Goal: Task Accomplishment & Management: Use online tool/utility

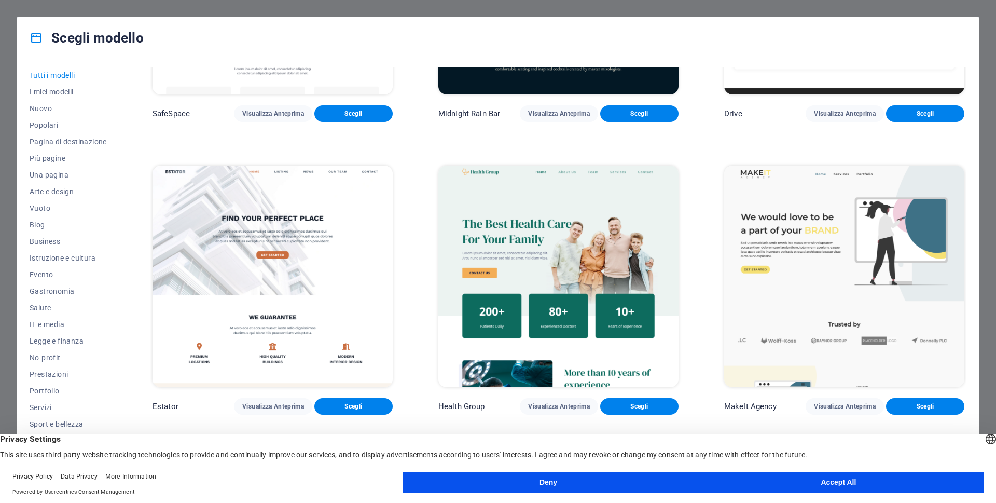
scroll to position [2906, 0]
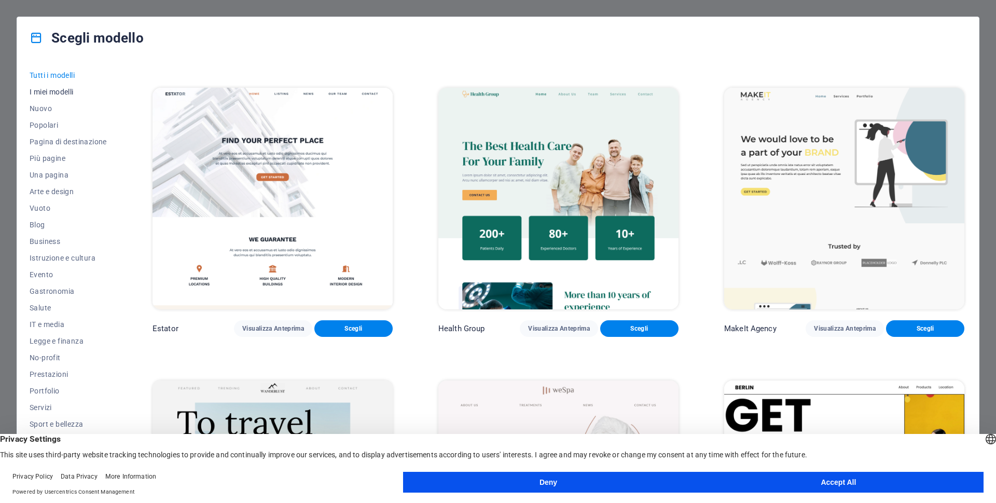
click at [47, 93] on span "I miei modelli" at bounding box center [68, 92] width 77 height 8
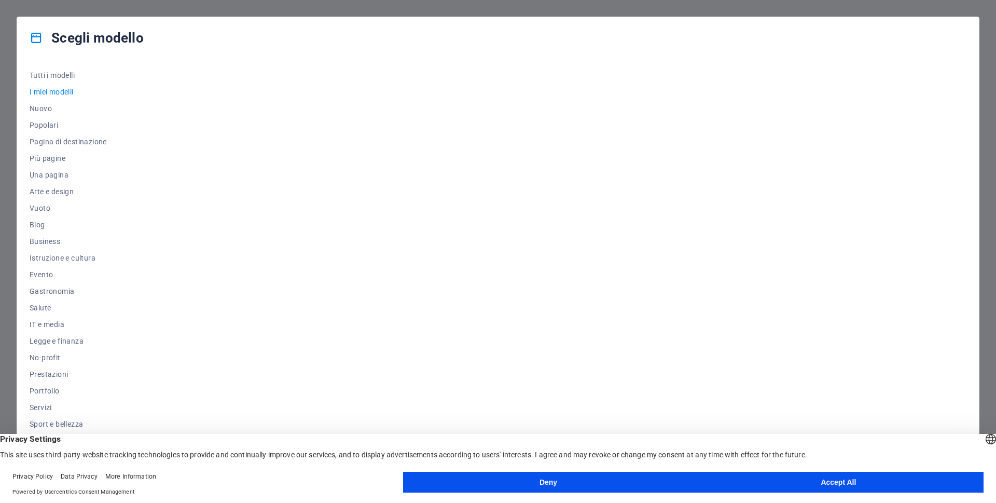
click at [765, 482] on button "Accept All" at bounding box center [839, 482] width 290 height 21
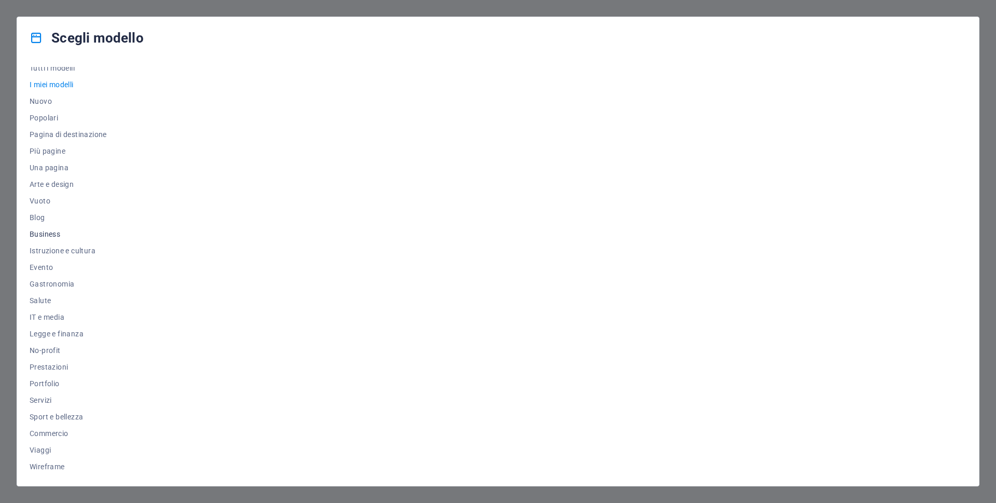
scroll to position [9, 0]
click at [47, 235] on span "Business" at bounding box center [68, 232] width 77 height 8
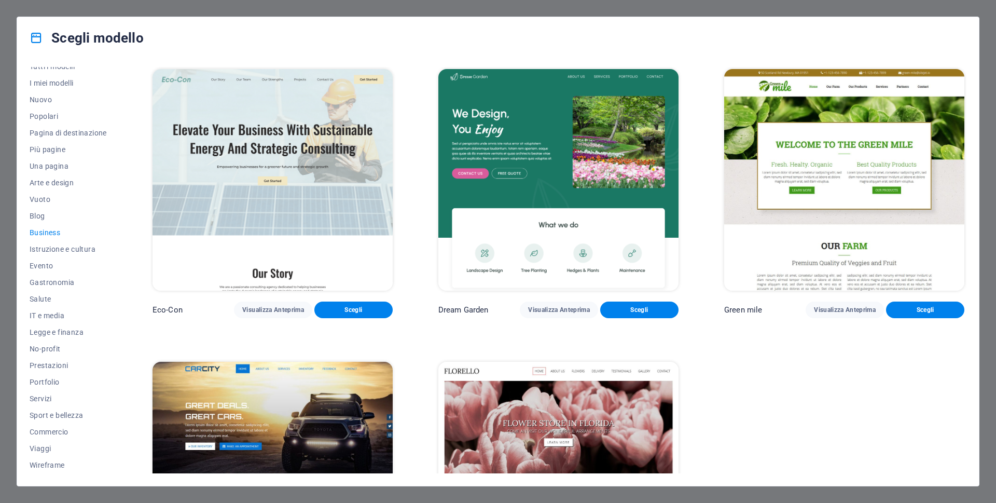
click at [47, 235] on span "Business" at bounding box center [68, 232] width 77 height 8
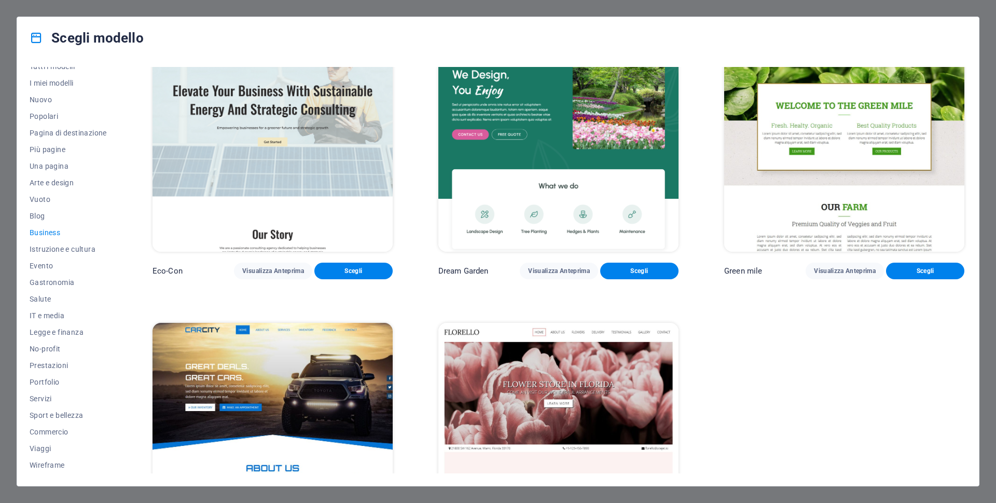
scroll to position [134, 0]
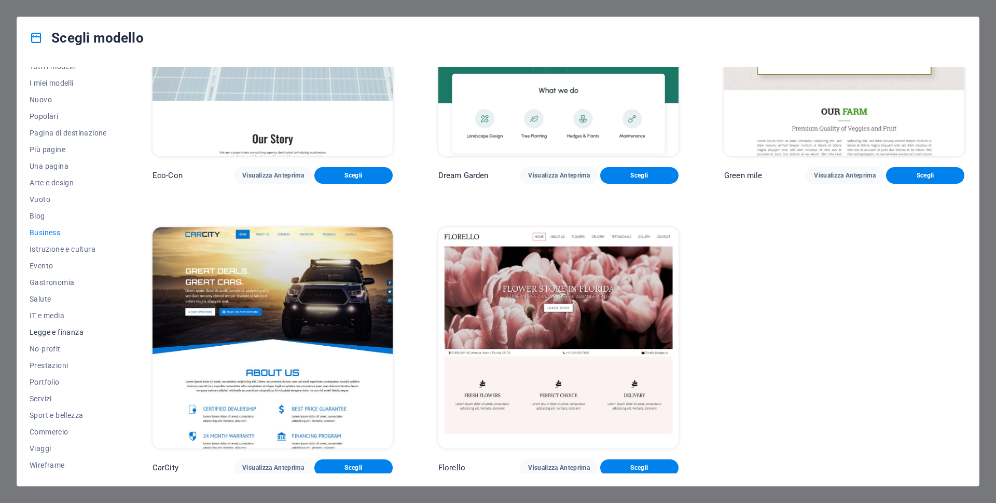
click at [64, 328] on span "Legge e finanza" at bounding box center [68, 332] width 77 height 8
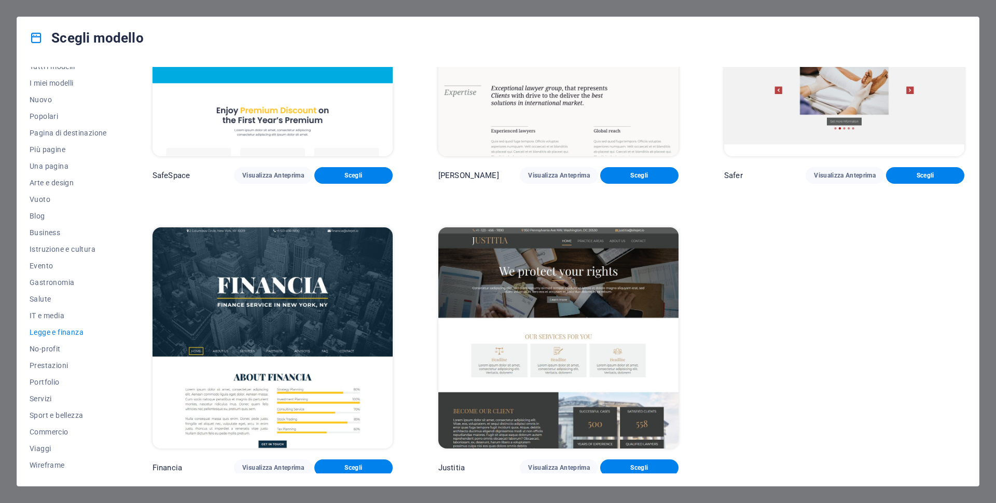
click at [600, 296] on img at bounding box center [558, 338] width 240 height 222
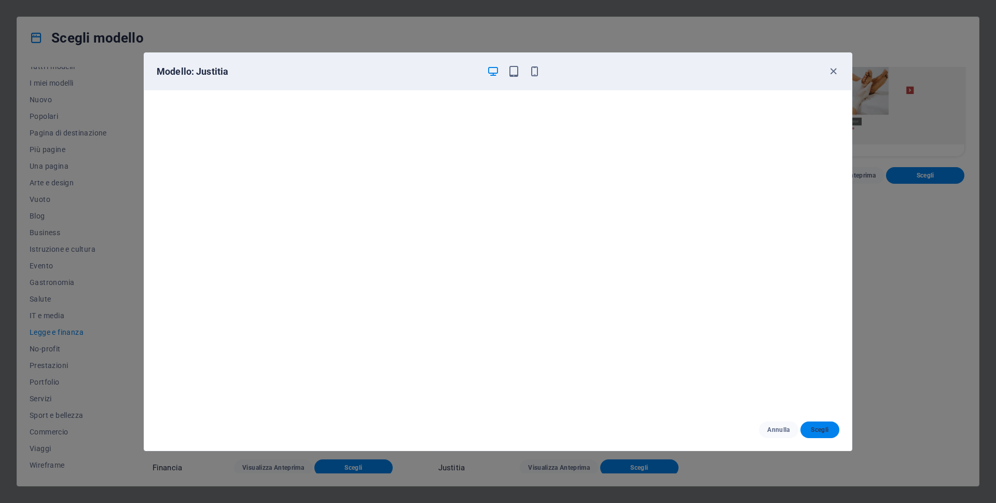
click at [814, 429] on span "Scegli" at bounding box center [820, 430] width 22 height 8
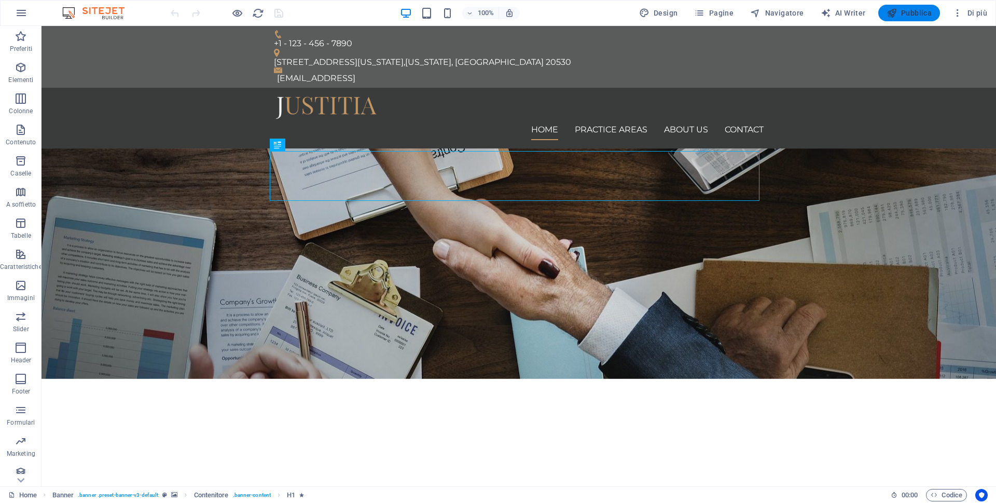
click at [910, 16] on span "Pubblica" at bounding box center [910, 13] width 46 height 10
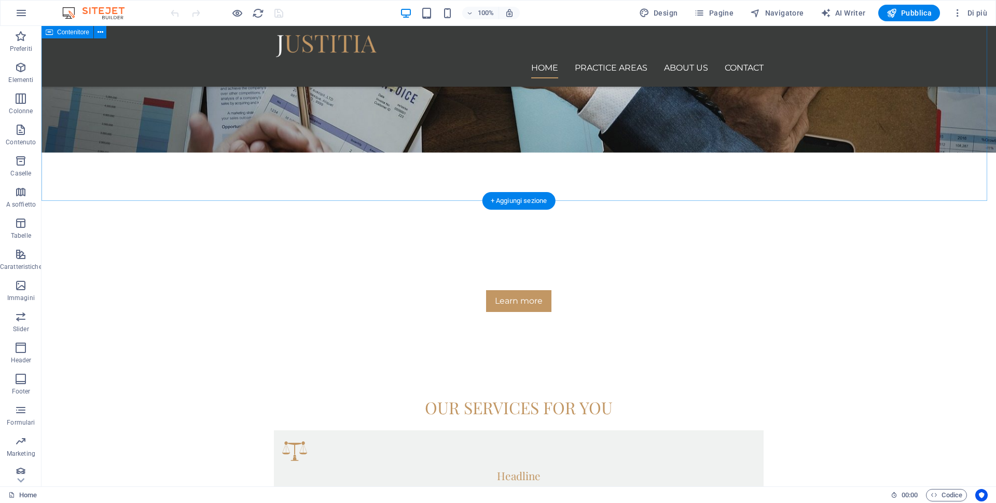
scroll to position [311, 0]
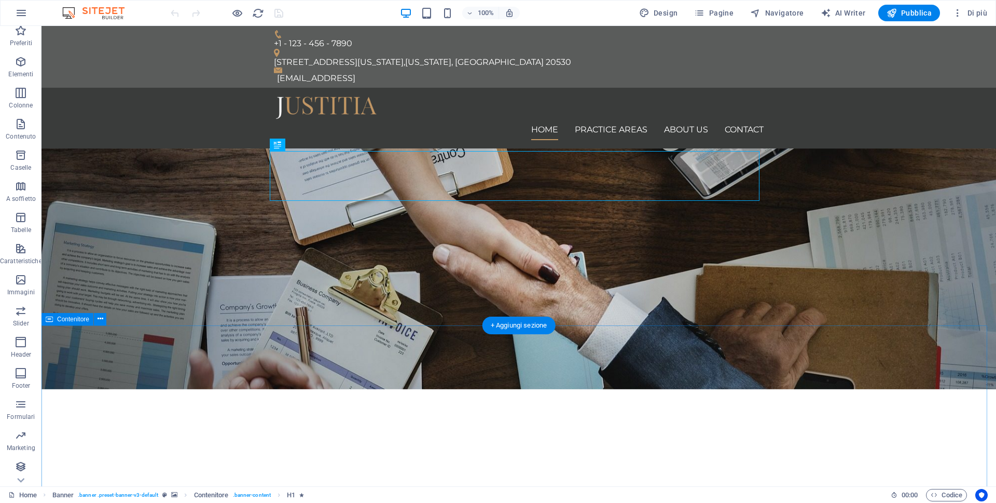
scroll to position [7, 0]
click at [13, 17] on button "button" at bounding box center [21, 13] width 25 height 25
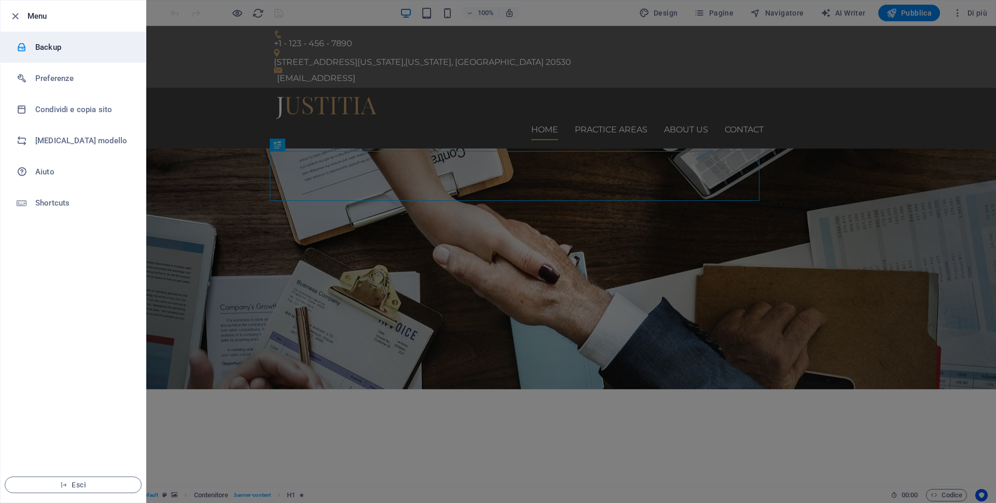
click at [43, 47] on h6 "Backup" at bounding box center [83, 47] width 96 height 12
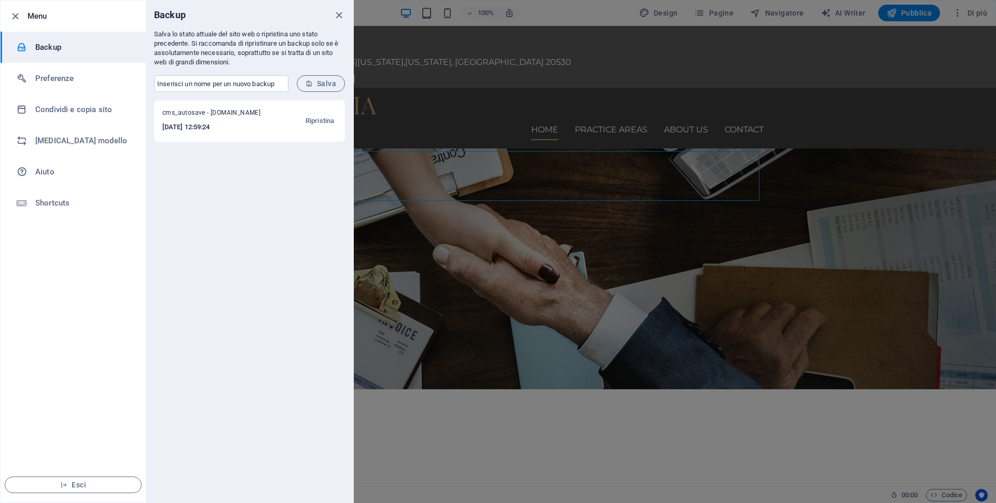
click at [214, 121] on h6 "2025-10-06 12:59:24" at bounding box center [216, 127] width 109 height 12
click at [316, 120] on span "Ripristina" at bounding box center [320, 121] width 29 height 12
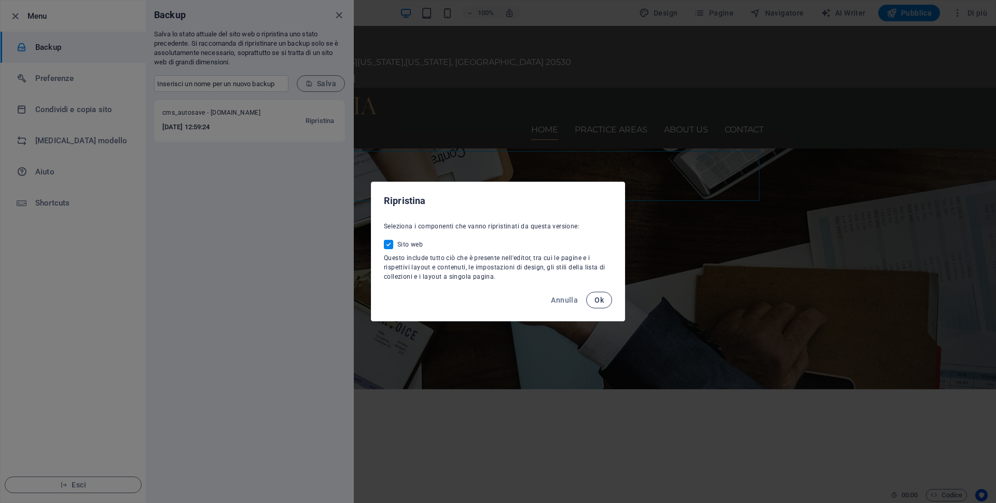
click at [601, 301] on span "Ok" at bounding box center [599, 300] width 9 height 8
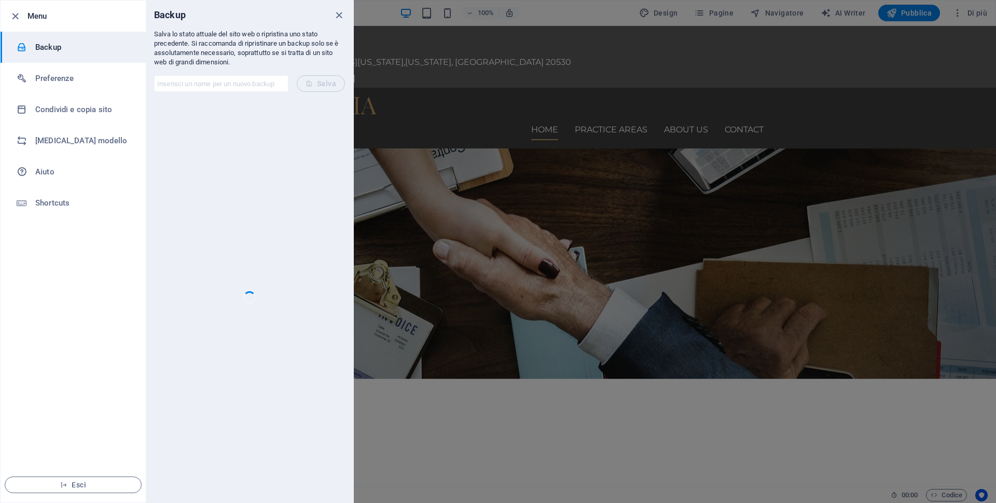
drag, startPoint x: 604, startPoint y: 298, endPoint x: 284, endPoint y: 408, distance: 338.2
drag, startPoint x: 284, startPoint y: 408, endPoint x: 239, endPoint y: 246, distance: 168.2
click at [239, 246] on div at bounding box center [249, 297] width 191 height 394
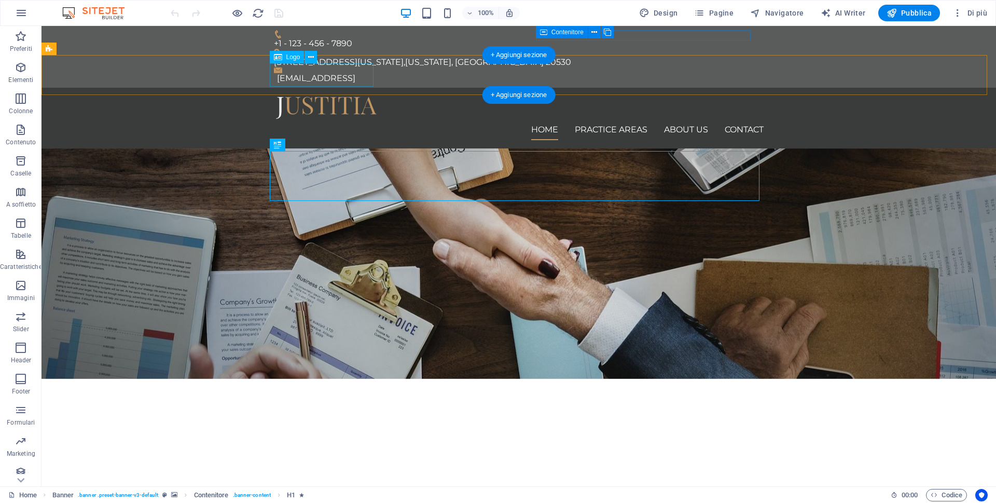
click at [316, 96] on div at bounding box center [519, 107] width 490 height 23
select select "px"
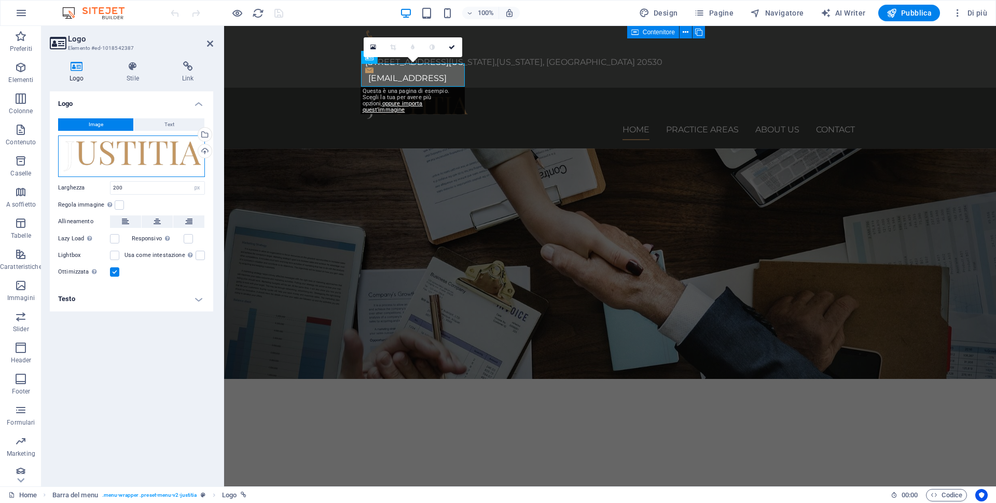
click at [173, 157] on div "Trascina qui i file, fai clic per sceglierli o selezionali da File o dalle nost…" at bounding box center [131, 156] width 147 height 42
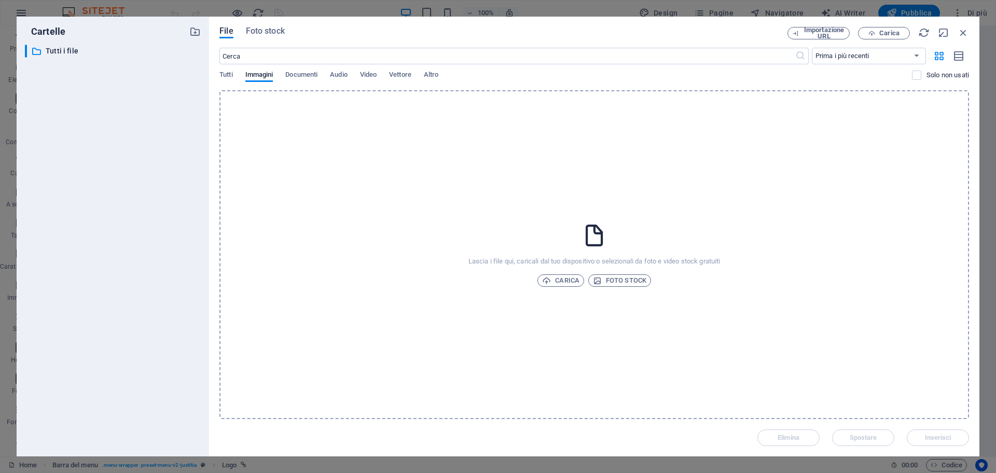
click at [625, 240] on div "Lascia i file qui, caricali dal tuo dispositivo o selezionali da foto e video s…" at bounding box center [595, 254] width 750 height 329
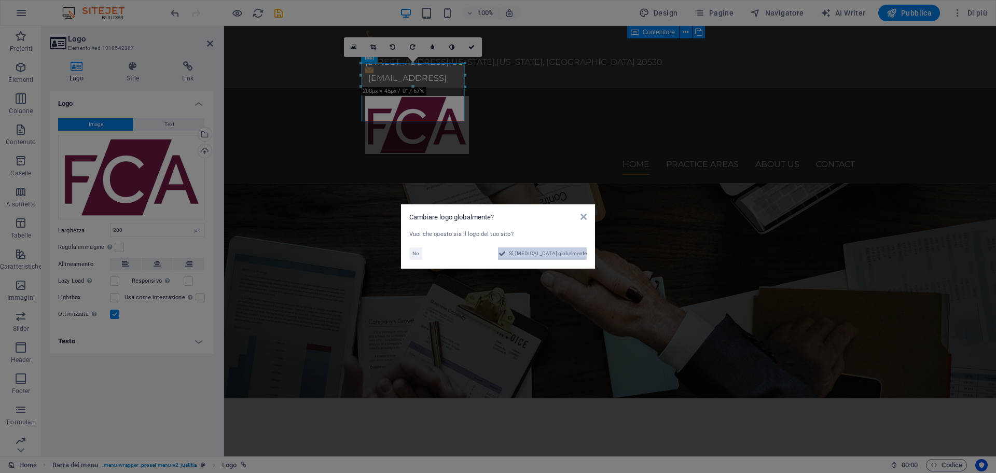
click at [560, 254] on span "Sì, cambia globalmente" at bounding box center [548, 254] width 78 height 12
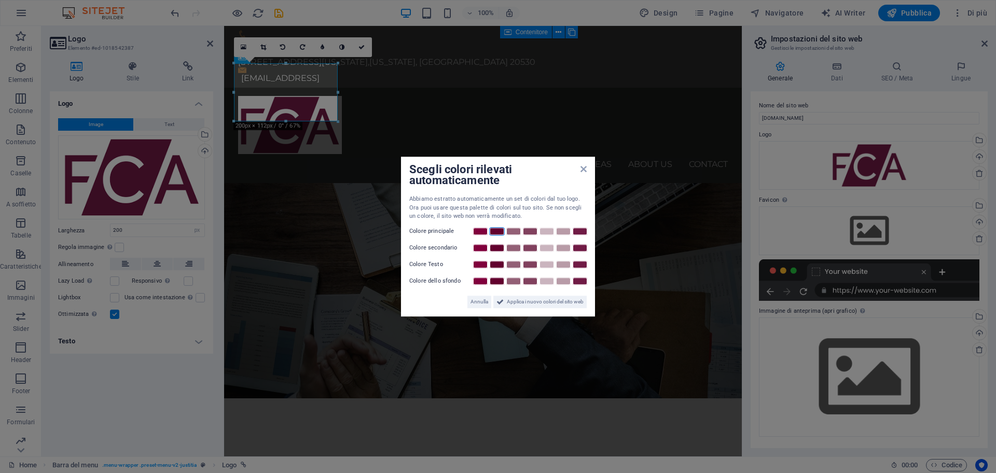
click at [504, 229] on link at bounding box center [497, 231] width 16 height 8
click at [514, 246] on link at bounding box center [514, 248] width 16 height 8
click at [496, 265] on link at bounding box center [497, 265] width 16 height 8
click at [502, 282] on link at bounding box center [497, 281] width 16 height 8
drag, startPoint x: 534, startPoint y: 301, endPoint x: 542, endPoint y: 280, distance: 22.7
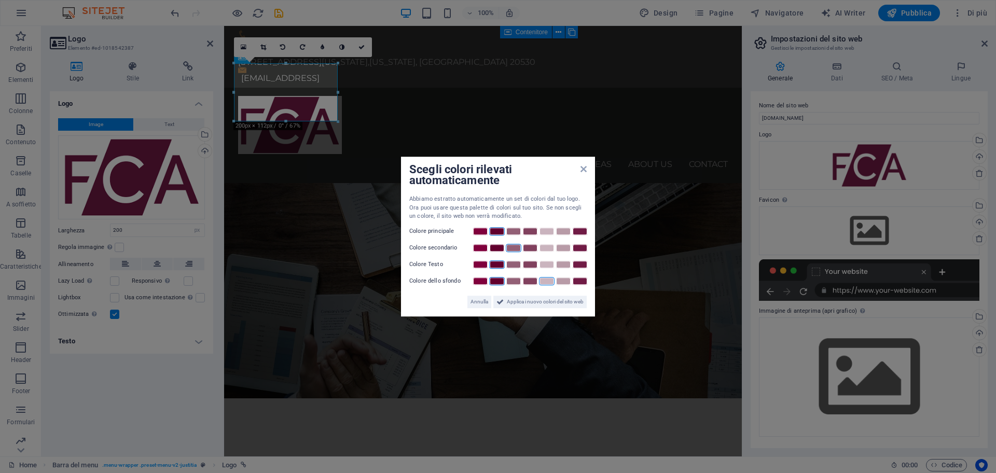
click at [542, 280] on div "Abbiamo estratto automaticamente un set di colori dal tuo logo. Ora puoi usare …" at bounding box center [497, 251] width 177 height 113
click at [542, 280] on link at bounding box center [547, 281] width 16 height 8
click at [541, 303] on span "Applica i nuovo colori del sito web" at bounding box center [545, 302] width 77 height 12
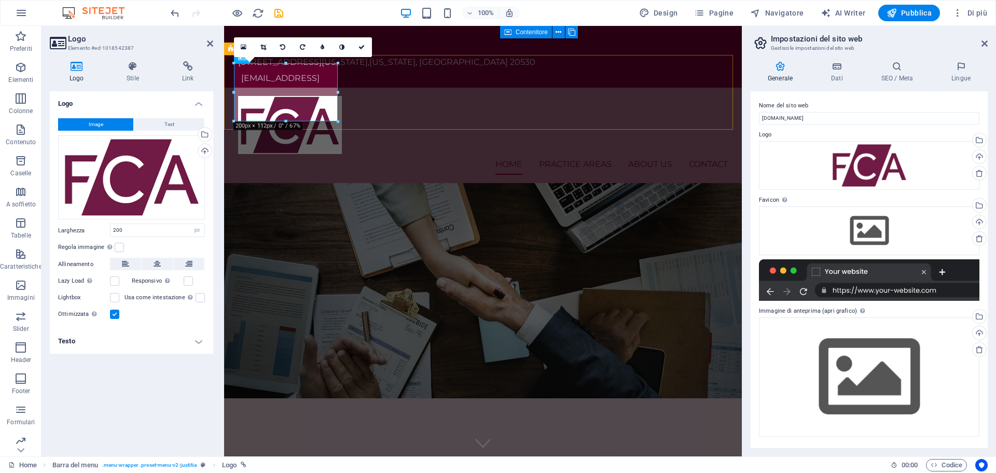
click at [420, 111] on div "Home Practice Areas About us Contact Menu" at bounding box center [483, 135] width 518 height 95
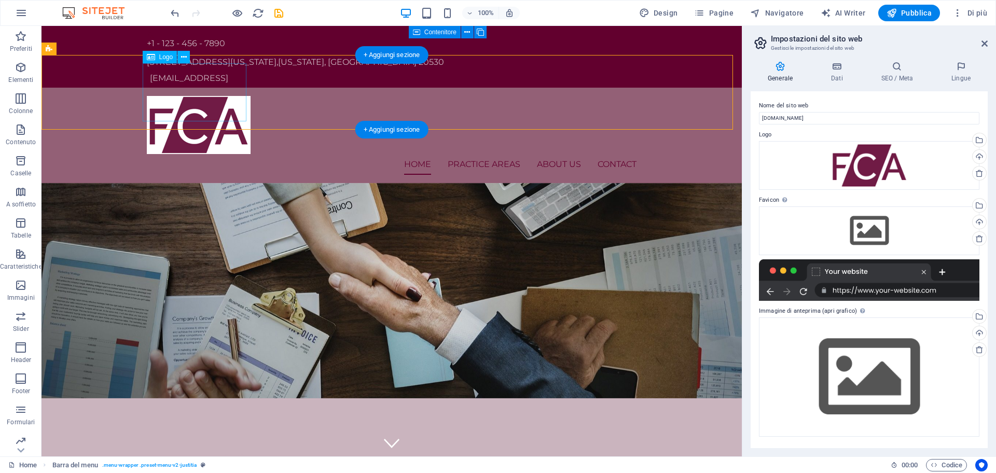
click at [196, 96] on div at bounding box center [392, 125] width 490 height 58
select select "px"
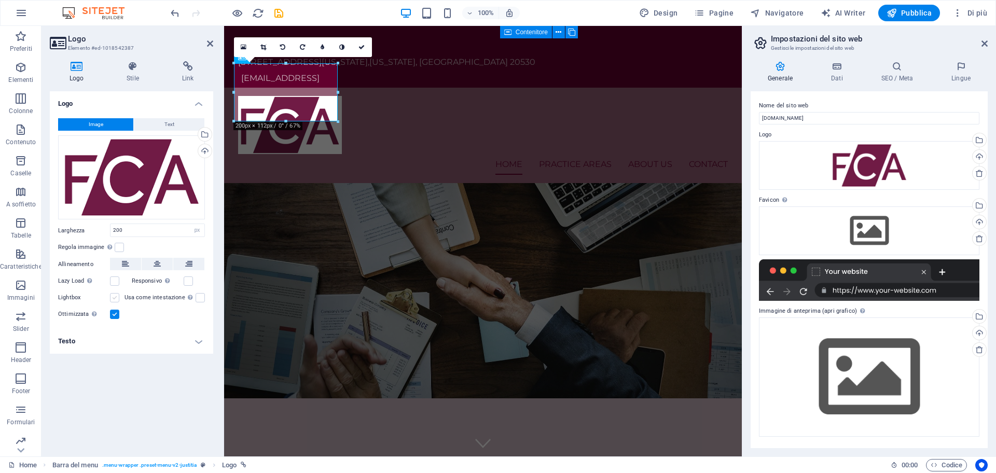
click at [116, 295] on label at bounding box center [114, 297] width 9 height 9
click at [0, 0] on input "Lightbox" at bounding box center [0, 0] width 0 height 0
click at [113, 298] on label at bounding box center [114, 297] width 9 height 9
click at [0, 0] on input "Lightbox" at bounding box center [0, 0] width 0 height 0
click at [122, 248] on label at bounding box center [119, 247] width 9 height 9
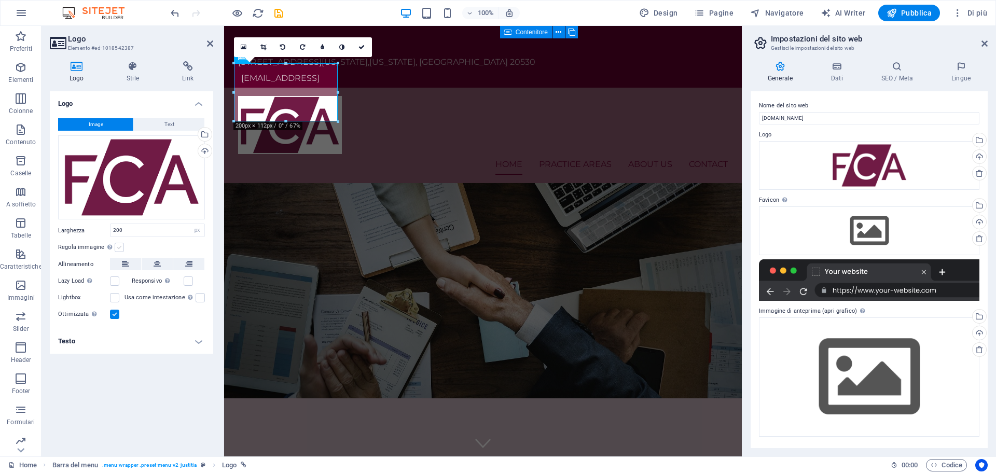
click at [0, 0] on input "Regola immagine Regola automaticamente l'immagine ad altezza e larghezza fisse" at bounding box center [0, 0] width 0 height 0
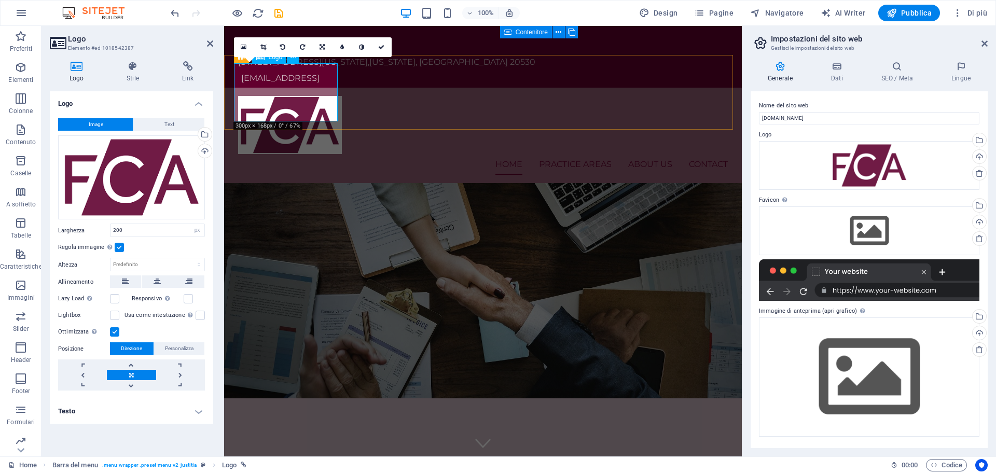
click at [325, 115] on div at bounding box center [483, 125] width 490 height 58
click at [561, 106] on div "Home Practice Areas About us Contact Menu" at bounding box center [483, 135] width 518 height 95
select select "header"
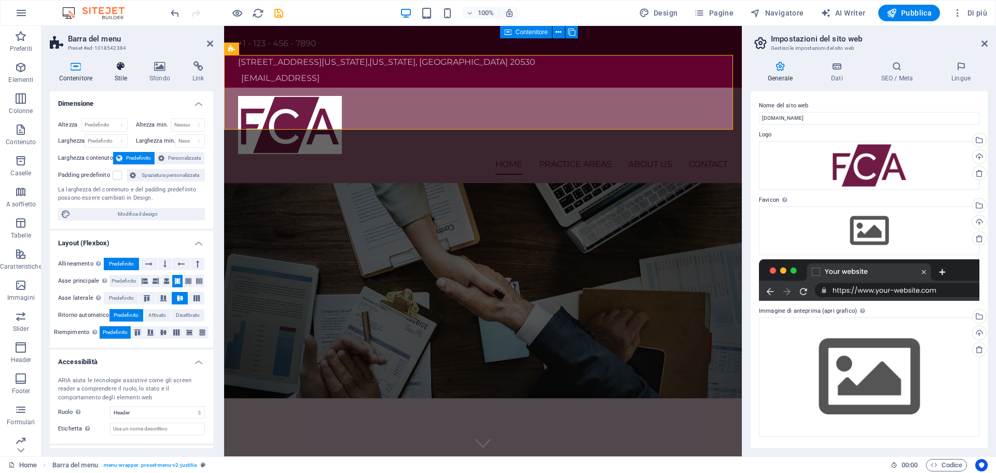
click at [120, 62] on icon at bounding box center [121, 66] width 31 height 10
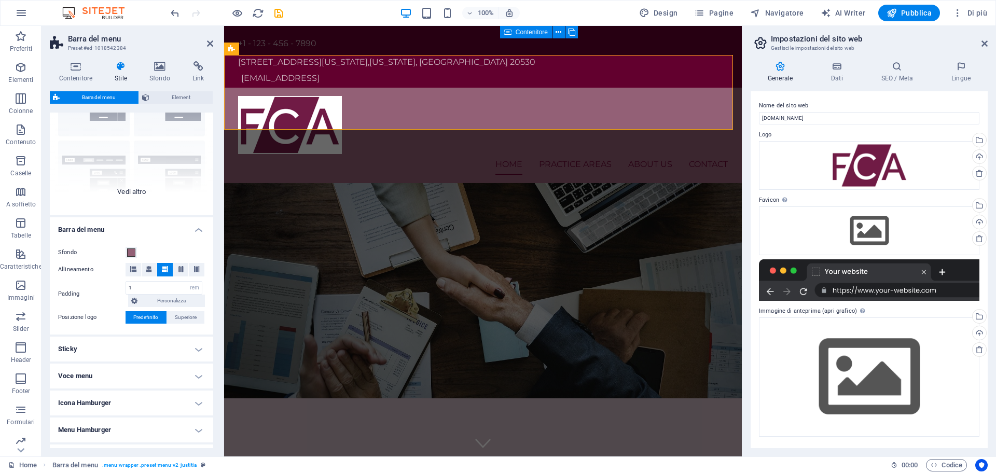
scroll to position [134, 0]
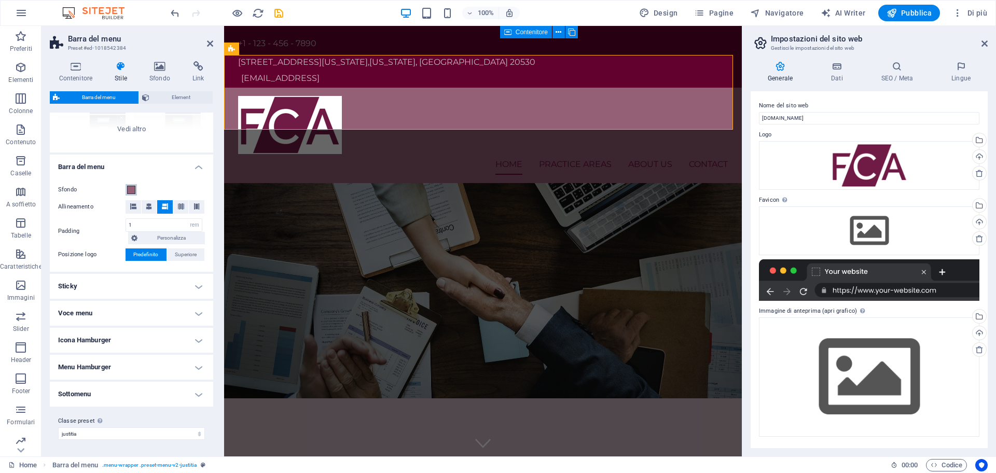
click at [131, 190] on span at bounding box center [131, 190] width 8 height 8
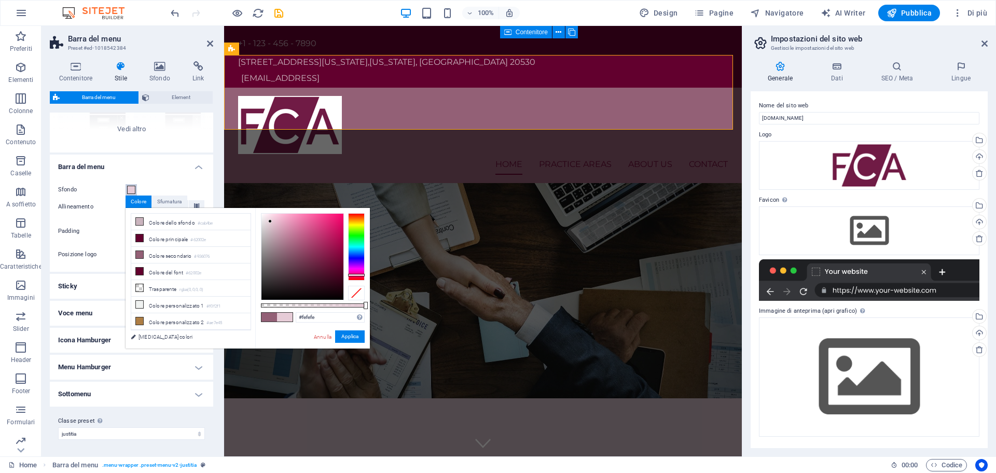
type input "#ffffff"
drag, startPoint x: 288, startPoint y: 247, endPoint x: 248, endPoint y: 205, distance: 58.0
click at [248, 205] on body "fcalegaloffice.org Home Preferiti Elementi Colonne Contenuto Caselle A soffiett…" at bounding box center [498, 236] width 996 height 473
click at [346, 336] on button "Applica" at bounding box center [350, 337] width 30 height 12
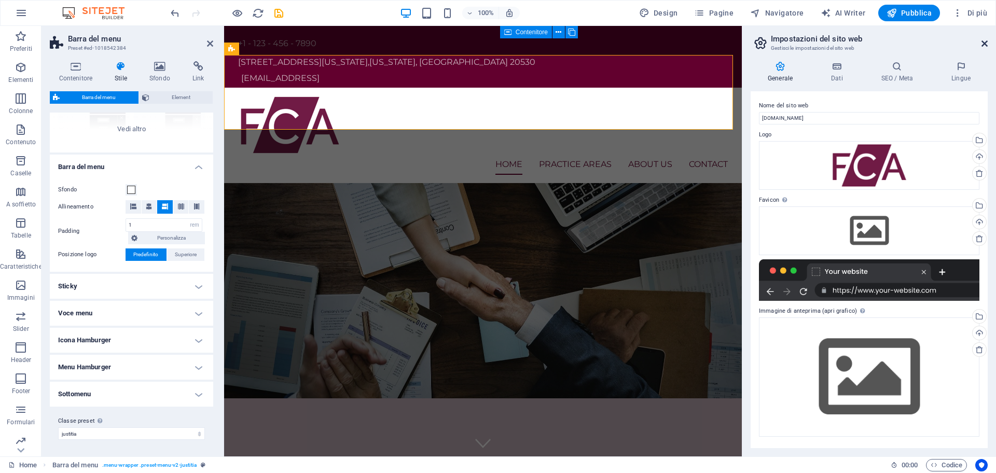
click at [986, 43] on icon at bounding box center [985, 43] width 6 height 8
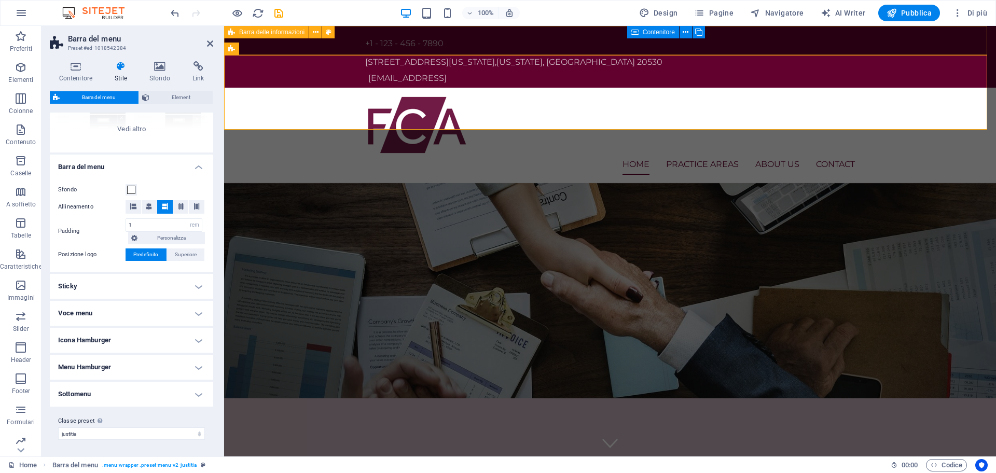
click at [813, 42] on div "+1 - 123 - 456 - 7890 950 Pennsylvania Ave NW , Washington, DC 20530 9c09e4bf9a…" at bounding box center [610, 57] width 772 height 62
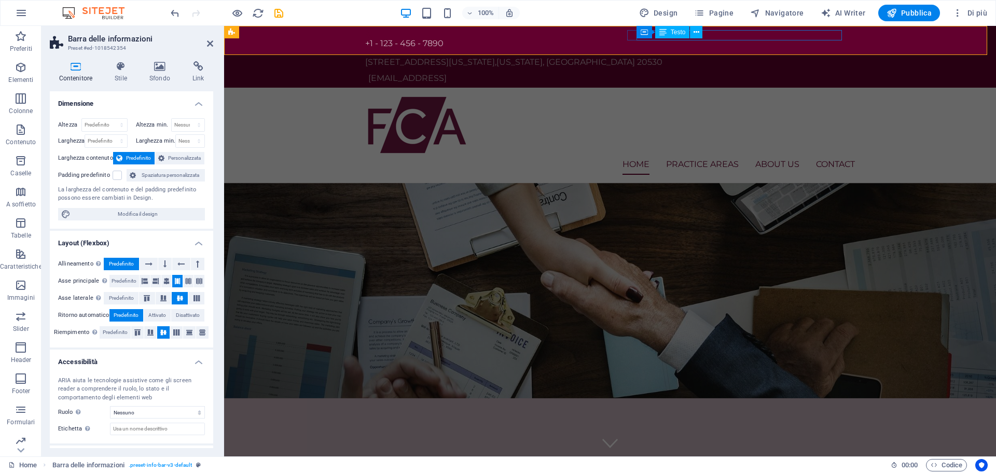
click at [797, 57] on div "950 Pennsylvania Ave NW , Washington, DC 20530" at bounding box center [606, 62] width 482 height 10
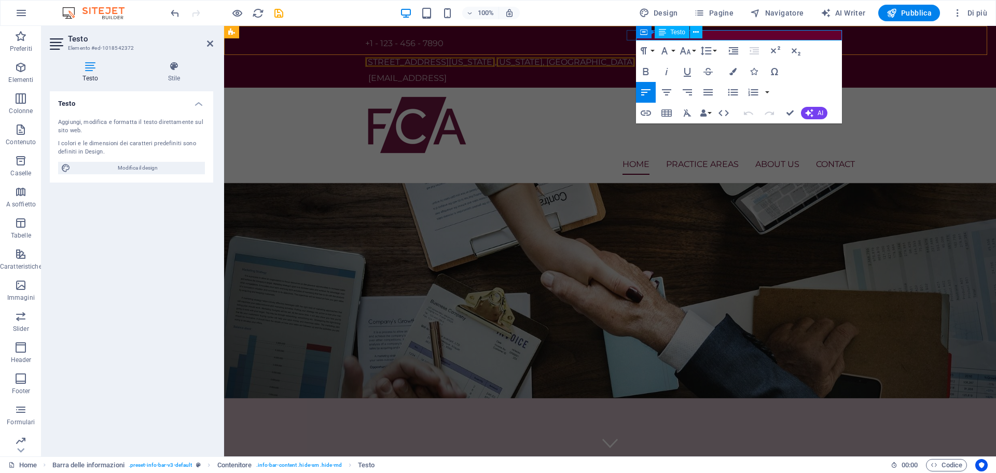
click at [635, 57] on span "[US_STATE], [GEOGRAPHIC_DATA]" at bounding box center [566, 62] width 139 height 10
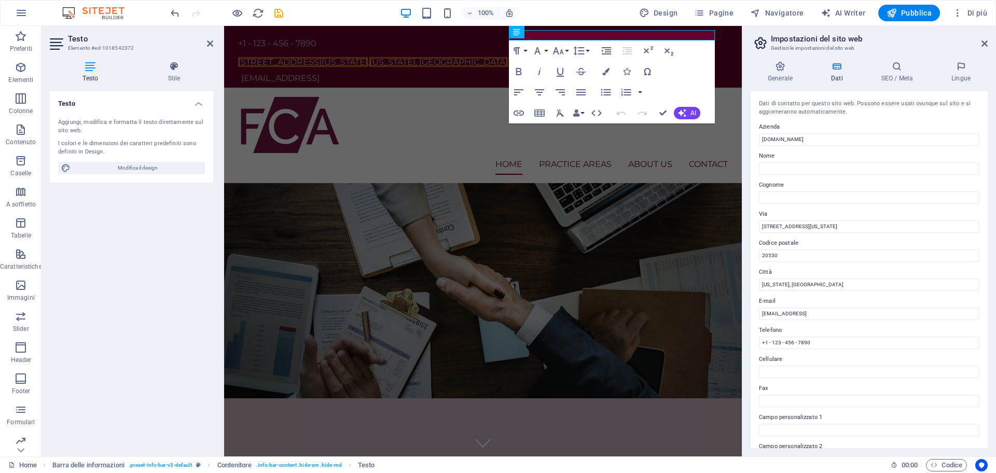
click at [797, 36] on h2 "Impostazioni del sito web" at bounding box center [879, 38] width 217 height 9
click at [368, 57] on span "[STREET_ADDRESS][US_STATE]" at bounding box center [303, 62] width 130 height 10
click at [368, 57] on span "950 Pennsylvania Ave NW" at bounding box center [303, 62] width 130 height 10
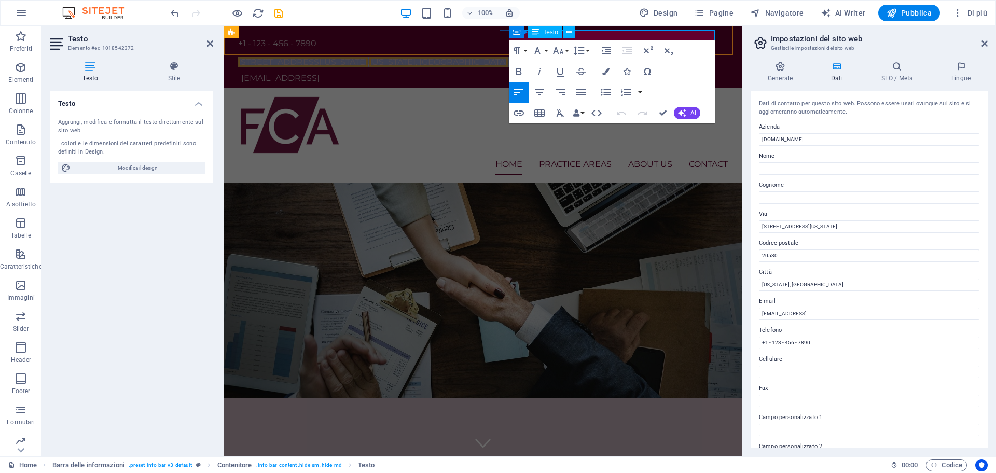
click at [368, 57] on span "950 Pennsylvania Ave NW" at bounding box center [303, 62] width 130 height 10
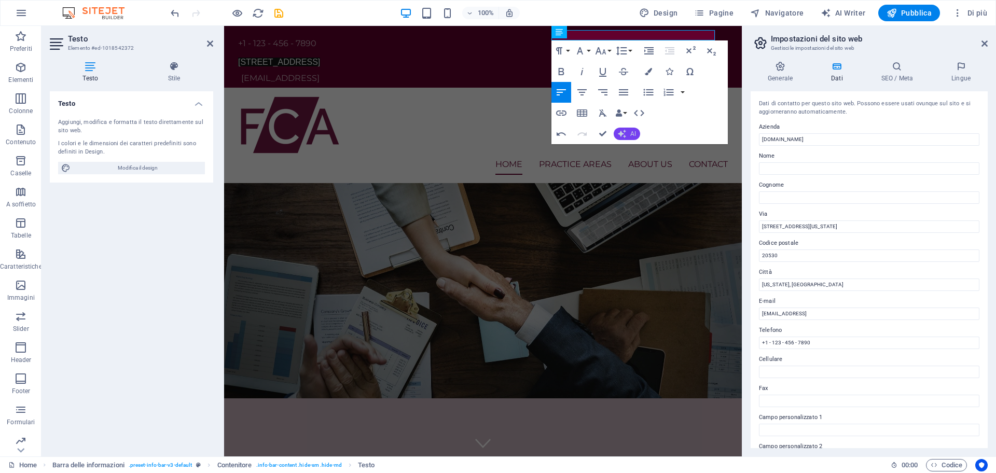
click at [631, 136] on span "AI" at bounding box center [634, 134] width 6 height 6
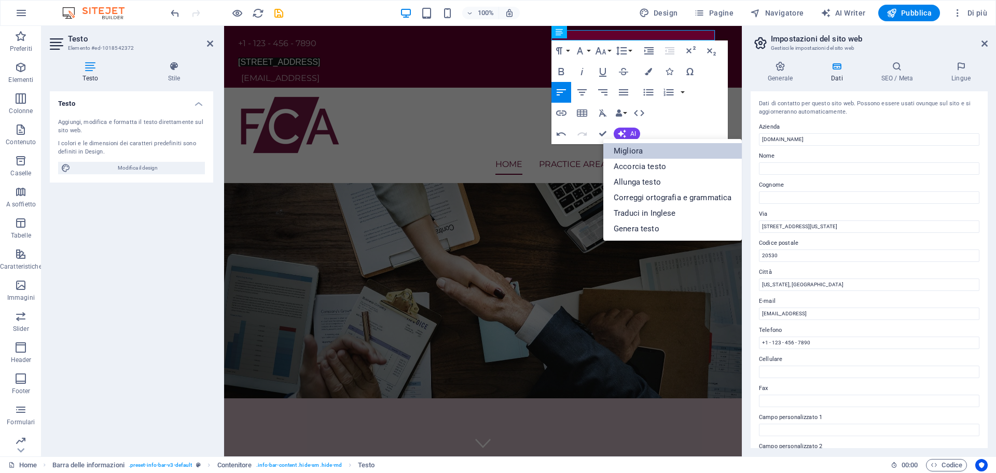
click at [634, 146] on link "Migliora" at bounding box center [673, 151] width 139 height 16
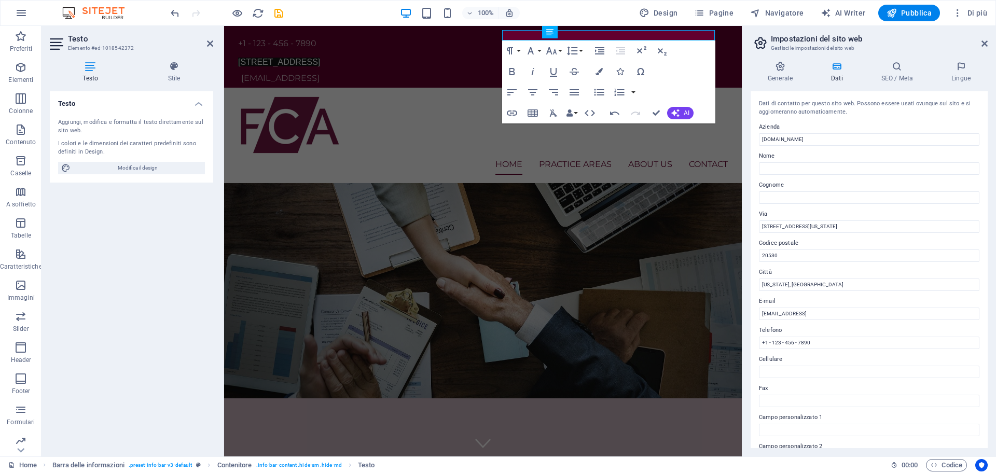
click at [136, 298] on div "Testo Aggiungi, modifica e formatta il testo direttamente sul sito web. I color…" at bounding box center [131, 269] width 163 height 357
click at [929, 44] on h3 "Gestisci le impostazioni del sito web" at bounding box center [869, 48] width 196 height 9
click at [986, 38] on h2 "Impostazioni del sito web" at bounding box center [879, 38] width 217 height 9
drag, startPoint x: 423, startPoint y: 37, endPoint x: 604, endPoint y: 40, distance: 180.6
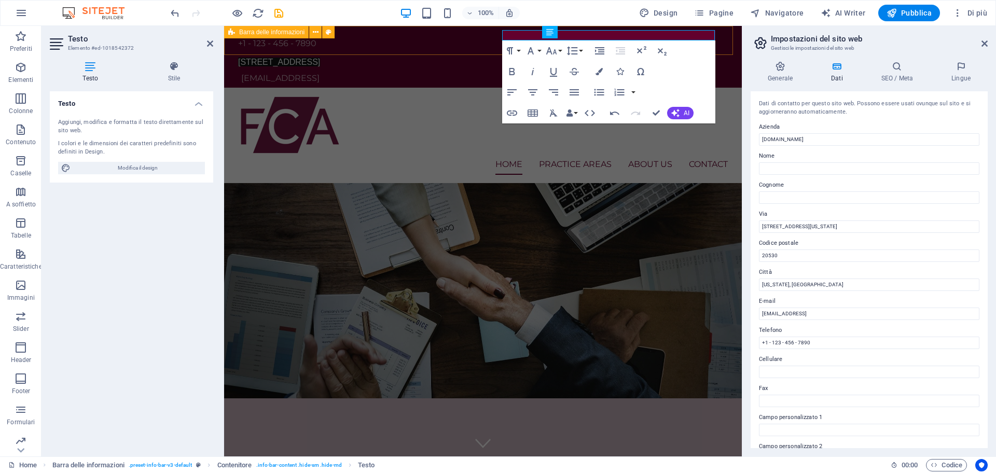
click at [604, 40] on div "+1 - 123 - 456 - 7890 12 Endeavour Square, London, E20 1JN, United Kingdom 9c09…" at bounding box center [483, 57] width 518 height 62
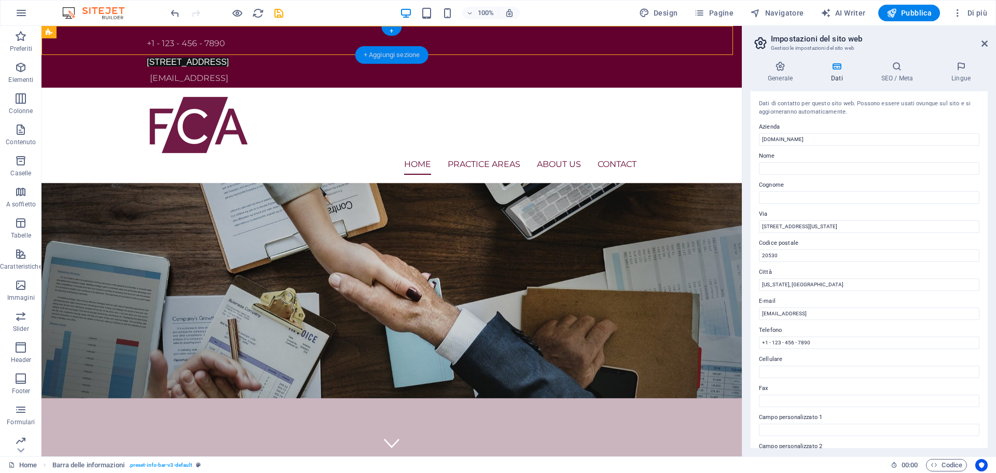
drag, startPoint x: 420, startPoint y: 48, endPoint x: 265, endPoint y: 13, distance: 159.5
click at [420, 48] on div "+ Aggiungi sezione" at bounding box center [391, 55] width 73 height 18
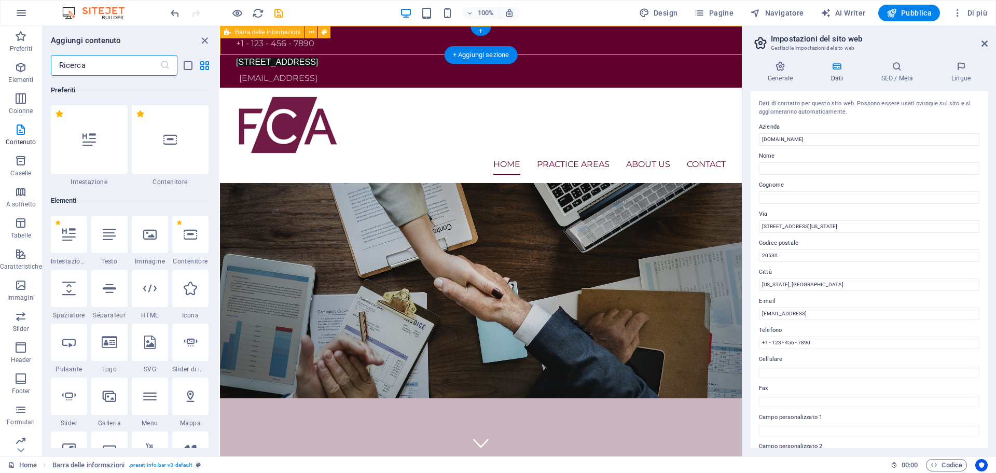
click at [525, 29] on div "+1 - 123 - 456 - 7890 12 Endeavour Square, London, E20 1JN, United Kingdom 9c09…" at bounding box center [481, 57] width 522 height 62
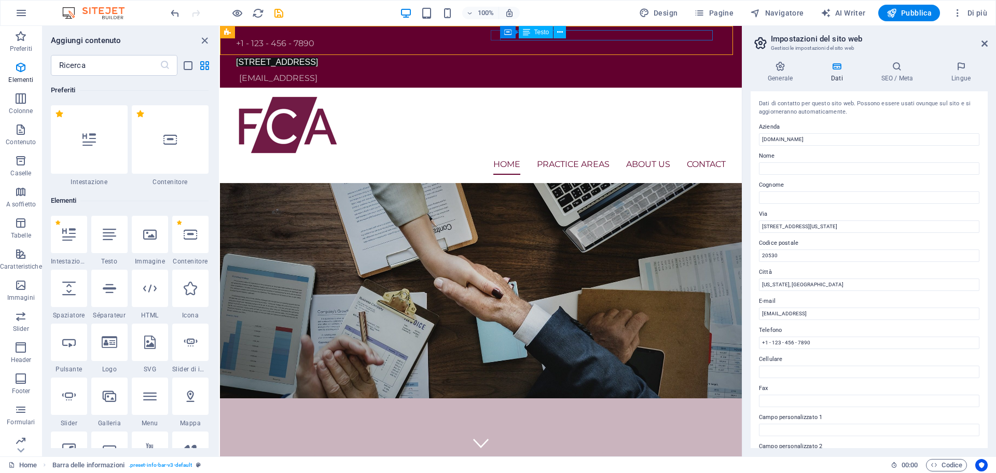
click at [533, 32] on div "Testo" at bounding box center [536, 32] width 35 height 12
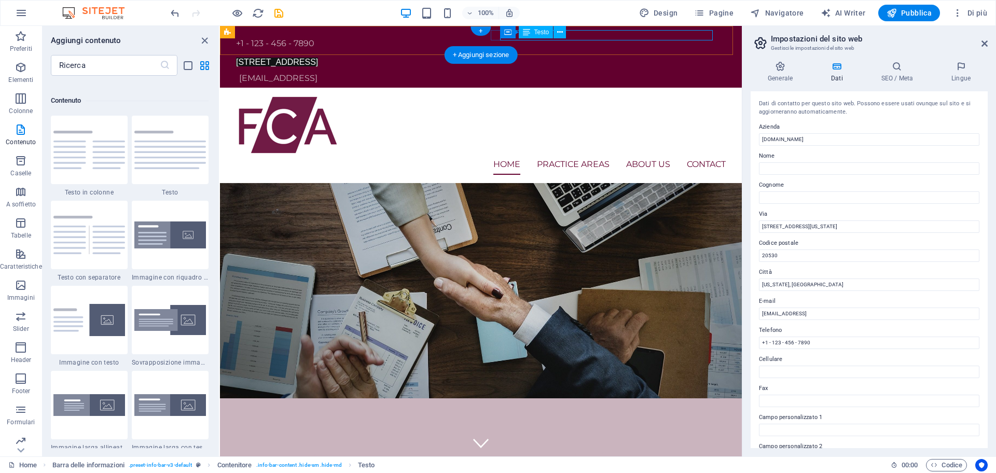
click at [619, 57] on div "12 Endeavour Square, London, E20 1JN, United Kingdom" at bounding box center [477, 62] width 482 height 10
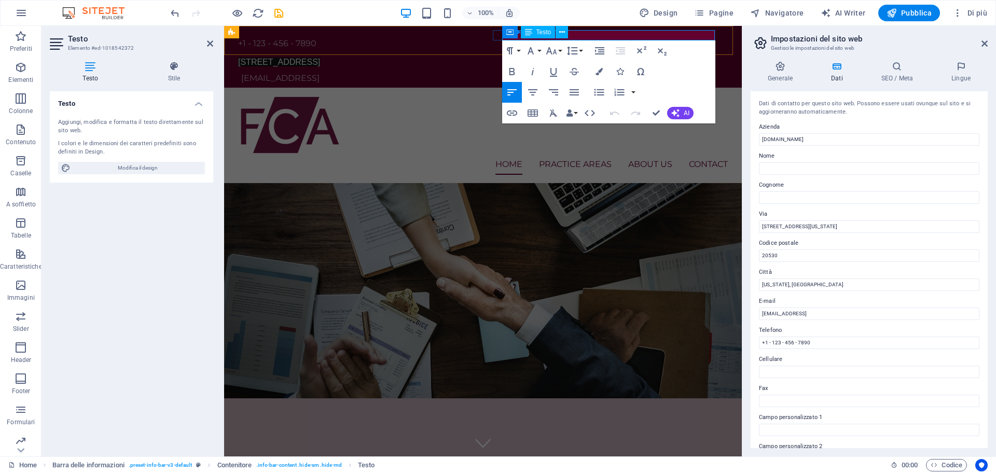
click at [619, 57] on p "12 Endeavour Square, London, E20 1JN, United Kingdom" at bounding box center [479, 62] width 482 height 10
click at [174, 73] on h4 "Stile" at bounding box center [174, 72] width 78 height 22
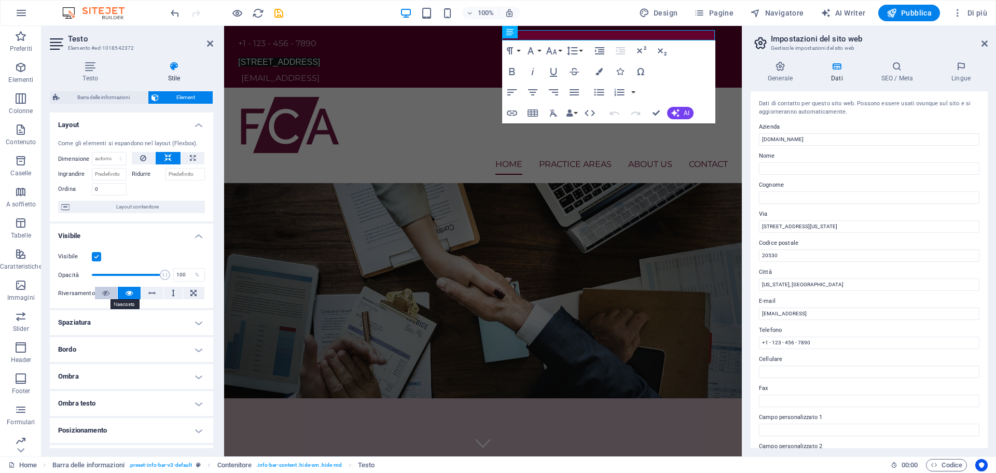
click at [107, 295] on icon at bounding box center [105, 293] width 7 height 12
click at [351, 88] on div "Home Practice Areas About us Contact Menu" at bounding box center [483, 135] width 518 height 95
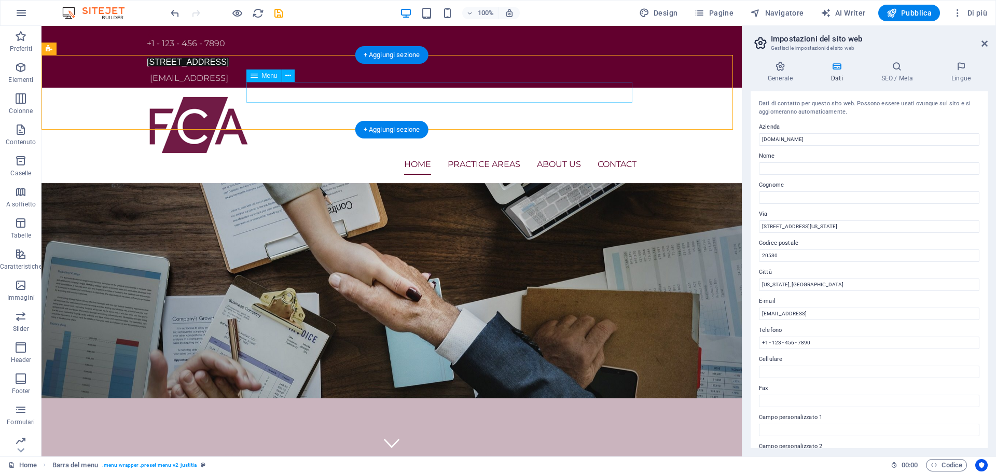
click at [401, 154] on nav "Home Practice Areas About us Contact" at bounding box center [392, 164] width 490 height 21
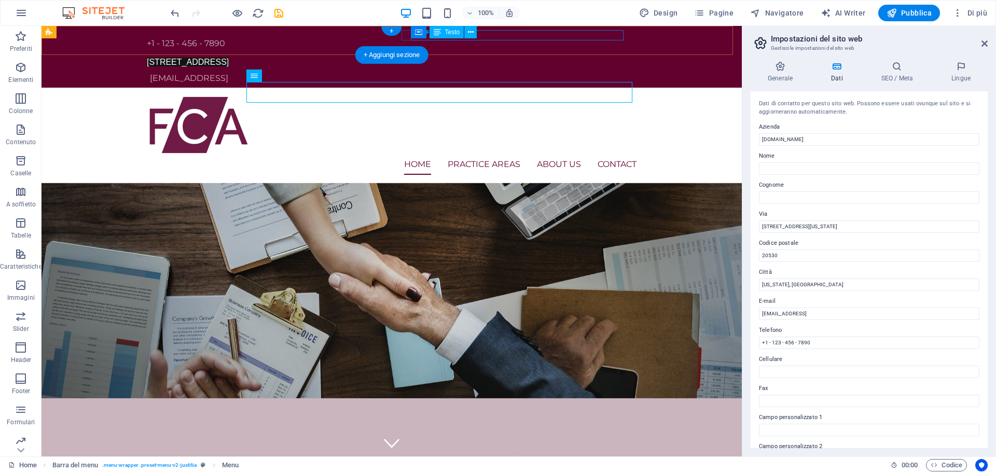
click at [487, 28] on div "+1 - 123 - 456 - 7890 12 Endeavour Square, London, E20 1JN, United Kingdom 9c09…" at bounding box center [392, 57] width 701 height 62
click at [492, 57] on div "12 Endeavour Square, London, E20 1JN, United Kingdom" at bounding box center [388, 62] width 482 height 10
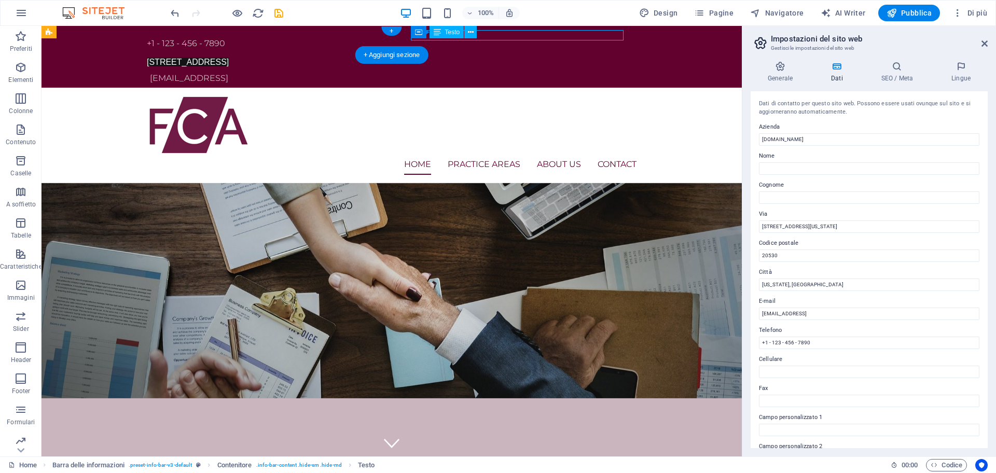
click at [492, 57] on div "12 Endeavour Square, London, E20 1JN, United Kingdom" at bounding box center [388, 62] width 482 height 10
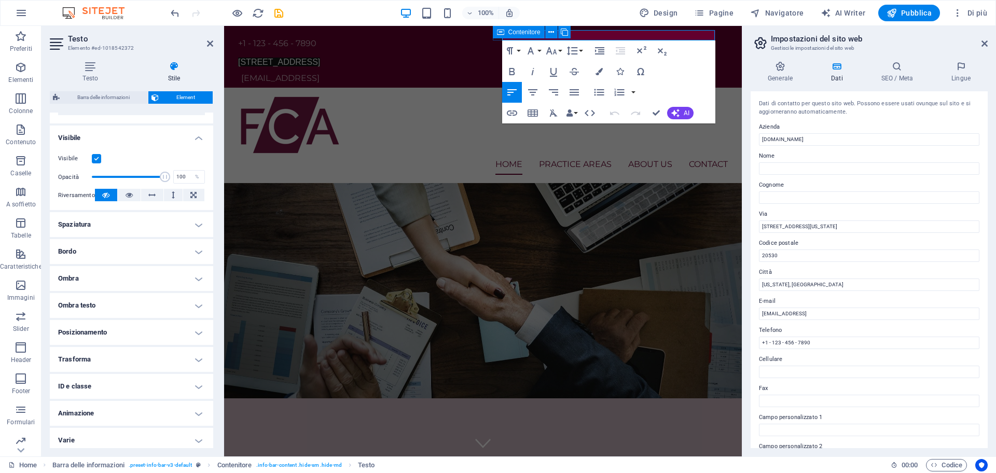
scroll to position [103, 0]
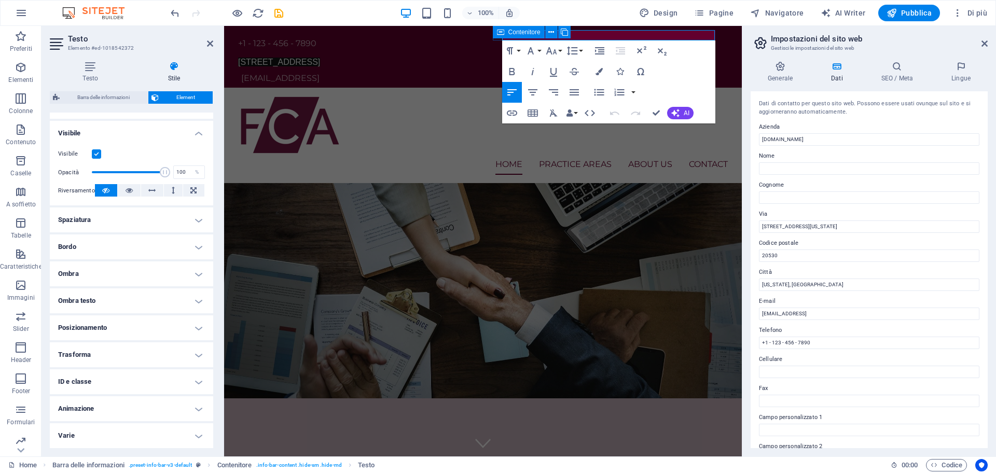
click at [113, 251] on h4 "Bordo" at bounding box center [131, 247] width 163 height 25
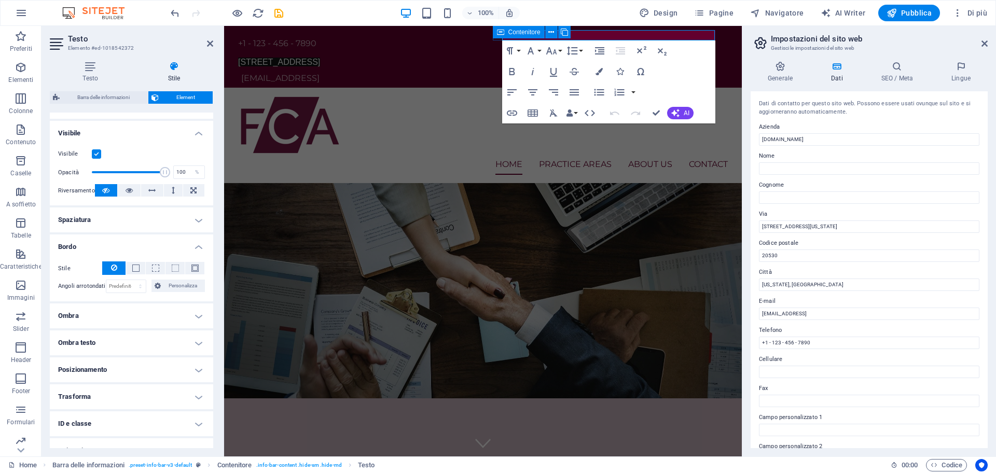
click at [106, 313] on h4 "Ombra" at bounding box center [131, 316] width 163 height 25
click at [114, 220] on h4 "Spaziatura" at bounding box center [131, 220] width 163 height 25
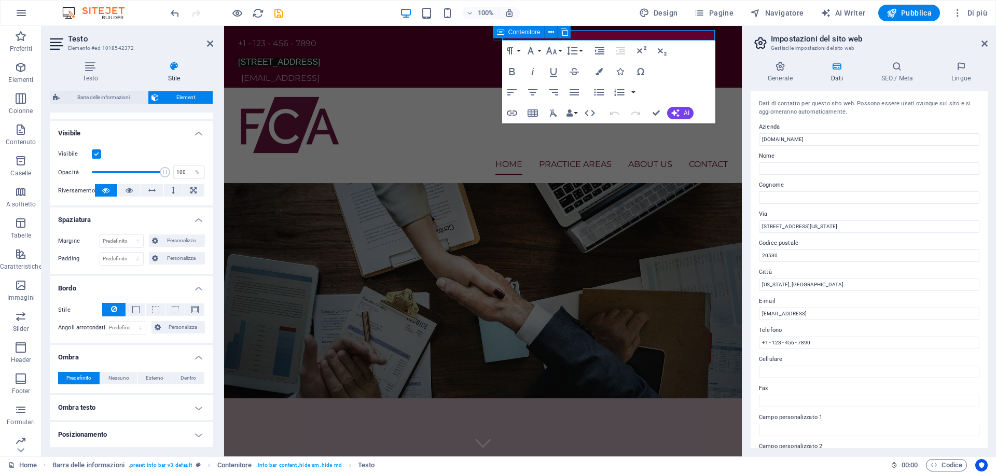
click at [114, 220] on h4 "Spaziatura" at bounding box center [131, 217] width 163 height 19
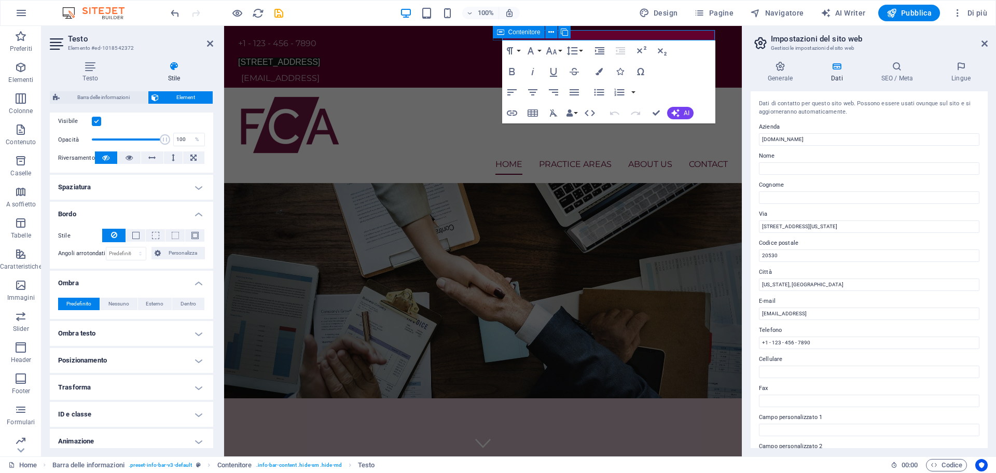
scroll to position [168, 0]
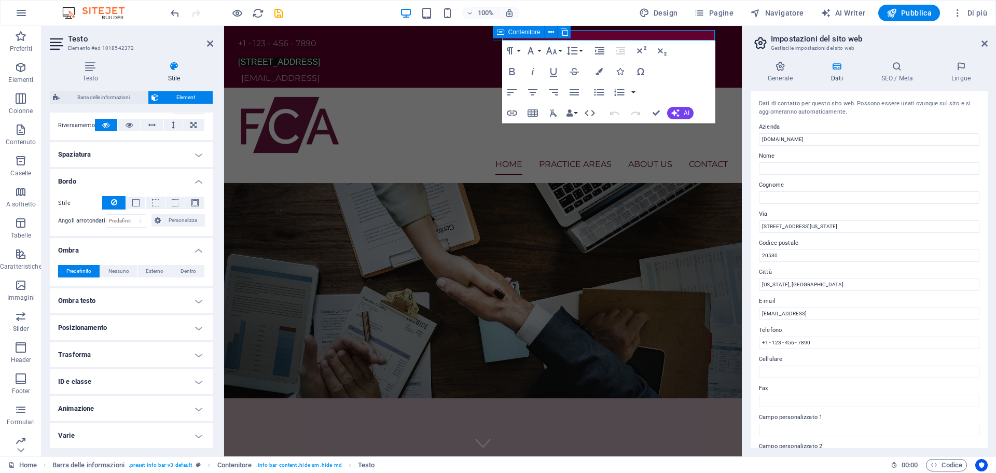
click at [99, 301] on h4 "Ombra testo" at bounding box center [131, 301] width 163 height 25
click at [99, 301] on h4 "Ombra testo" at bounding box center [131, 298] width 163 height 19
click at [95, 403] on h4 "Animazione" at bounding box center [131, 408] width 163 height 25
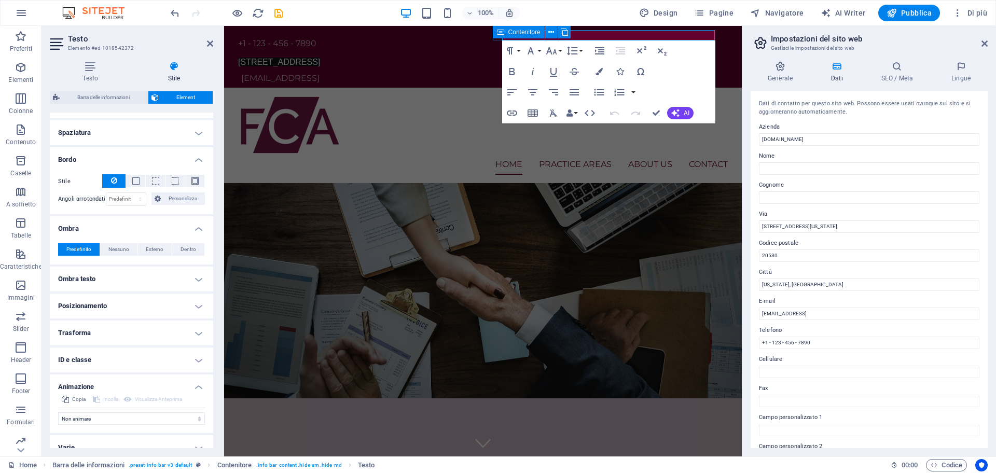
scroll to position [202, 0]
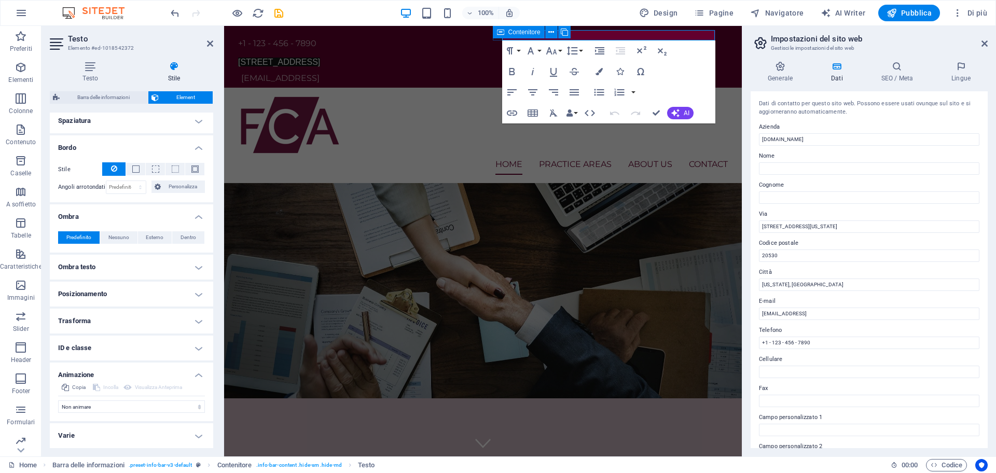
click at [100, 435] on h4 "Varie" at bounding box center [131, 435] width 163 height 25
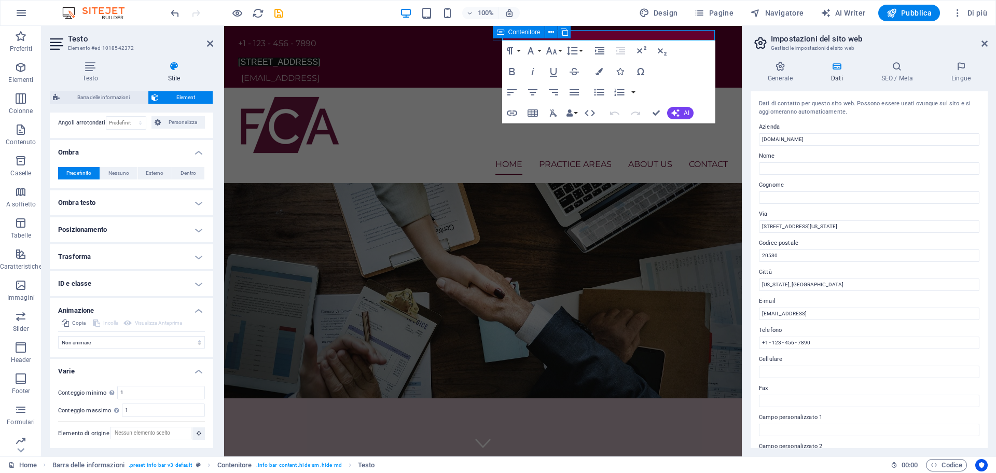
click at [107, 258] on h4 "Trasforma" at bounding box center [131, 256] width 163 height 25
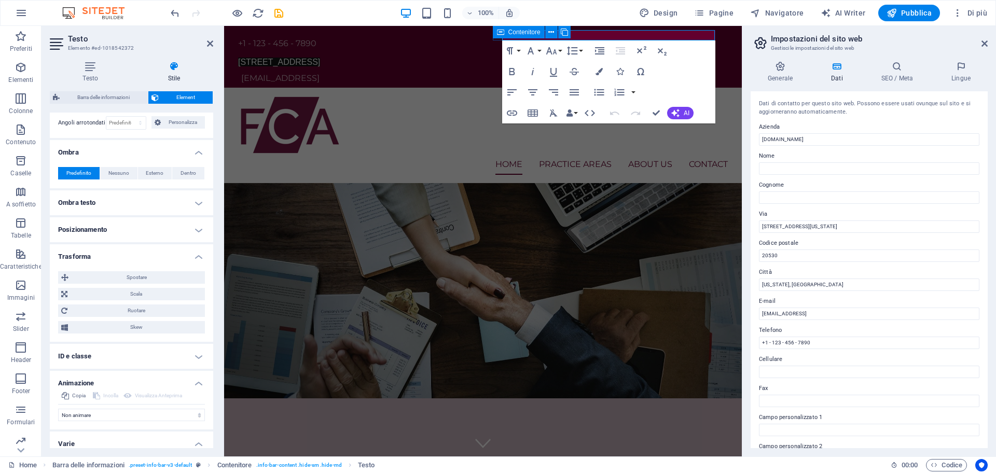
click at [131, 233] on h4 "Posizionamento" at bounding box center [131, 229] width 163 height 25
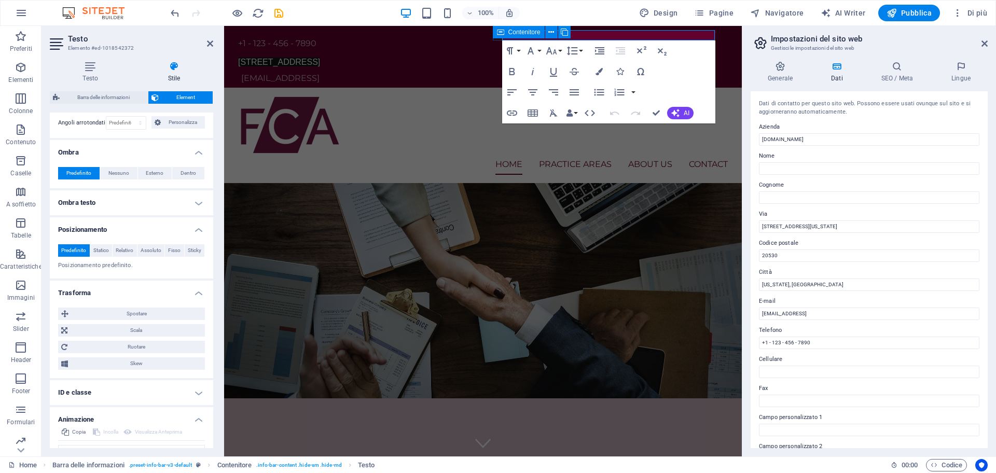
click at [134, 212] on h4 "Ombra testo" at bounding box center [131, 202] width 163 height 25
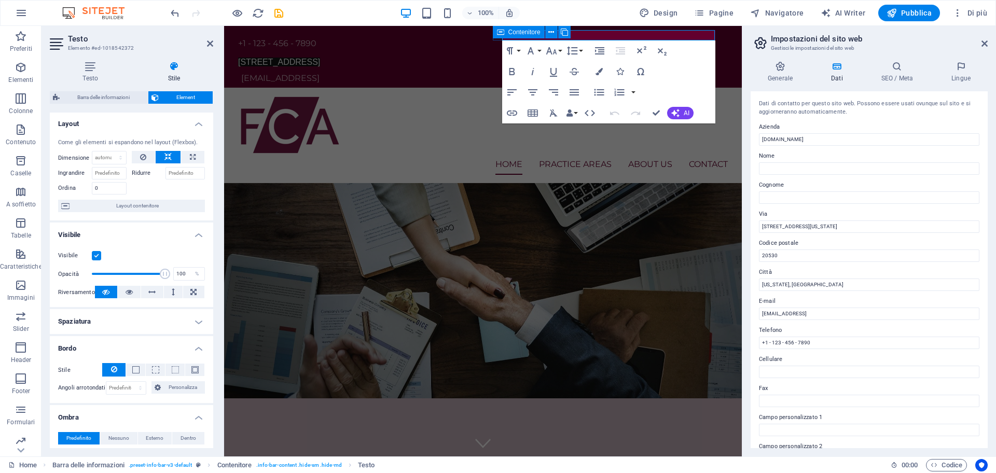
scroll to position [0, 0]
click at [91, 70] on icon at bounding box center [90, 66] width 81 height 10
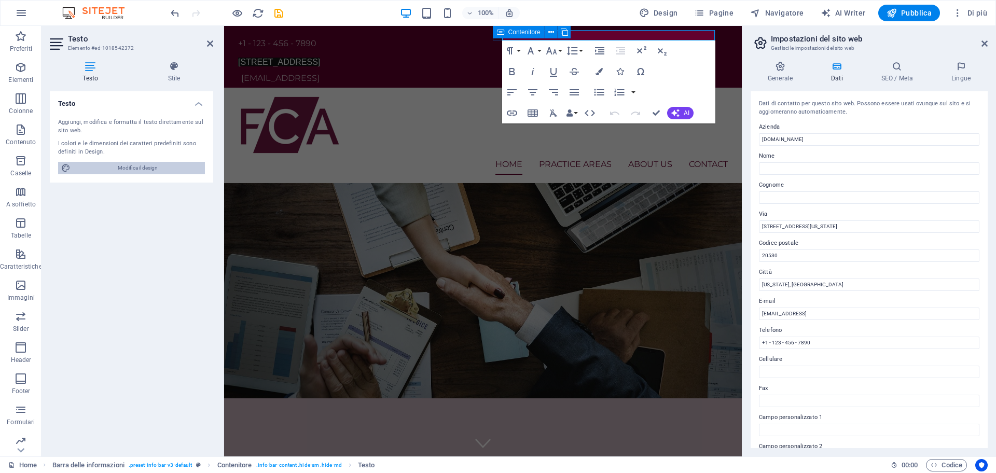
click at [149, 168] on span "Modifica il design" at bounding box center [138, 168] width 128 height 12
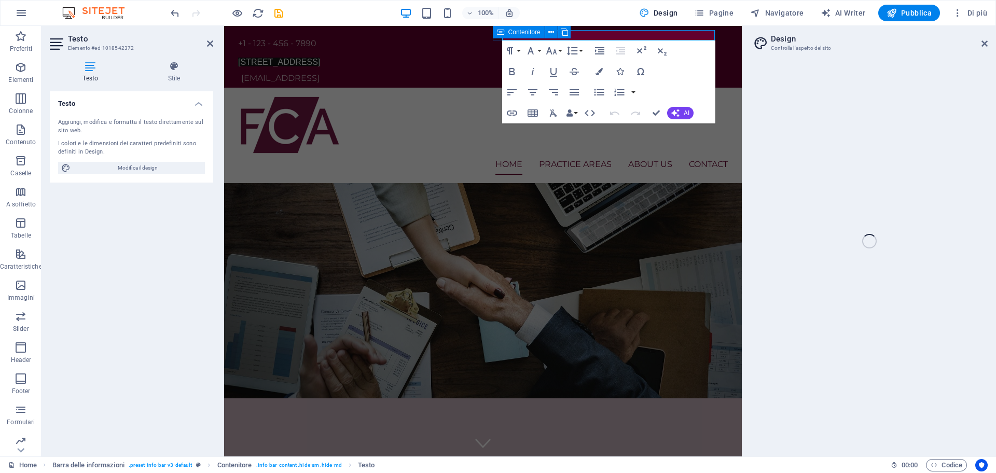
select select "px"
select select "400"
select select "px"
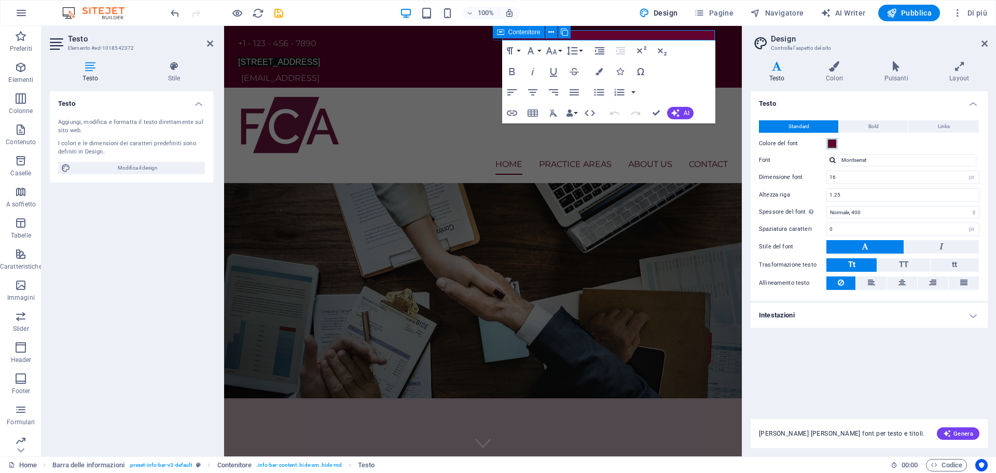
click at [832, 142] on span at bounding box center [832, 144] width 8 height 8
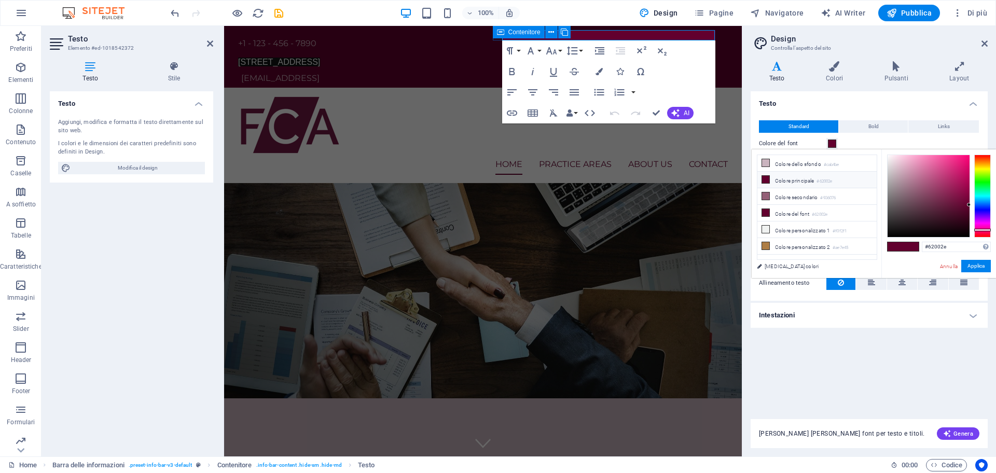
click at [832, 142] on span at bounding box center [832, 144] width 8 height 8
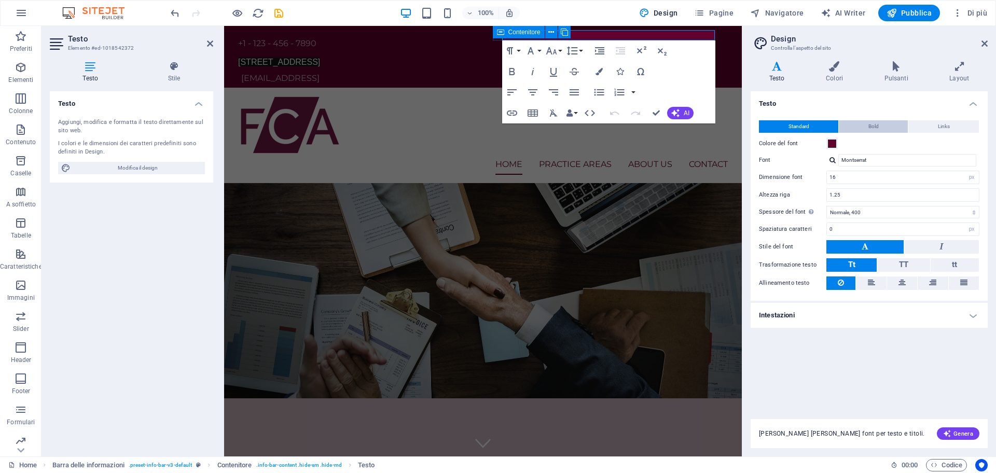
click at [878, 125] on span "Bold" at bounding box center [874, 126] width 10 height 12
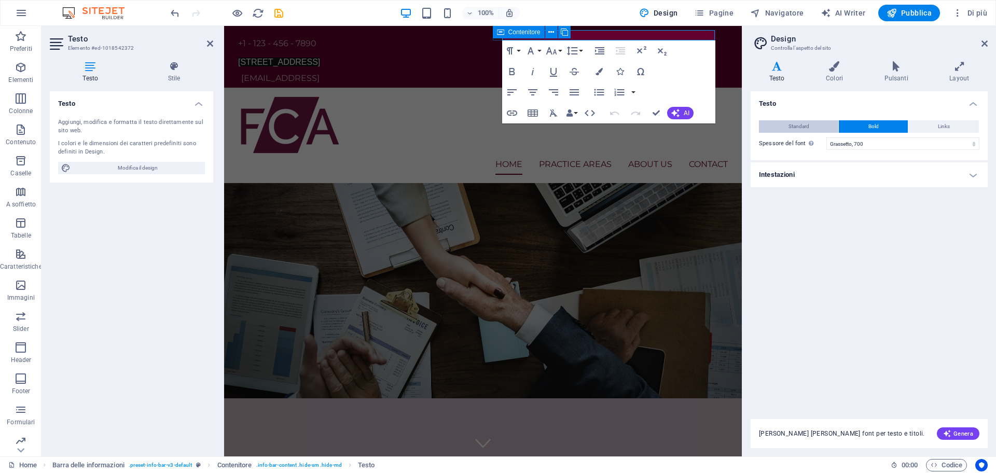
click at [806, 128] on span "Standard" at bounding box center [799, 126] width 21 height 12
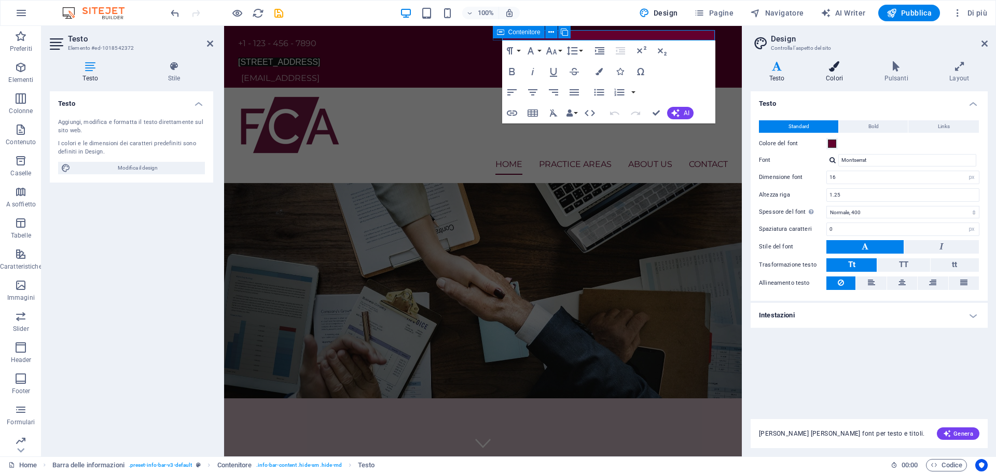
click at [835, 75] on h4 "Colori" at bounding box center [836, 72] width 58 height 22
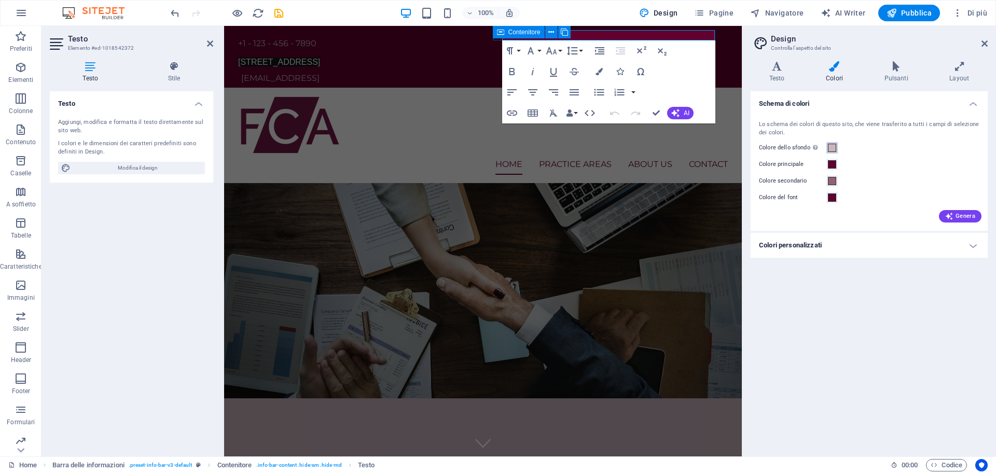
click at [832, 146] on span at bounding box center [832, 148] width 8 height 8
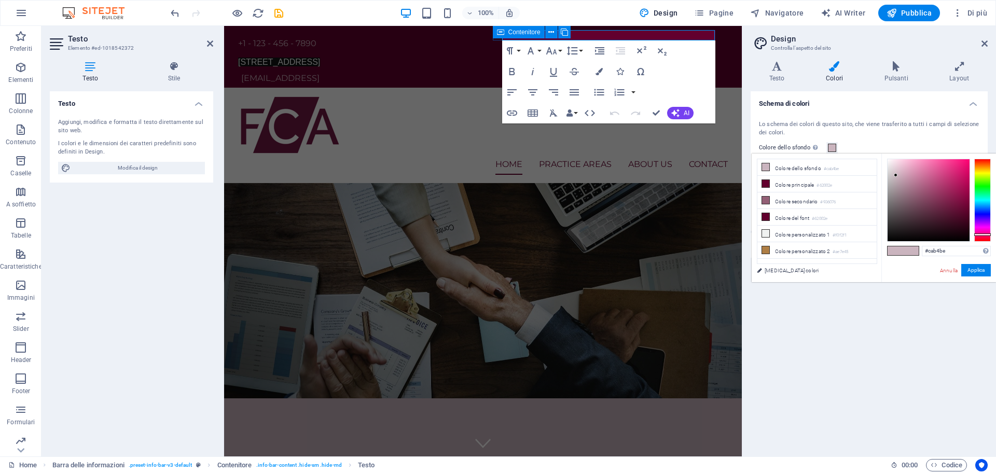
click at [832, 146] on span at bounding box center [832, 148] width 8 height 8
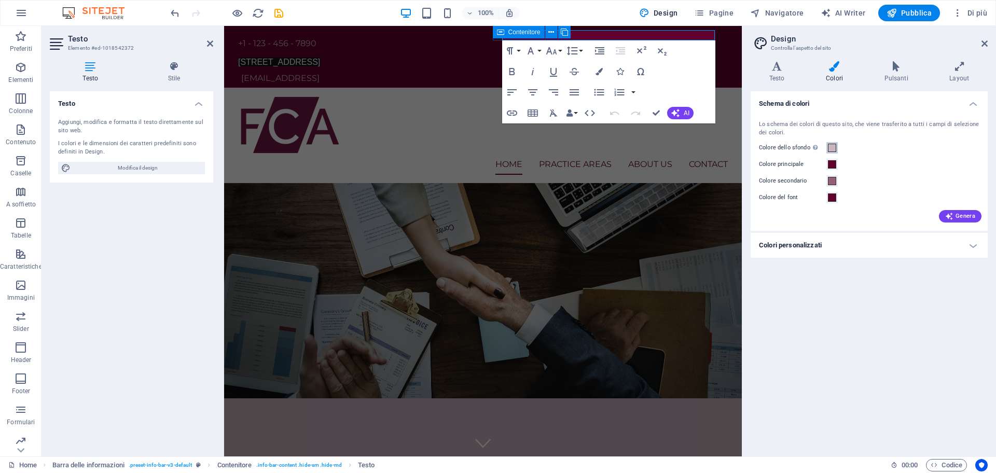
click at [832, 146] on span at bounding box center [832, 148] width 8 height 8
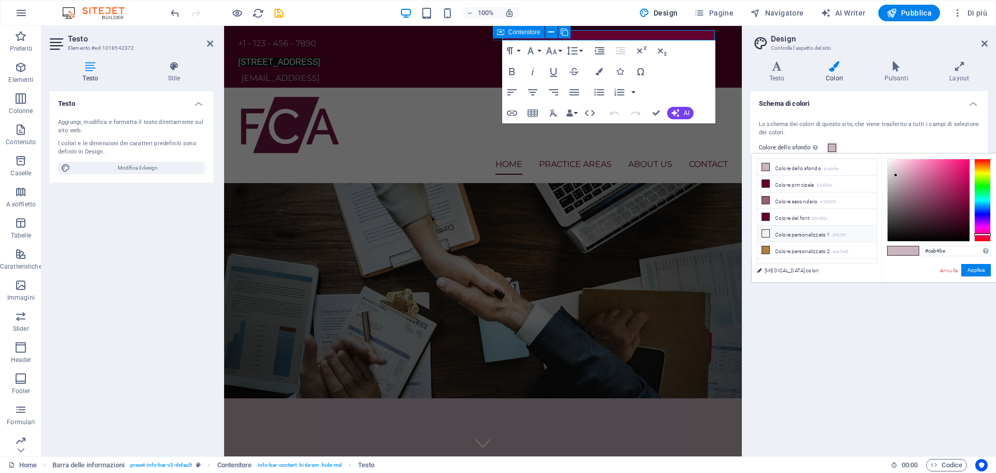
click at [767, 231] on icon at bounding box center [765, 233] width 7 height 7
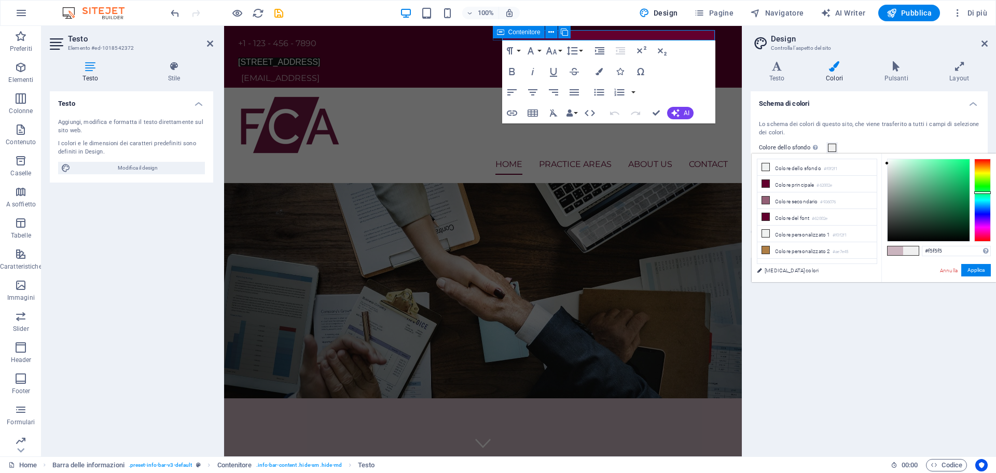
type input "#ffffff"
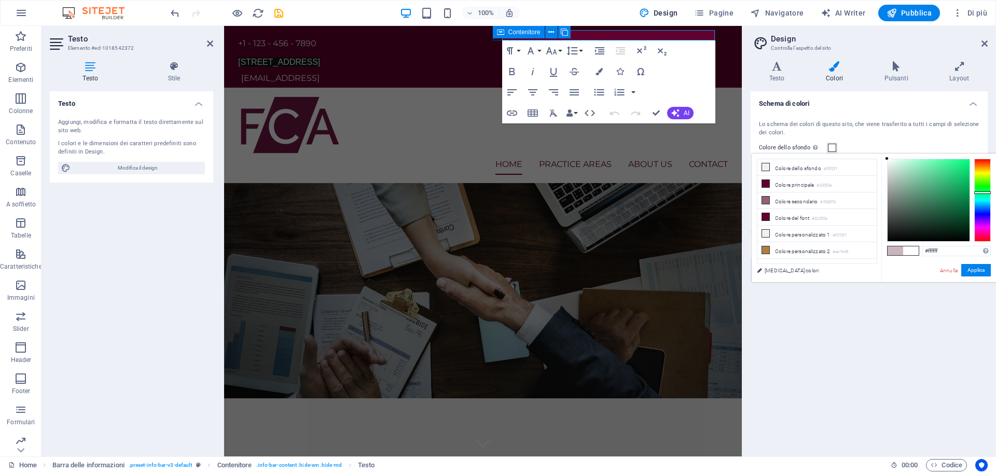
drag, startPoint x: 887, startPoint y: 163, endPoint x: 881, endPoint y: 152, distance: 13.5
click at [881, 152] on body "fcalegaloffice.org Home Preferiti Elementi Colonne Contenuto Caselle A soffiett…" at bounding box center [498, 236] width 996 height 473
drag, startPoint x: 831, startPoint y: 113, endPoint x: 820, endPoint y: 104, distance: 14.1
click at [820, 104] on h4 "Schema di colori" at bounding box center [869, 100] width 237 height 19
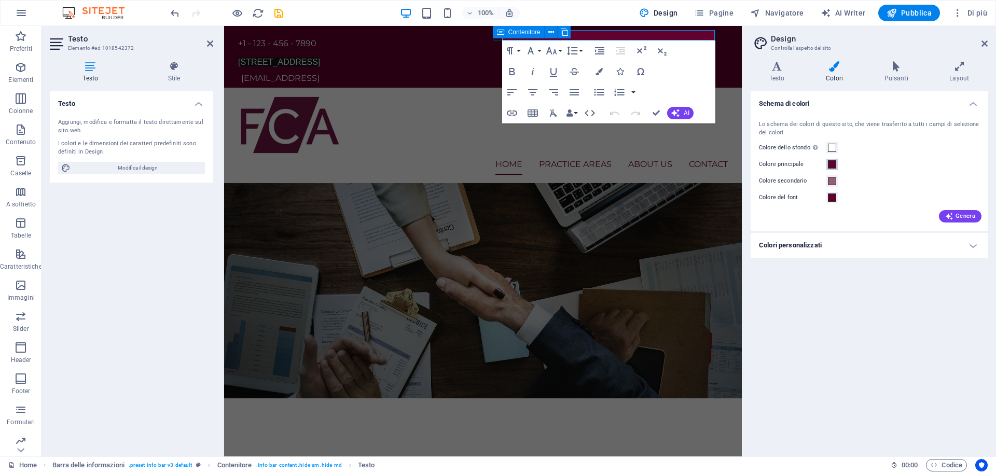
click at [834, 164] on span at bounding box center [832, 164] width 8 height 8
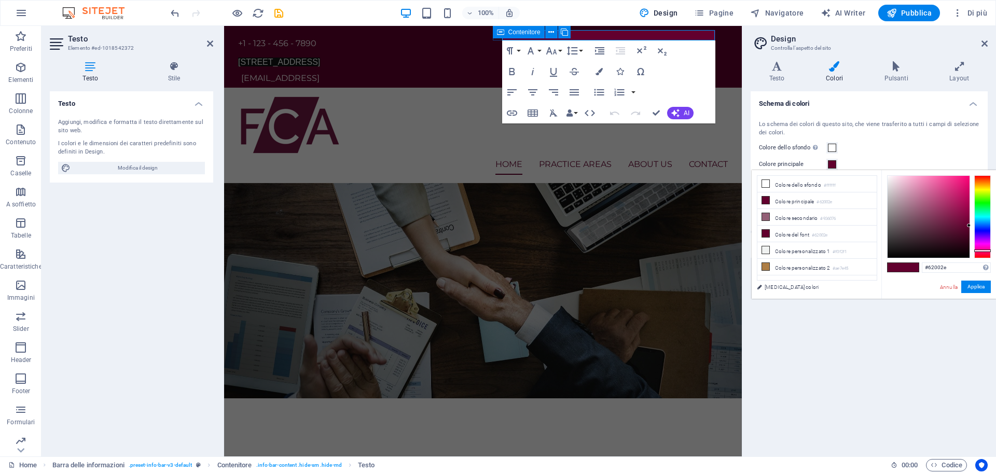
click at [834, 164] on span at bounding box center [832, 164] width 8 height 8
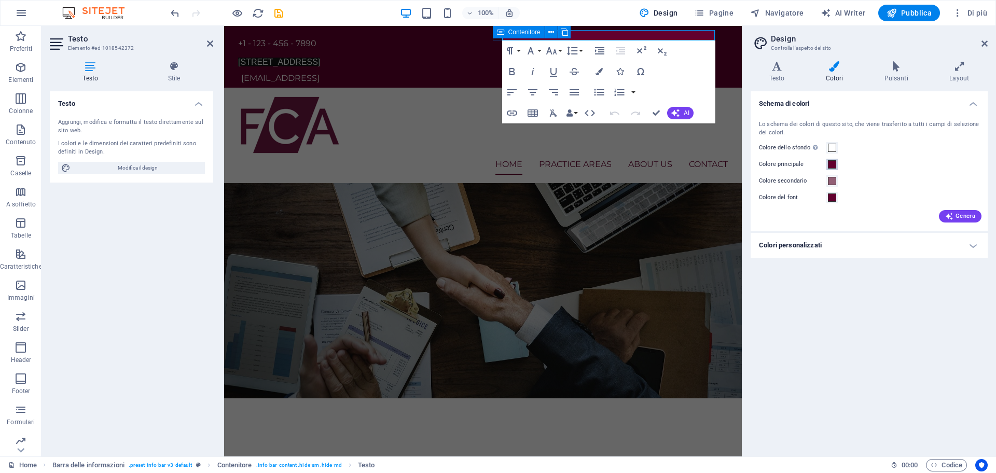
click at [831, 166] on span at bounding box center [832, 164] width 8 height 8
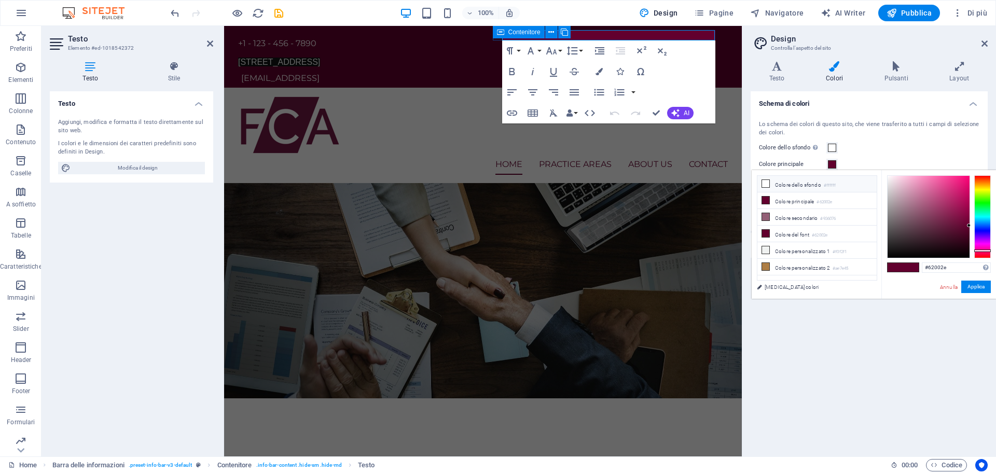
click at [766, 183] on icon at bounding box center [765, 183] width 7 height 7
type input "#ffffff"
click at [766, 183] on icon at bounding box center [765, 183] width 7 height 7
click at [932, 149] on div "Colore dello sfondo Visibile solo se non è coperto da altri sfondi." at bounding box center [869, 148] width 221 height 12
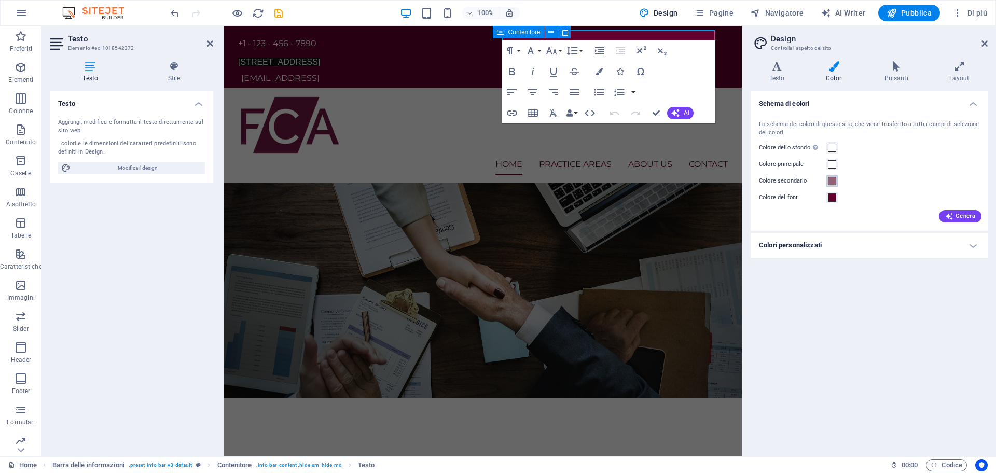
click at [833, 181] on span at bounding box center [832, 181] width 8 height 8
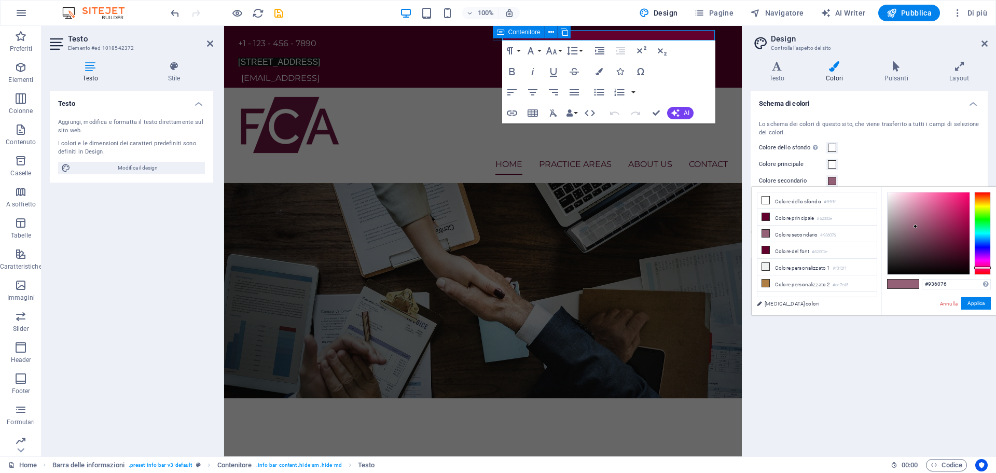
click at [833, 181] on span at bounding box center [832, 181] width 8 height 8
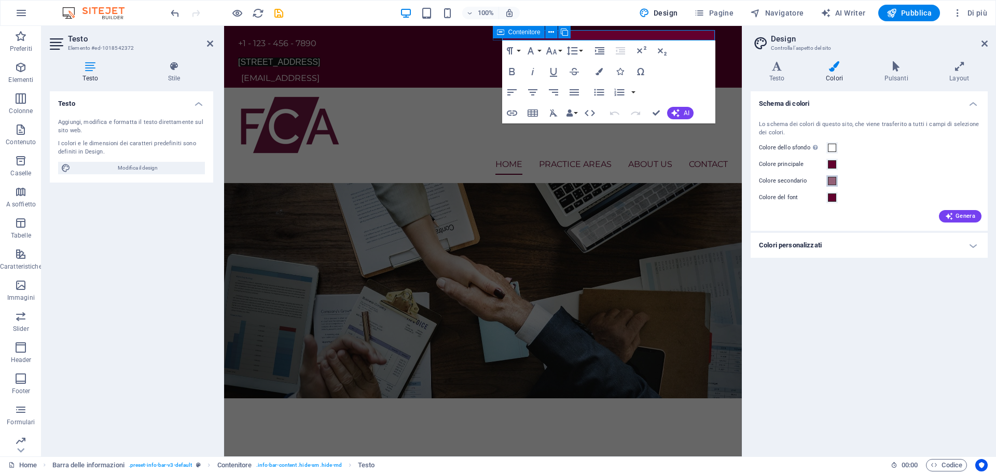
click at [832, 178] on span at bounding box center [832, 181] width 8 height 8
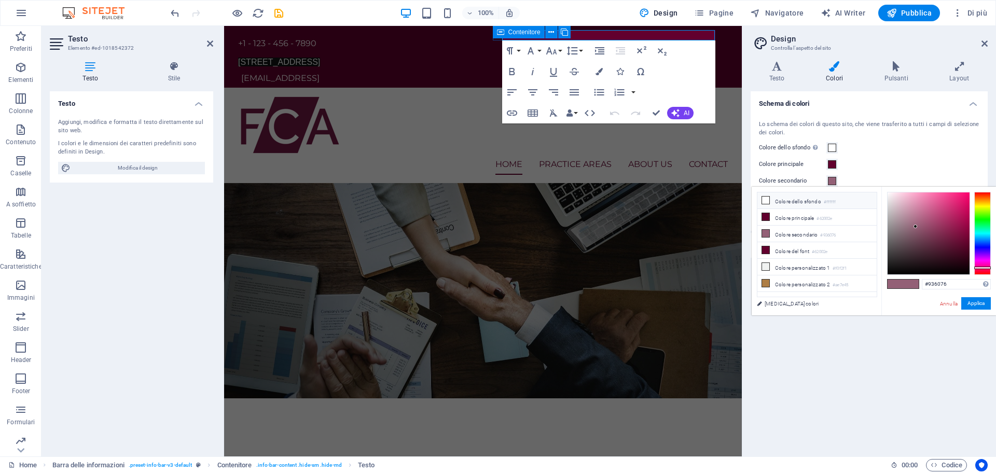
click at [762, 199] on icon at bounding box center [765, 200] width 7 height 7
type input "#ffffff"
click at [762, 199] on icon at bounding box center [765, 200] width 7 height 7
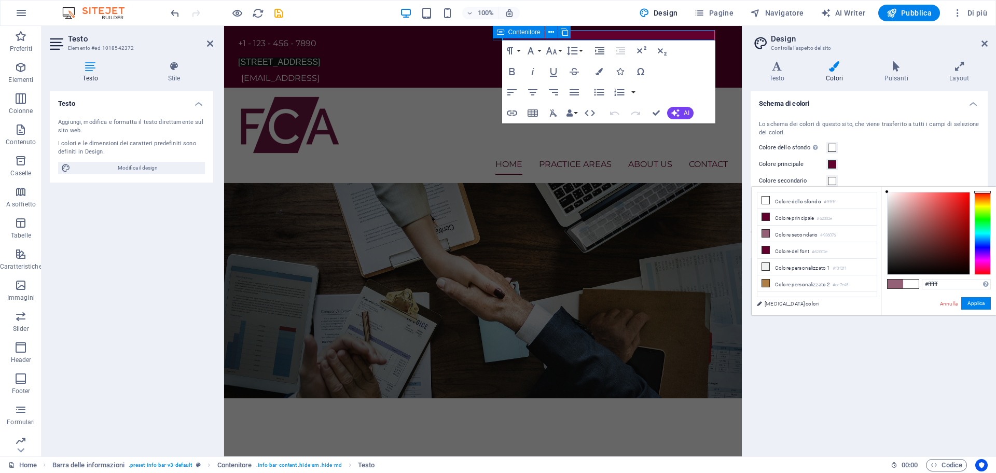
click at [961, 156] on div "Lo schema dei colori di questo sito, che viene trasferito a tutti i campi di se…" at bounding box center [869, 170] width 241 height 121
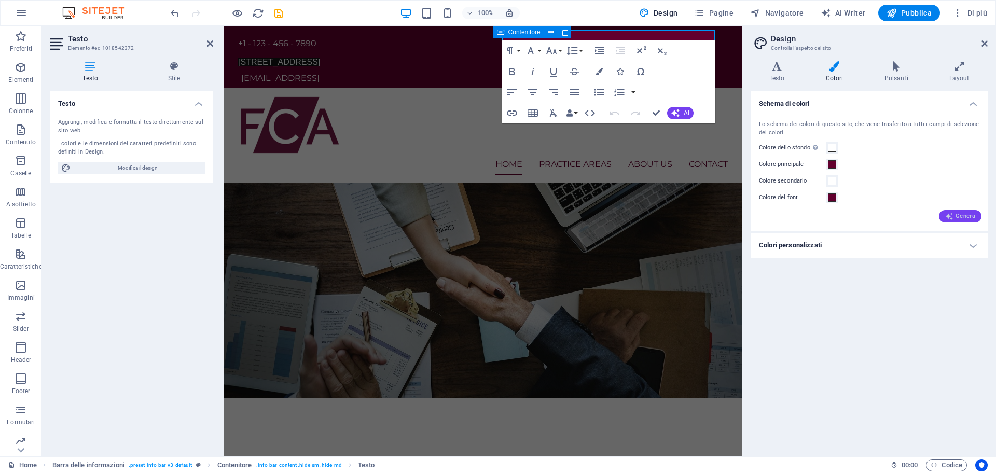
click at [961, 215] on span "Genera" at bounding box center [960, 216] width 30 height 8
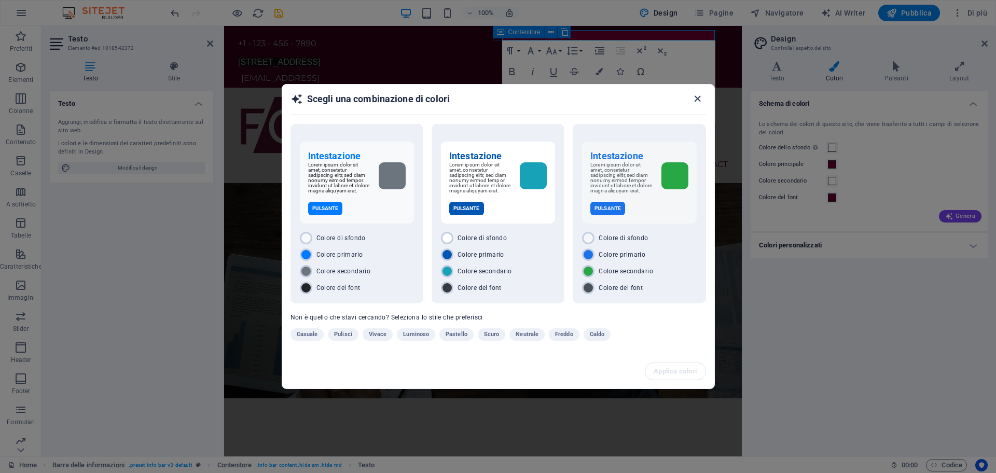
click at [700, 98] on icon "button" at bounding box center [698, 99] width 12 height 12
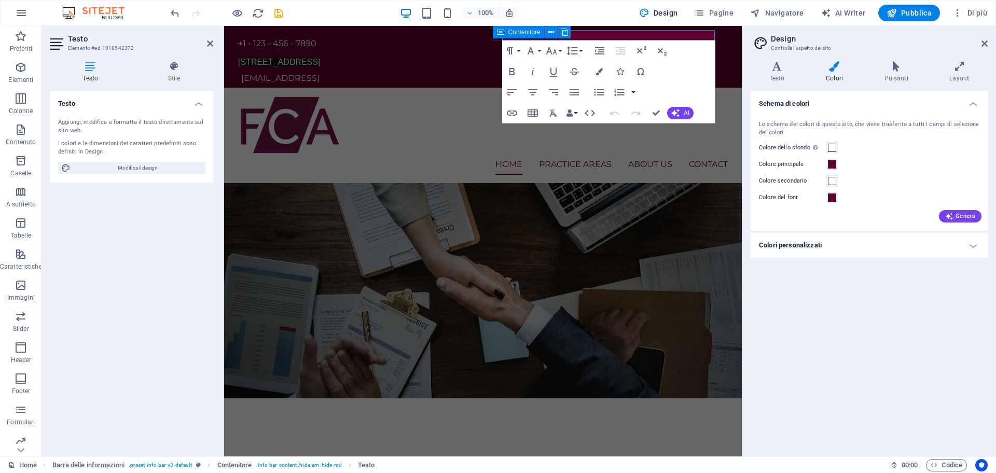
click at [838, 304] on div "Schema di colori Lo schema dei colori di questo sito, che viene trasferito a tu…" at bounding box center [869, 269] width 237 height 357
click at [723, 88] on div "Home Practice Areas About us Contact Menu" at bounding box center [483, 135] width 518 height 95
select select "rem"
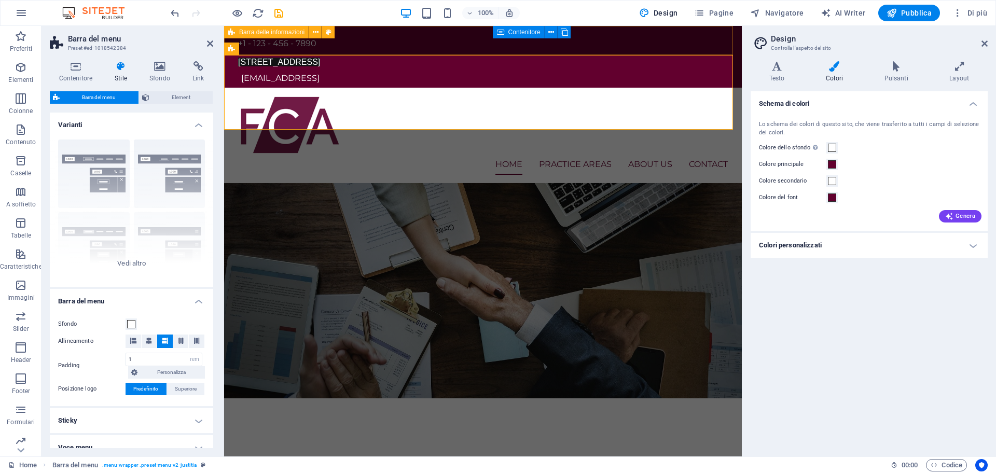
click at [669, 42] on div "+1 - 123 - 456 - 7890 12 Endeavour Square, London, E20 1JN, United Kingdom 9c09…" at bounding box center [483, 57] width 518 height 62
select select "rem"
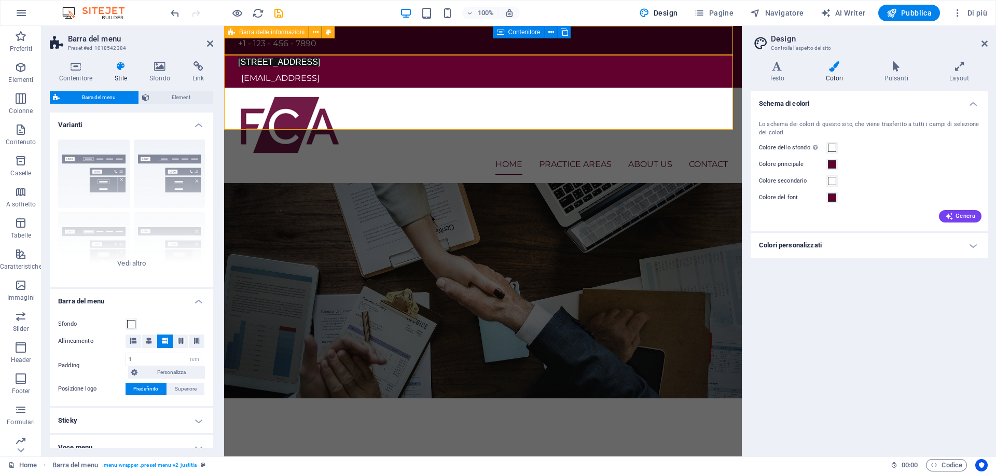
select select "rem"
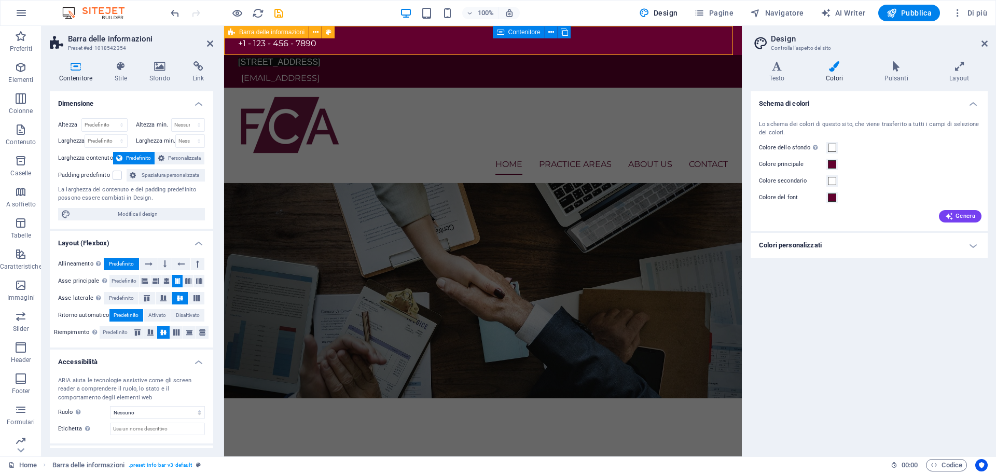
click at [669, 40] on div "+1 - 123 - 456 - 7890 12 Endeavour Square, London, E20 1JN, United Kingdom 9c09…" at bounding box center [483, 57] width 518 height 62
click at [126, 60] on div "Contenitore Stile Sfondo Link Dimensione Altezza Predefinito px rem % vh vw Alt…" at bounding box center [132, 255] width 180 height 404
click at [125, 65] on icon at bounding box center [121, 66] width 31 height 10
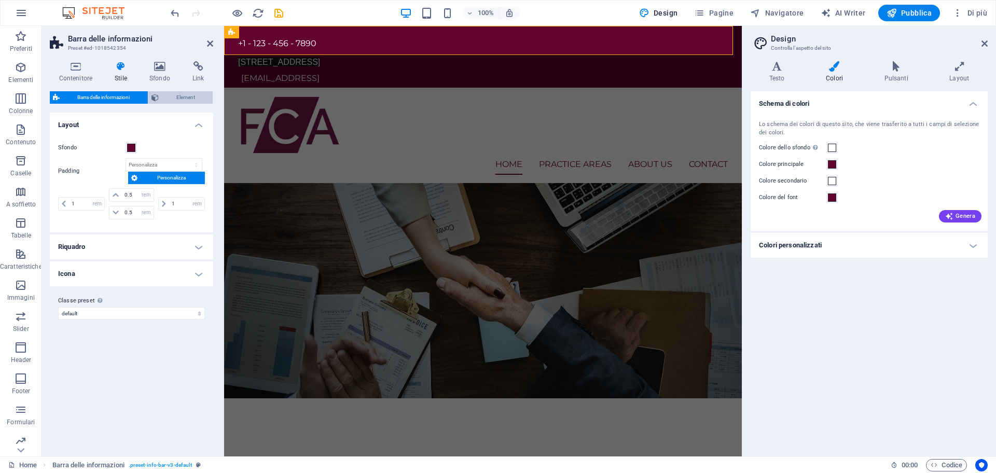
click at [169, 99] on span "Element" at bounding box center [186, 97] width 48 height 12
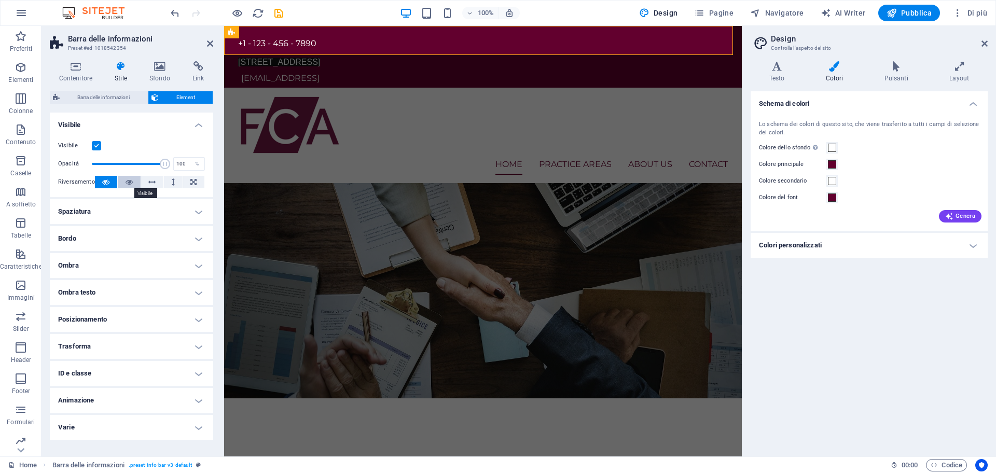
click at [130, 178] on icon at bounding box center [129, 182] width 7 height 12
click at [124, 201] on h4 "Spaziatura" at bounding box center [131, 211] width 163 height 25
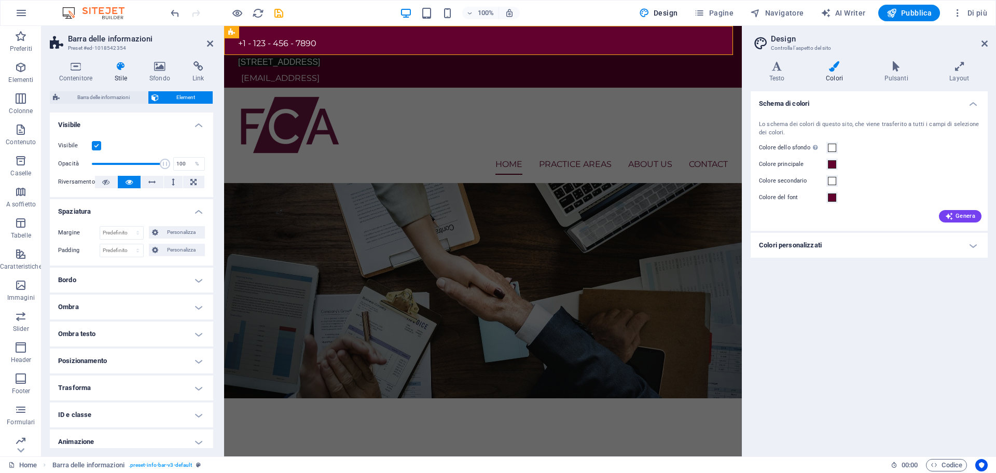
click at [124, 208] on h4 "Spaziatura" at bounding box center [131, 208] width 163 height 19
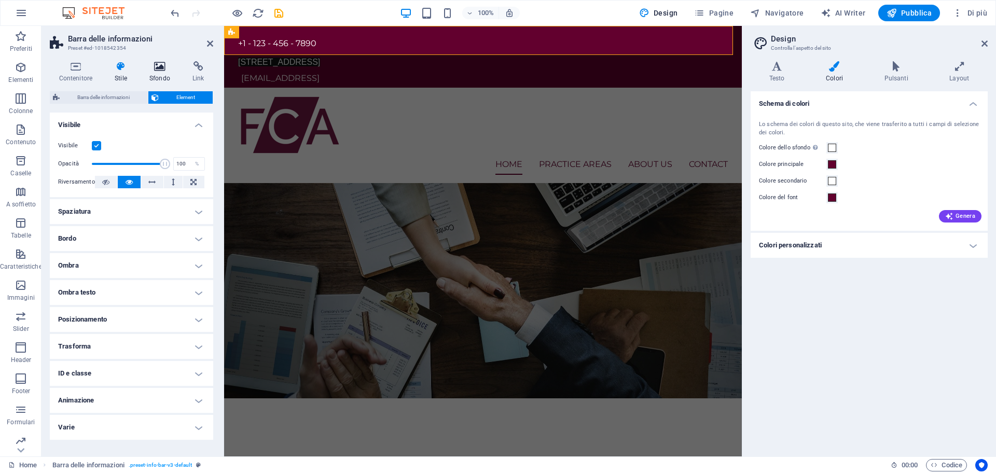
click at [160, 67] on icon at bounding box center [159, 66] width 39 height 10
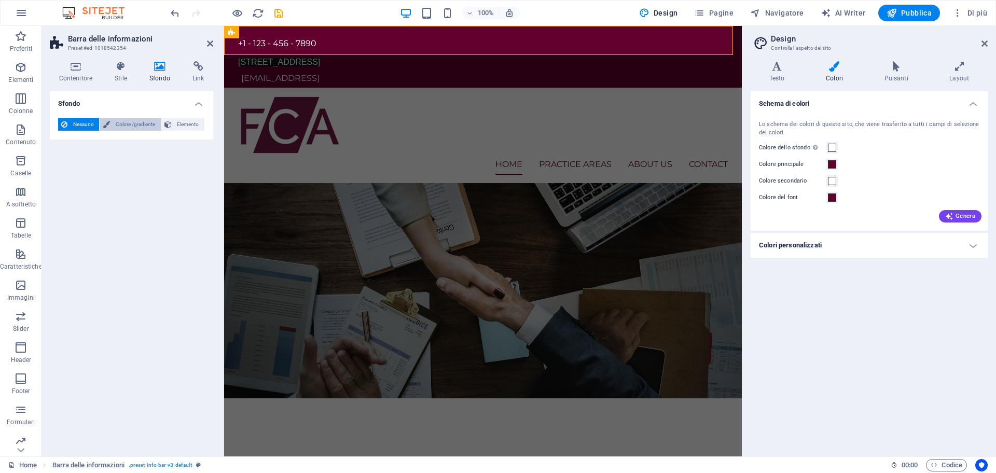
click at [125, 122] on span "Colore /gradiente" at bounding box center [135, 124] width 44 height 12
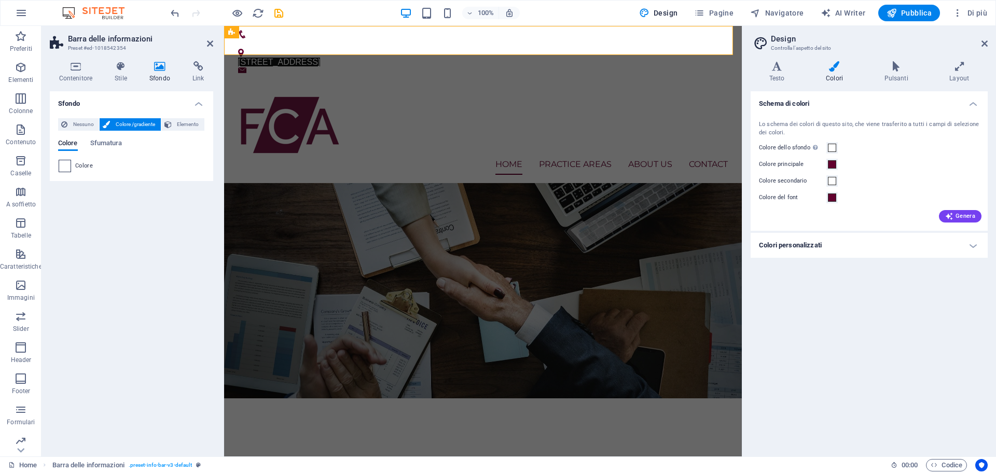
click at [69, 163] on span at bounding box center [64, 165] width 11 height 11
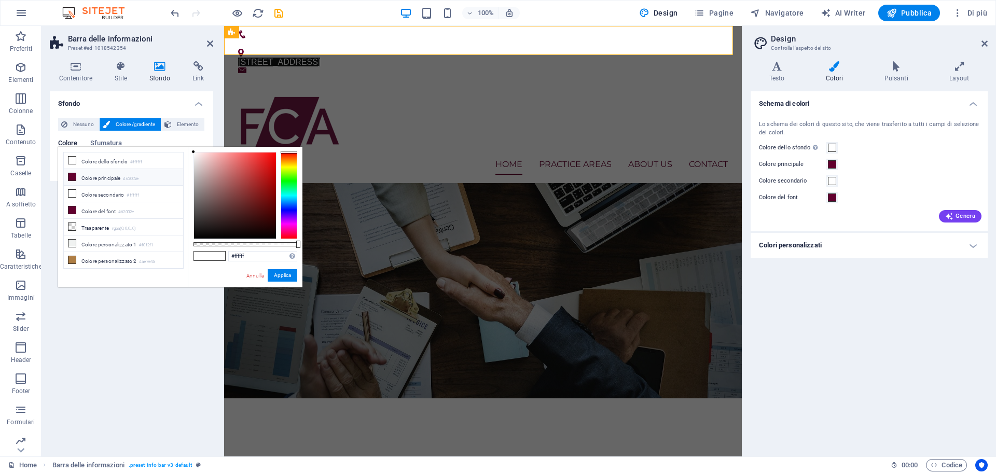
click at [76, 176] on li "Colore principale #62002e" at bounding box center [123, 177] width 119 height 17
type input "#62002e"
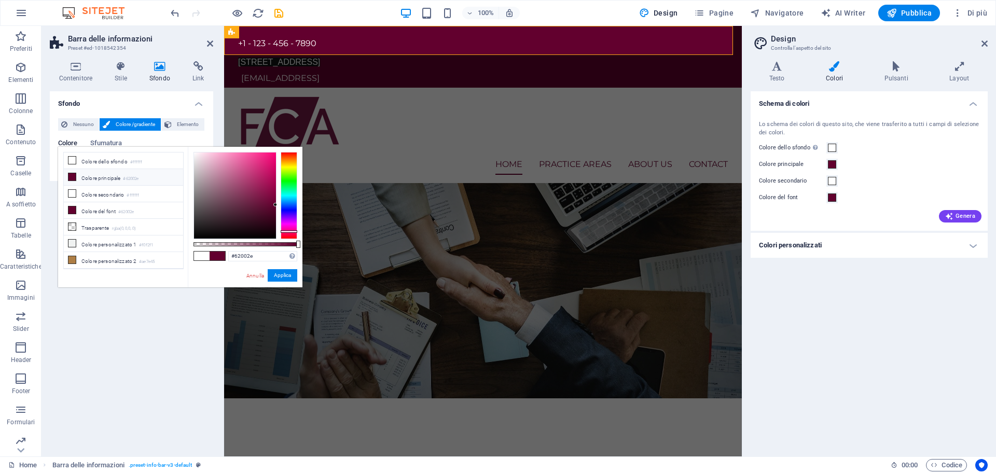
click at [285, 282] on div "#62002e Formati supportati #0852ed rgb(8, 82, 237) rgba(8, 82, 237, 90%) hsv(22…" at bounding box center [245, 292] width 115 height 291
click at [111, 141] on span "Sfumatura" at bounding box center [106, 144] width 32 height 15
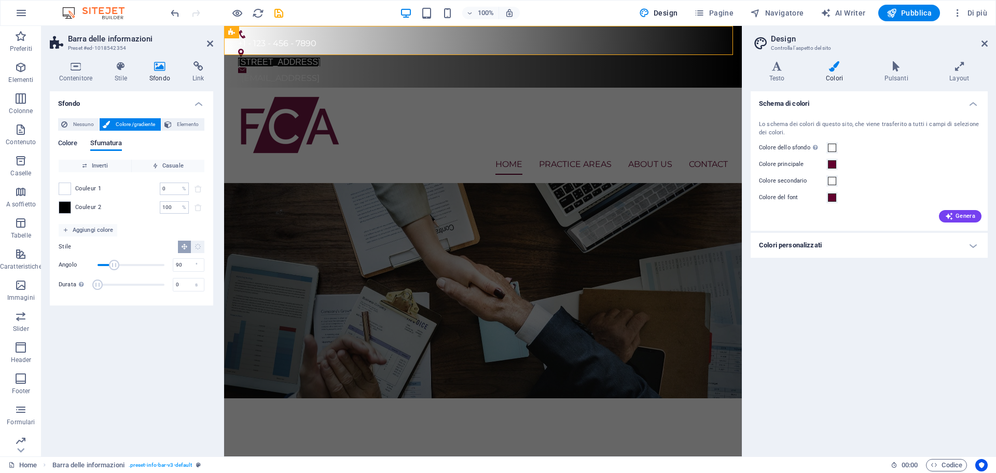
click at [70, 142] on span "Colore" at bounding box center [68, 144] width 20 height 15
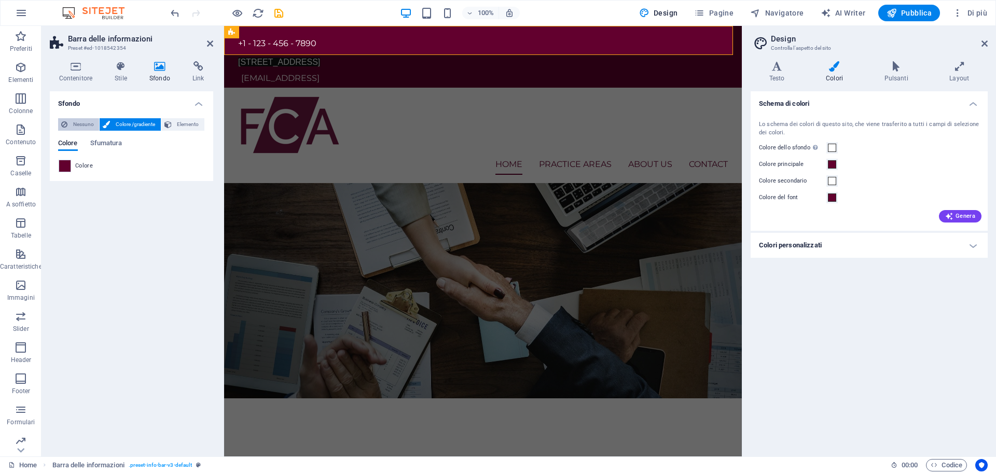
click at [81, 124] on span "Nessuno" at bounding box center [83, 124] width 25 height 12
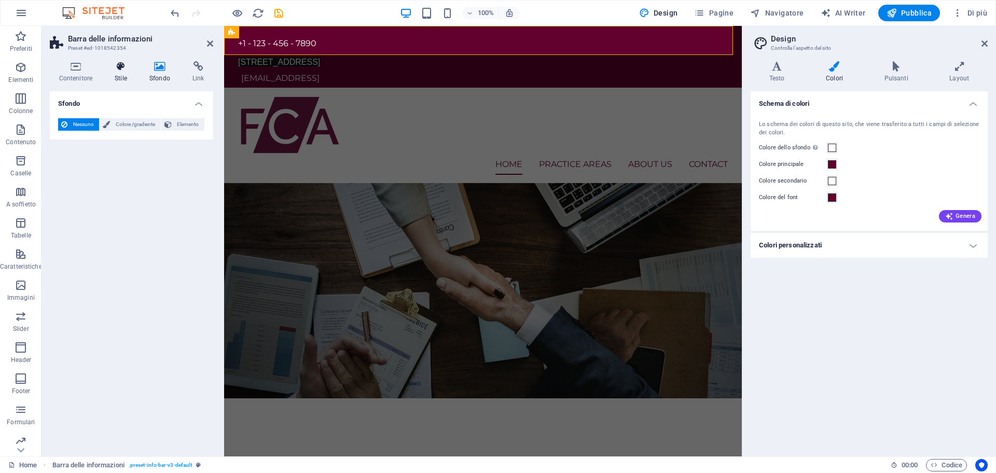
click at [121, 65] on icon at bounding box center [121, 66] width 31 height 10
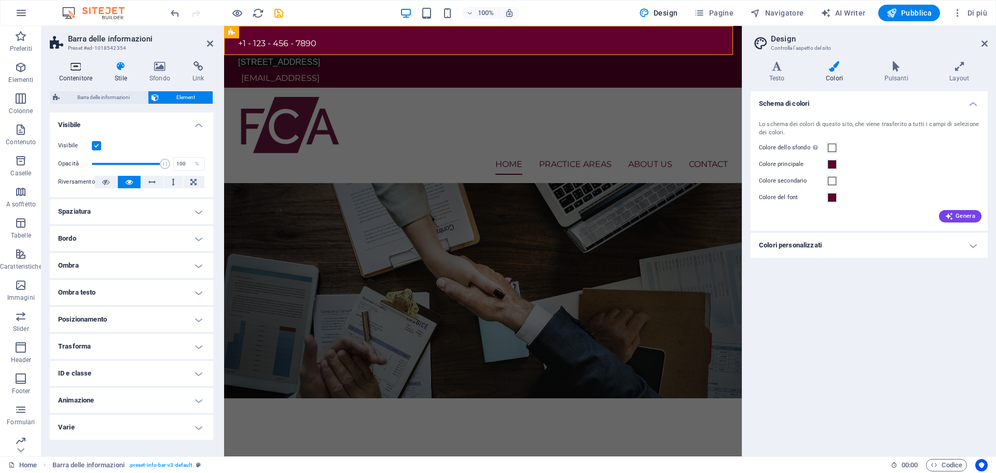
click at [76, 70] on icon at bounding box center [76, 66] width 52 height 10
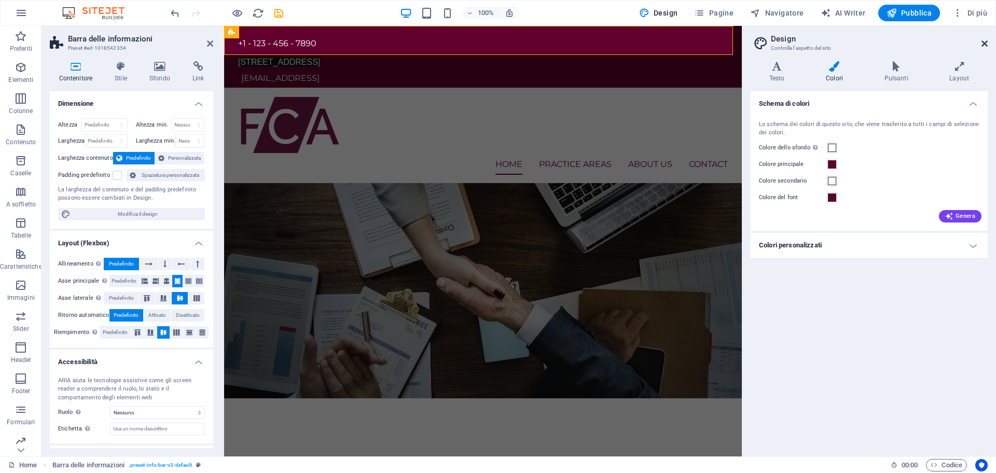
click at [982, 45] on icon at bounding box center [985, 43] width 6 height 8
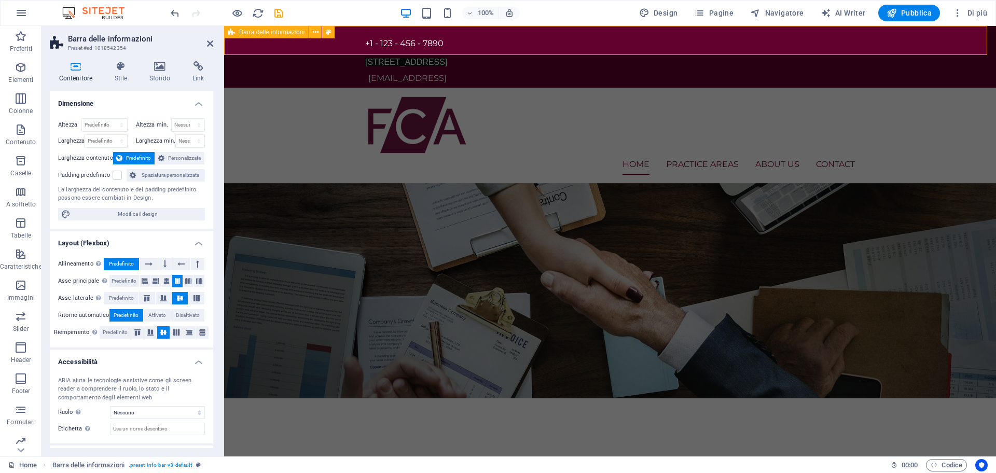
drag, startPoint x: 757, startPoint y: 28, endPoint x: 761, endPoint y: 38, distance: 11.0
click at [759, 36] on div "+1 - 123 - 456 - 7890 12 Endeavour Square, London, E20 1JN, United Kingdom 9c09…" at bounding box center [610, 57] width 772 height 62
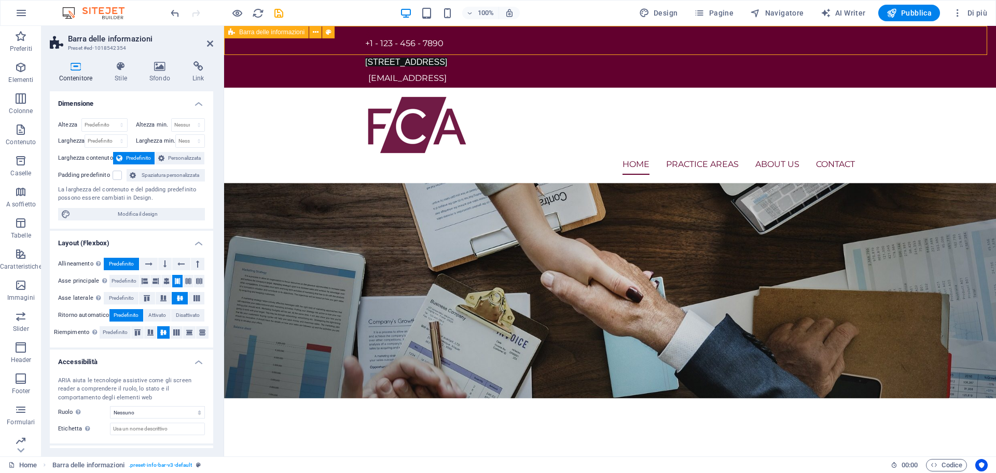
click at [760, 57] on div "12 Endeavour Square, London, E20 1JN, United Kingdom" at bounding box center [606, 62] width 482 height 10
click at [758, 57] on div "12 Endeavour Square, London, E20 1JN, United Kingdom" at bounding box center [606, 62] width 482 height 10
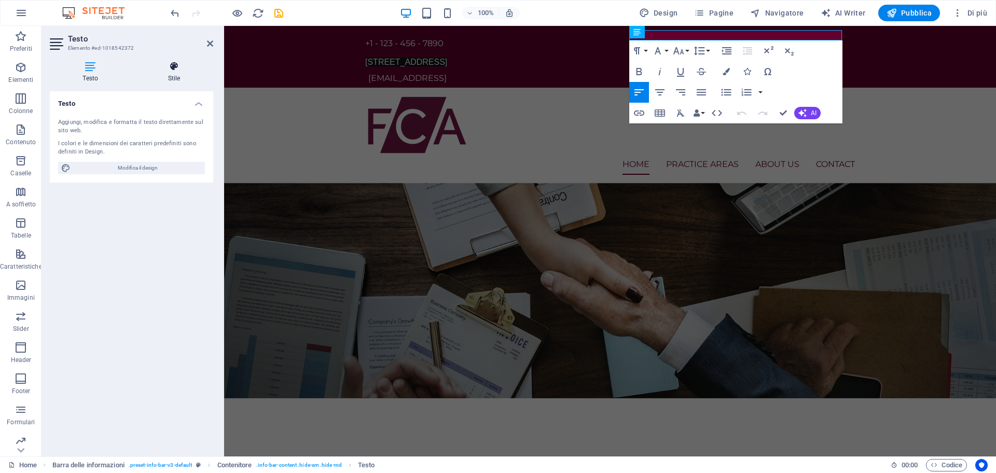
click at [174, 64] on icon at bounding box center [174, 66] width 78 height 10
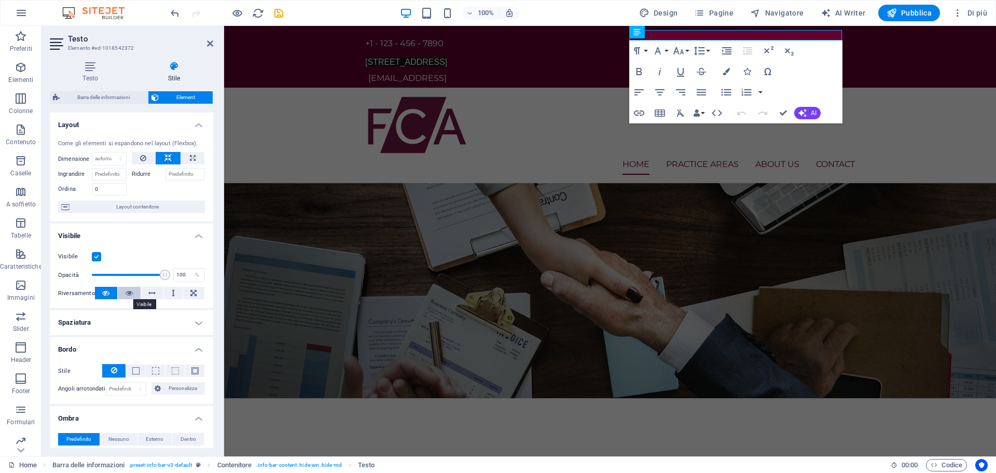
click at [132, 291] on icon at bounding box center [129, 293] width 7 height 12
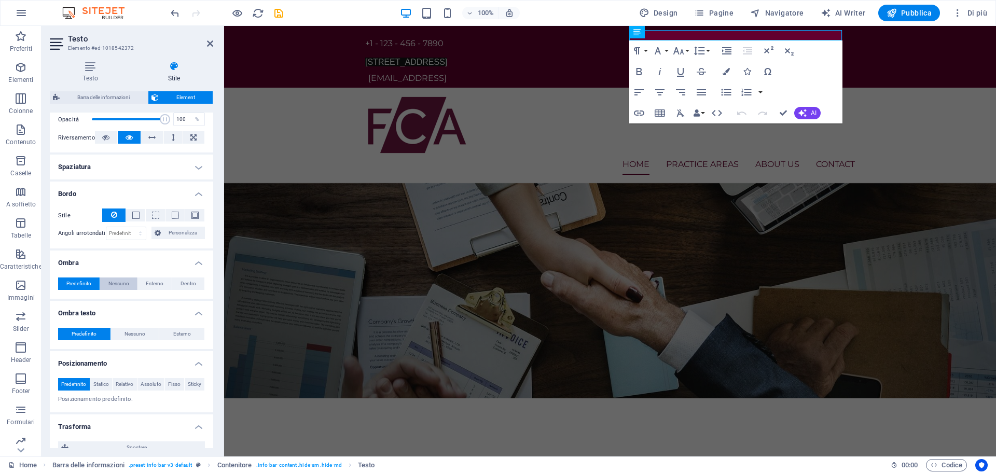
click at [119, 283] on span "Nessuno" at bounding box center [118, 284] width 21 height 12
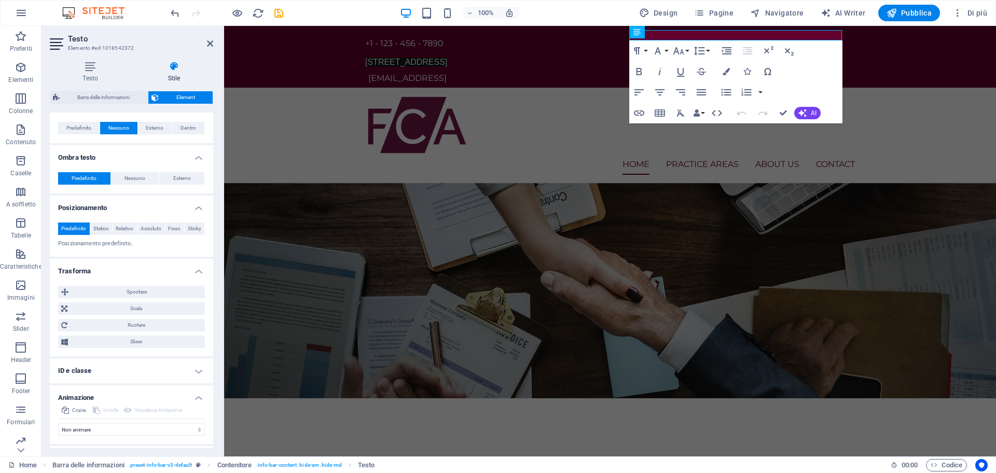
scroll to position [412, 0]
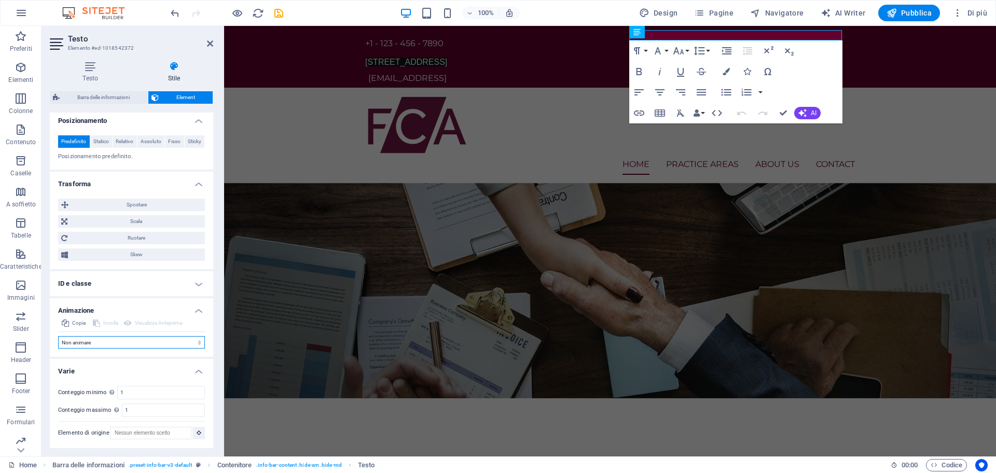
click at [83, 342] on select "Non animare Mostra/Nascondi Scorrimento verso l'alto/basso Zoom avanti/indietro…" at bounding box center [131, 342] width 147 height 12
click at [84, 346] on select "Non animare Mostra/Nascondi Scorrimento verso l'alto/basso Zoom avanti/indietro…" at bounding box center [131, 342] width 147 height 12
click at [91, 287] on h4 "ID e classe" at bounding box center [131, 283] width 163 height 25
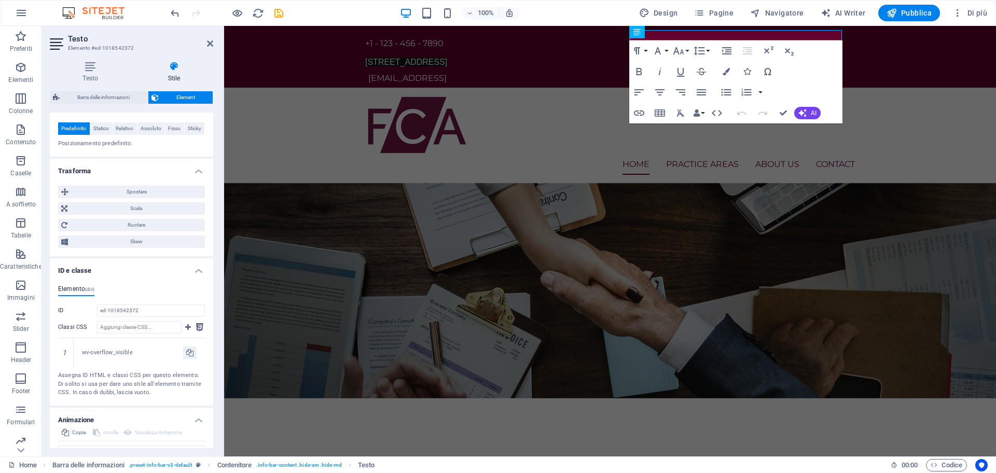
click at [91, 277] on h4 "ID e classe" at bounding box center [131, 267] width 163 height 19
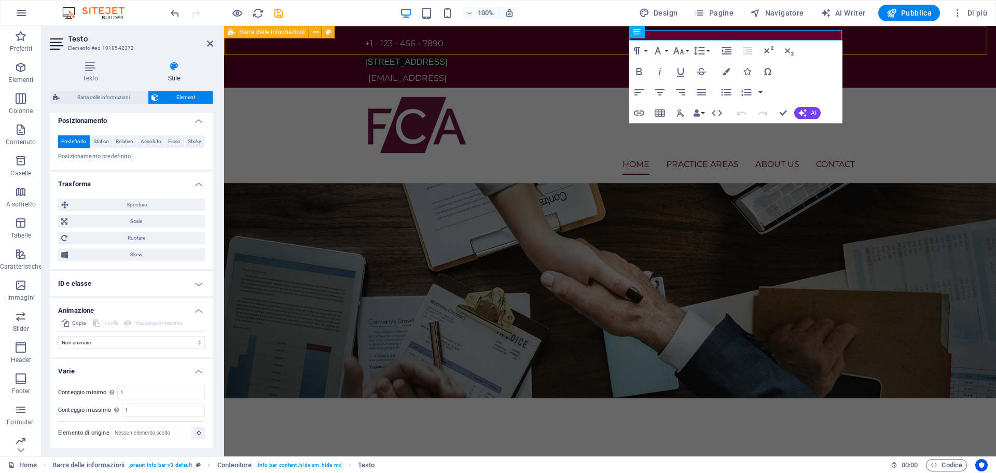
click at [708, 29] on div "+1 - 123 - 456 - 7890 12 Endeavour Square, London, E20 1JN, United Kingdom 9c09…" at bounding box center [610, 57] width 772 height 62
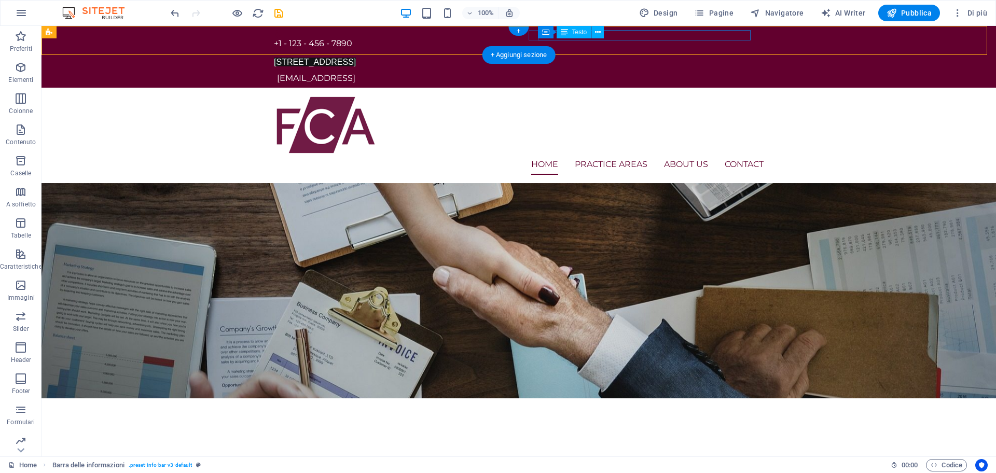
click at [638, 57] on div "12 Endeavour Square, London, E20 1JN, United Kingdom" at bounding box center [515, 62] width 482 height 10
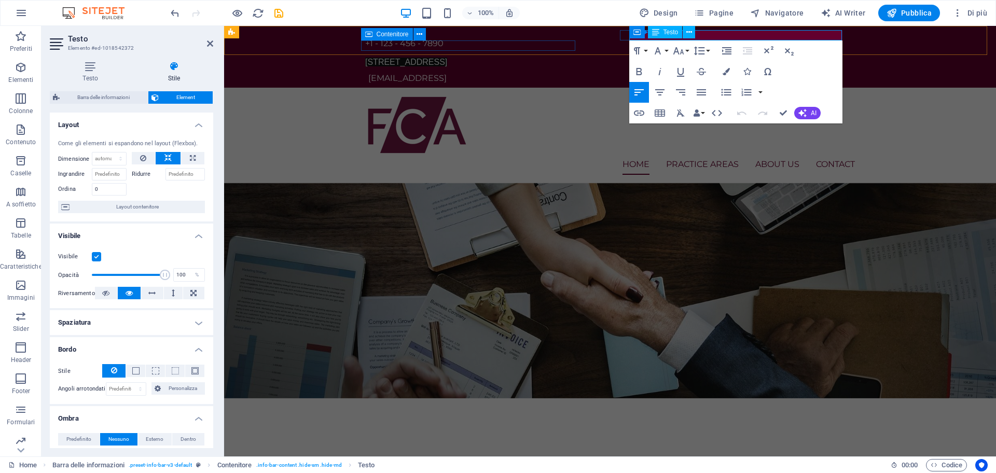
drag, startPoint x: 525, startPoint y: 8, endPoint x: 172, endPoint y: 126, distance: 371.7
click at [172, 126] on h4 "Layout" at bounding box center [131, 122] width 163 height 19
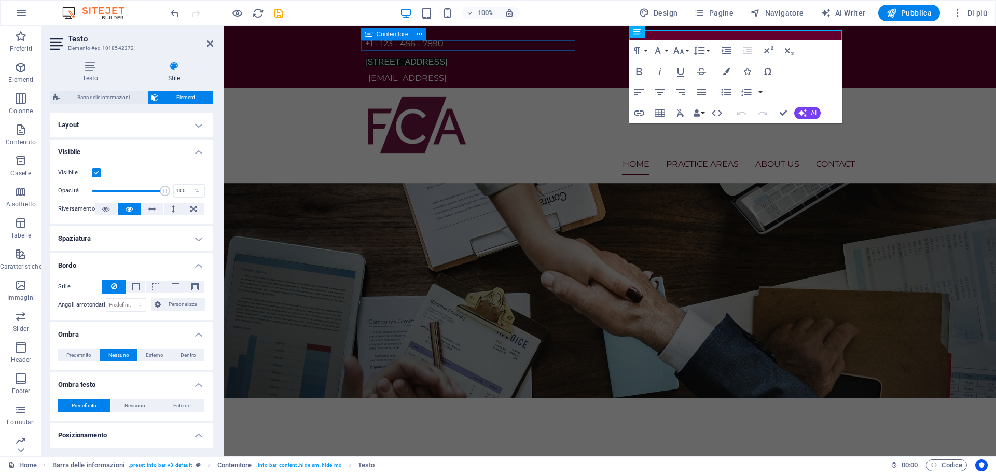
click at [130, 131] on h4 "Layout" at bounding box center [131, 125] width 163 height 25
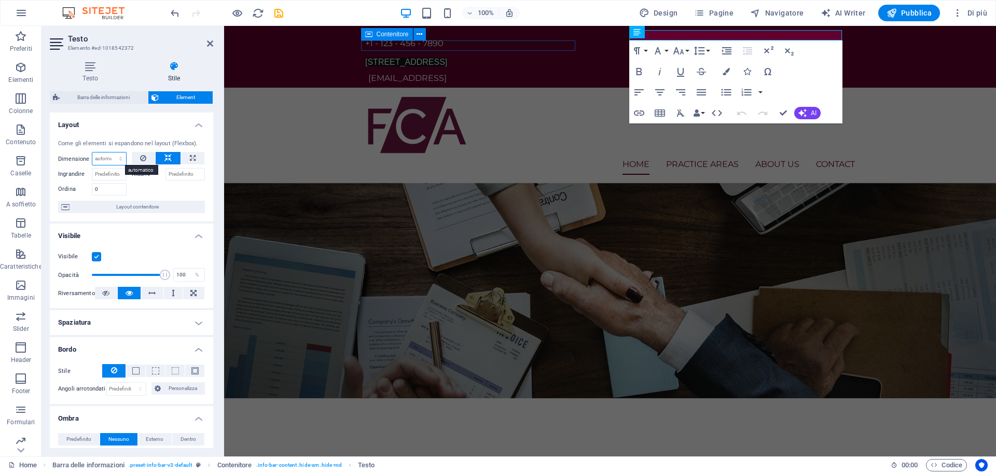
click at [108, 160] on select "Predefinito automatico px % 1/1 1/2 1/3 1/4 1/5 1/6 1/7 1/8 1/9 1/10" at bounding box center [109, 159] width 34 height 12
click at [115, 173] on input "Ingrandire" at bounding box center [109, 174] width 35 height 12
click at [114, 173] on input "Ingrandire" at bounding box center [109, 174] width 35 height 12
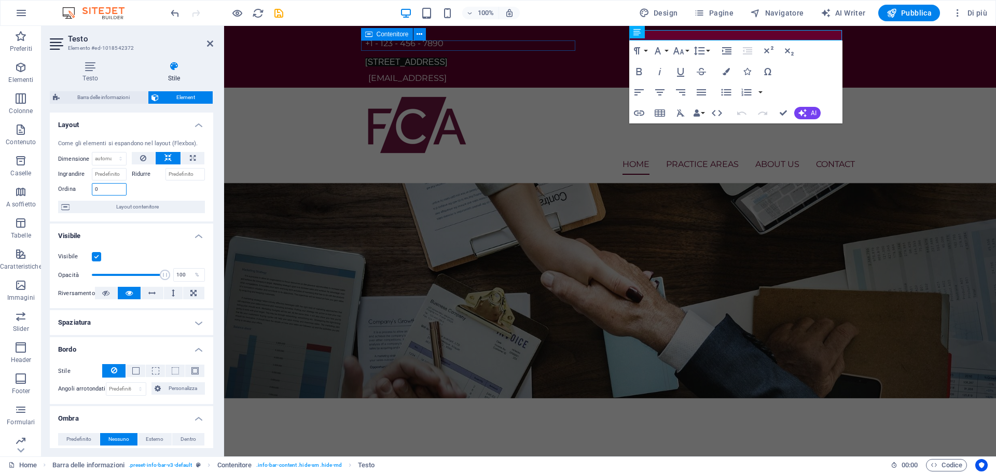
click at [116, 186] on input "0" at bounding box center [109, 189] width 35 height 12
click at [135, 205] on span "Layout contenitore" at bounding box center [137, 207] width 129 height 12
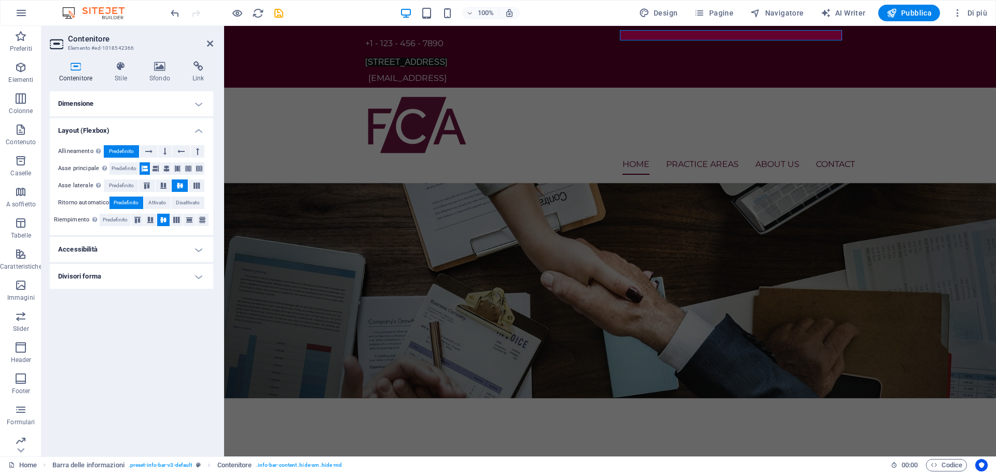
click at [117, 278] on h4 "Divisori forma" at bounding box center [131, 276] width 163 height 25
click at [117, 278] on h4 "Divisori forma" at bounding box center [131, 273] width 163 height 19
click at [112, 249] on h4 "Accessibilità" at bounding box center [131, 249] width 163 height 25
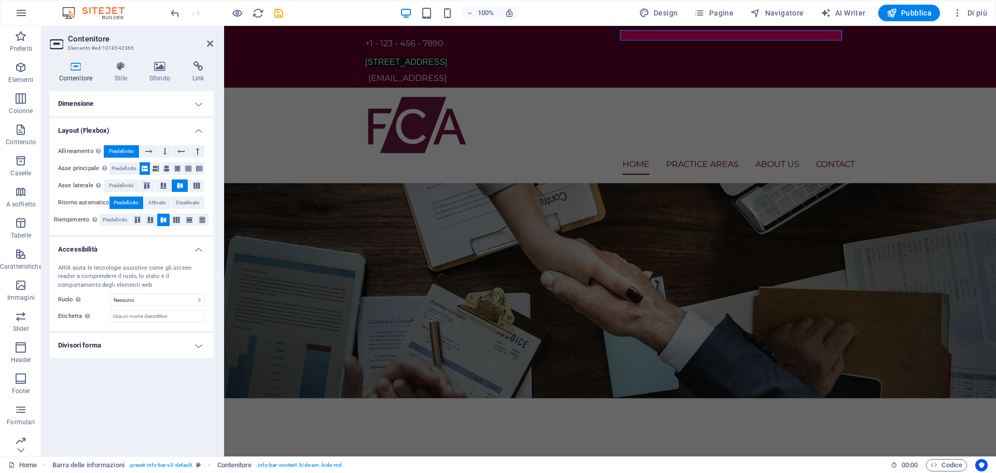
click at [112, 249] on h4 "Accessibilità" at bounding box center [131, 246] width 163 height 19
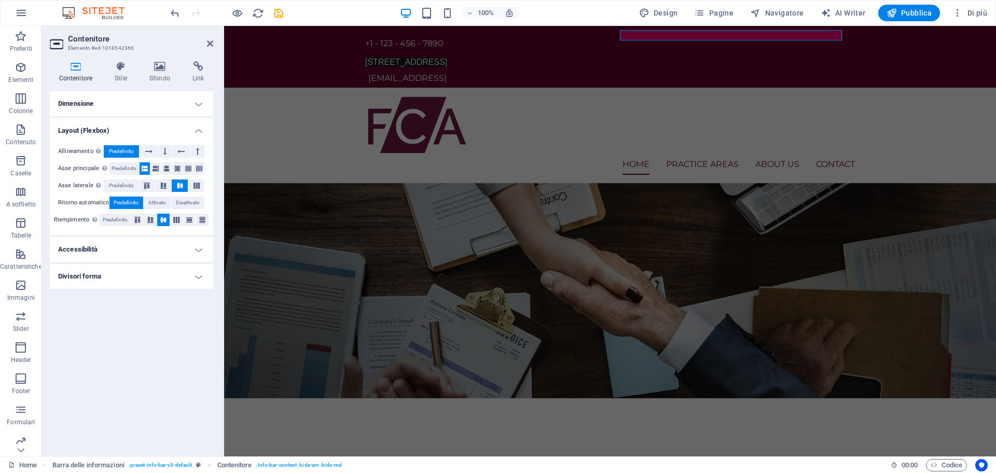
click at [128, 100] on h4 "Dimensione" at bounding box center [131, 103] width 163 height 25
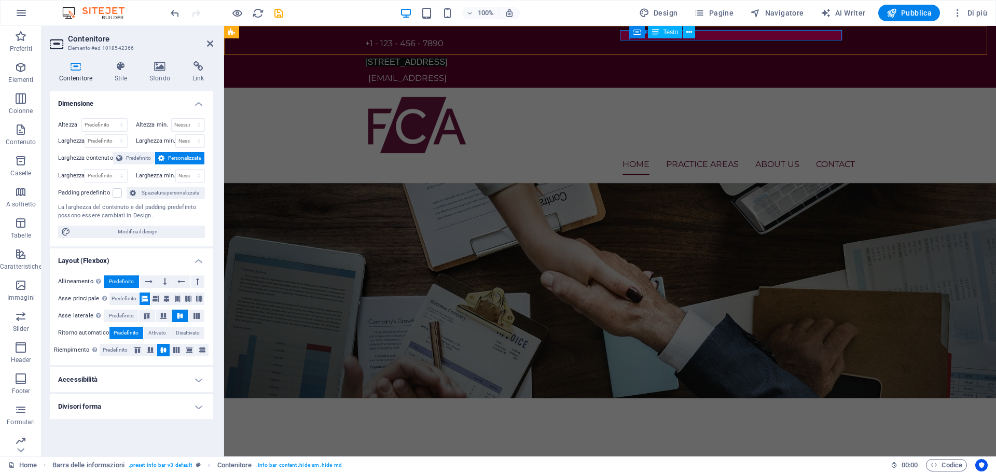
drag, startPoint x: 759, startPoint y: 31, endPoint x: 940, endPoint y: 32, distance: 181.6
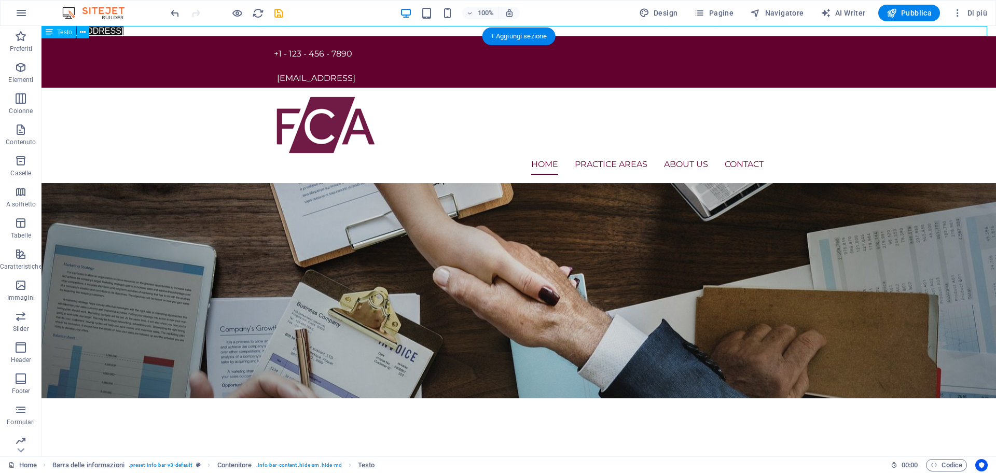
click at [758, 32] on div "12 Endeavour Square, London, E20 1JN, United Kingdom" at bounding box center [519, 31] width 955 height 10
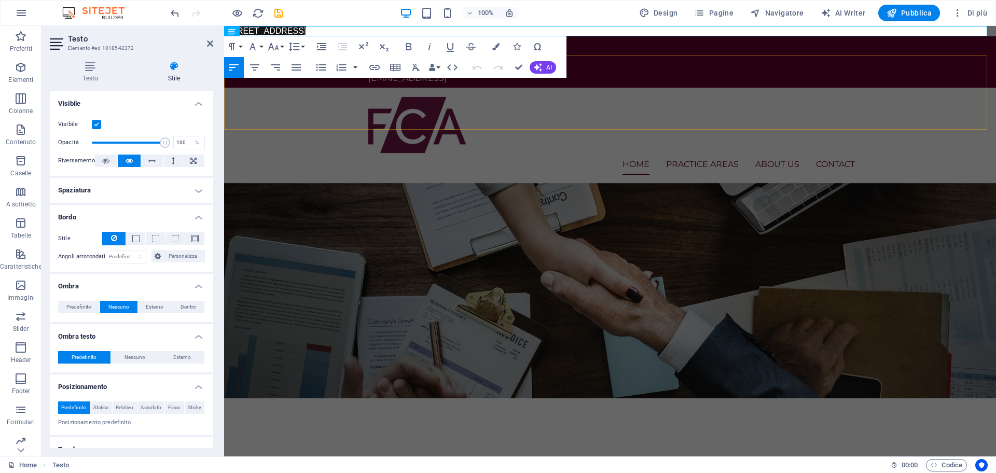
click at [758, 88] on div "Home Practice Areas About us Contact Menu" at bounding box center [610, 135] width 772 height 95
select select "rem"
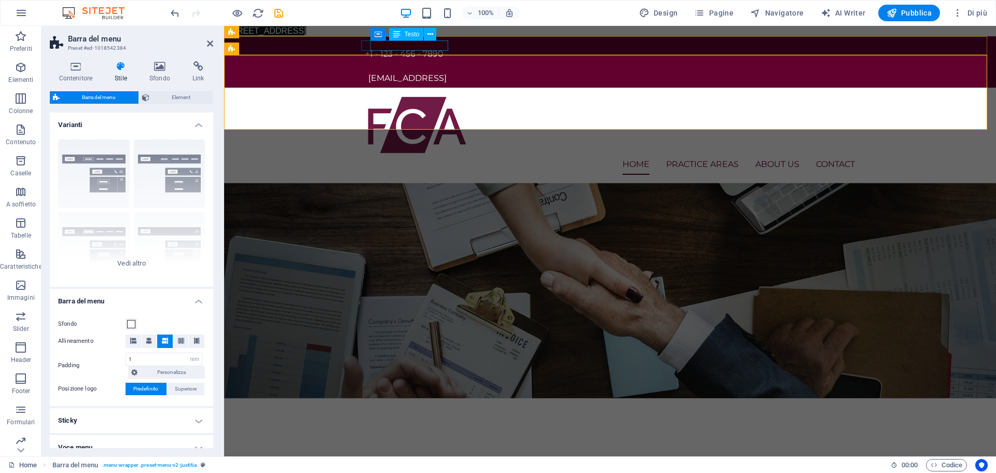
click at [391, 37] on div "Testo" at bounding box center [406, 34] width 35 height 12
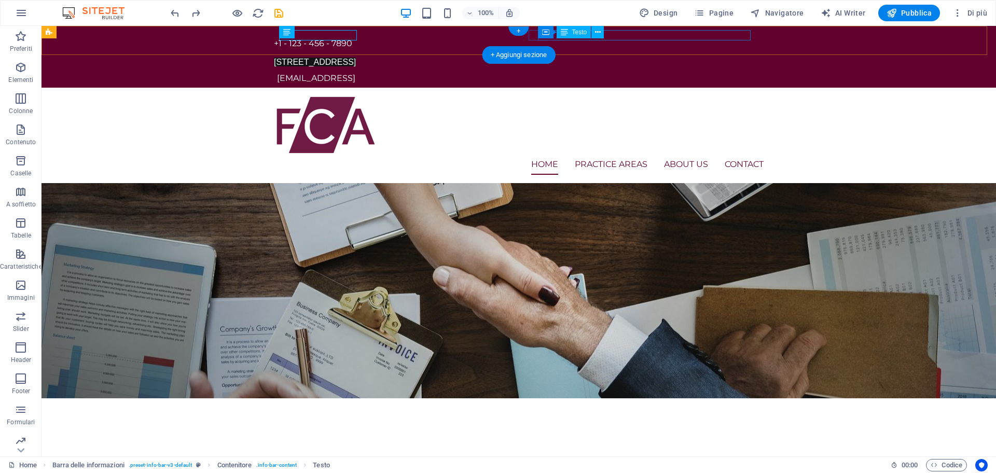
click at [628, 57] on div "12 Endeavour Square, London, E20 1JN, United Kingdom" at bounding box center [515, 62] width 482 height 10
click at [536, 31] on icon at bounding box center [536, 32] width 7 height 12
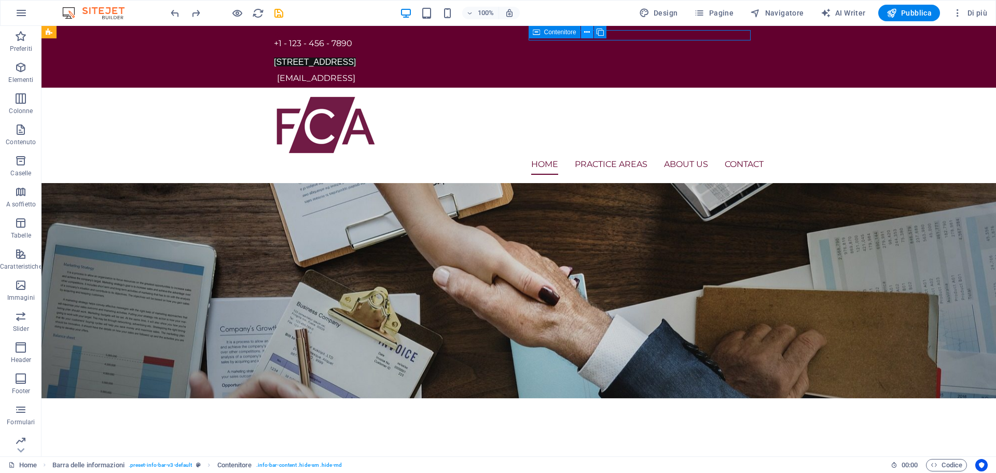
click at [584, 32] on button at bounding box center [587, 32] width 12 height 12
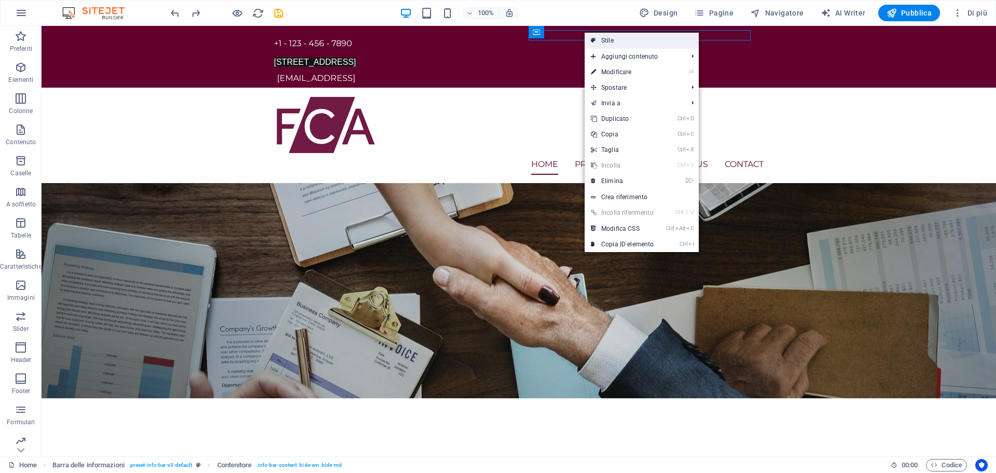
click at [603, 39] on link "Stile" at bounding box center [642, 41] width 114 height 16
select select "rem"
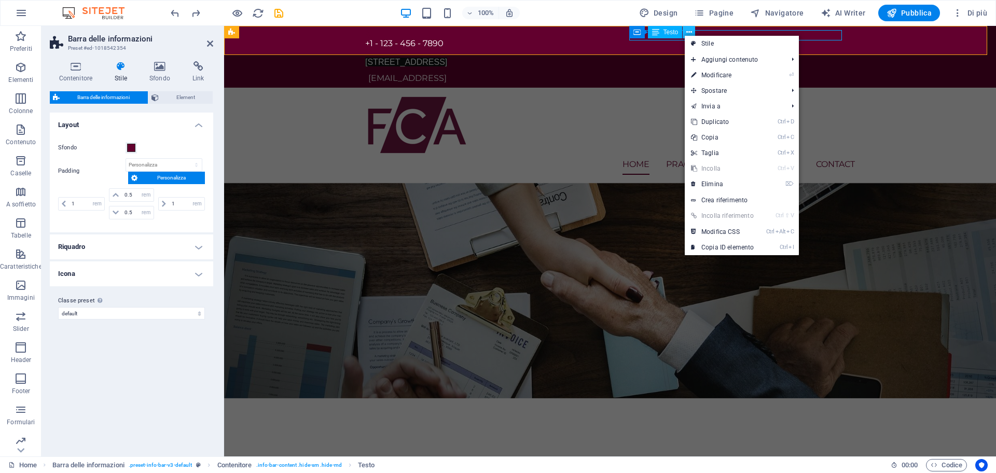
click at [692, 31] on icon at bounding box center [690, 32] width 6 height 11
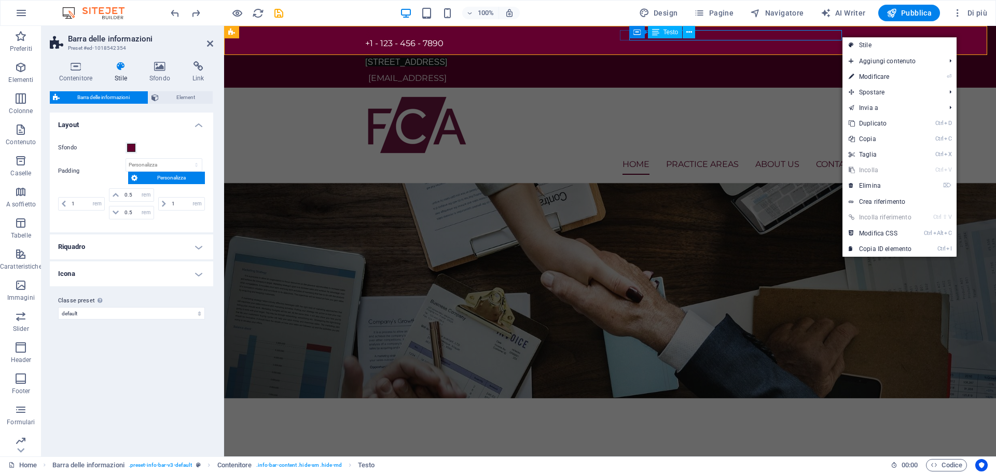
click at [830, 57] on div "12 Endeavour Square, London, E20 1JN, United Kingdom" at bounding box center [606, 62] width 482 height 10
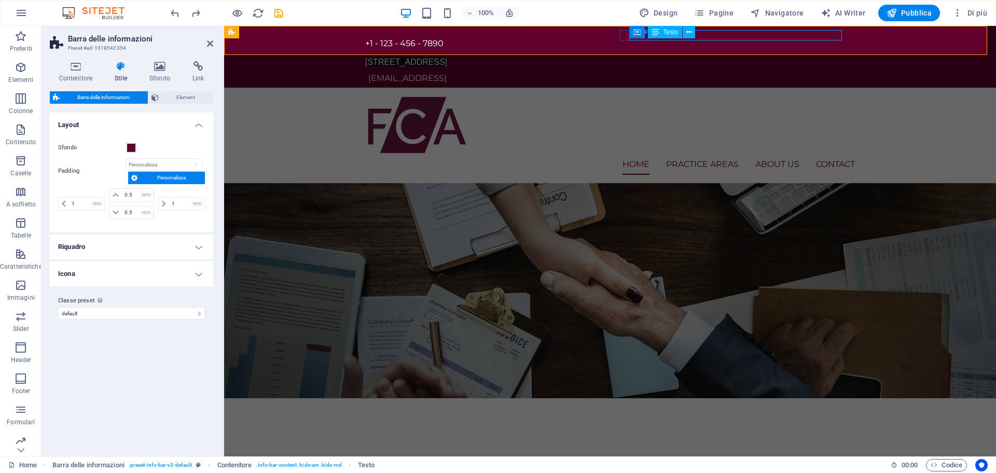
click at [830, 57] on div "12 Endeavour Square, London, E20 1JN, United Kingdom" at bounding box center [606, 62] width 482 height 10
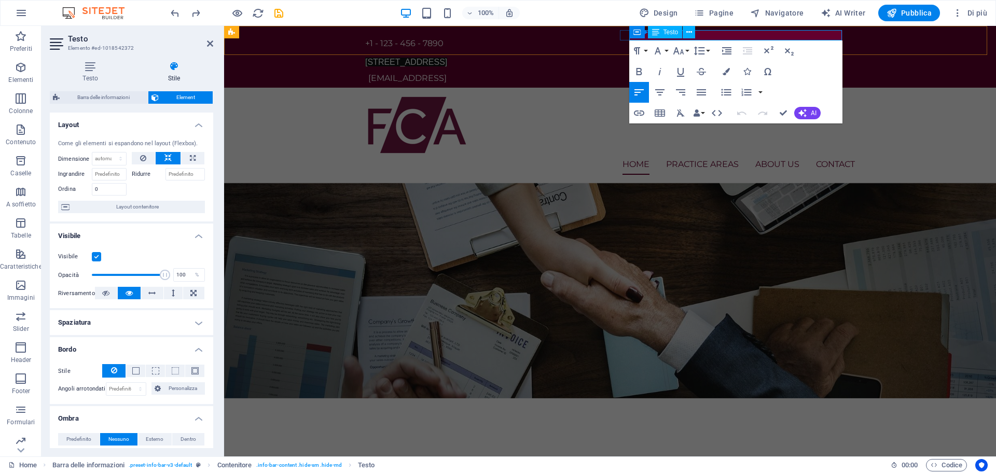
click at [830, 35] on div "+1 - 123 - 456 - 7890 12 Endeavour Square, London, E20 1JN, United Kingdom 9c09…" at bounding box center [610, 57] width 506 height 62
click at [447, 58] on span "12 Endeavour Square, London, E20 1JN, United Kingdom" at bounding box center [406, 62] width 82 height 9
click at [661, 30] on div "Testo" at bounding box center [665, 32] width 35 height 12
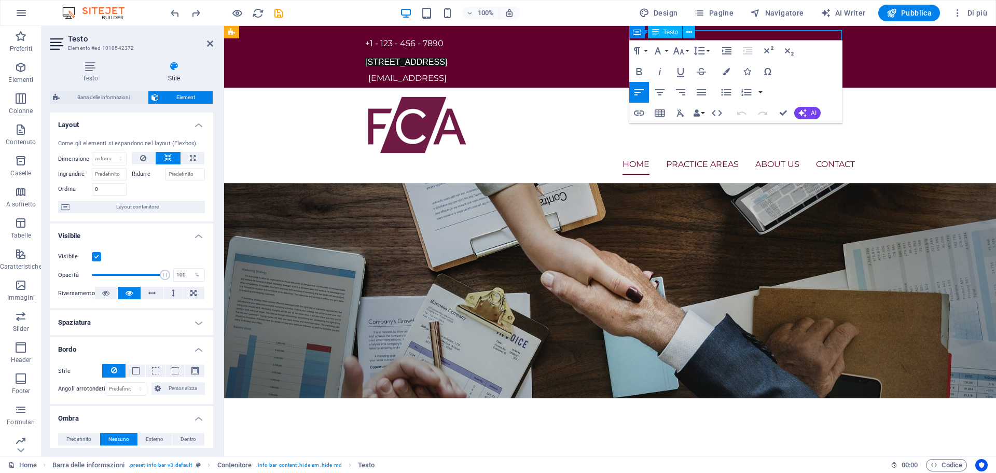
click at [657, 34] on icon at bounding box center [655, 32] width 7 height 12
click at [684, 30] on button at bounding box center [689, 32] width 12 height 12
click at [94, 70] on icon at bounding box center [90, 66] width 81 height 10
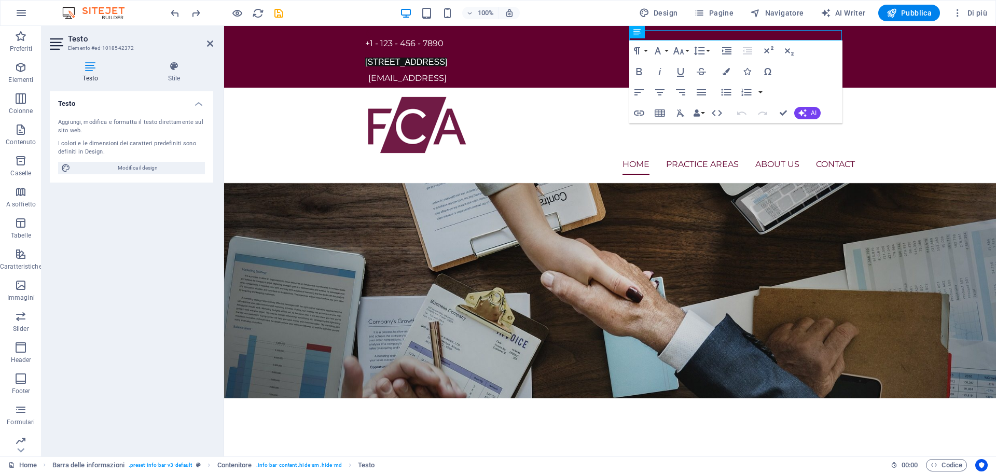
drag, startPoint x: 97, startPoint y: 111, endPoint x: 149, endPoint y: 145, distance: 62.9
click at [97, 110] on div "Aggiungi, modifica e formatta il testo direttamente sul sito web. I colori e le…" at bounding box center [131, 146] width 163 height 73
click at [150, 160] on div "Aggiungi, modifica e formatta il testo direttamente sul sito web. I colori e le…" at bounding box center [131, 146] width 163 height 73
click at [151, 171] on span "Modifica il design" at bounding box center [138, 168] width 128 height 12
select select "px"
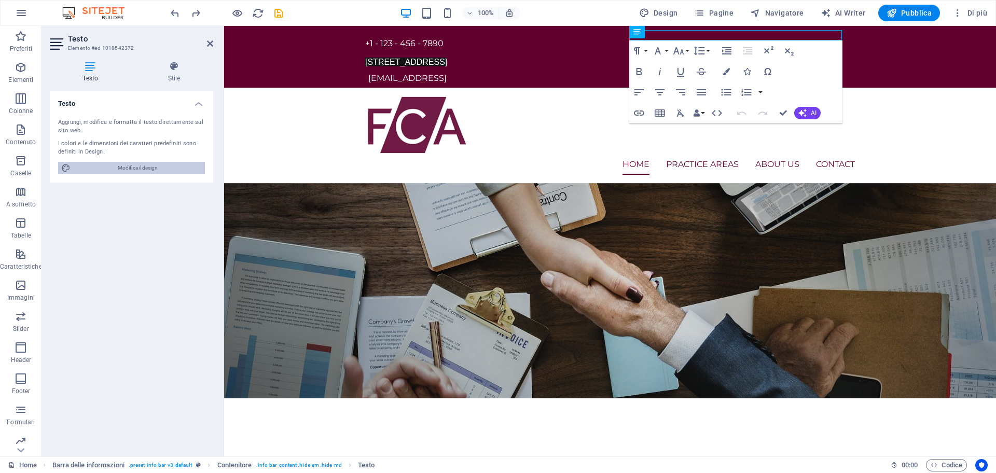
select select "400"
select select "px"
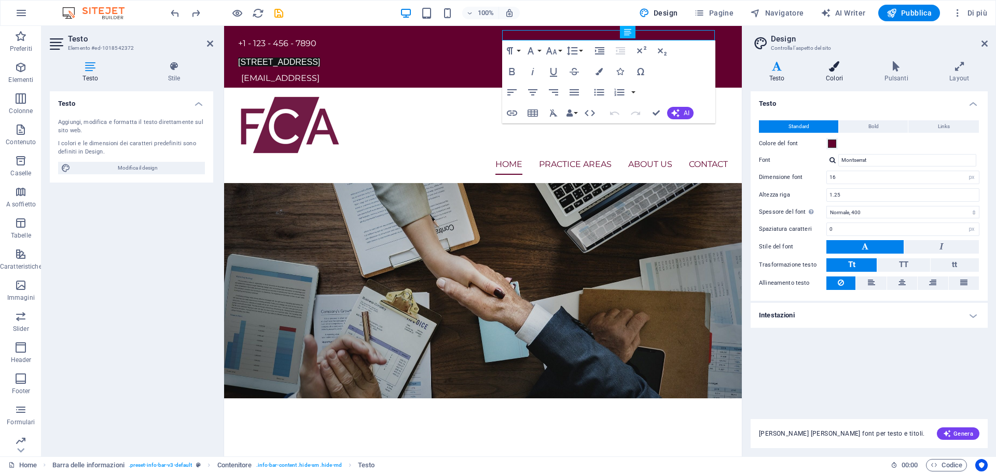
click at [833, 70] on icon at bounding box center [834, 66] width 54 height 10
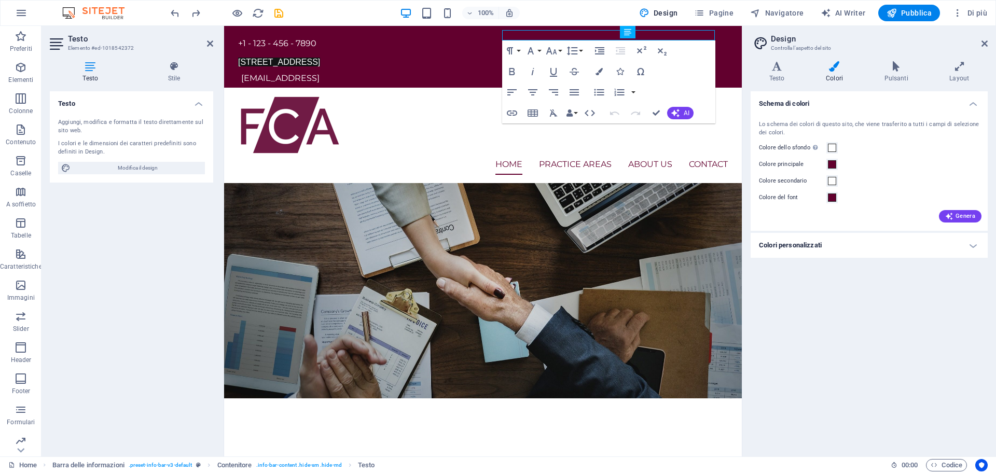
click at [879, 59] on div "Varianti Testo Colori Pulsanti Layout Testo Standard Bold Links Colore del font…" at bounding box center [870, 255] width 254 height 404
click at [917, 71] on icon at bounding box center [896, 66] width 61 height 10
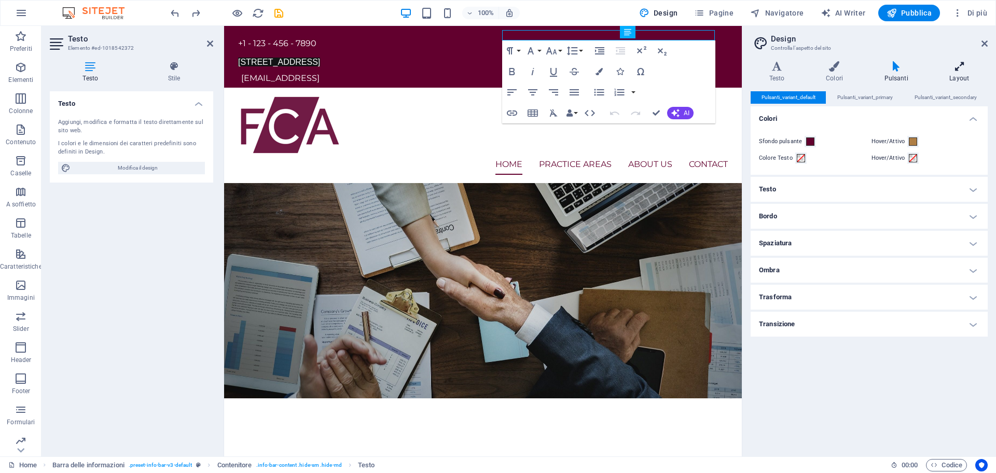
click at [961, 74] on h4 "Layout" at bounding box center [959, 72] width 57 height 22
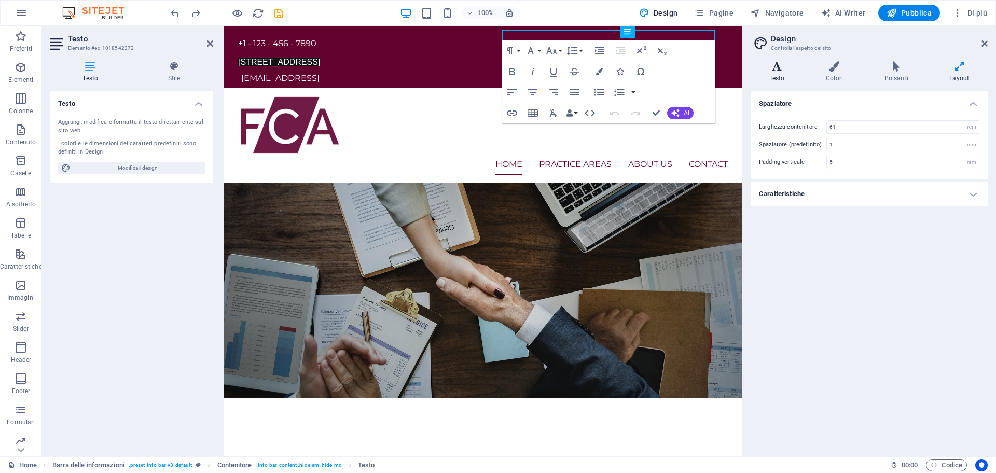
click at [777, 65] on icon at bounding box center [777, 66] width 52 height 10
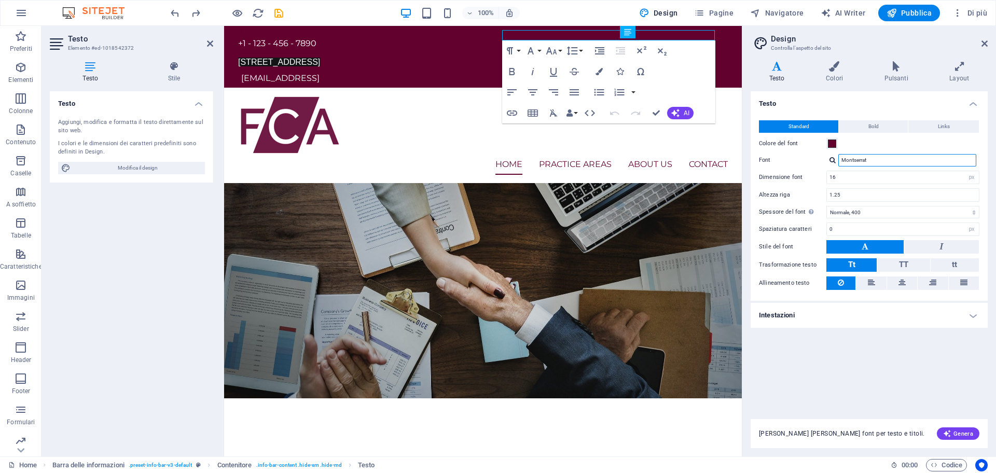
click at [857, 161] on input "Montserrat" at bounding box center [908, 160] width 138 height 12
click at [573, 113] on icon "button" at bounding box center [569, 112] width 7 height 7
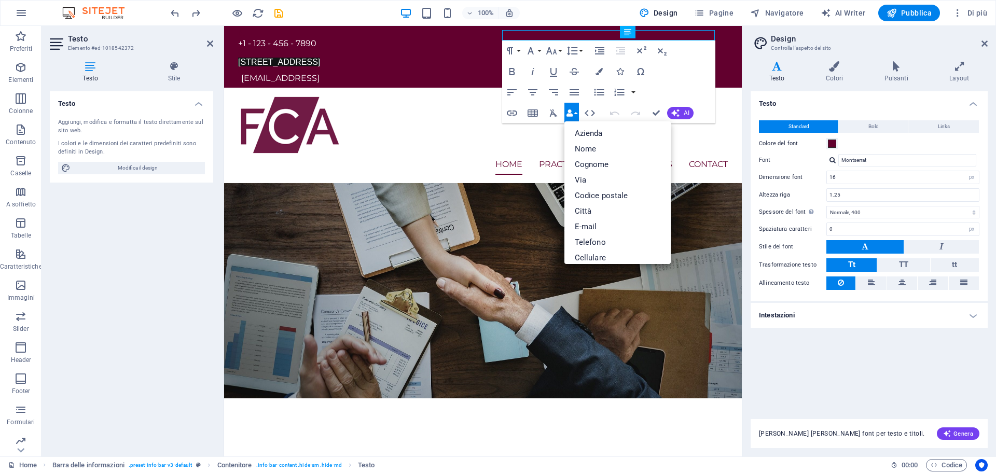
click at [577, 111] on button "Data Bindings" at bounding box center [572, 113] width 15 height 21
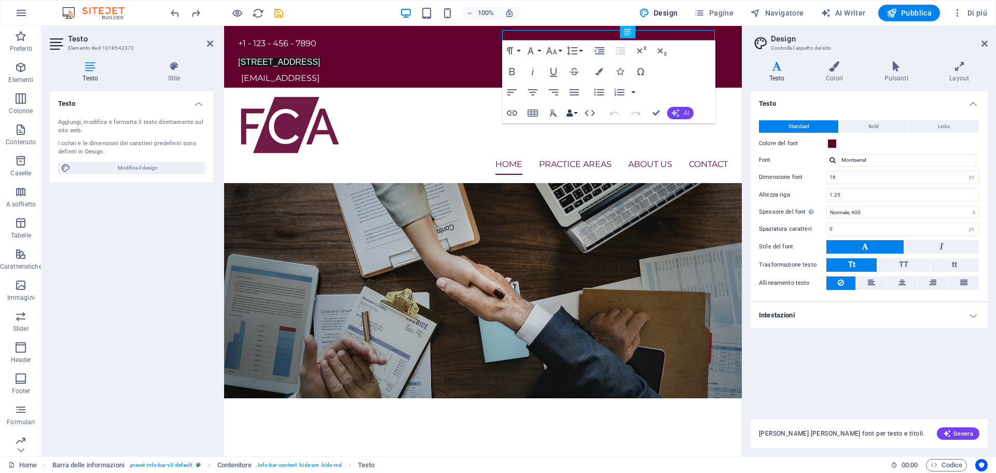
click at [689, 117] on div "Undo Redo Confirm (Ctrl+⏎) AI Migliora Accorcia testo Allunga testo Correggi or…" at bounding box center [649, 113] width 89 height 21
click at [565, 33] on icon at bounding box center [562, 32] width 6 height 11
click at [660, 9] on span "Design" at bounding box center [658, 13] width 39 height 10
drag, startPoint x: 812, startPoint y: 63, endPoint x: 825, endPoint y: 70, distance: 14.2
click at [825, 70] on icon at bounding box center [834, 66] width 54 height 10
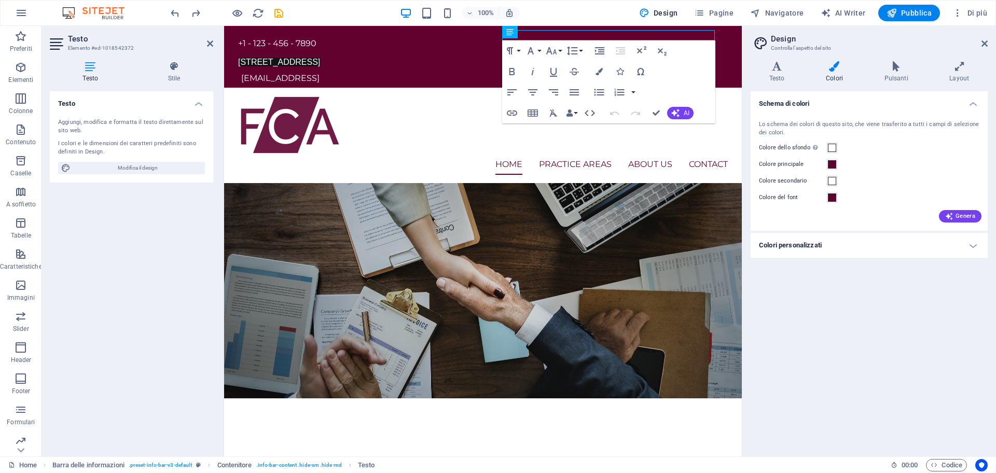
click at [825, 70] on icon at bounding box center [834, 66] width 54 height 10
click at [875, 70] on icon at bounding box center [896, 66] width 61 height 10
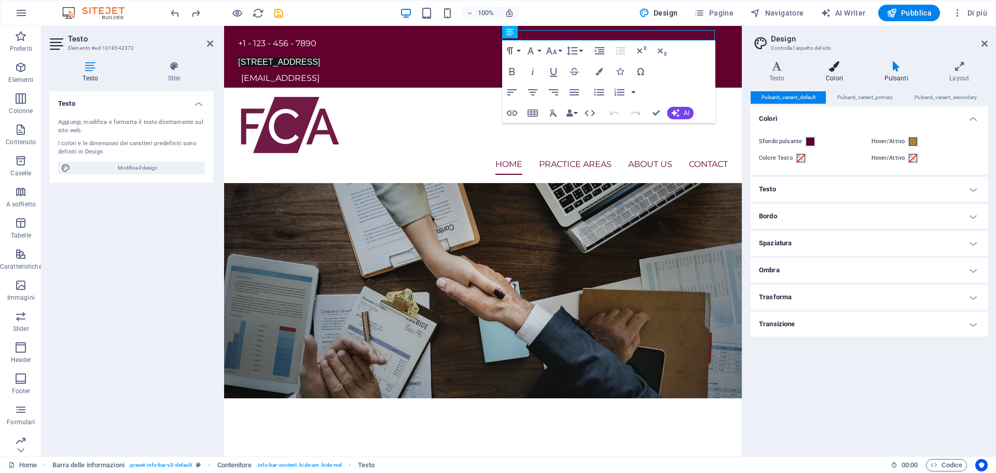
click at [821, 74] on h4 "Colori" at bounding box center [836, 72] width 58 height 22
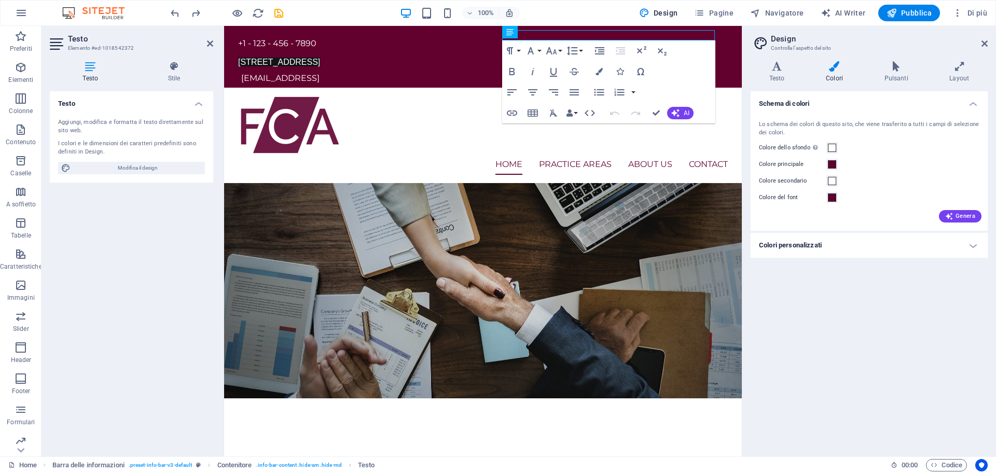
click at [804, 246] on h4 "Colori personalizzati" at bounding box center [869, 245] width 237 height 25
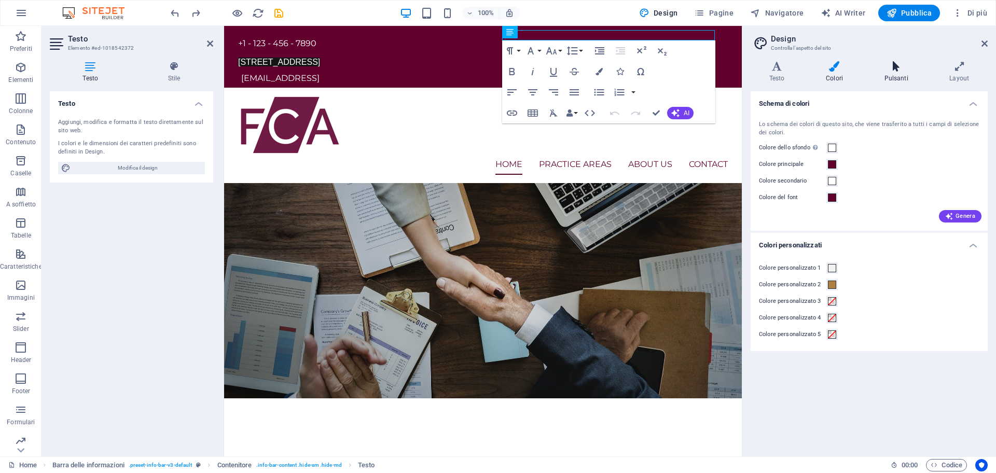
click at [898, 64] on icon at bounding box center [896, 66] width 61 height 10
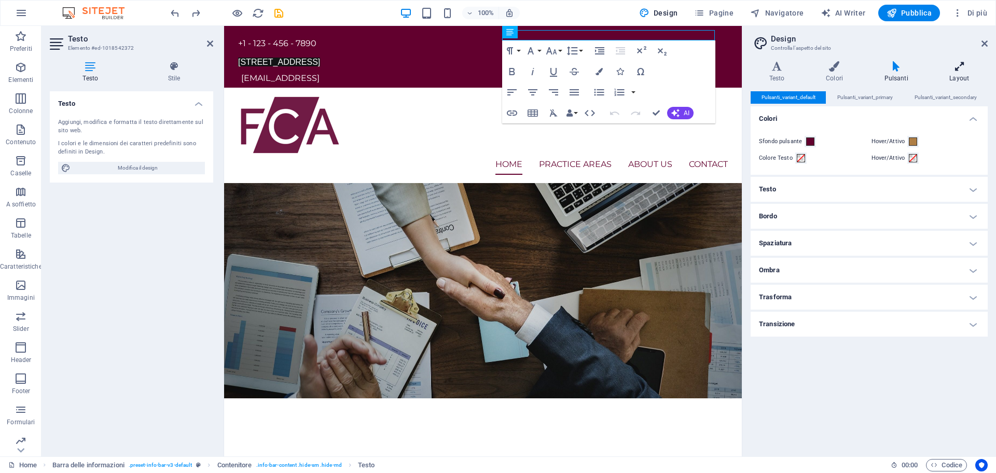
click at [961, 67] on icon at bounding box center [959, 66] width 57 height 10
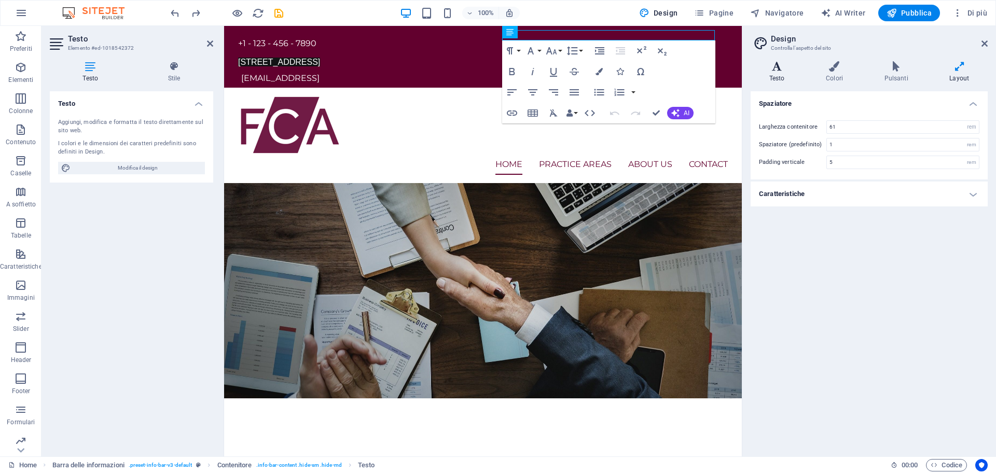
click at [763, 71] on icon at bounding box center [777, 66] width 52 height 10
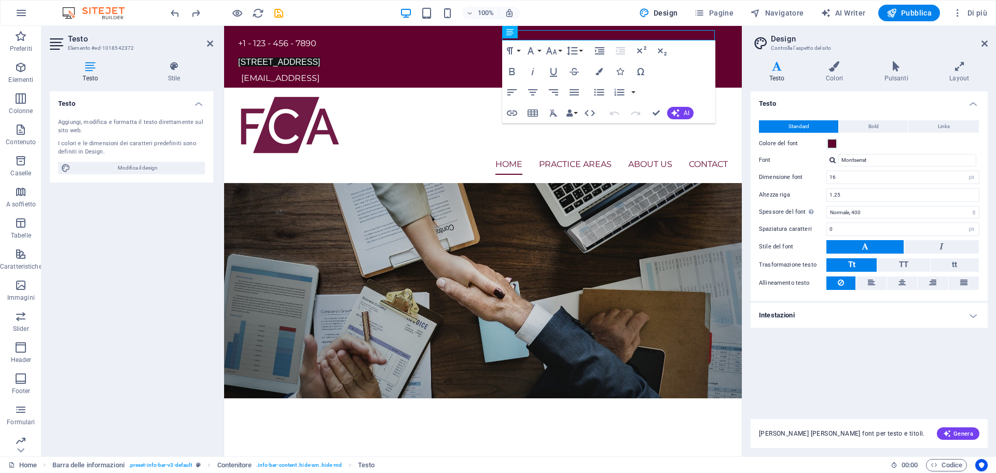
drag, startPoint x: 65, startPoint y: 32, endPoint x: 59, endPoint y: 32, distance: 6.7
click at [61, 32] on header "Testo Elemento #ed-1018542372" at bounding box center [131, 39] width 163 height 27
drag, startPoint x: 59, startPoint y: 32, endPoint x: 57, endPoint y: 44, distance: 12.0
click at [59, 33] on header "Testo Elemento #ed-1018542372" at bounding box center [131, 39] width 163 height 27
click at [57, 46] on icon at bounding box center [58, 44] width 16 height 17
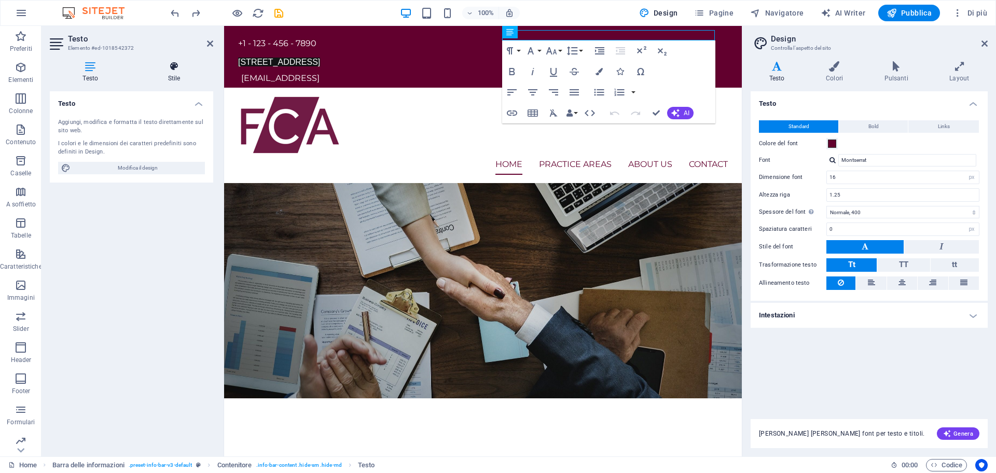
click at [165, 74] on h4 "Stile" at bounding box center [174, 72] width 78 height 22
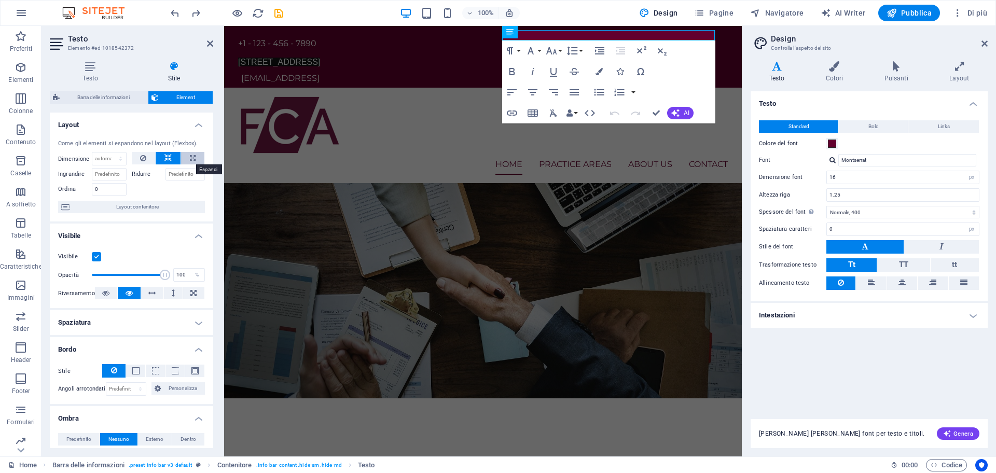
click at [190, 159] on icon at bounding box center [193, 158] width 6 height 12
type input "100"
select select "%"
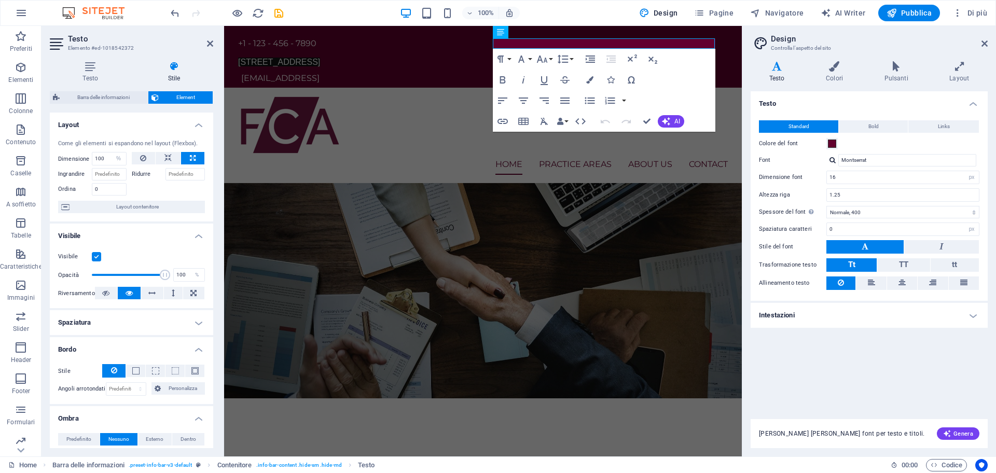
click at [190, 158] on icon at bounding box center [193, 158] width 6 height 12
click at [177, 157] on button at bounding box center [168, 158] width 25 height 12
select select "DISABLED_OPTION_VALUE"
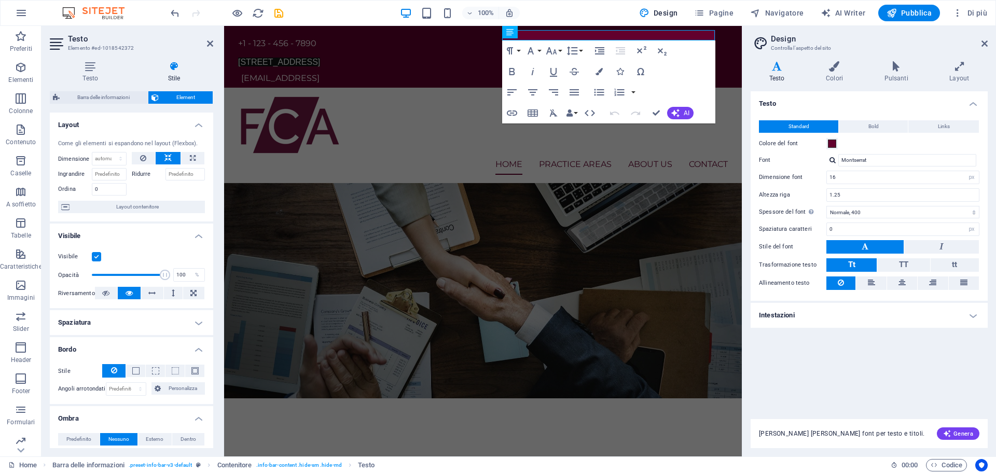
click at [173, 155] on button at bounding box center [168, 158] width 25 height 12
click at [113, 202] on span "Layout contenitore" at bounding box center [137, 207] width 129 height 12
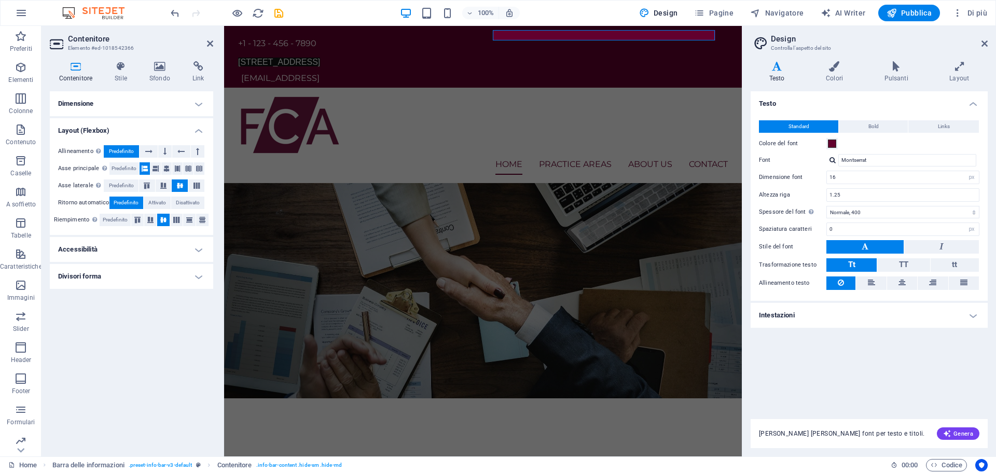
click at [125, 106] on h4 "Dimensione" at bounding box center [131, 103] width 163 height 25
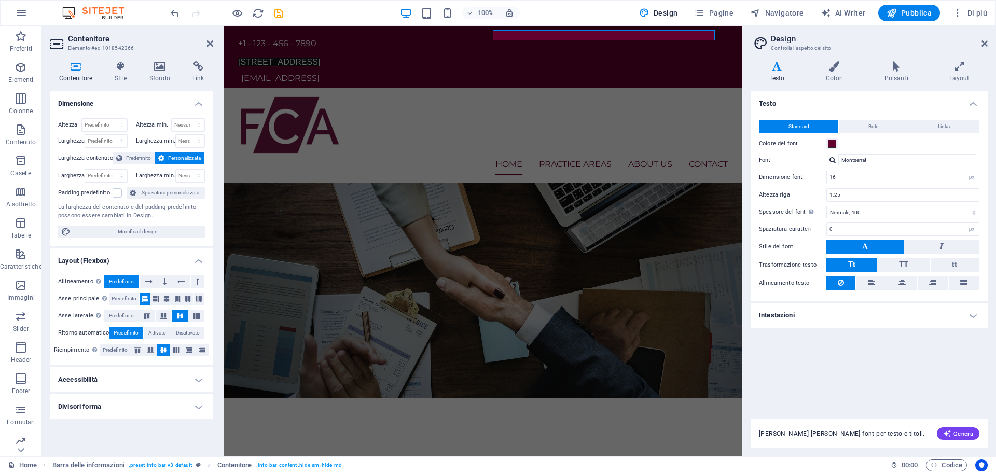
click at [95, 390] on h4 "Accessibilità" at bounding box center [131, 379] width 163 height 25
drag, startPoint x: 89, startPoint y: 46, endPoint x: 59, endPoint y: 41, distance: 30.5
click at [59, 41] on icon at bounding box center [58, 44] width 16 height 17
drag, startPoint x: 59, startPoint y: 41, endPoint x: 67, endPoint y: 41, distance: 8.8
click at [59, 41] on icon at bounding box center [58, 44] width 16 height 17
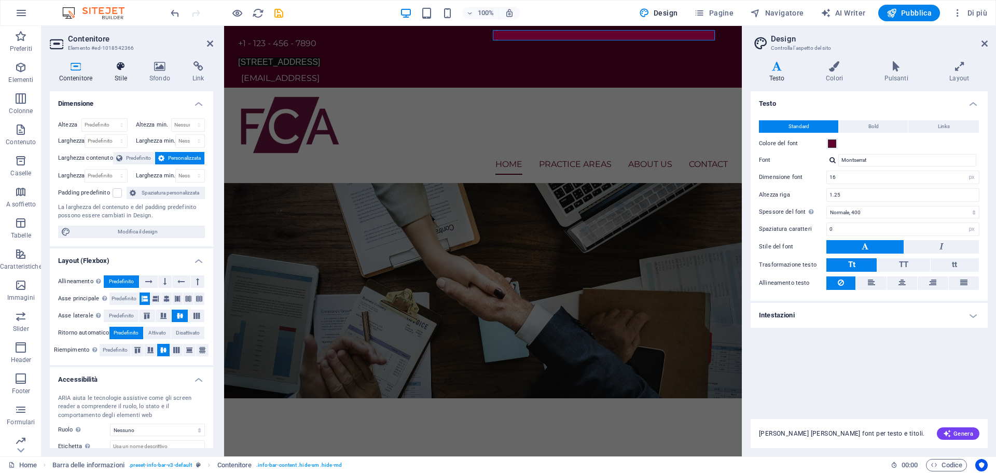
click at [126, 66] on icon at bounding box center [121, 66] width 31 height 10
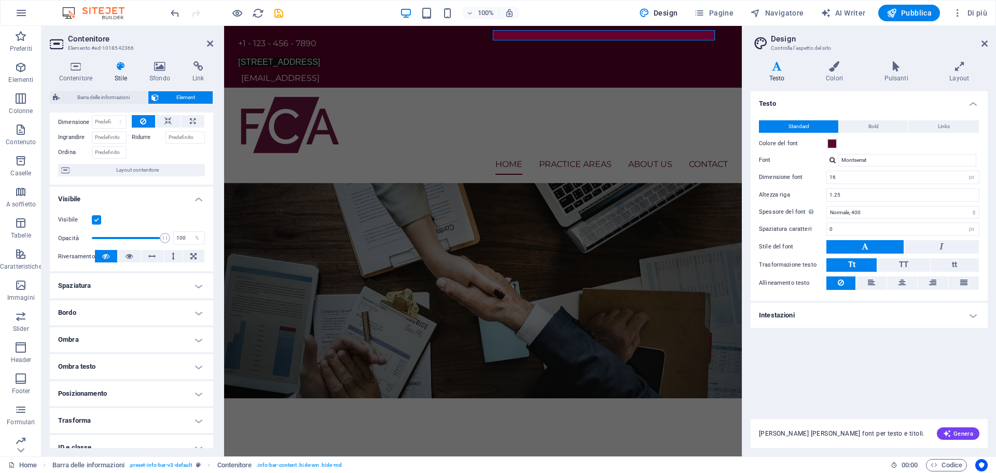
scroll to position [52, 0]
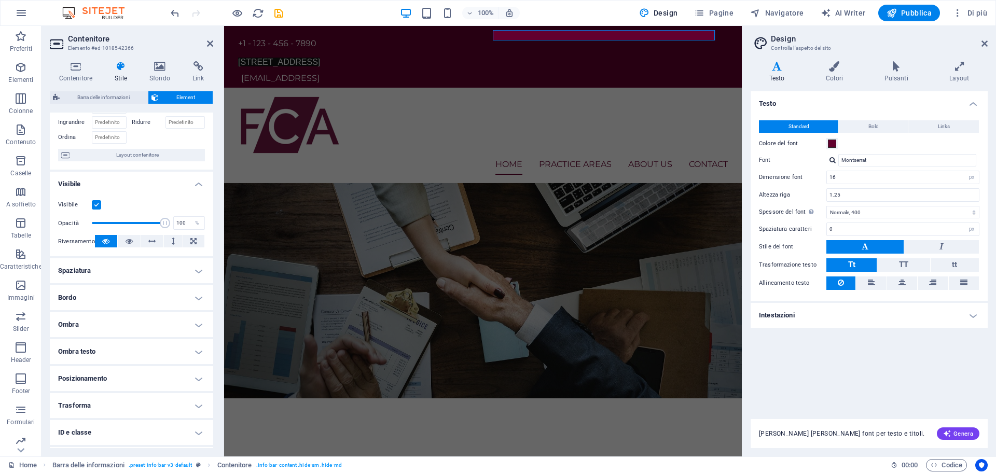
click at [98, 203] on label at bounding box center [96, 204] width 9 height 9
click at [0, 0] on input "Visibile" at bounding box center [0, 0] width 0 height 0
click at [98, 203] on label at bounding box center [96, 204] width 9 height 9
click at [0, 0] on input "Visibile" at bounding box center [0, 0] width 0 height 0
click at [98, 203] on label at bounding box center [96, 204] width 9 height 9
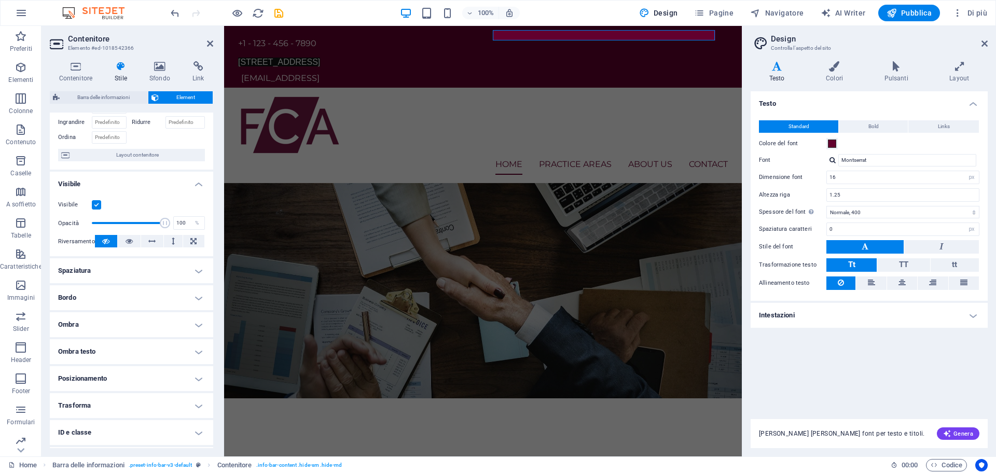
click at [0, 0] on input "Visibile" at bounding box center [0, 0] width 0 height 0
click at [627, 44] on div "+1 - 123 - 456 - 7890 12 Endeavour Square, London, E20 1JN, United Kingdom 9c09…" at bounding box center [483, 57] width 518 height 62
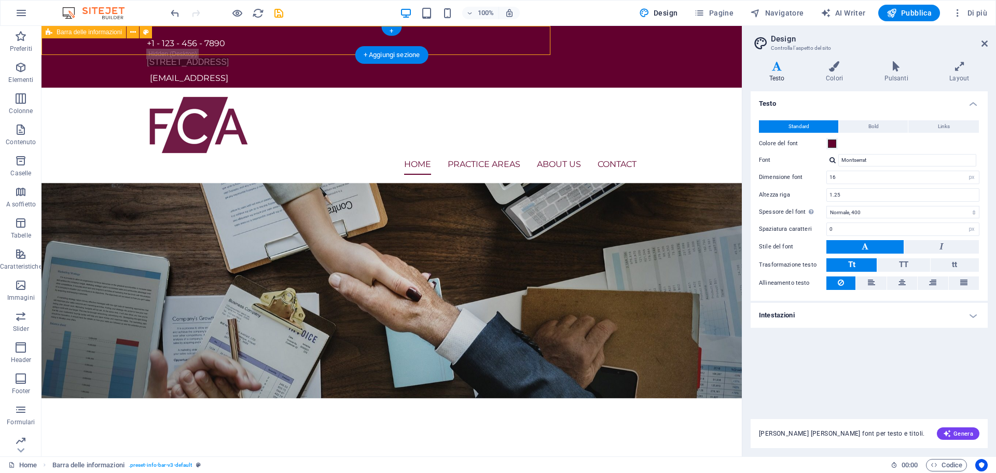
click at [628, 36] on div "+1 - 123 - 456 - 7890 12 Endeavour Square, London, E20 1JN, United Kingdom 9c09…" at bounding box center [392, 57] width 701 height 62
select select "rem"
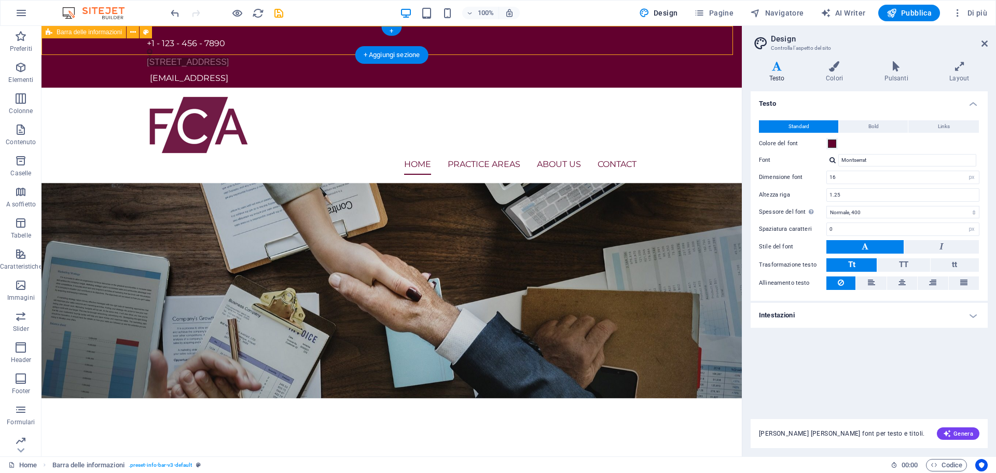
select select "rem"
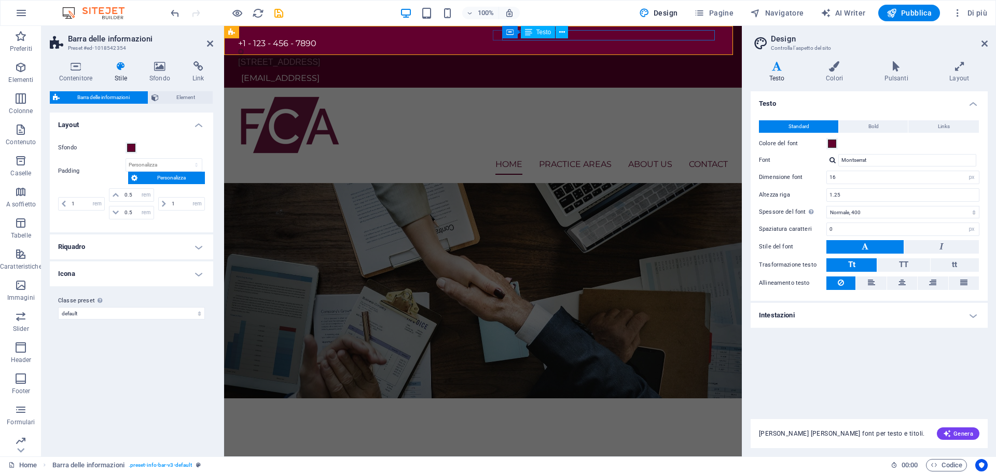
click at [605, 57] on div "12 Endeavour Square, London, E20 1JN, United Kingdom" at bounding box center [479, 62] width 482 height 10
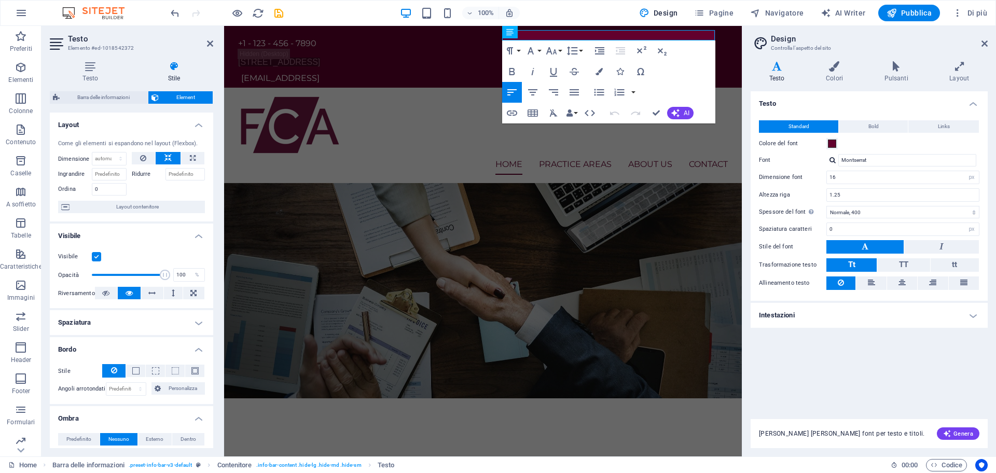
click at [93, 255] on label at bounding box center [96, 256] width 9 height 9
click at [0, 0] on input "Visibile" at bounding box center [0, 0] width 0 height 0
drag, startPoint x: 727, startPoint y: 71, endPoint x: 494, endPoint y: 43, distance: 234.6
click at [475, 40] on div "+1 - 123 - 456 - 7890 12 Endeavour Square, London, E20 1JN, United Kingdom 9c09…" at bounding box center [483, 57] width 518 height 62
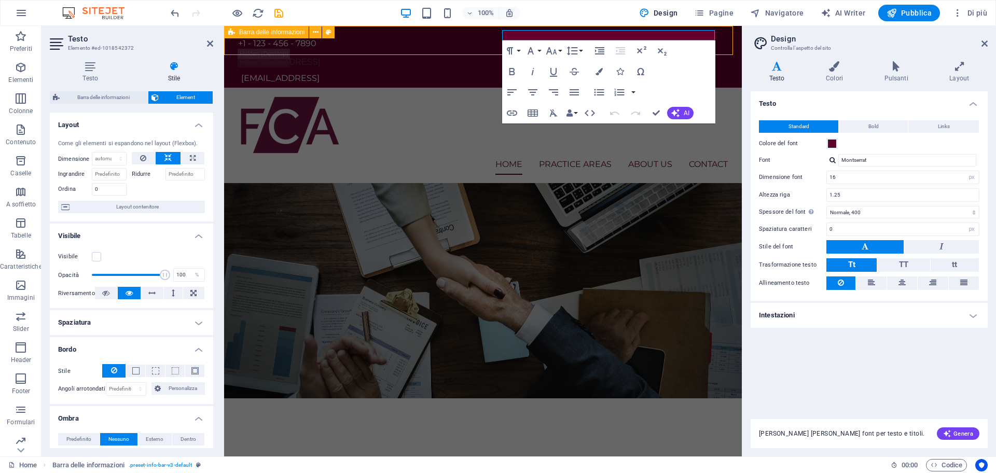
click at [475, 40] on div "+1 - 123 - 456 - 7890 12 Endeavour Square, London, E20 1JN, United Kingdom 9c09…" at bounding box center [483, 57] width 518 height 62
select select "rem"
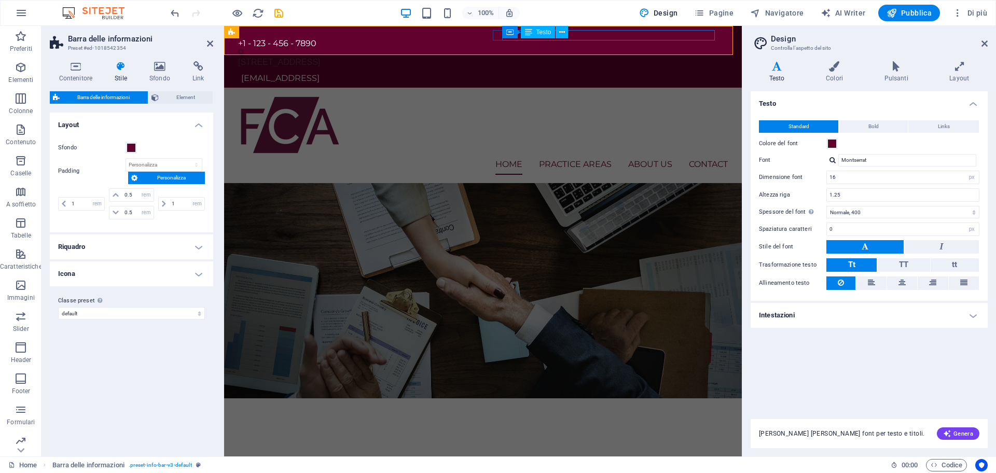
click at [636, 57] on div "12 Endeavour Square, London, E20 1JN, United Kingdom" at bounding box center [479, 62] width 482 height 10
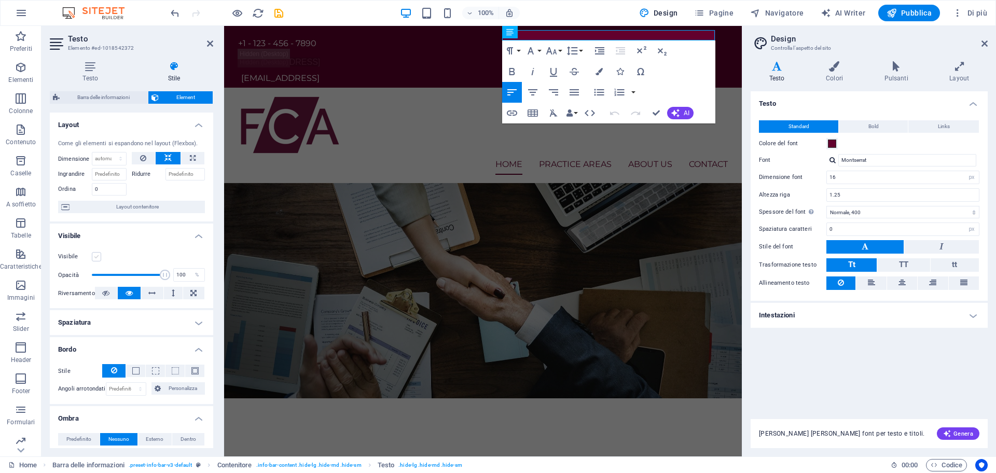
click at [96, 259] on label at bounding box center [96, 256] width 9 height 9
click at [0, 0] on input "Visibile" at bounding box center [0, 0] width 0 height 0
click at [105, 292] on icon at bounding box center [105, 293] width 7 height 12
click at [141, 295] on button at bounding box center [152, 293] width 22 height 12
click at [157, 292] on button at bounding box center [152, 293] width 22 height 12
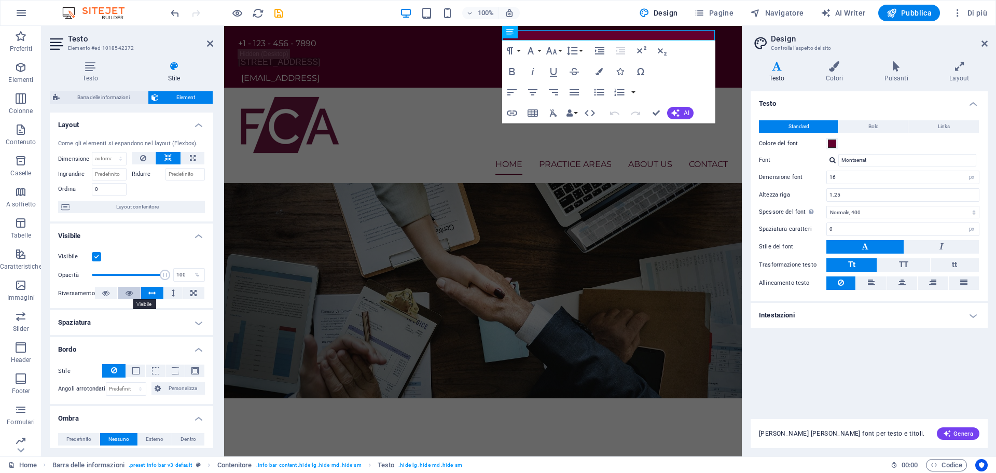
click at [122, 297] on button at bounding box center [129, 293] width 22 height 12
click at [193, 157] on icon at bounding box center [193, 158] width 6 height 12
type input "100"
select select "%"
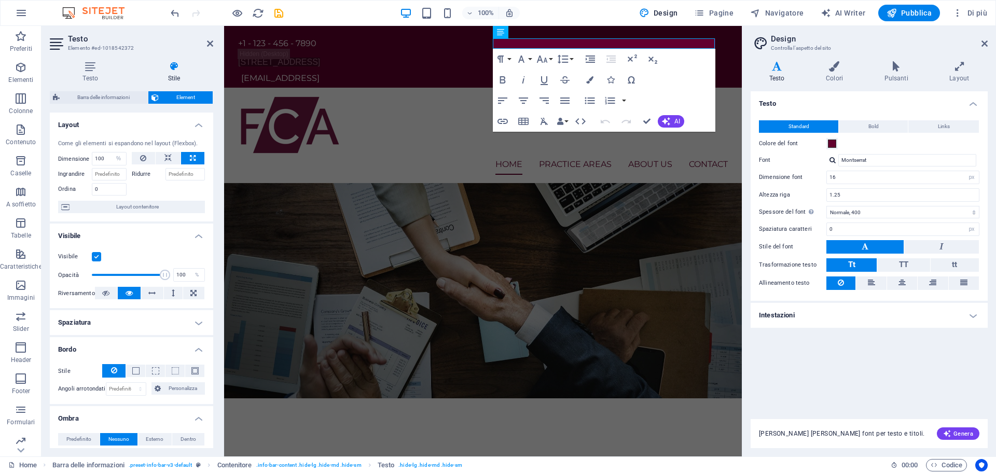
click at [193, 157] on icon at bounding box center [193, 158] width 6 height 12
click at [159, 155] on button at bounding box center [168, 158] width 25 height 12
select select "DISABLED_OPTION_VALUE"
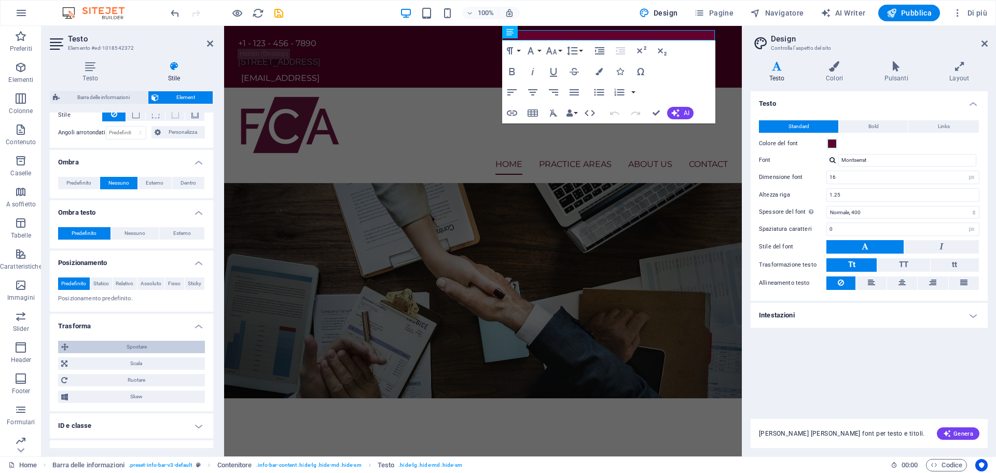
scroll to position [259, 0]
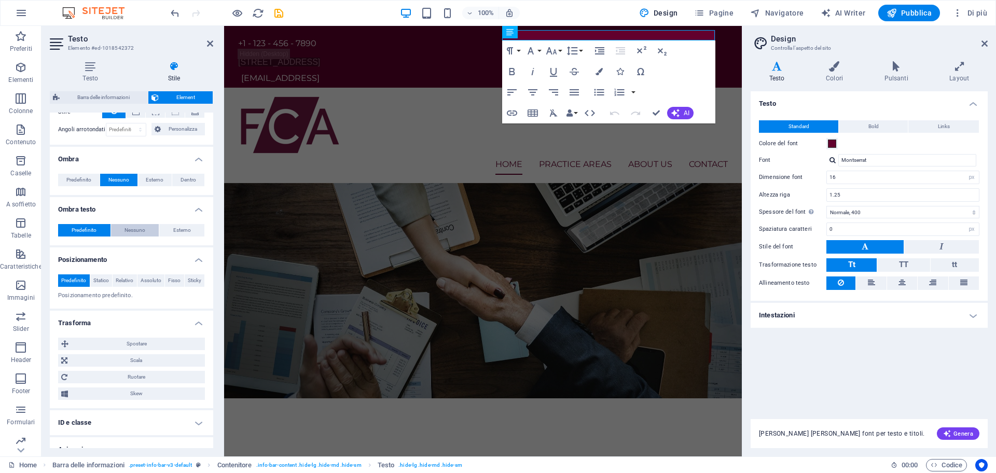
click at [139, 234] on span "Nessuno" at bounding box center [135, 230] width 21 height 12
click at [147, 220] on div "Predefinito Nessuno Esterno Colore Offset X 0 px rem vh vw Offset Y 0 px rem vh…" at bounding box center [131, 231] width 163 height 30
click at [178, 225] on span "Esterno" at bounding box center [182, 230] width 18 height 12
type input "2"
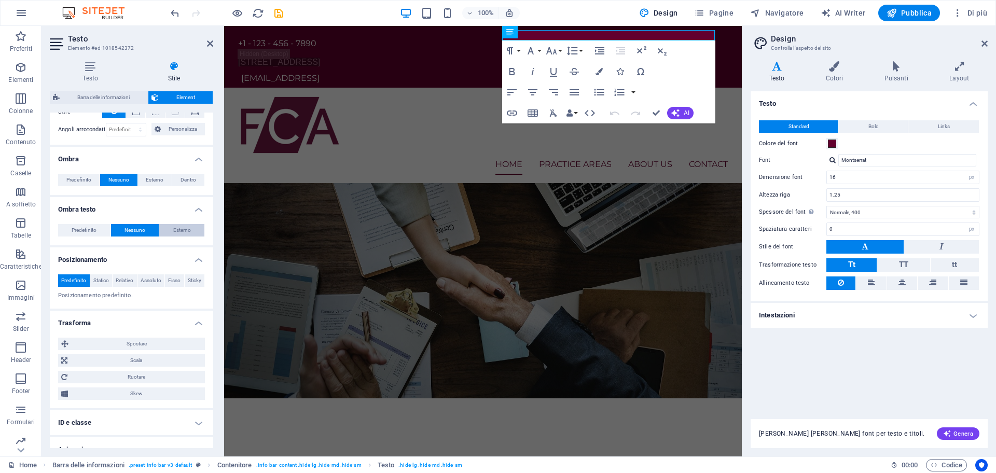
type input "4"
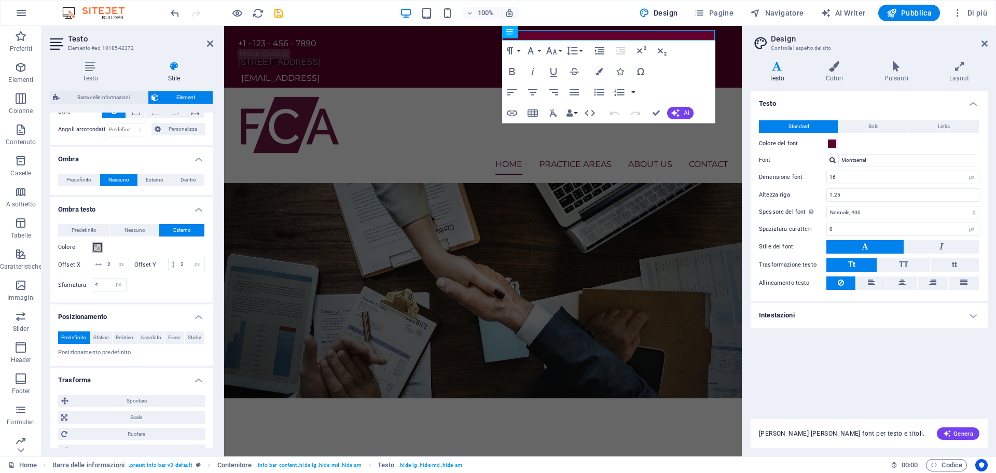
click at [98, 252] on button "Colore" at bounding box center [97, 247] width 11 height 11
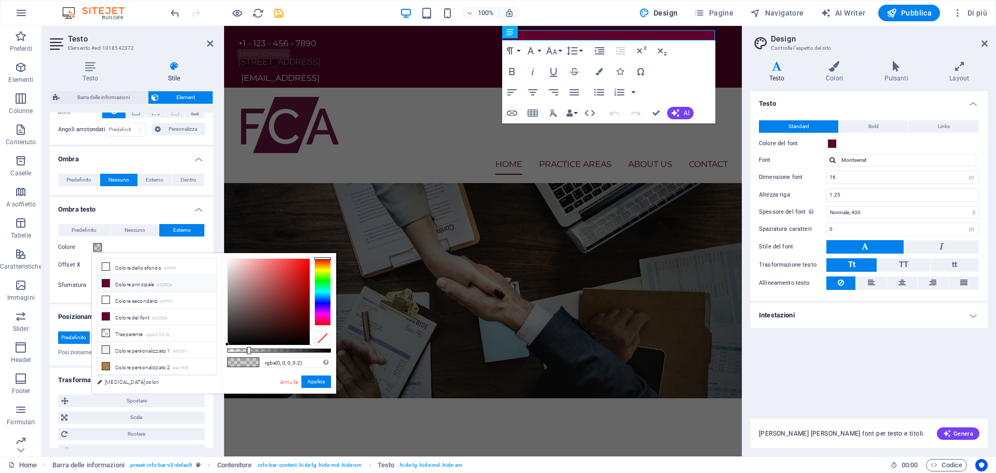
click at [108, 280] on icon at bounding box center [105, 283] width 7 height 7
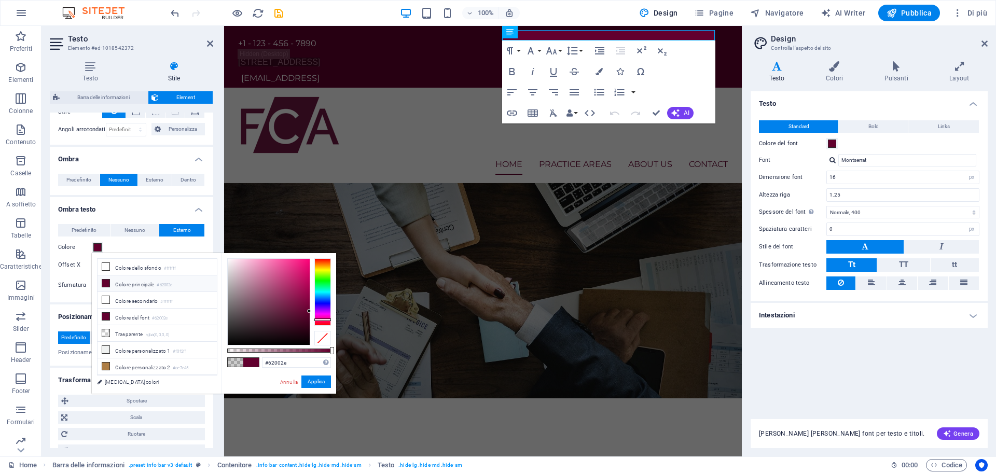
click at [104, 281] on icon at bounding box center [105, 283] width 7 height 7
click at [323, 382] on button "Applica" at bounding box center [316, 382] width 30 height 12
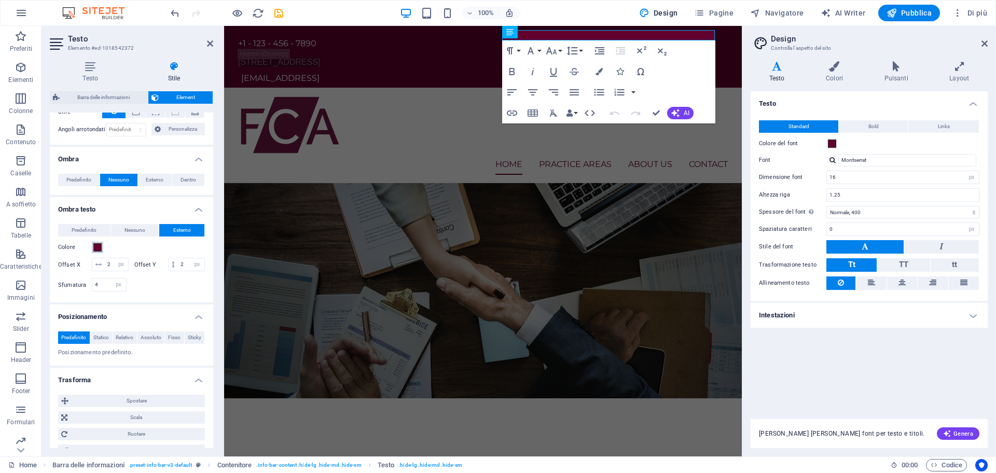
click at [97, 250] on span at bounding box center [97, 247] width 8 height 8
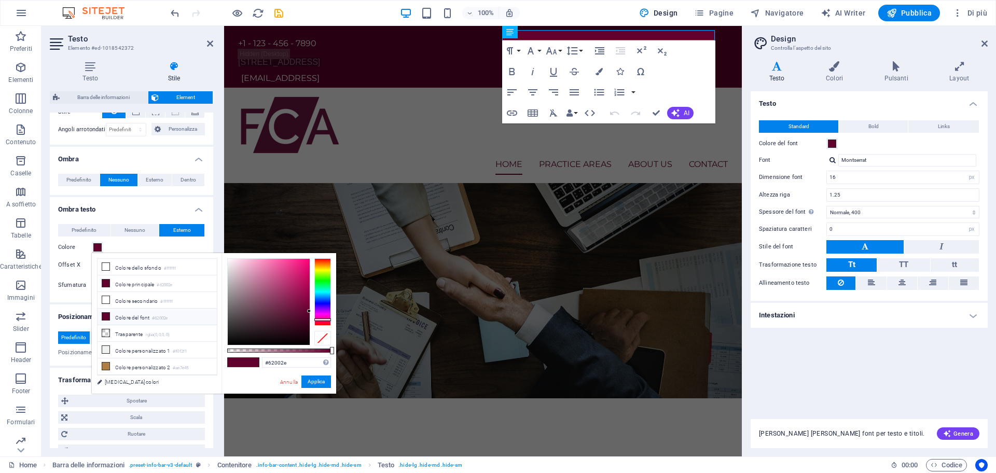
click at [109, 316] on icon at bounding box center [105, 316] width 7 height 7
click at [110, 315] on li "Colore del font #62002e" at bounding box center [157, 317] width 119 height 17
click at [230, 259] on div at bounding box center [269, 302] width 82 height 86
type input "#ffffff"
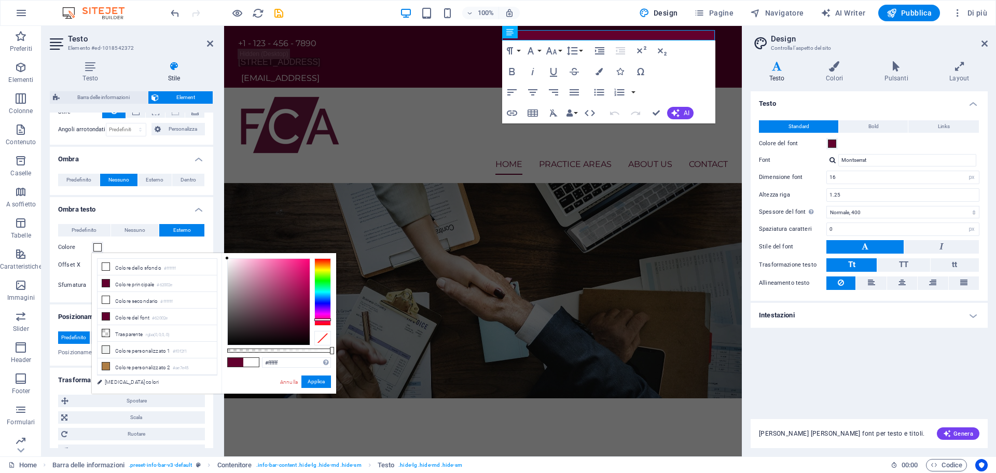
drag, startPoint x: 231, startPoint y: 259, endPoint x: 206, endPoint y: 254, distance: 25.3
click at [206, 254] on div "less Colore dello sfondo #ffffff Colore principale #62002e Colore secondario #f…" at bounding box center [214, 323] width 244 height 141
click at [317, 379] on button "Applica" at bounding box center [316, 382] width 30 height 12
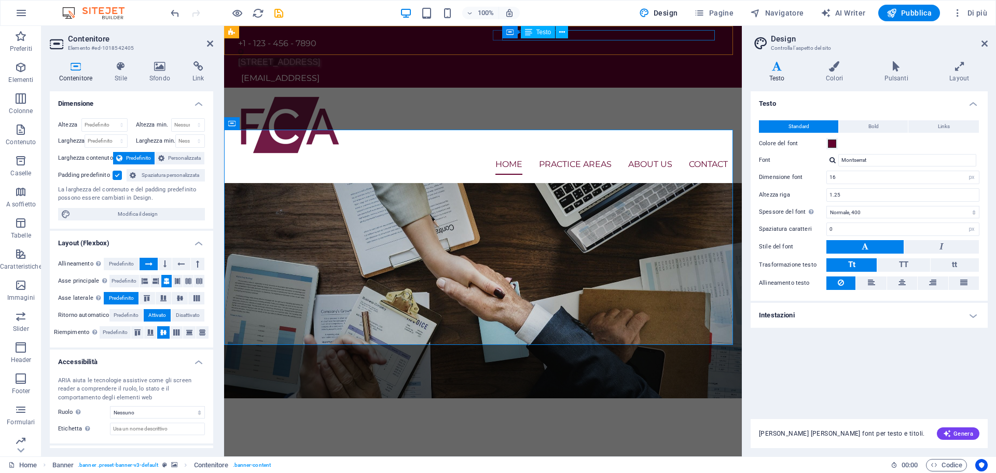
click at [598, 57] on div "12 Endeavour Square, London, E20 1JN, United Kingdom" at bounding box center [479, 62] width 482 height 10
select select "px"
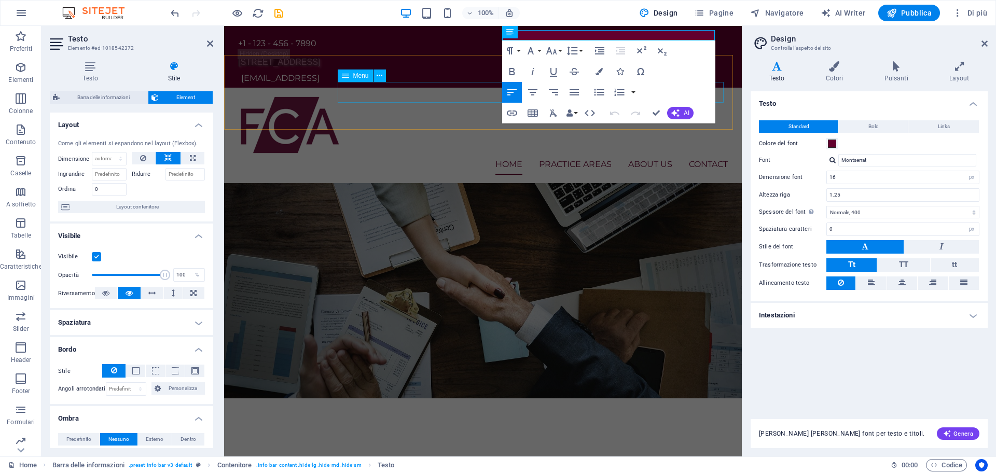
click at [339, 154] on nav "Home Practice Areas About us Contact" at bounding box center [483, 164] width 490 height 21
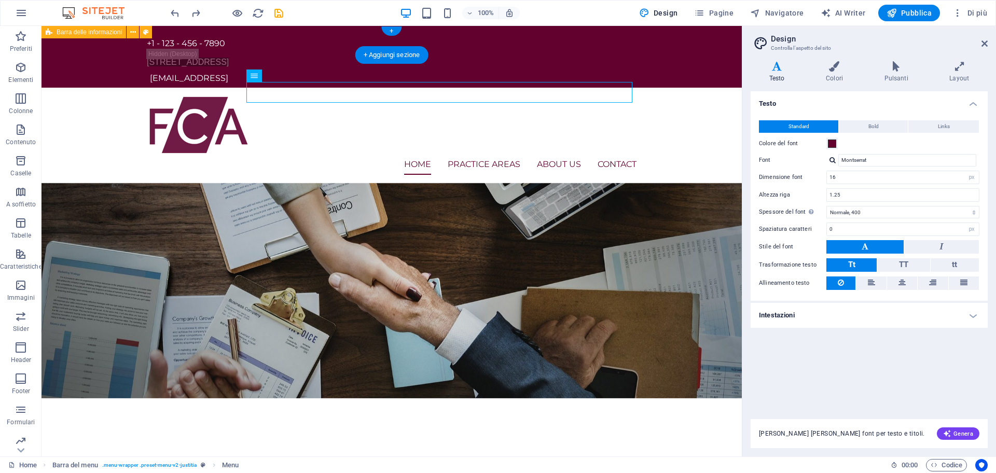
click at [652, 34] on div "+1 - 123 - 456 - 7890 12 Endeavour Square, London, E20 1JN, United Kingdom 9c09…" at bounding box center [392, 57] width 701 height 62
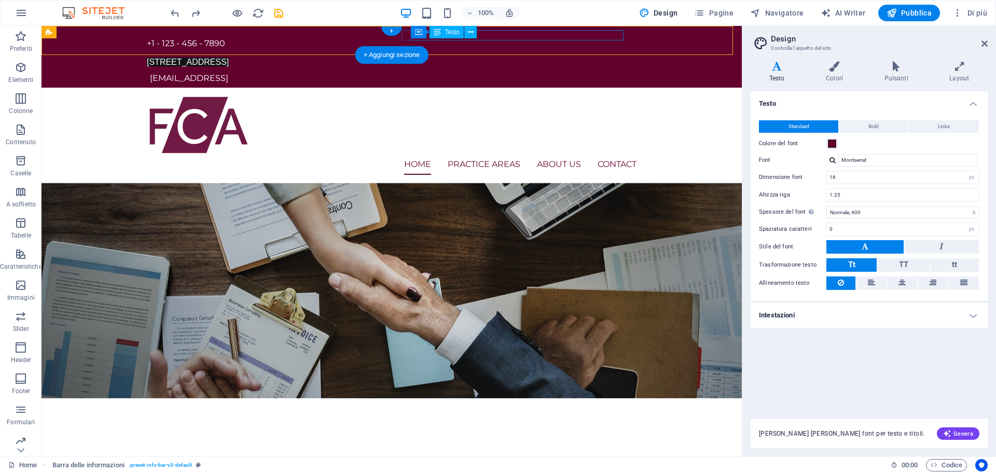
click at [587, 57] on div "12 Endeavour Square, London, E20 1JN, United Kingdom" at bounding box center [388, 62] width 482 height 10
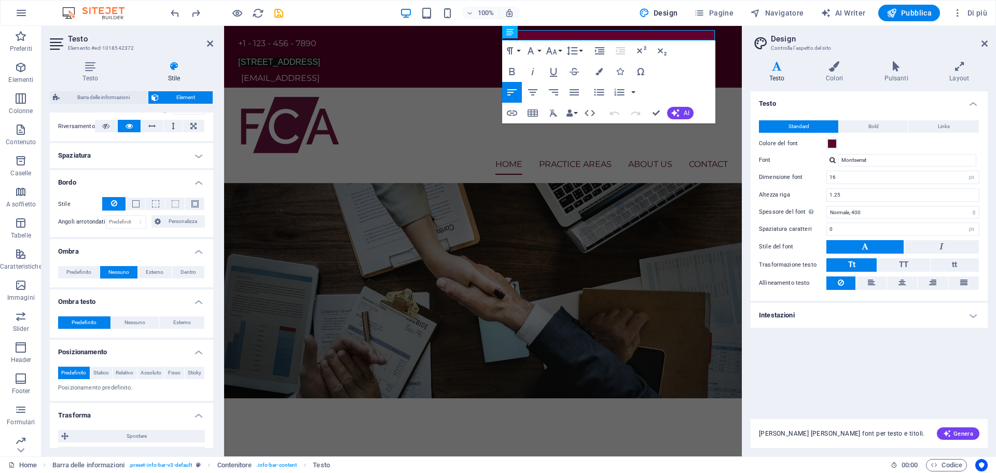
scroll to position [156, 0]
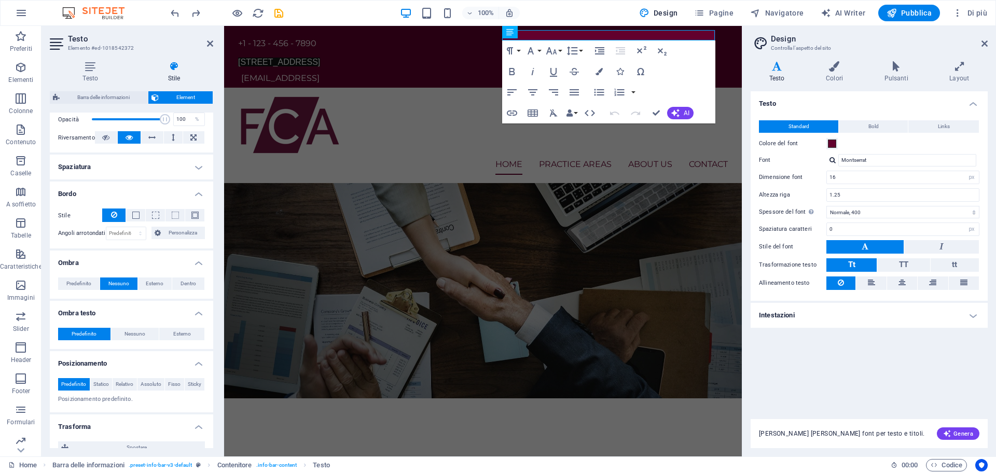
click at [170, 168] on h4 "Spaziatura" at bounding box center [131, 167] width 163 height 25
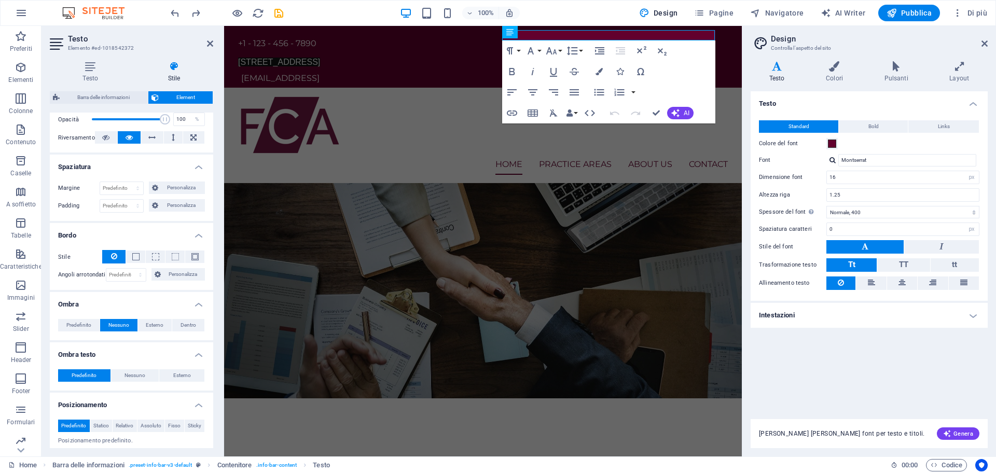
click at [170, 167] on h4 "Spaziatura" at bounding box center [131, 164] width 163 height 19
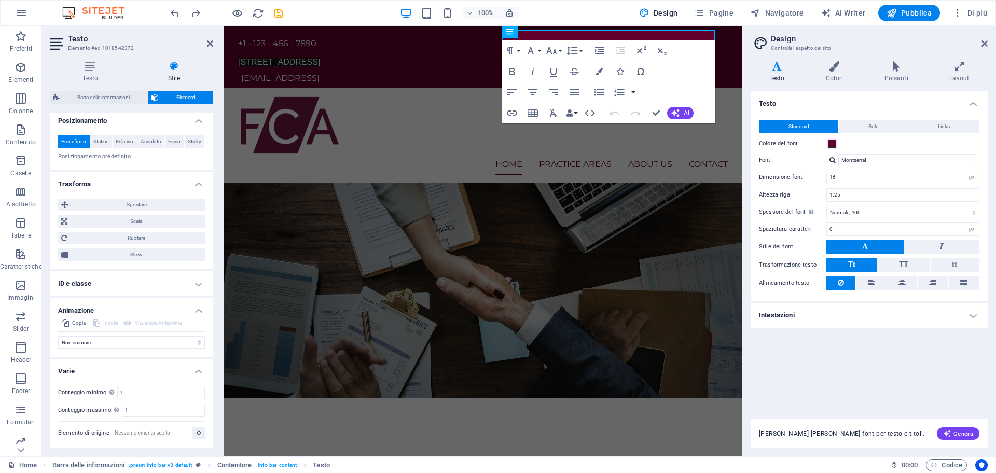
scroll to position [412, 0]
click at [173, 281] on h4 "ID e classe" at bounding box center [131, 283] width 163 height 25
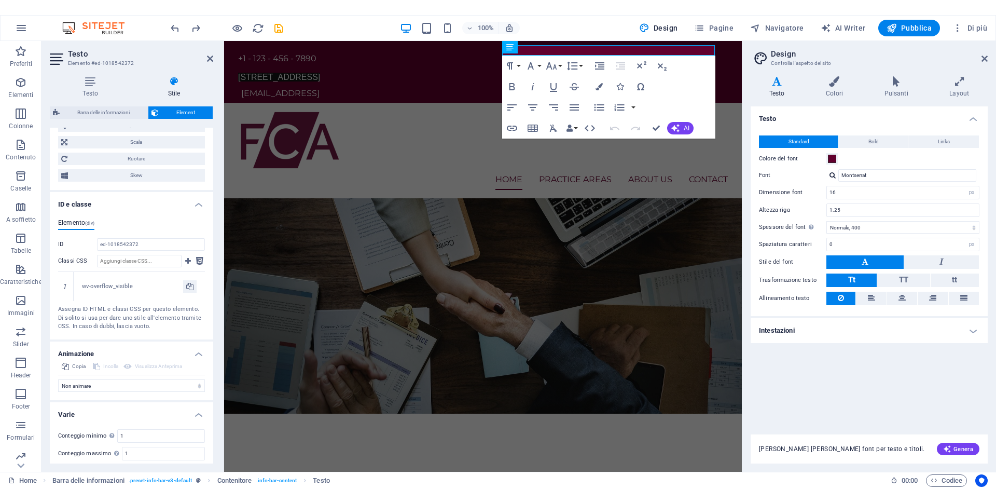
scroll to position [534, 0]
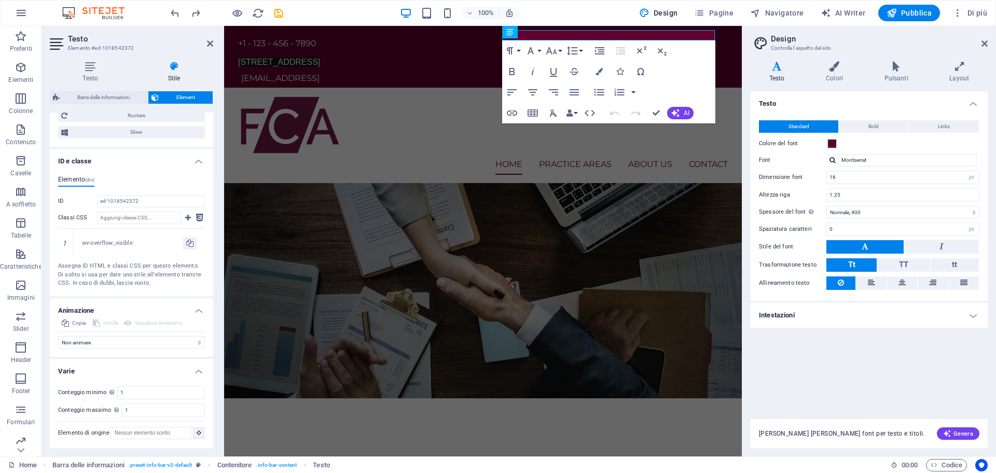
click at [982, 39] on h2 "Design" at bounding box center [879, 38] width 217 height 9
click at [974, 49] on header "Design Controlla l'aspetto del sito" at bounding box center [870, 39] width 235 height 27
click at [989, 44] on aside "Design Controlla l'aspetto del sito Varianti Testo Colori Pulsanti Layout Testo…" at bounding box center [869, 241] width 254 height 431
click at [987, 44] on icon at bounding box center [985, 43] width 6 height 8
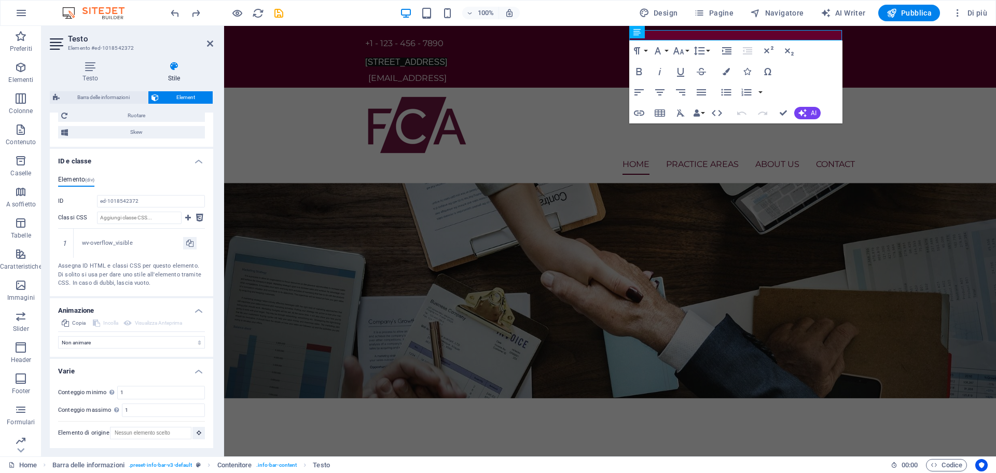
drag, startPoint x: 592, startPoint y: 51, endPoint x: 773, endPoint y: 52, distance: 181.1
click at [773, 52] on div "+1 - 123 - 456 - 7890 12 Endeavour Square, London, E20 1JN, United Kingdom 9c09…" at bounding box center [610, 57] width 772 height 62
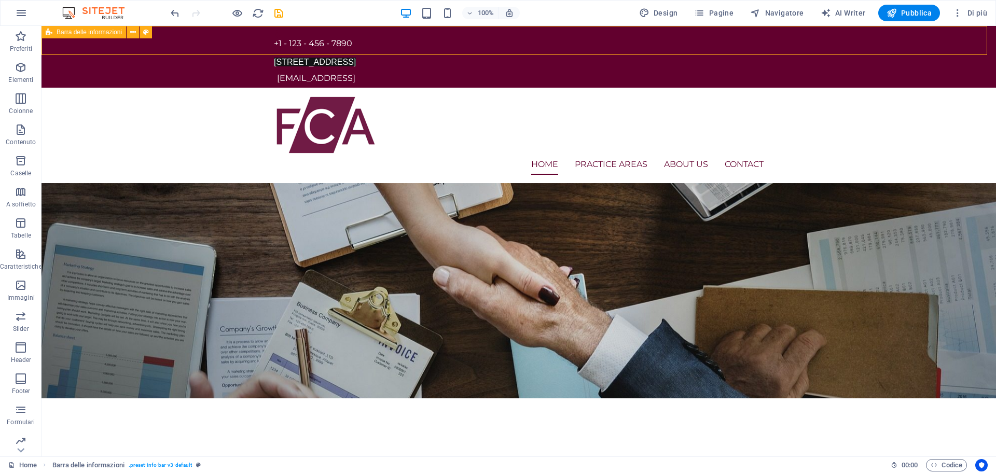
click at [590, 52] on div "+1 - 123 - 456 - 7890 12 Endeavour Square, London, E20 1JN, United Kingdom 9c09…" at bounding box center [519, 57] width 955 height 62
click at [598, 32] on icon at bounding box center [598, 32] width 6 height 11
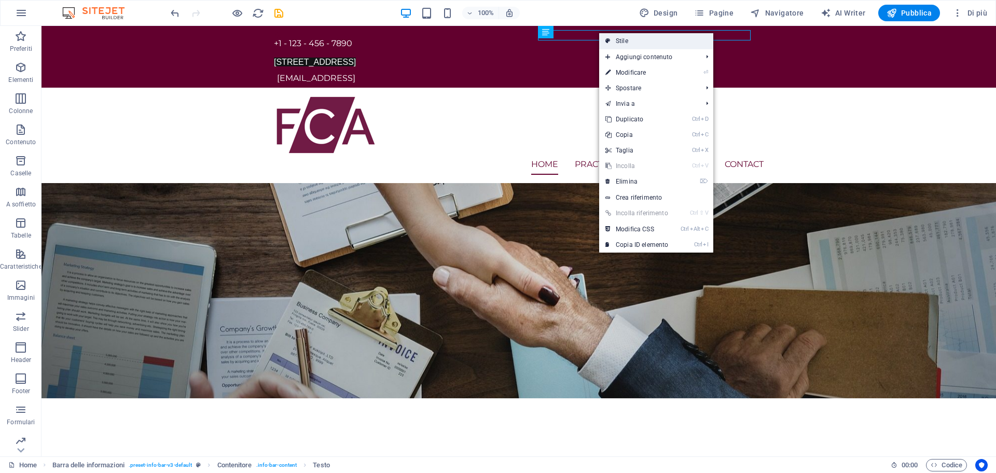
click at [636, 44] on link "Stile" at bounding box center [656, 41] width 114 height 16
select select "rem"
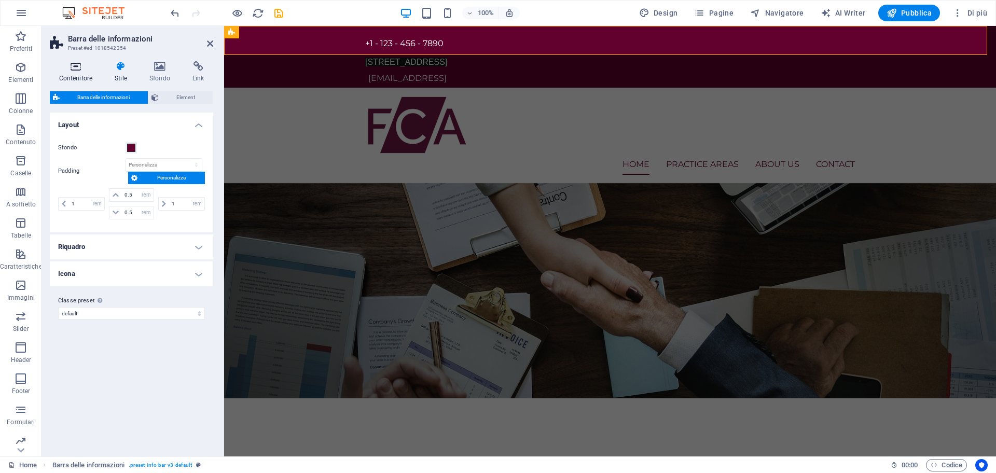
click at [77, 70] on icon at bounding box center [76, 66] width 52 height 10
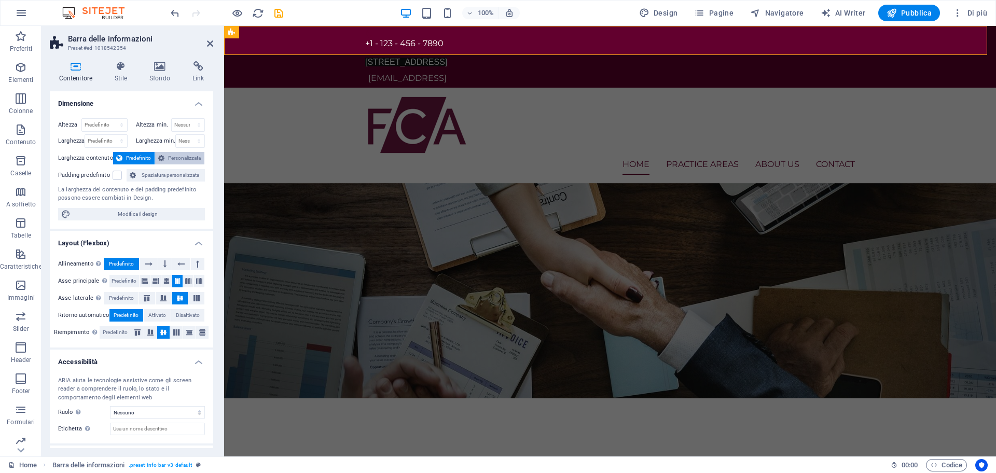
click at [170, 158] on span "Personalizzata" at bounding box center [185, 158] width 34 height 12
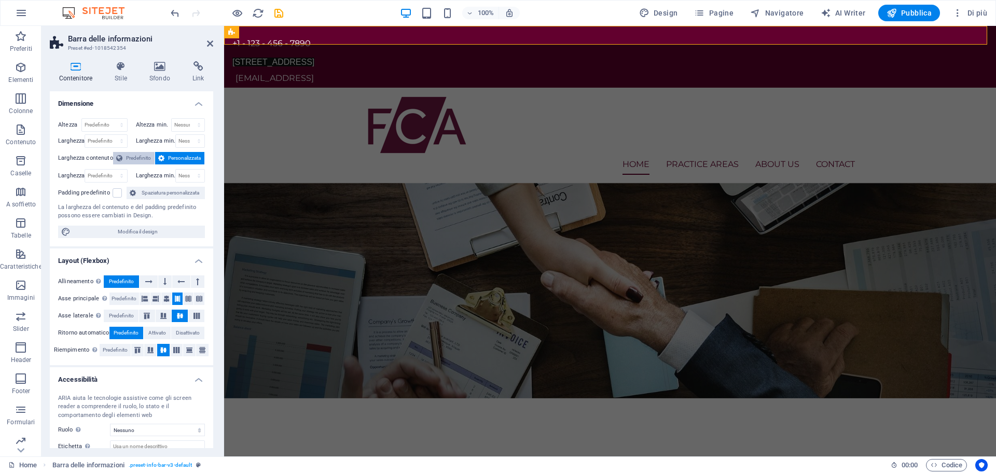
click at [146, 156] on span "Predefinito" at bounding box center [139, 158] width 26 height 12
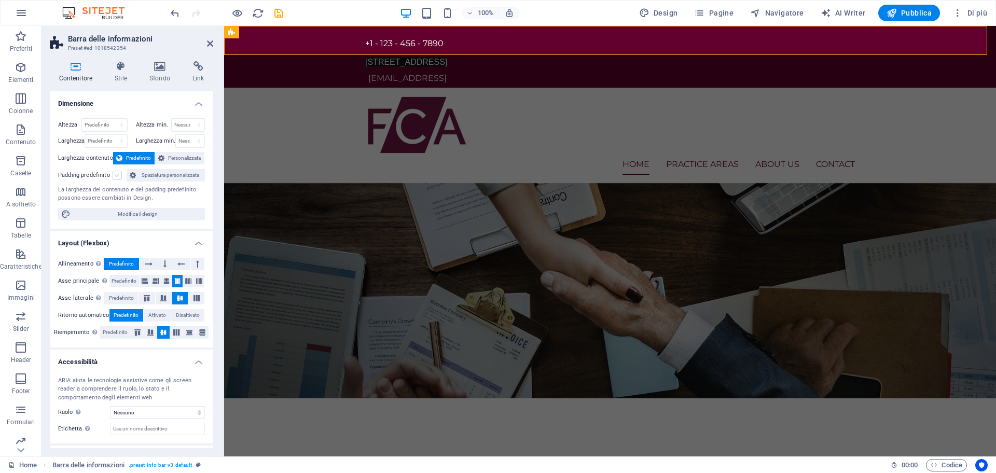
drag, startPoint x: 112, startPoint y: 178, endPoint x: 118, endPoint y: 177, distance: 6.8
click at [113, 177] on div "Padding predefinito" at bounding box center [91, 175] width 66 height 12
click at [119, 177] on label at bounding box center [117, 175] width 9 height 9
click at [0, 0] on input "Padding predefinito" at bounding box center [0, 0] width 0 height 0
click at [118, 176] on label at bounding box center [117, 175] width 9 height 9
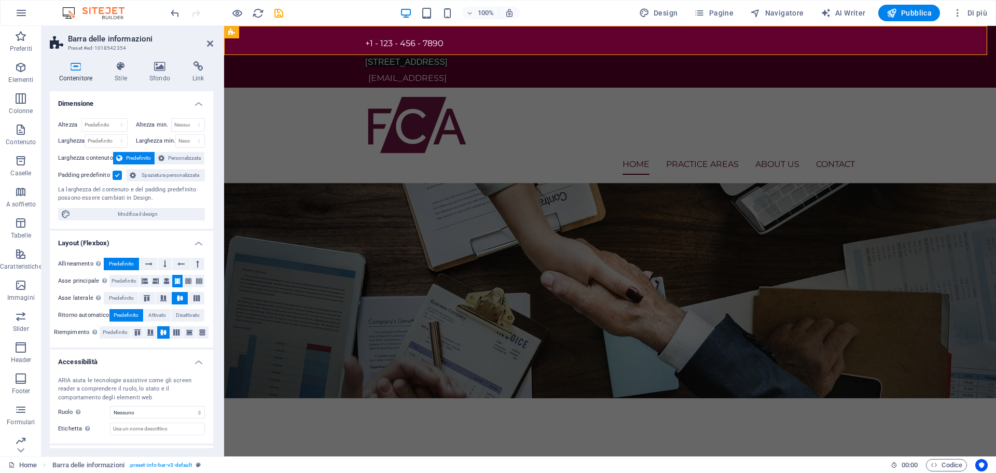
click at [0, 0] on input "Padding predefinito" at bounding box center [0, 0] width 0 height 0
click at [132, 212] on span "Modifica il design" at bounding box center [138, 214] width 128 height 12
select select "rem"
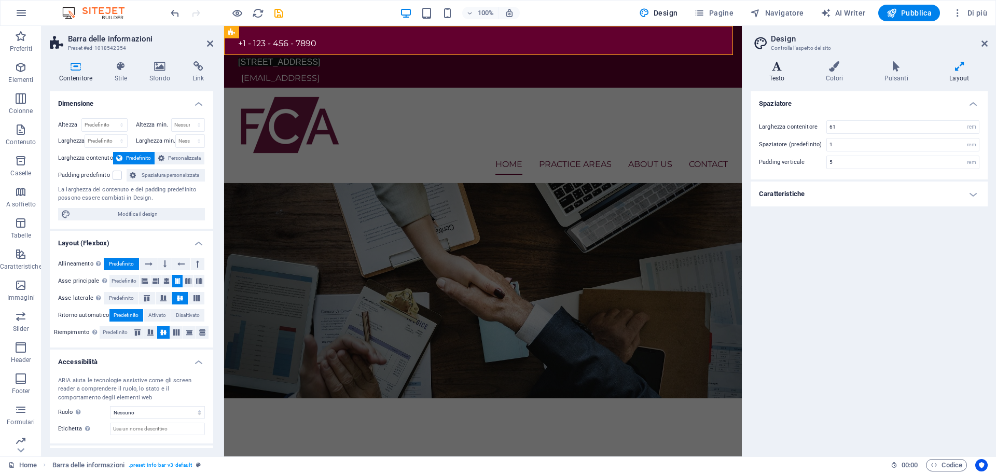
click at [778, 69] on icon at bounding box center [777, 66] width 52 height 10
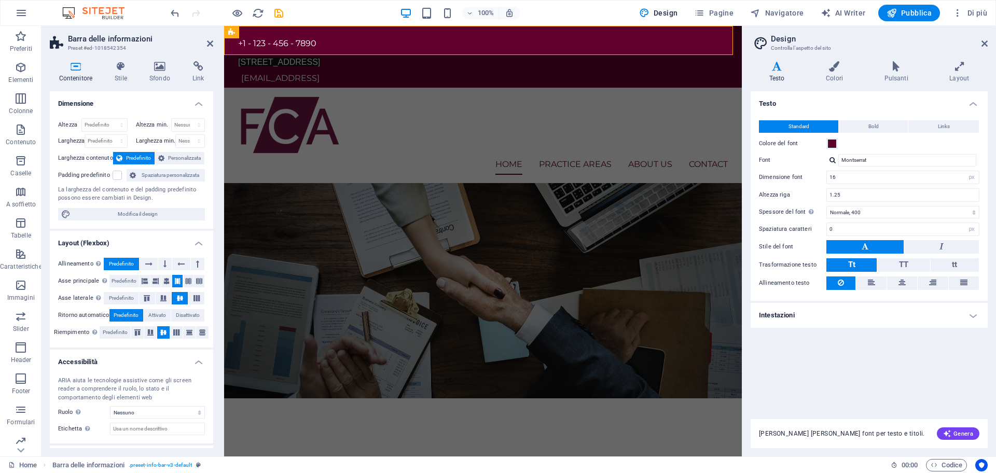
click at [870, 241] on button at bounding box center [865, 246] width 77 height 13
click at [863, 254] on div "Stile del font" at bounding box center [869, 247] width 221 height 14
click at [861, 254] on div "Stile del font" at bounding box center [869, 247] width 221 height 14
click at [656, 57] on div "12 Endeavour Square, London, E20 1JN, United Kingdom" at bounding box center [479, 62] width 482 height 10
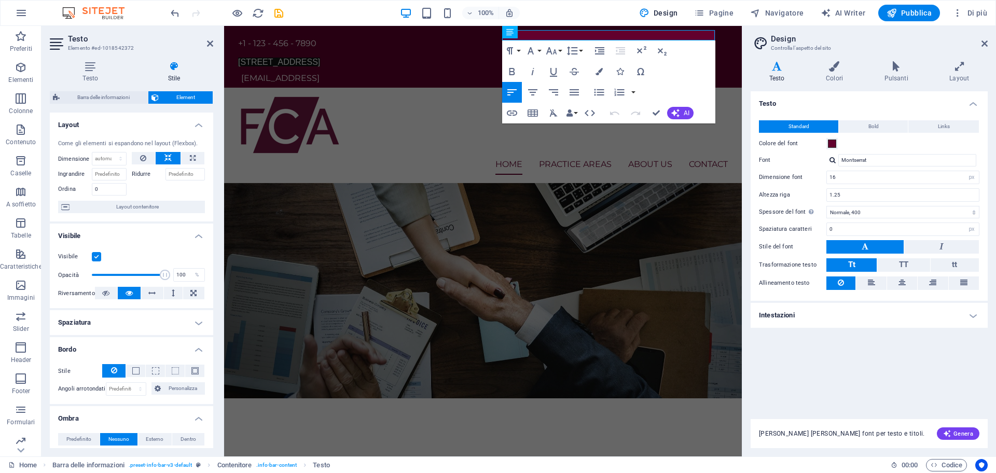
click at [851, 265] on span "Tt" at bounding box center [851, 264] width 7 height 9
click at [851, 264] on span "Tt" at bounding box center [851, 264] width 7 height 9
click at [856, 267] on button "Tt" at bounding box center [852, 264] width 50 height 13
click at [960, 436] on span "Genera" at bounding box center [958, 434] width 30 height 8
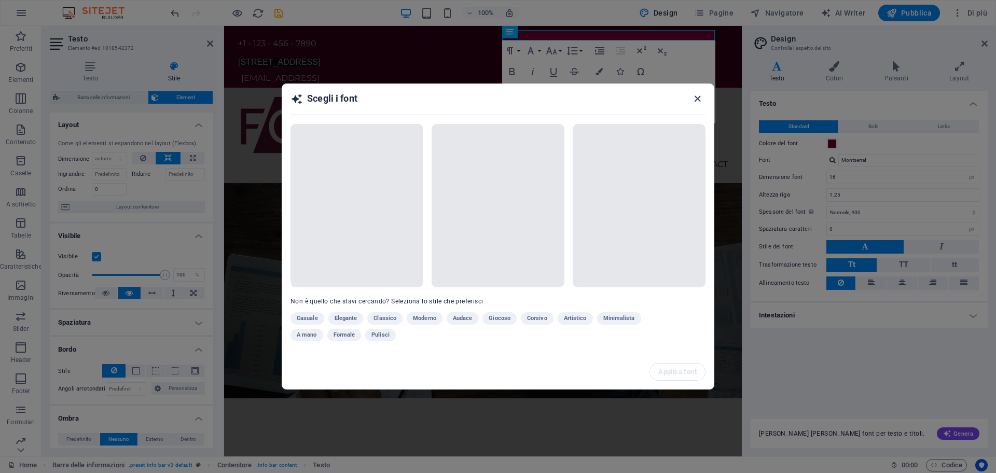
click at [695, 93] on icon "button" at bounding box center [698, 99] width 12 height 12
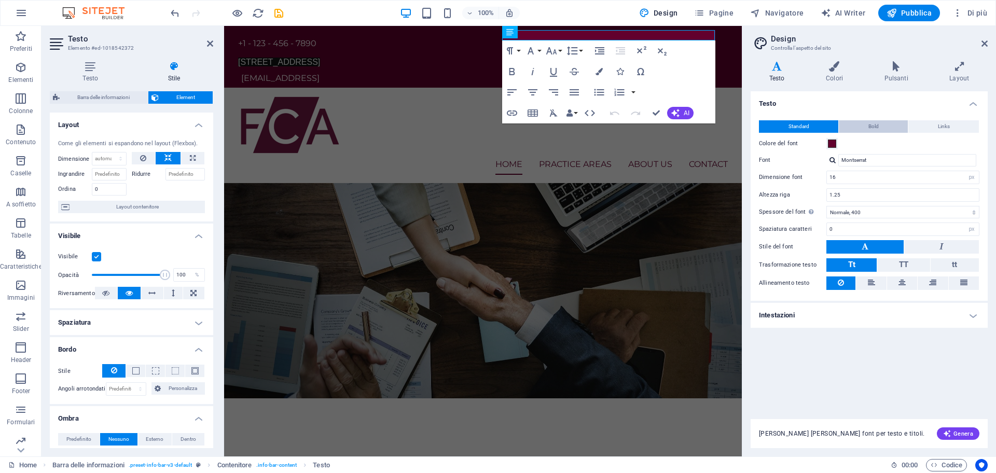
click at [886, 122] on button "Bold" at bounding box center [873, 126] width 69 height 12
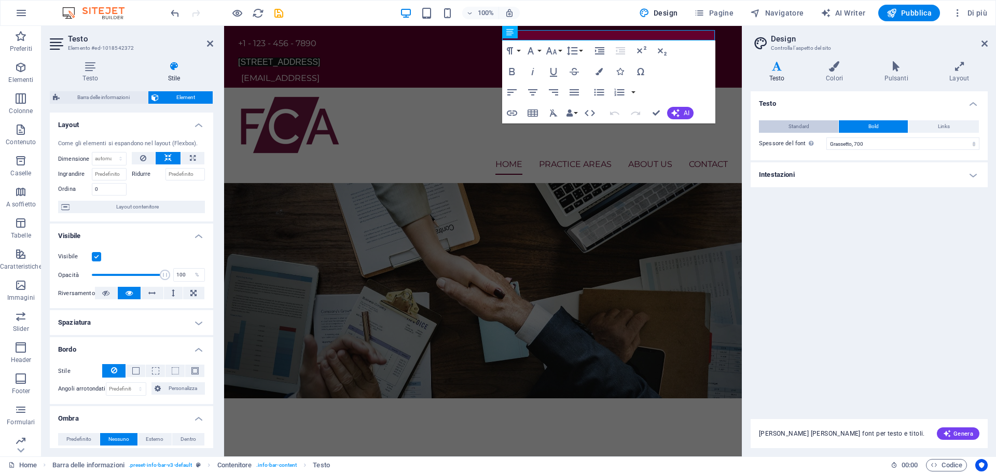
click at [809, 126] on span "Standard" at bounding box center [799, 126] width 21 height 12
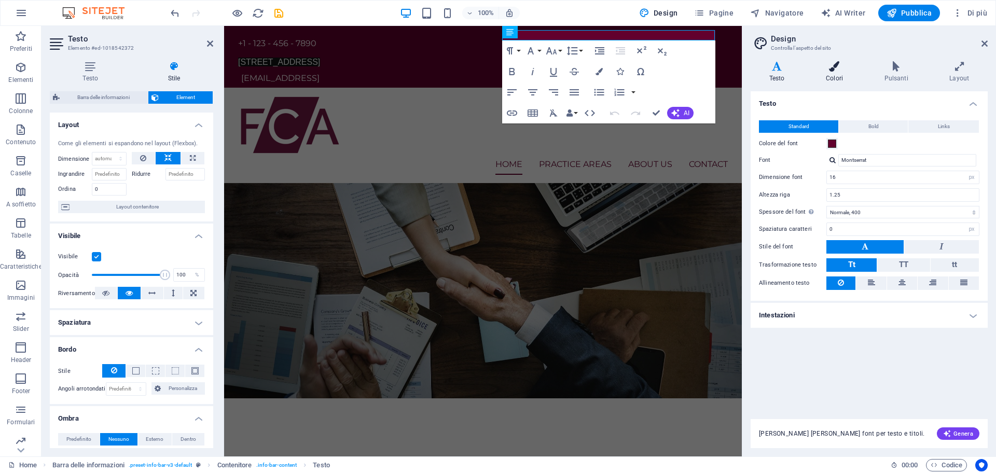
click at [831, 63] on icon at bounding box center [834, 66] width 54 height 10
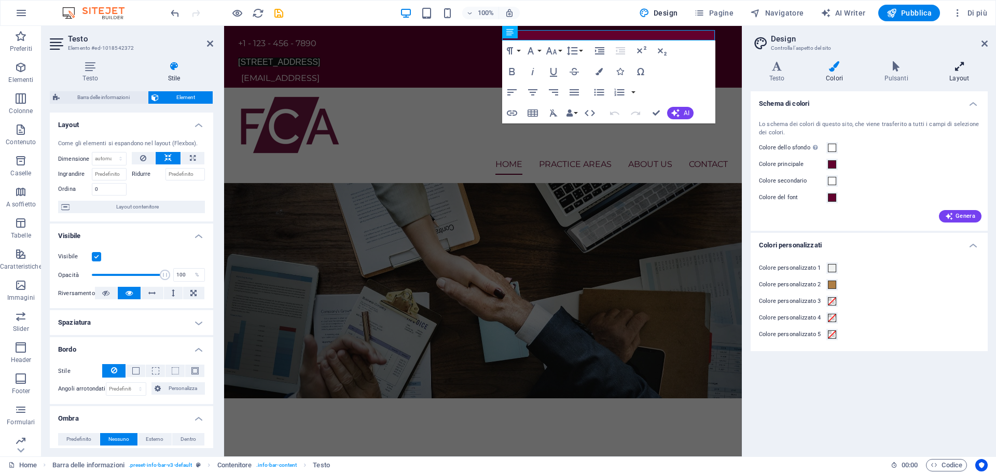
click at [947, 69] on icon at bounding box center [959, 66] width 57 height 10
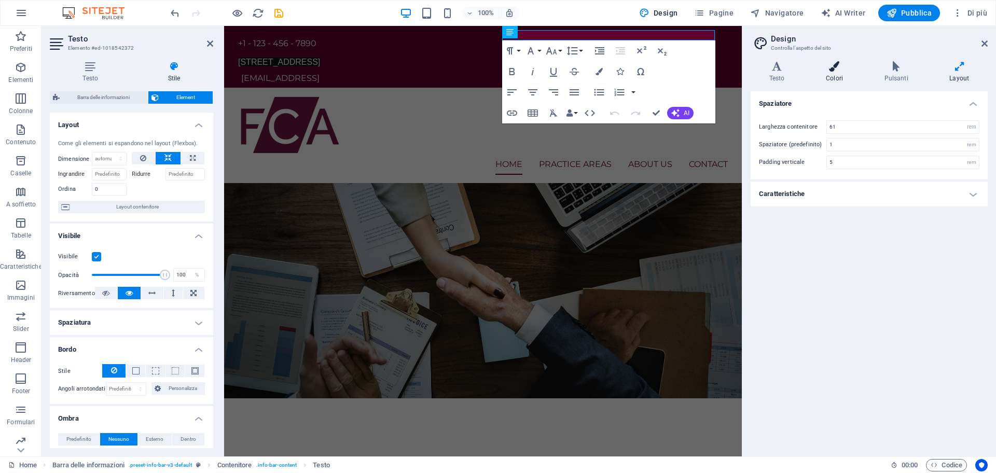
click at [816, 62] on icon at bounding box center [834, 66] width 54 height 10
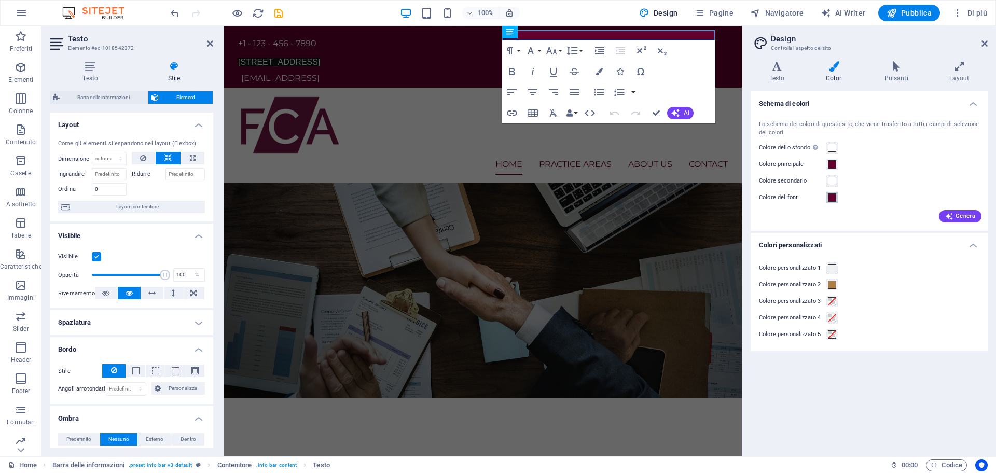
click at [834, 197] on span at bounding box center [832, 198] width 8 height 8
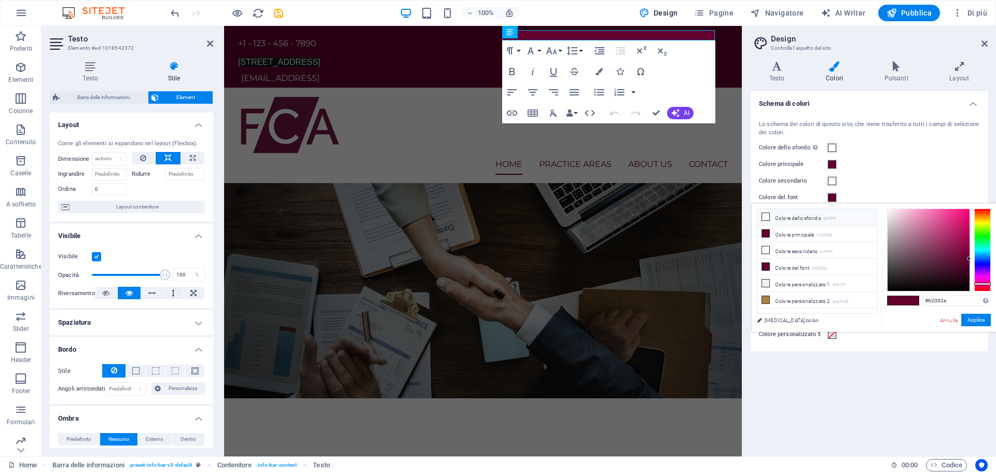
click at [766, 213] on icon at bounding box center [765, 216] width 7 height 7
type input "#ffffff"
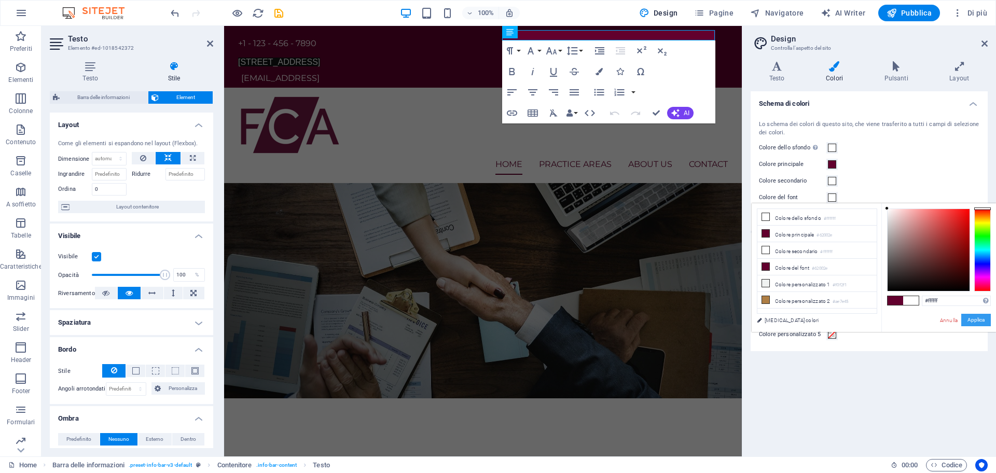
click at [974, 325] on button "Applica" at bounding box center [977, 320] width 30 height 12
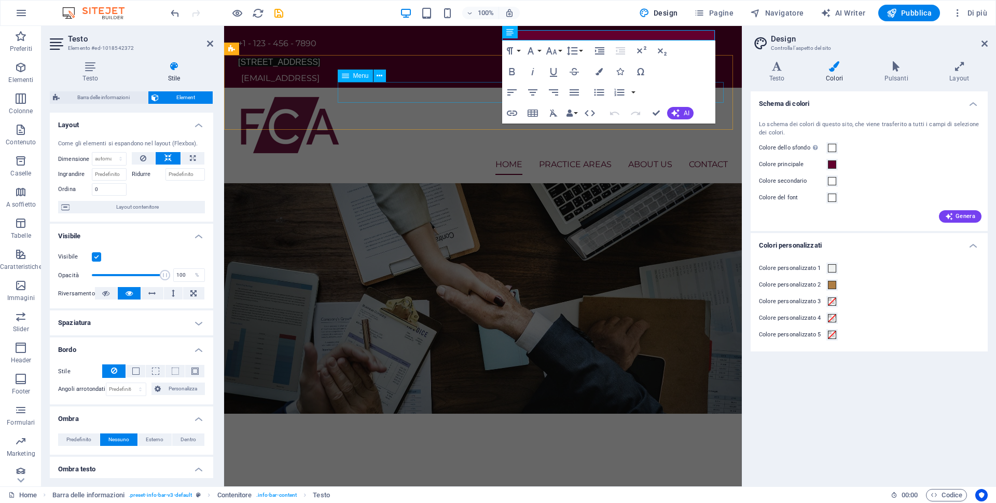
click at [425, 52] on div "+1 - 123 - 456 - 7890 12 Endeavour Square, London, E20 1JN, United Kingdom 9c09…" at bounding box center [483, 57] width 518 height 62
click at [618, 154] on nav "Home Practice Areas About us Contact" at bounding box center [483, 164] width 490 height 21
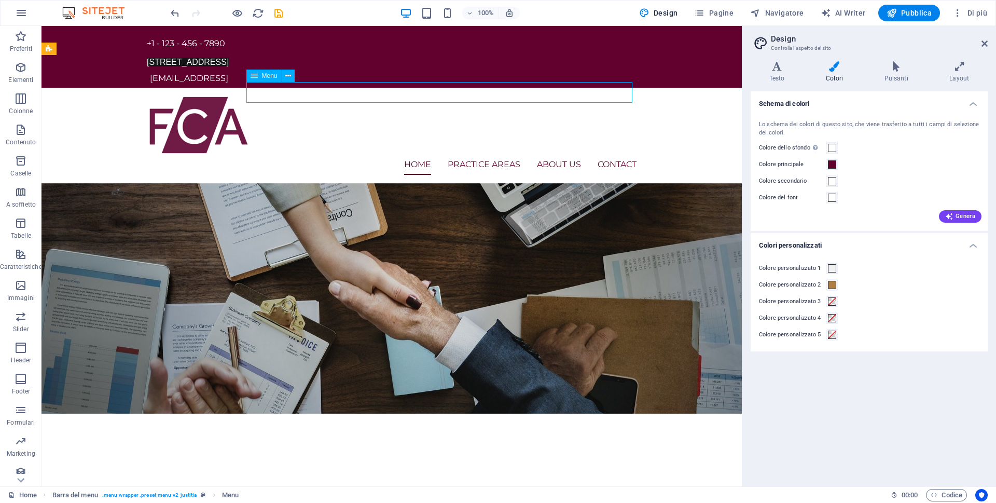
click at [435, 154] on nav "Home Practice Areas About us Contact" at bounding box center [392, 164] width 490 height 21
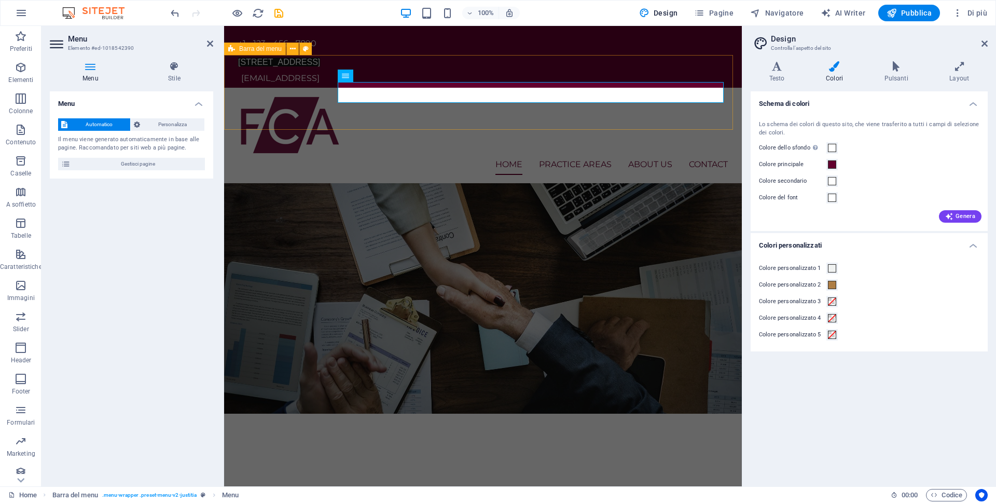
click at [432, 88] on div "Home Practice Areas About us Contact Menu" at bounding box center [483, 135] width 518 height 95
select select "rem"
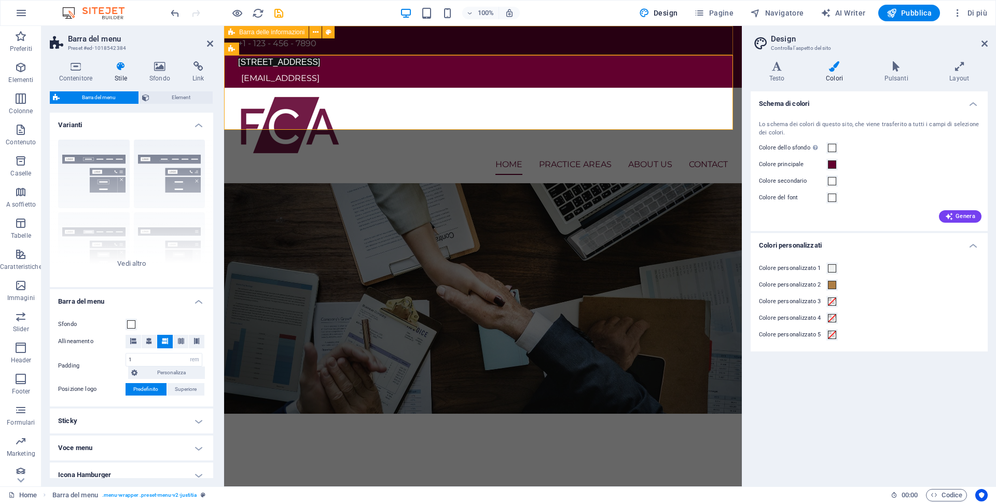
click at [641, 57] on div "12 Endeavour Square, London, E20 1JN, United Kingdom" at bounding box center [479, 62] width 482 height 10
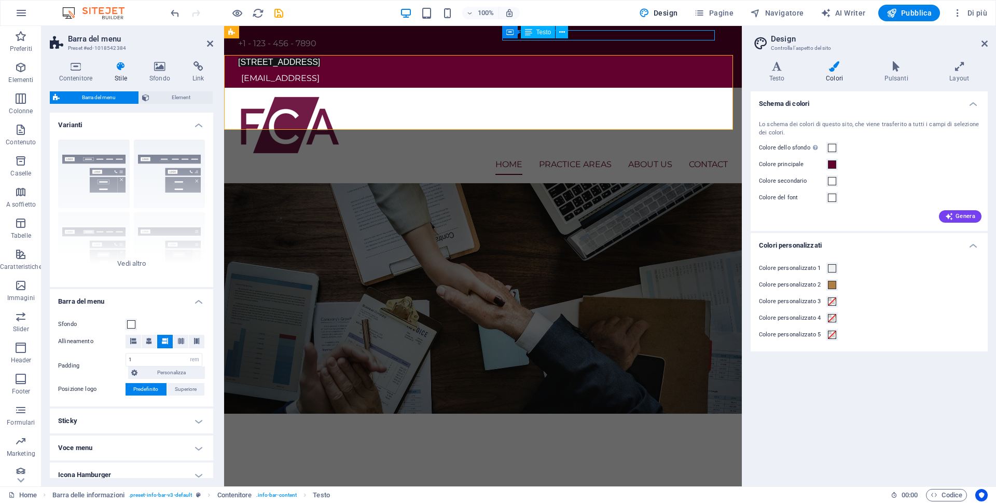
click at [742, 33] on div "+1 - 123 - 456 - 7890 12 Endeavour Square, London, E20 1JN, United Kingdom 9c09…" at bounding box center [483, 57] width 518 height 62
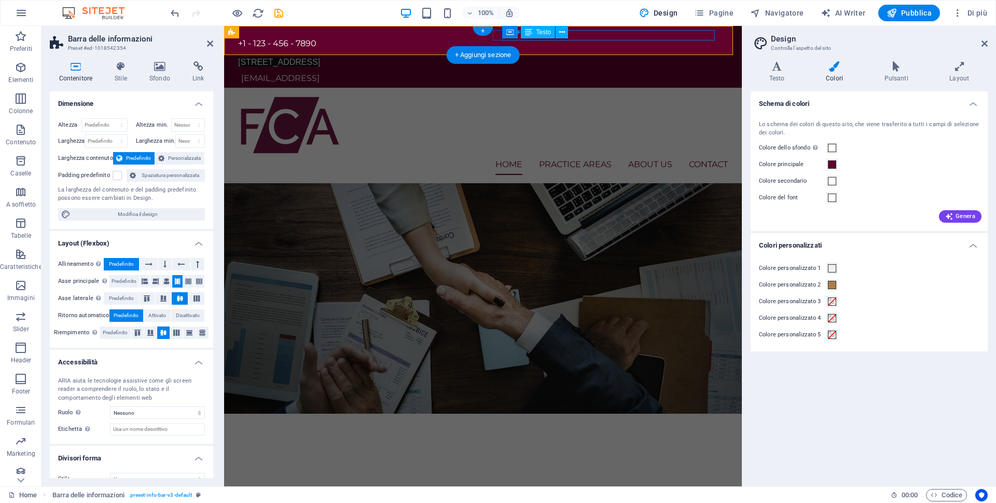
click at [641, 57] on div "12 Endeavour Square, London, E20 1JN, United Kingdom" at bounding box center [479, 62] width 482 height 10
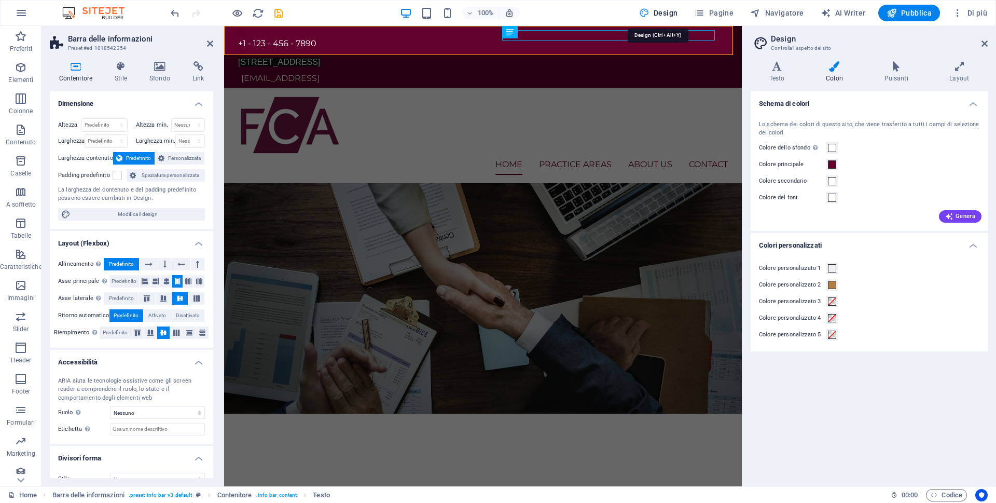
click at [667, 11] on span "Design" at bounding box center [658, 13] width 39 height 10
click at [890, 74] on h4 "Pulsanti" at bounding box center [898, 72] width 65 height 22
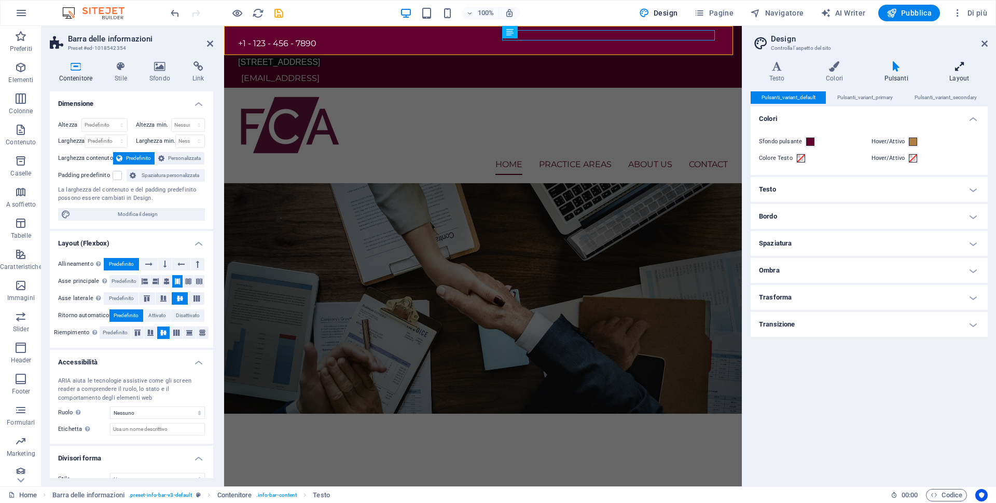
click at [955, 72] on h4 "Layout" at bounding box center [959, 72] width 57 height 22
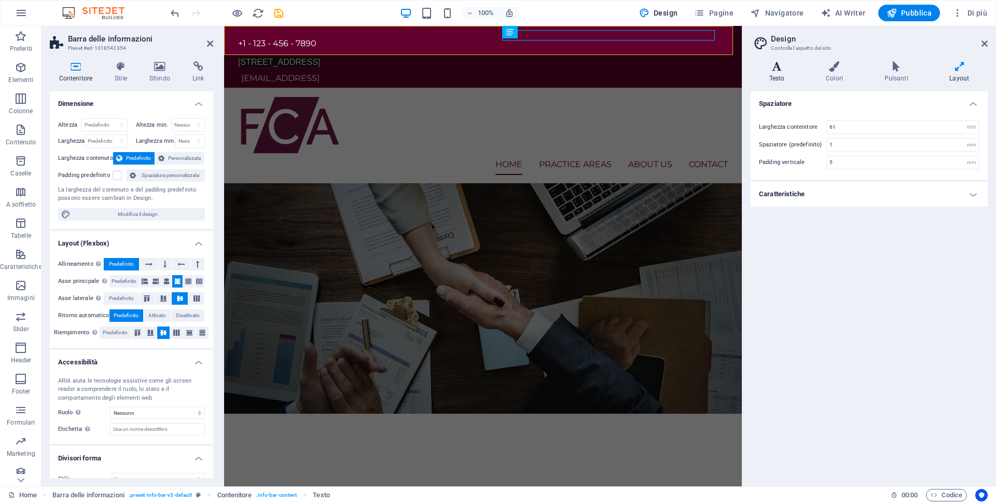
click at [774, 64] on icon at bounding box center [777, 66] width 52 height 10
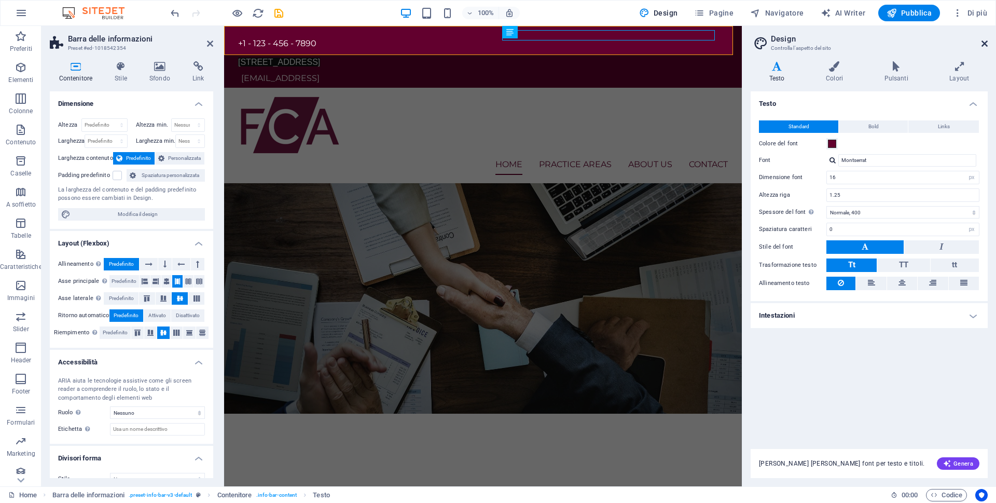
click at [986, 44] on icon at bounding box center [985, 43] width 6 height 8
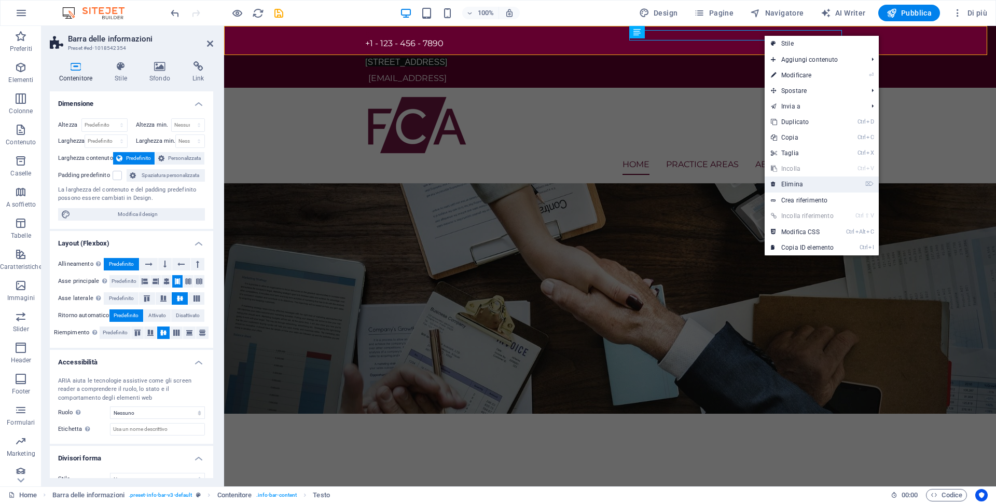
click at [801, 187] on link "⌦ Elimina" at bounding box center [802, 184] width 75 height 16
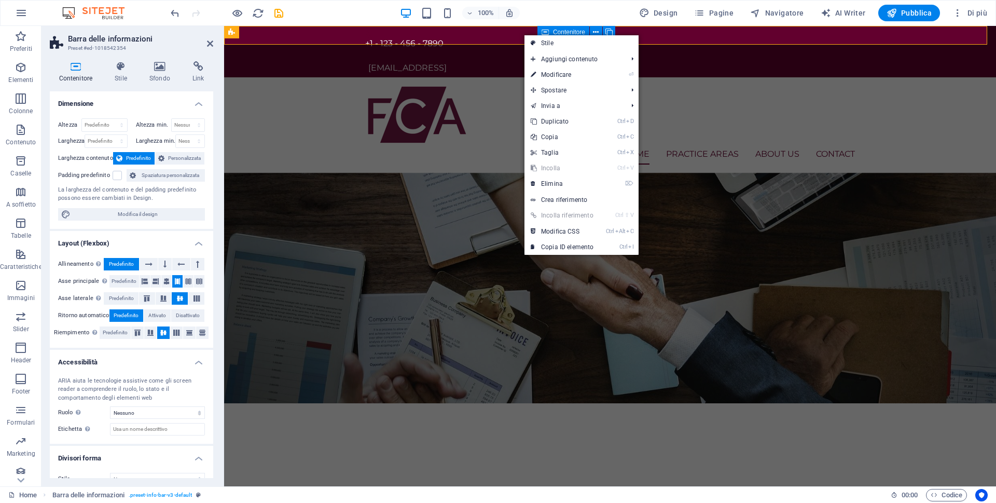
click at [578, 30] on span "Contenitore" at bounding box center [569, 32] width 32 height 6
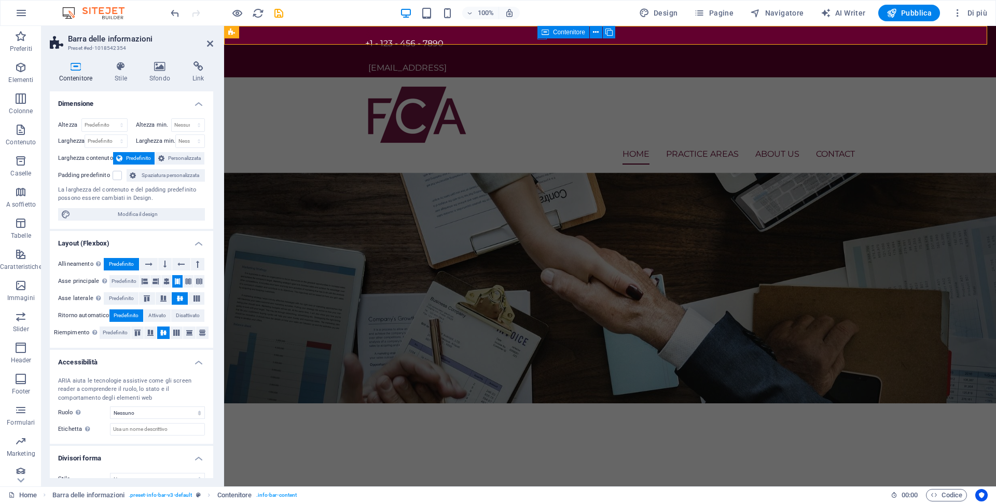
click at [568, 32] on span "Contenitore" at bounding box center [569, 32] width 32 height 6
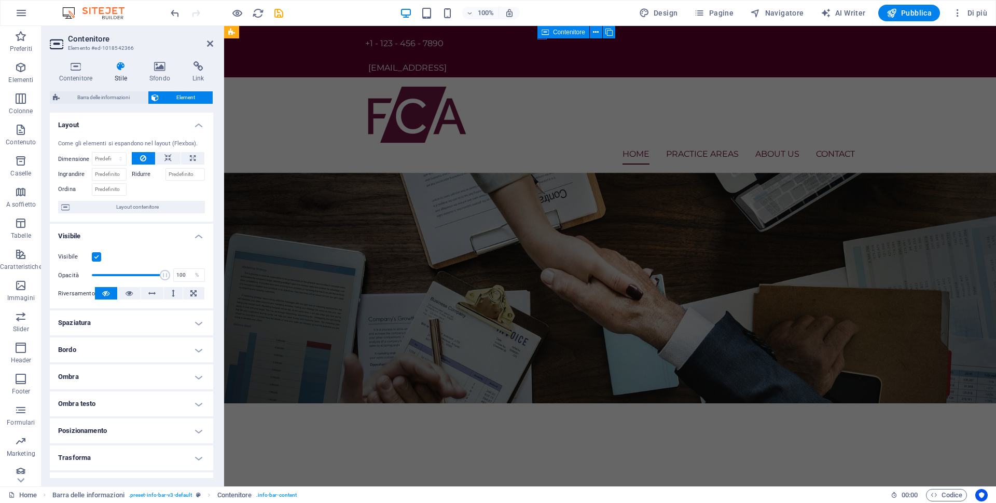
click at [572, 30] on span "Contenitore" at bounding box center [569, 32] width 32 height 6
click at [553, 35] on span "Contenitore" at bounding box center [569, 32] width 32 height 6
click at [552, 35] on div "Contenitore" at bounding box center [564, 32] width 52 height 12
click at [595, 77] on div "Home Practice Areas About us Contact Menu" at bounding box center [610, 124] width 772 height 95
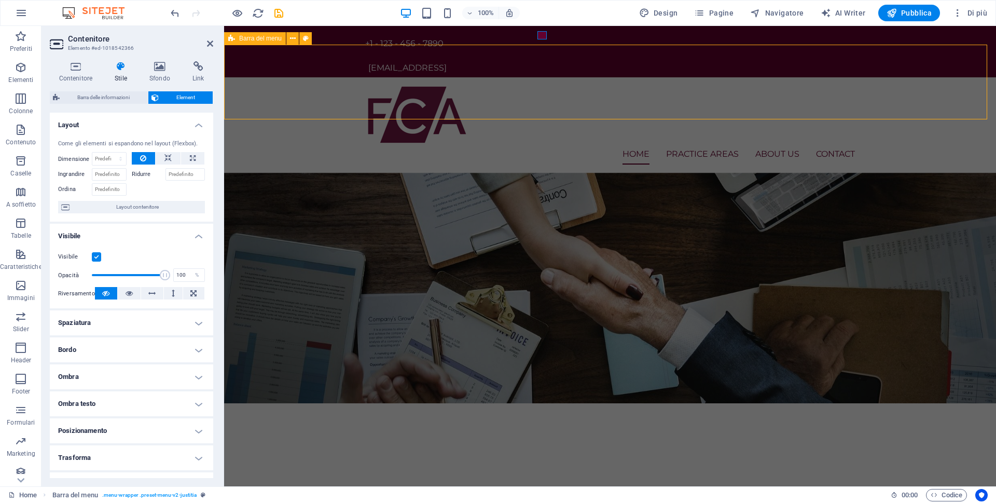
click at [845, 77] on div "Home Practice Areas About us Contact Menu" at bounding box center [610, 124] width 772 height 95
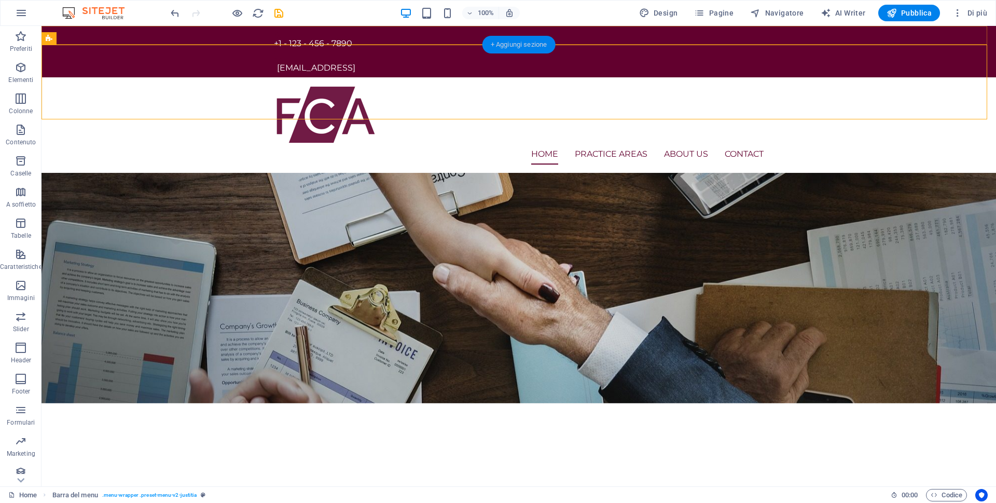
click at [500, 39] on div "+ Aggiungi sezione" at bounding box center [519, 45] width 73 height 18
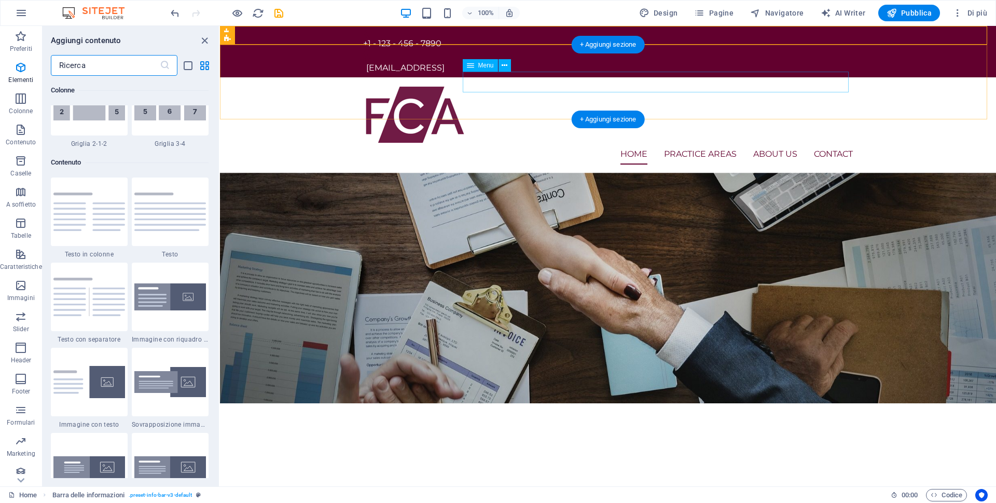
scroll to position [1816, 0]
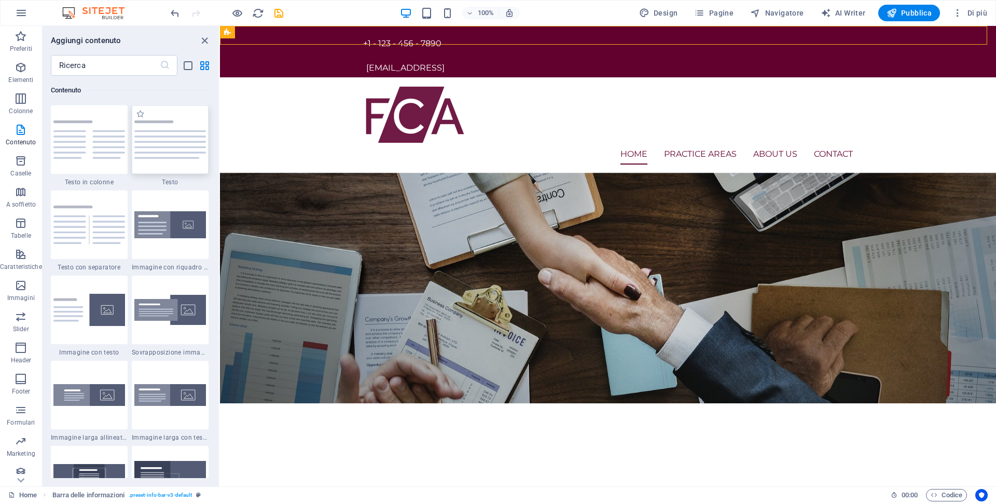
click at [182, 133] on img at bounding box center [170, 139] width 72 height 38
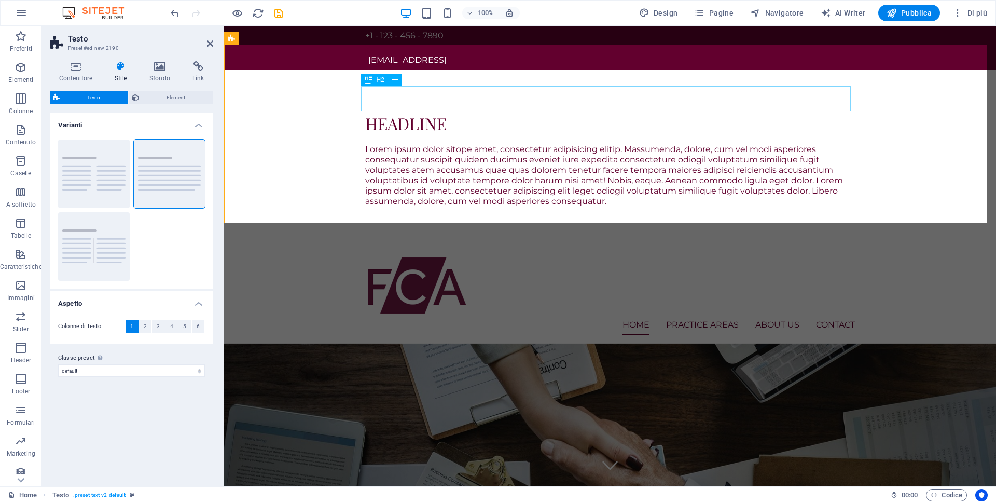
scroll to position [0, 0]
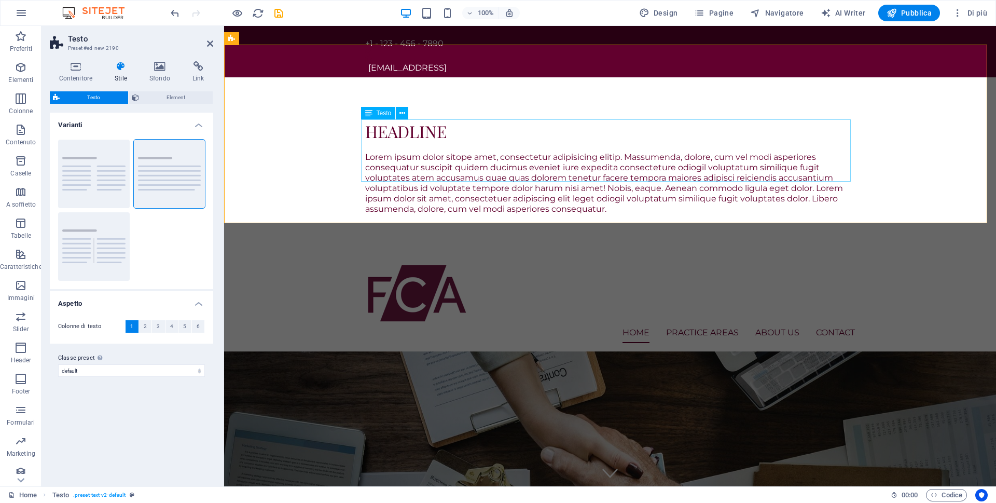
click at [829, 180] on div "Lorem ipsum dolor sitope amet, consectetur adipisicing elitip. Massumenda, dolo…" at bounding box center [610, 183] width 490 height 62
click at [968, 98] on div "Headline Lorem ipsum dolor sitope amet, consectetur adipisicing elitip. Massume…" at bounding box center [610, 166] width 772 height 179
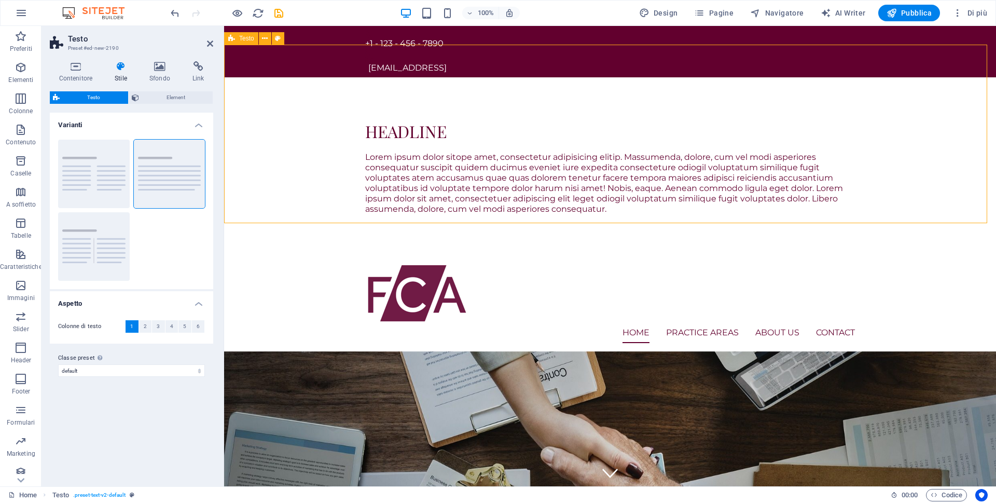
click at [966, 93] on div "Headline Lorem ipsum dolor sitope amet, consectetur adipisicing elitip. Massume…" at bounding box center [610, 166] width 772 height 179
click at [717, 34] on div "Contenitore Testo" at bounding box center [685, 32] width 73 height 13
click at [767, 63] on div "9c09e4bf9a9a90ae42730e1fcc257b@cpanel.local" at bounding box center [611, 68] width 487 height 10
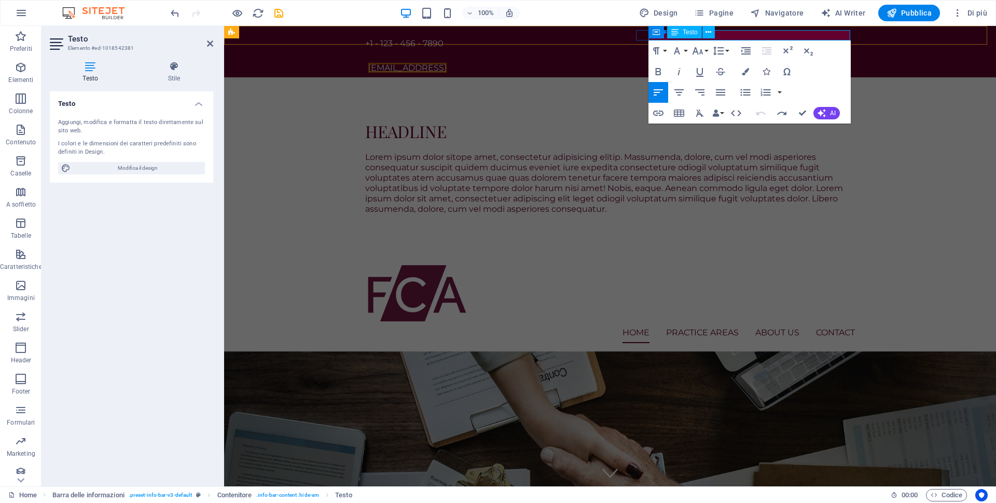
click at [447, 63] on link "9c09e4bf9a9a90ae42730e1fcc257b@cpanel.local" at bounding box center [407, 68] width 78 height 10
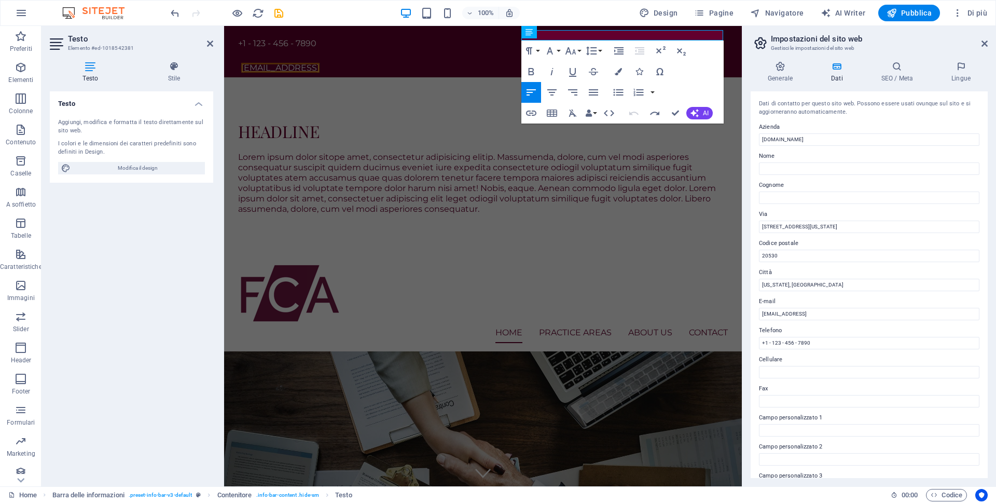
click at [754, 38] on icon at bounding box center [761, 43] width 16 height 15
click at [954, 158] on label "Nome" at bounding box center [869, 156] width 221 height 12
click at [954, 162] on input "Nome" at bounding box center [869, 168] width 221 height 12
click at [320, 63] on link "9c09e4bf9a9a90ae42730e1fcc257b@cpanel.local" at bounding box center [280, 68] width 78 height 10
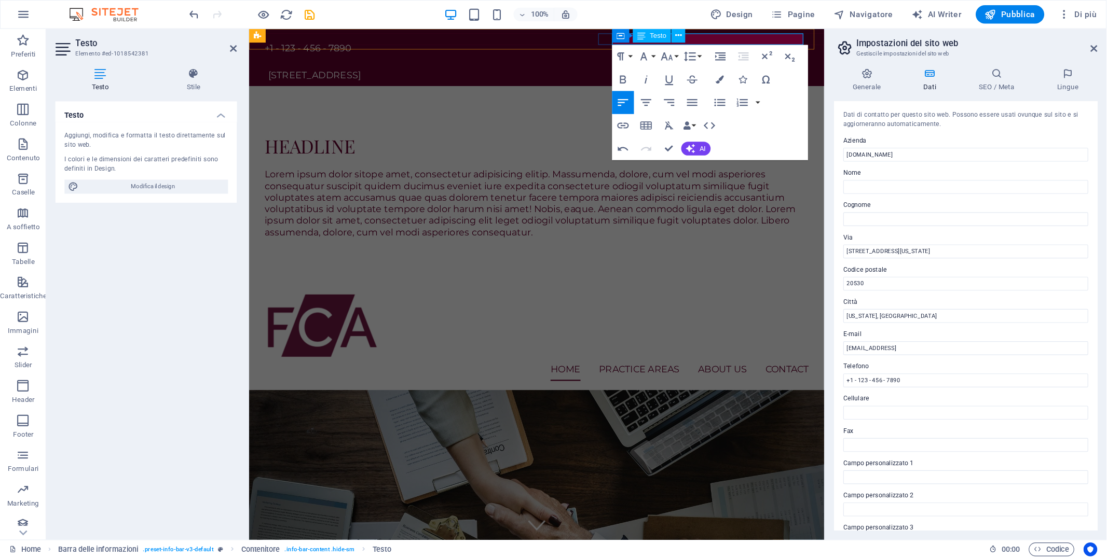
scroll to position [0, 6]
drag, startPoint x: 984, startPoint y: 46, endPoint x: 646, endPoint y: 19, distance: 338.9
click at [984, 46] on icon at bounding box center [985, 43] width 6 height 8
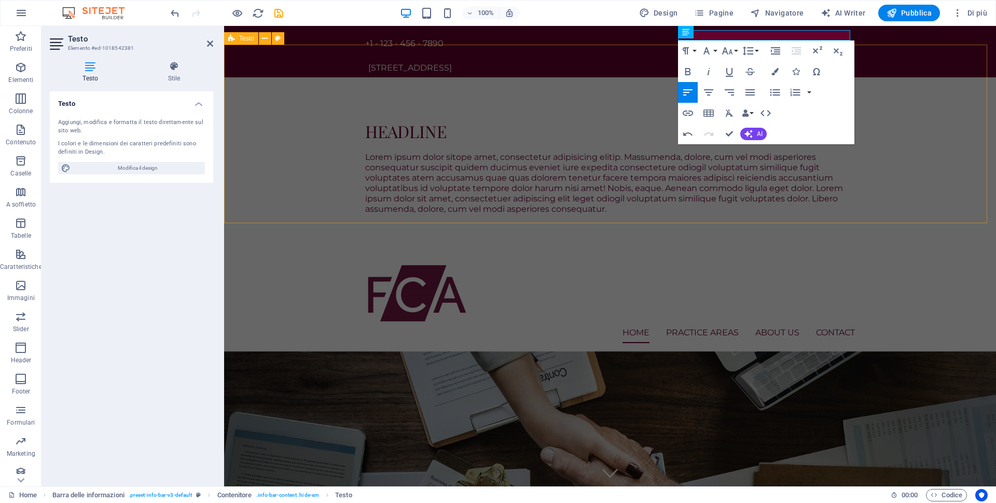
click at [927, 89] on div "Headline Lorem ipsum dolor sitope amet, consectetur adipisicing elitip. Massume…" at bounding box center [610, 166] width 772 height 179
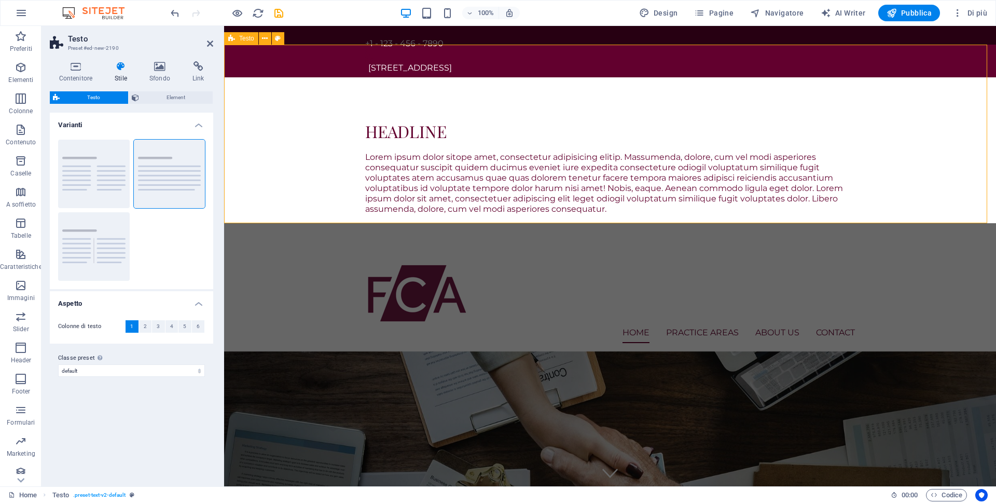
click at [927, 89] on div "Headline Lorem ipsum dolor sitope amet, consectetur adipisicing elitip. Massume…" at bounding box center [610, 166] width 772 height 179
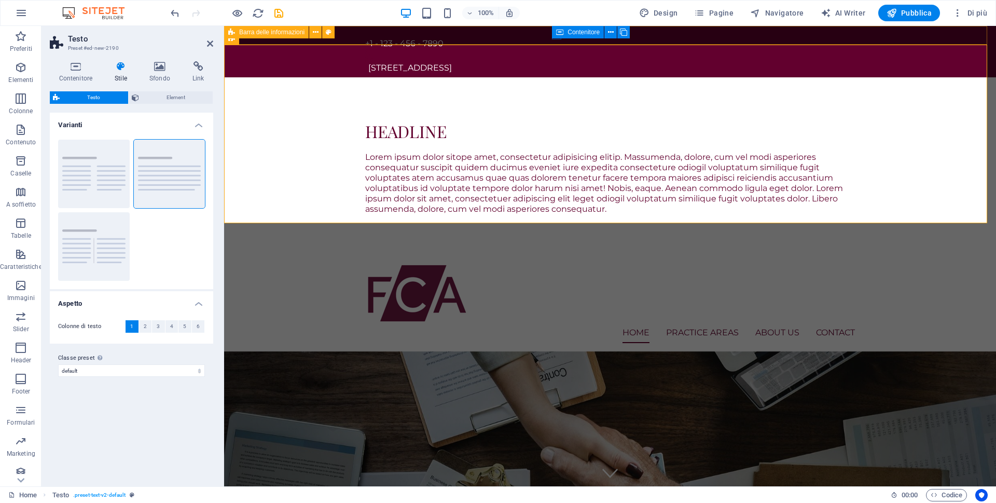
click at [546, 35] on div "+1 - 123 - 456 - 7890 12 Endeavour Square London, E20 1JN, GB" at bounding box center [610, 51] width 772 height 51
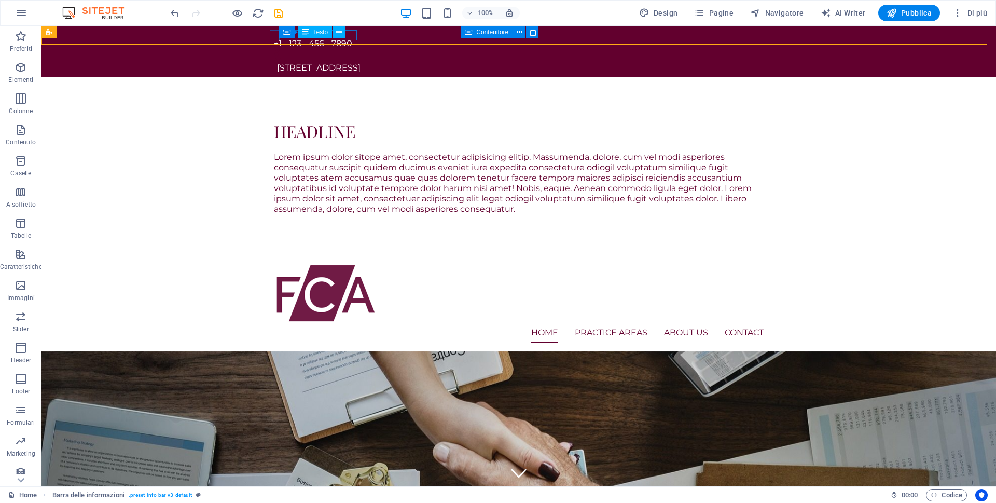
click at [318, 35] on span "Testo" at bounding box center [320, 32] width 15 height 6
click at [345, 37] on button at bounding box center [339, 32] width 12 height 12
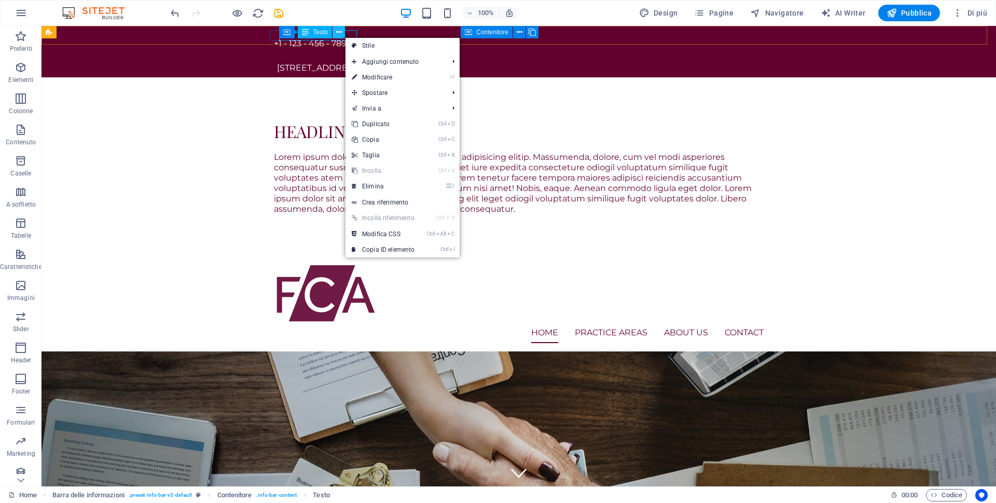
click at [345, 37] on button at bounding box center [339, 32] width 12 height 12
click at [354, 38] on div "+1 - 123 - 456 - 7890" at bounding box center [515, 43] width 482 height 10
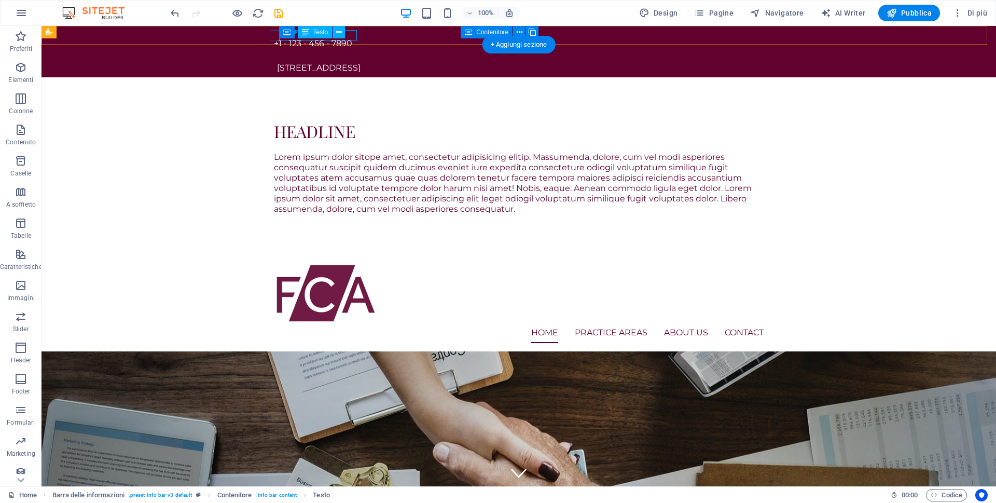
click at [354, 38] on div "+1 - 123 - 456 - 7890" at bounding box center [515, 43] width 482 height 10
click at [172, 34] on div "+1 - 123 - 456 - 7890 12 Endeavour Square London, E20 1JN, GB" at bounding box center [519, 51] width 955 height 51
click at [348, 36] on div "Contenitore Testo" at bounding box center [315, 32] width 73 height 13
click at [0, 0] on div "Contenitore Testo" at bounding box center [0, 0] width 0 height 0
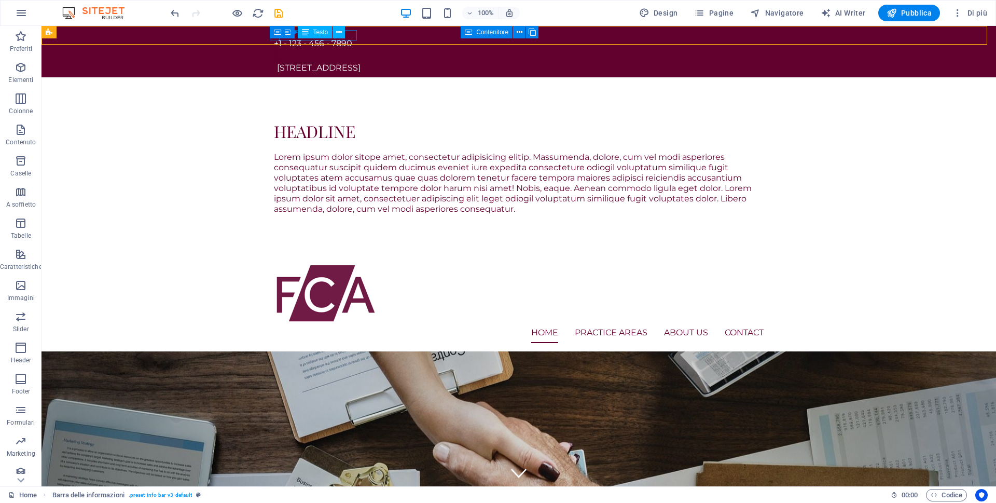
click at [347, 36] on div "Contenitore Testo" at bounding box center [315, 32] width 73 height 13
click at [342, 33] on button at bounding box center [339, 32] width 12 height 12
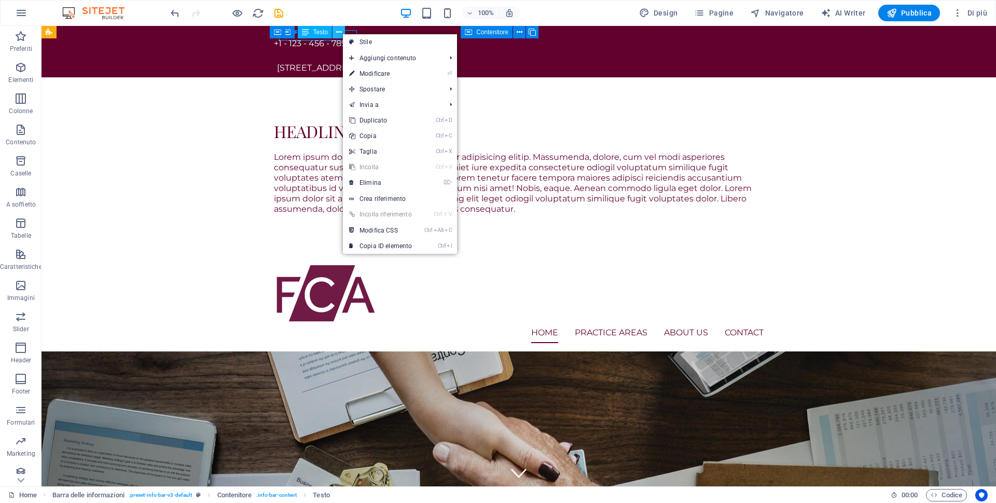
click at [342, 33] on button at bounding box center [339, 32] width 12 height 12
click at [314, 33] on span "Testo" at bounding box center [320, 32] width 15 height 6
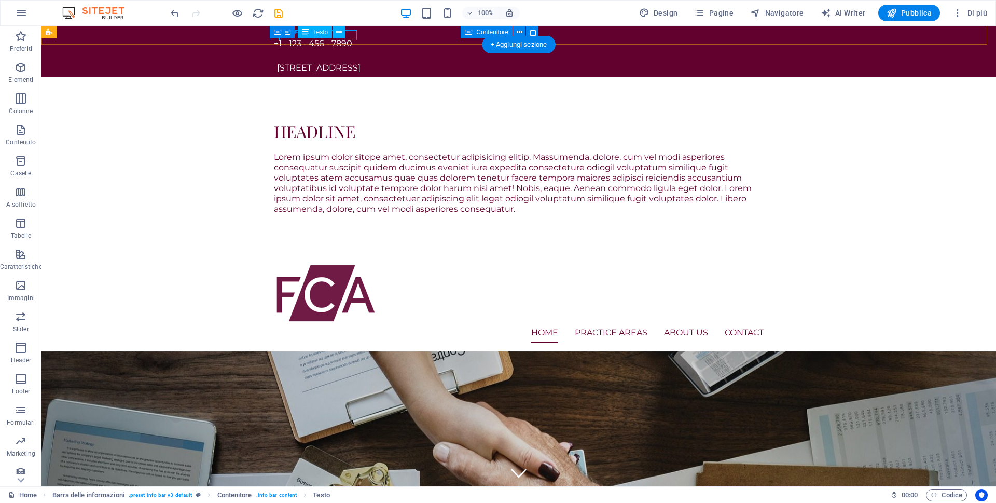
click at [353, 38] on div "+1 - 123 - 456 - 7890" at bounding box center [515, 43] width 482 height 10
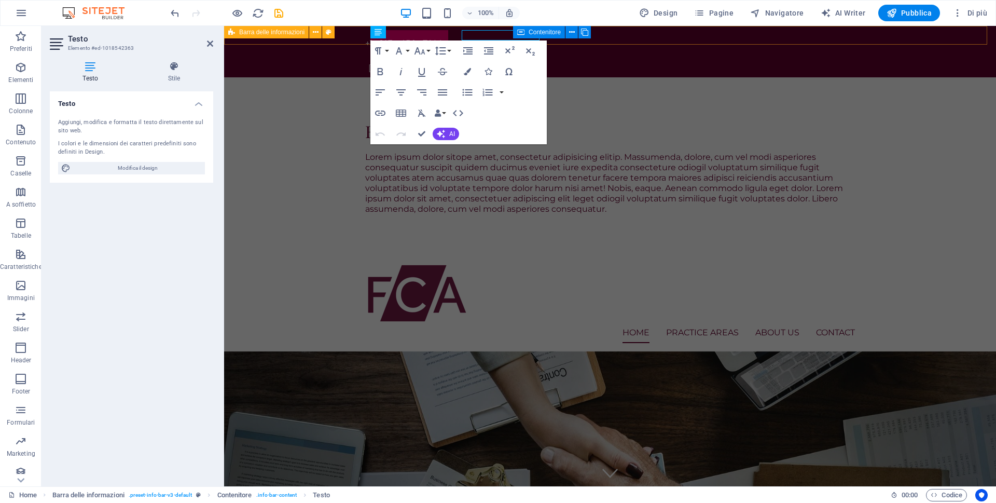
click at [353, 33] on div "+1 - 123 - 456 - 7890 12 Endeavour Square London, E20 1JN, GB" at bounding box center [610, 51] width 772 height 51
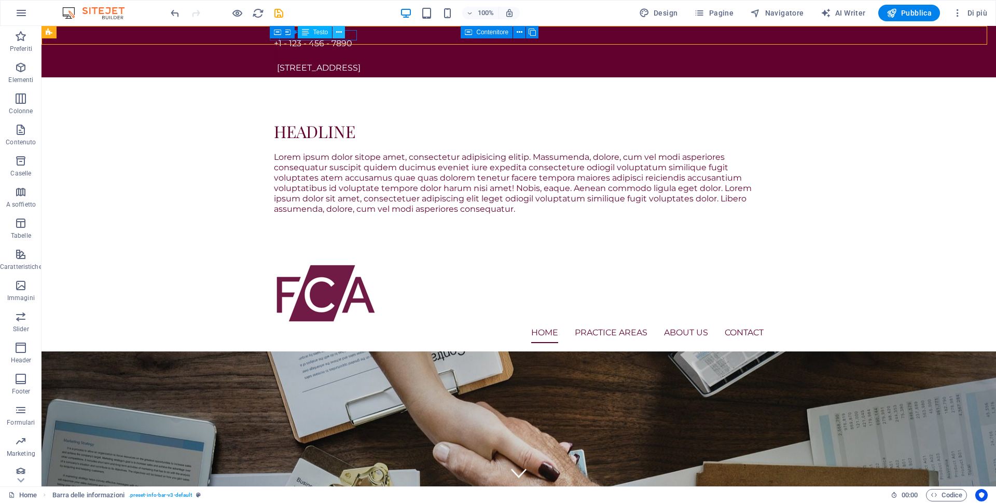
click at [344, 36] on button at bounding box center [339, 32] width 12 height 12
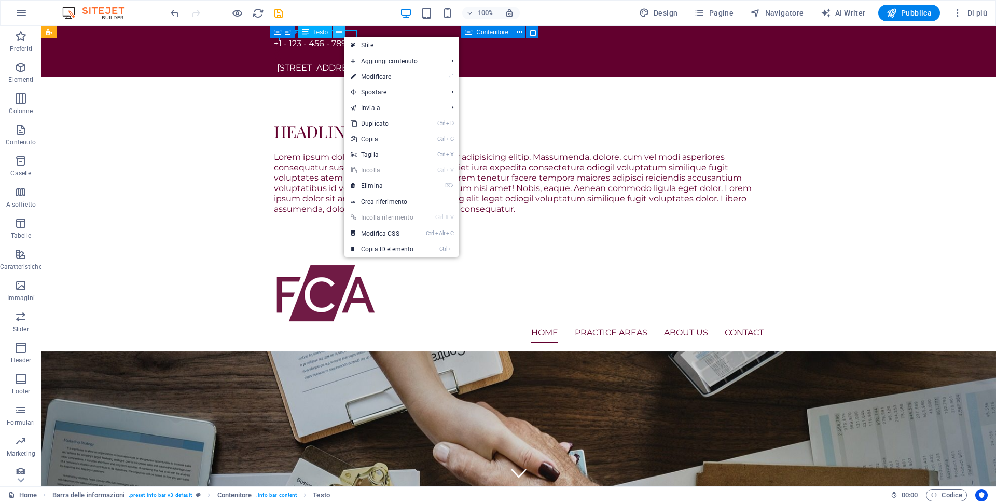
click at [342, 34] on button at bounding box center [339, 32] width 12 height 12
click at [300, 32] on span "Contenitore" at bounding box center [301, 32] width 32 height 6
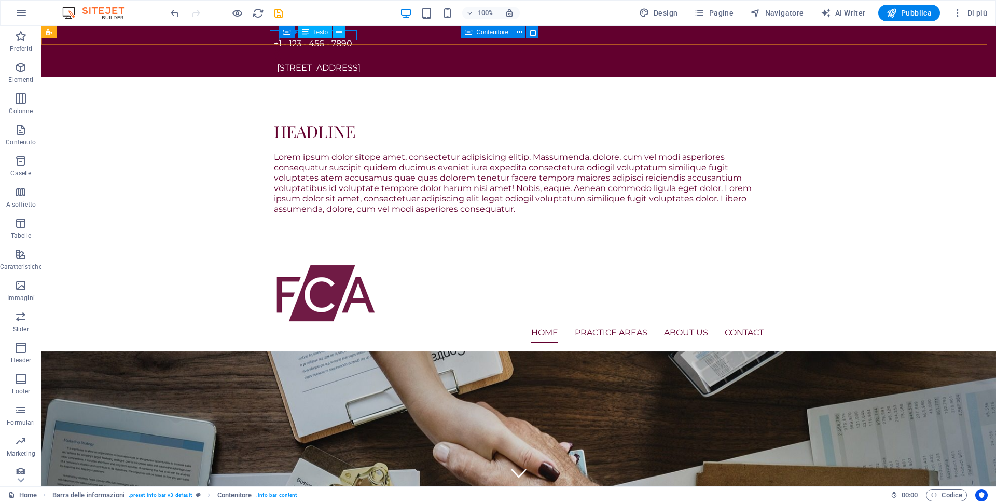
click at [347, 38] on div "Contenitore Testo" at bounding box center [315, 32] width 73 height 13
drag, startPoint x: 388, startPoint y: 64, endPoint x: 258, endPoint y: 94, distance: 133.8
click at [261, 111] on div "Headline Lorem ipsum dolor sitope amet, consectetur adipisicing elitip. Massume…" at bounding box center [519, 166] width 955 height 179
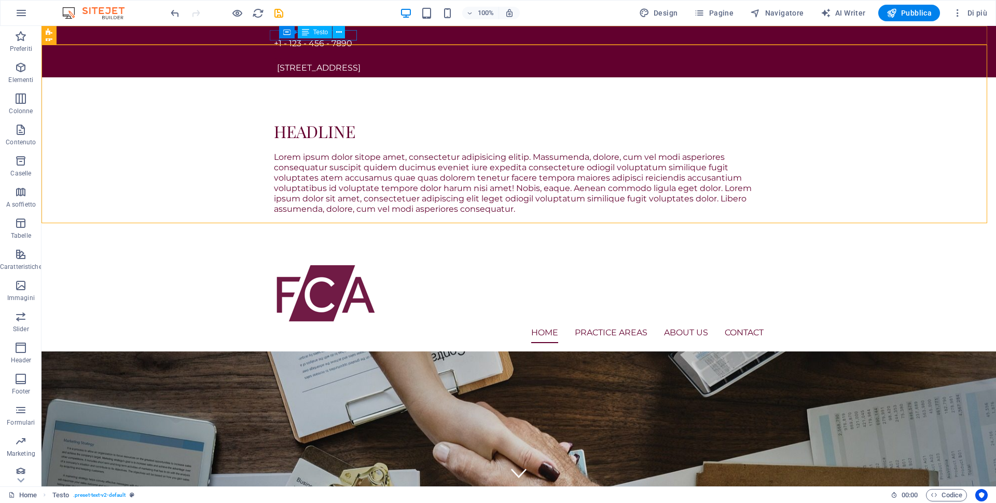
click at [325, 34] on span "Testo" at bounding box center [320, 32] width 15 height 6
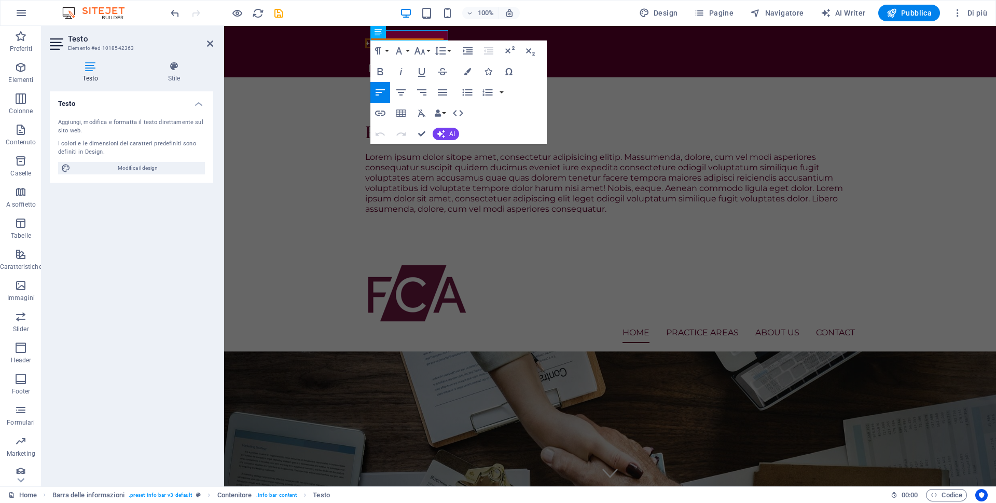
click at [157, 221] on div "Testo Aggiungi, modifica e formatta il testo direttamente sul sito web. I color…" at bounding box center [131, 284] width 163 height 387
click at [444, 38] on span "+1 - 123 - 456 - 7890" at bounding box center [404, 43] width 78 height 10
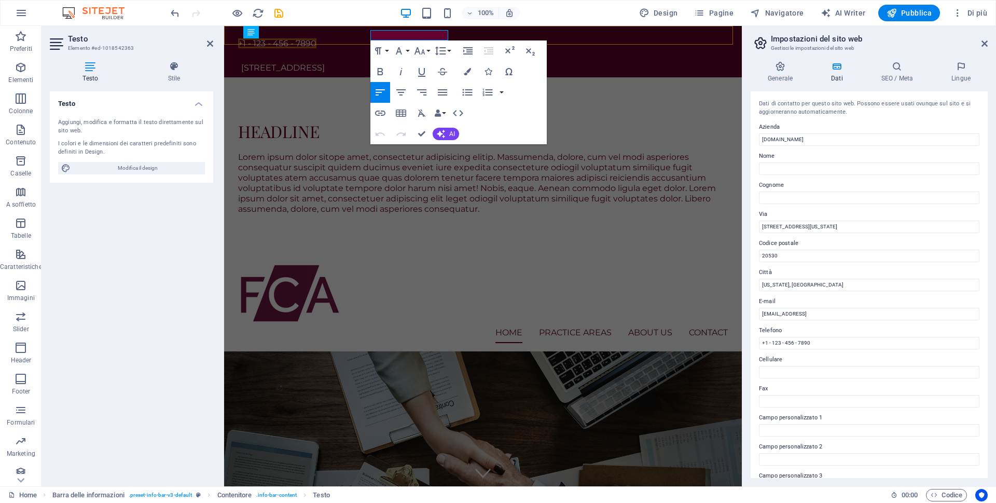
click at [444, 31] on div "+1 - 123 - 456 - 7890 12 Endeavour Square London, E20 1JN, GB" at bounding box center [483, 51] width 518 height 51
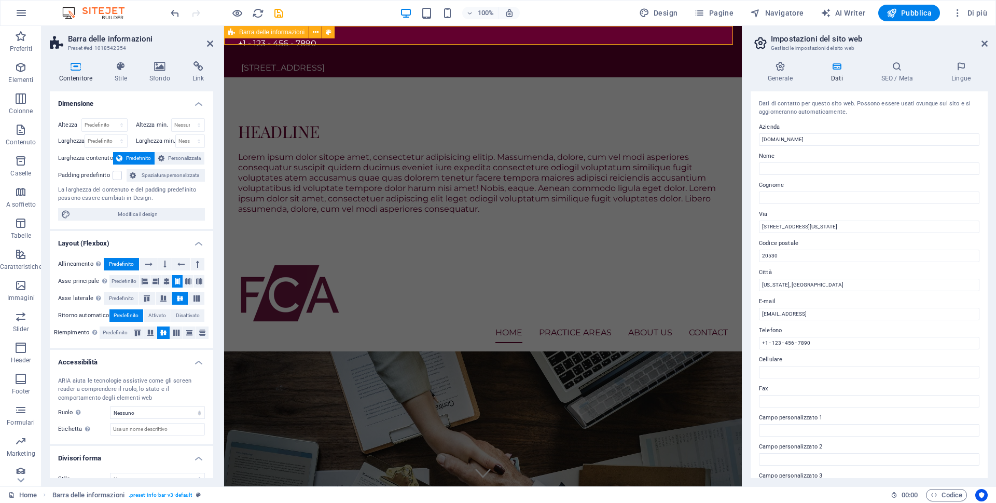
click at [358, 36] on div "+1 - 123 - 456 - 7890 12 Endeavour Square London, E20 1JN, GB" at bounding box center [483, 51] width 518 height 51
click at [360, 34] on div "+1 - 123 - 456 - 7890 12 Endeavour Square London, E20 1JN, GB" at bounding box center [483, 51] width 518 height 51
click at [273, 40] on div "+1 - 123 - 456 - 7890" at bounding box center [479, 43] width 482 height 10
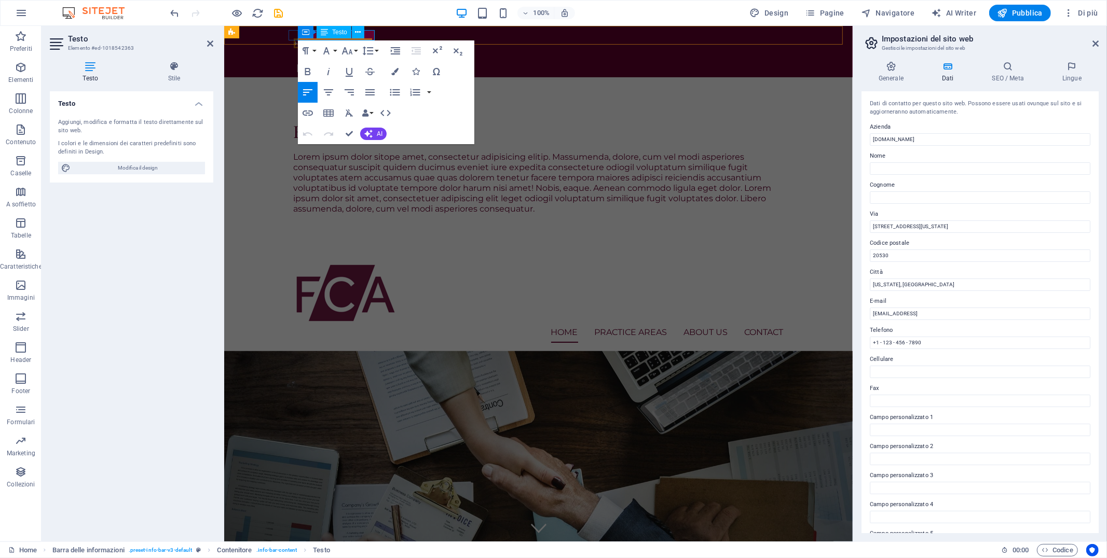
click at [336, 33] on span "Testo" at bounding box center [339, 32] width 15 height 6
click at [338, 30] on span "Testo" at bounding box center [339, 32] width 15 height 6
click at [131, 165] on span "Modifica il design" at bounding box center [138, 168] width 128 height 12
select select "px"
select select "400"
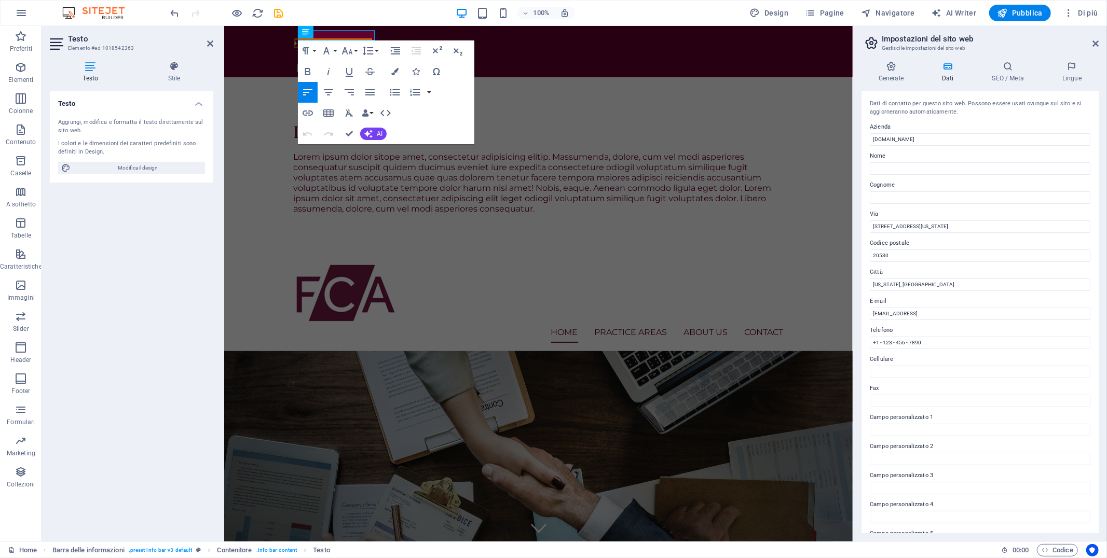
select select "px"
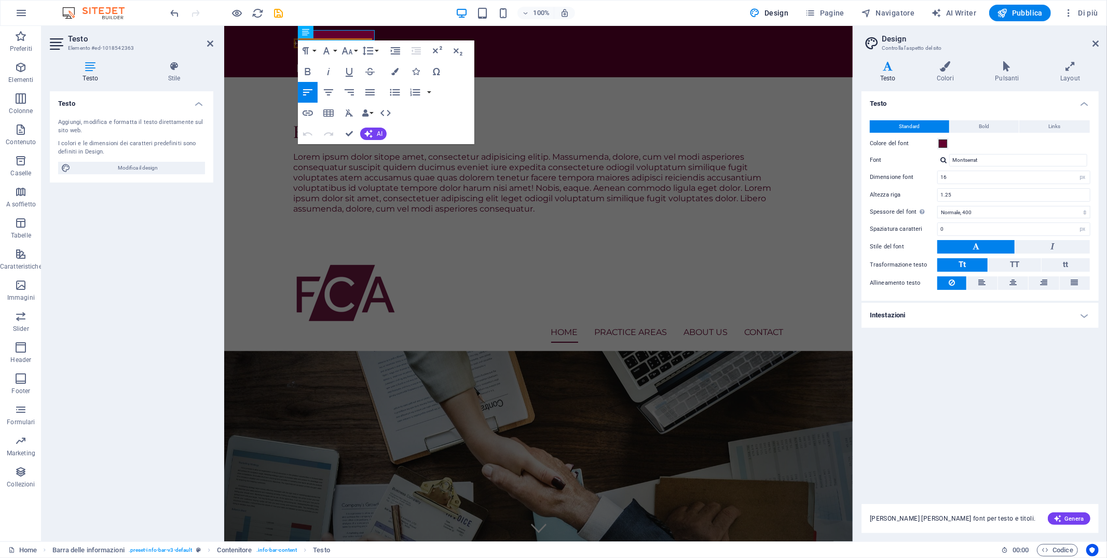
click at [89, 76] on h4 "Testo" at bounding box center [93, 72] width 86 height 22
click at [369, 33] on div "Contenitore Testo" at bounding box center [334, 32] width 73 height 13
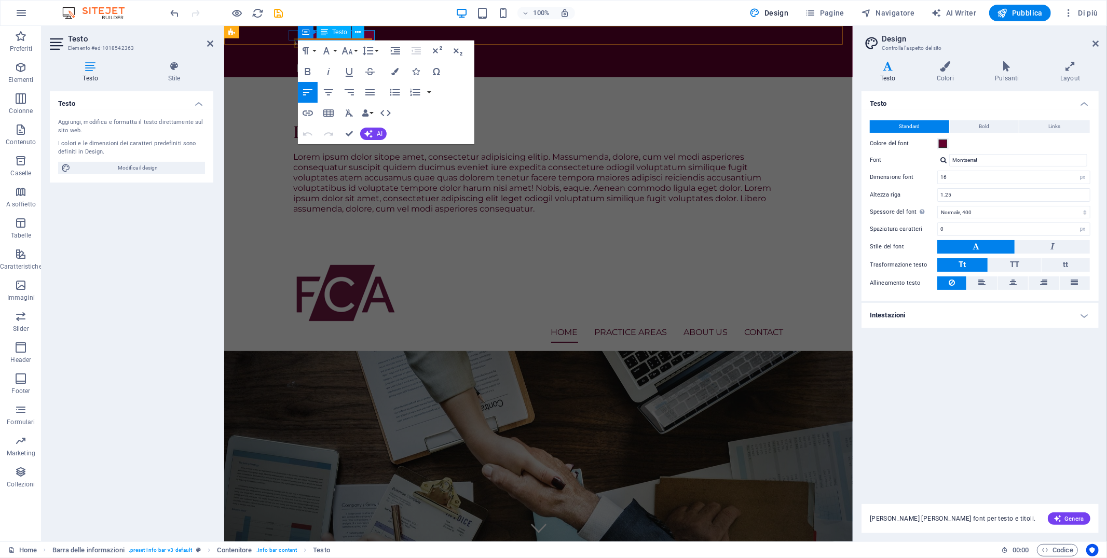
click at [369, 33] on div "Contenitore Testo" at bounding box center [334, 32] width 73 height 13
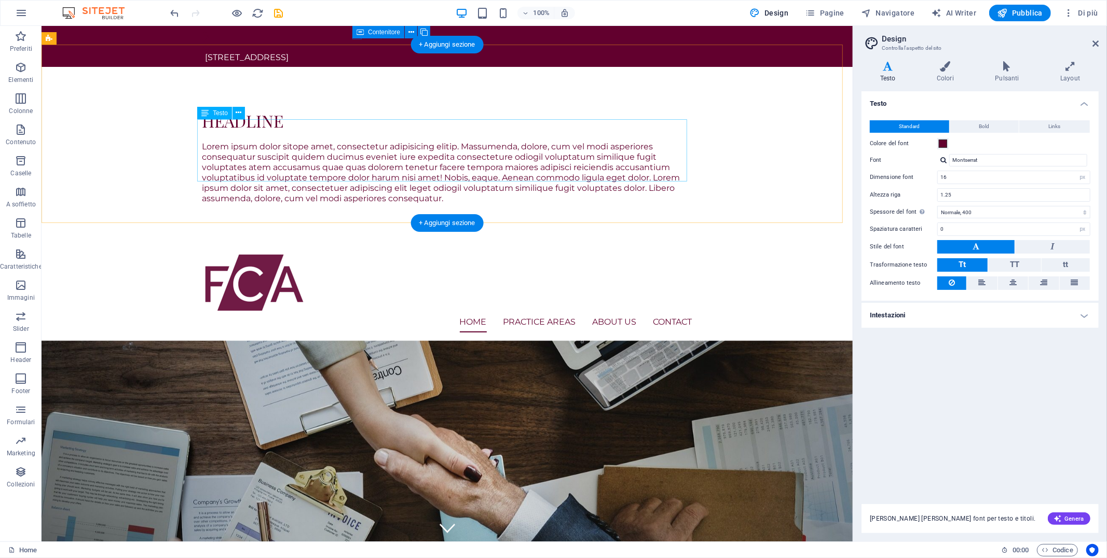
drag, startPoint x: 514, startPoint y: 139, endPoint x: 510, endPoint y: 127, distance: 12.8
click at [511, 141] on div "Lorem ipsum dolor sitope amet, consectetur adipisicing elitip. Massumenda, dolo…" at bounding box center [447, 172] width 490 height 62
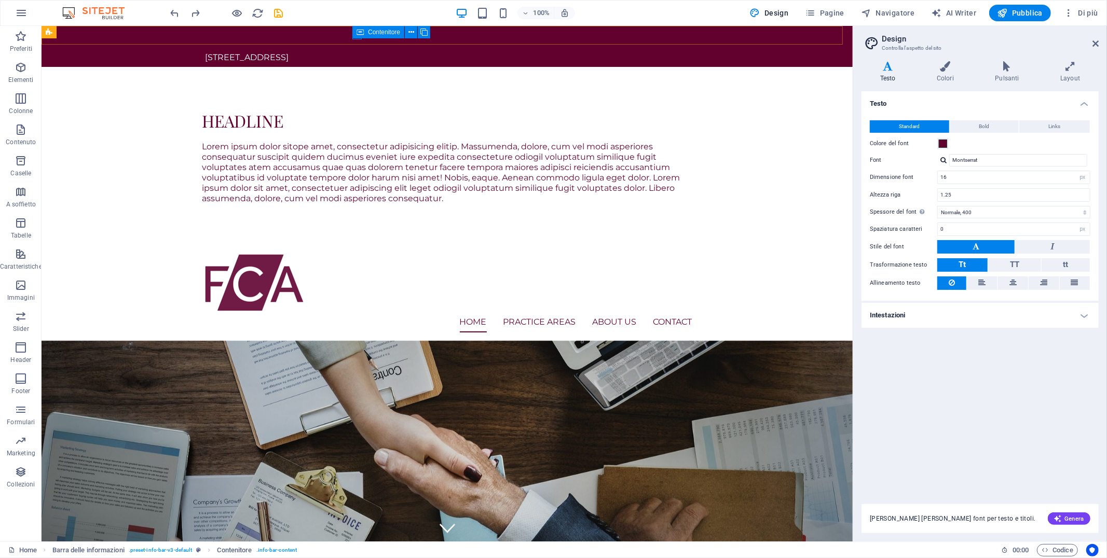
click at [355, 33] on div "Contenitore" at bounding box center [378, 32] width 52 height 12
click at [408, 33] on icon at bounding box center [411, 32] width 6 height 11
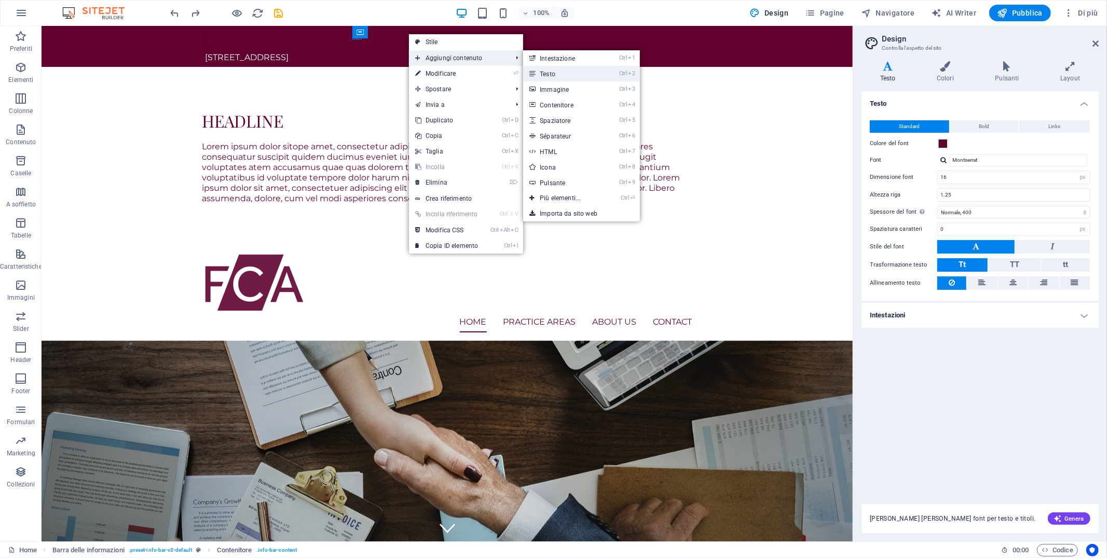
drag, startPoint x: 581, startPoint y: 74, endPoint x: 359, endPoint y: 48, distance: 224.1
click at [581, 74] on link "Ctrl 2 Testo" at bounding box center [562, 74] width 78 height 16
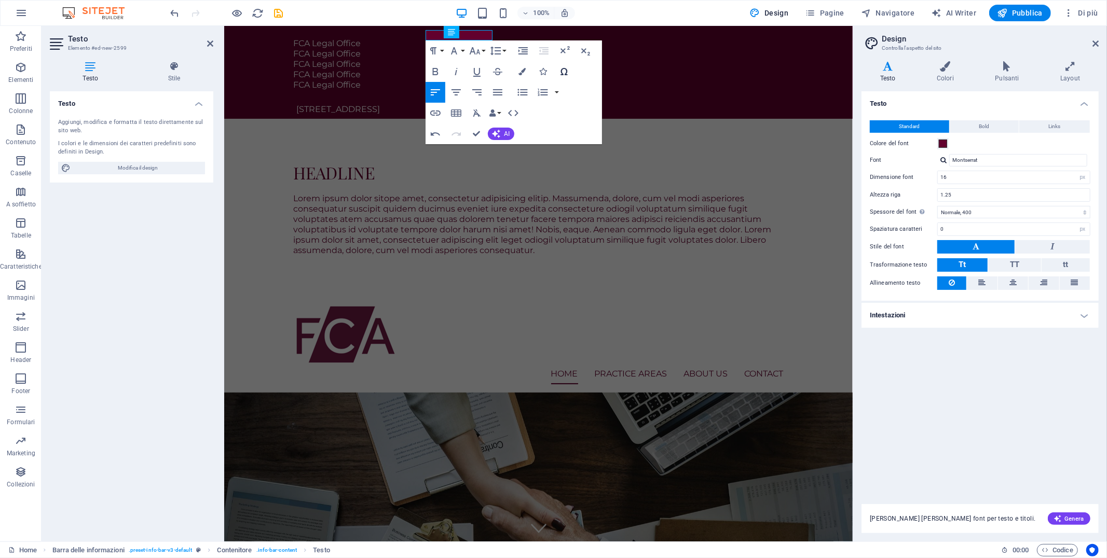
scroll to position [0, 3]
click at [639, 185] on div at bounding box center [538, 189] width 490 height 8
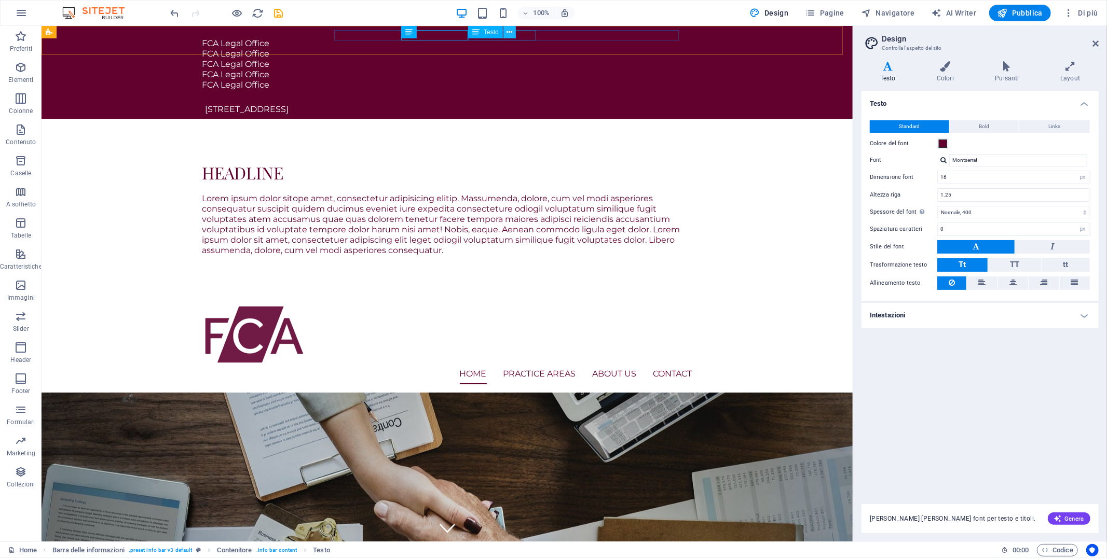
click at [514, 37] on button at bounding box center [509, 32] width 12 height 12
click at [441, 31] on icon at bounding box center [443, 32] width 6 height 11
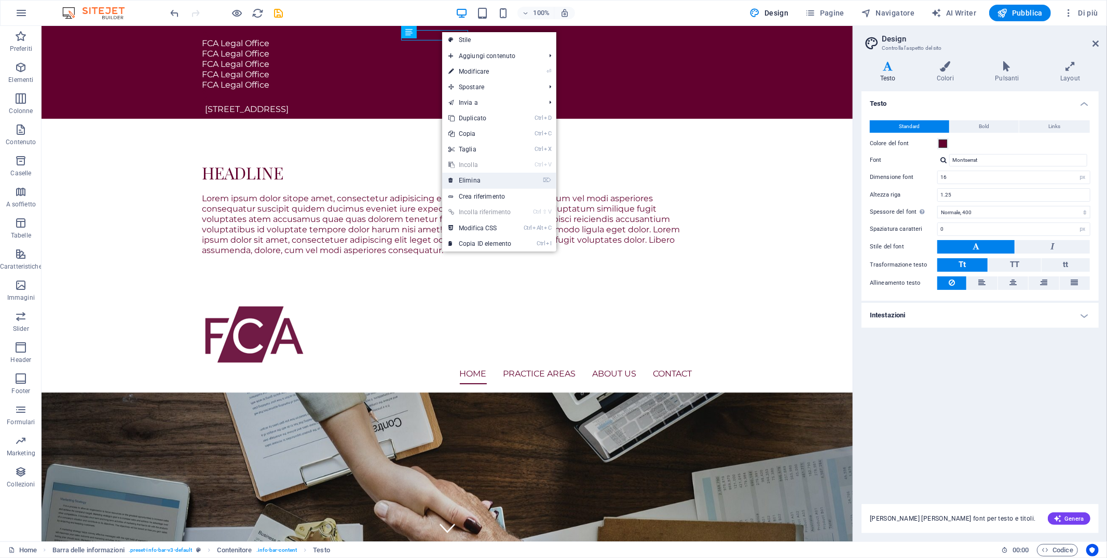
click at [468, 180] on link "⌦ Elimina" at bounding box center [479, 181] width 75 height 16
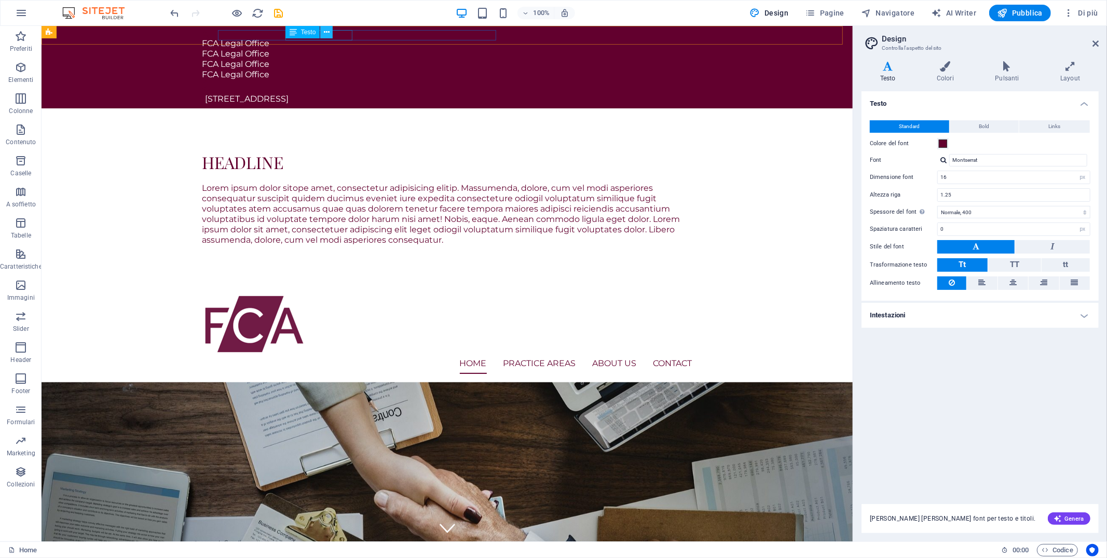
click at [326, 28] on icon at bounding box center [327, 32] width 6 height 11
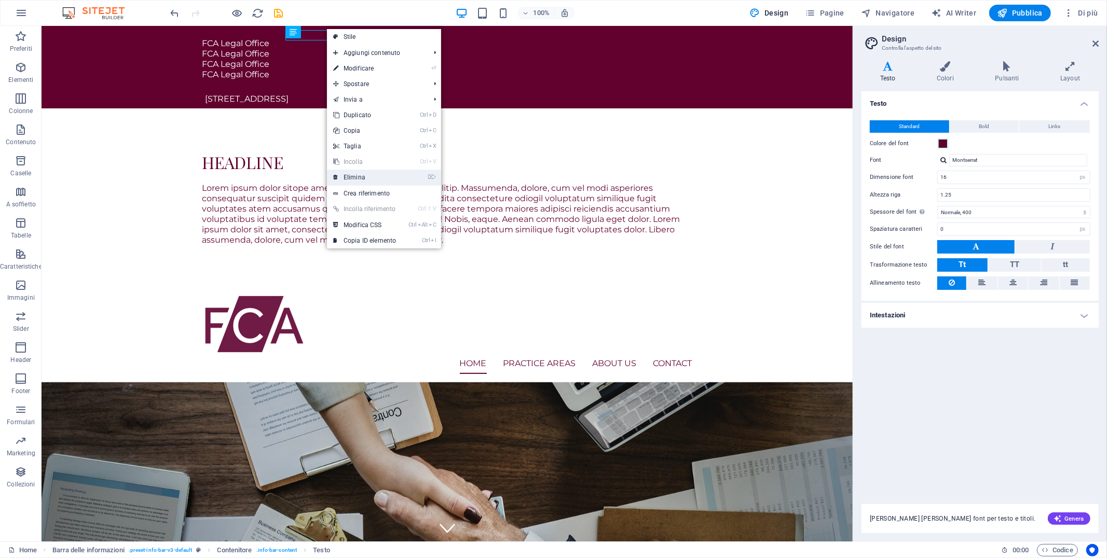
click at [352, 173] on link "⌦ Elimina" at bounding box center [364, 178] width 75 height 16
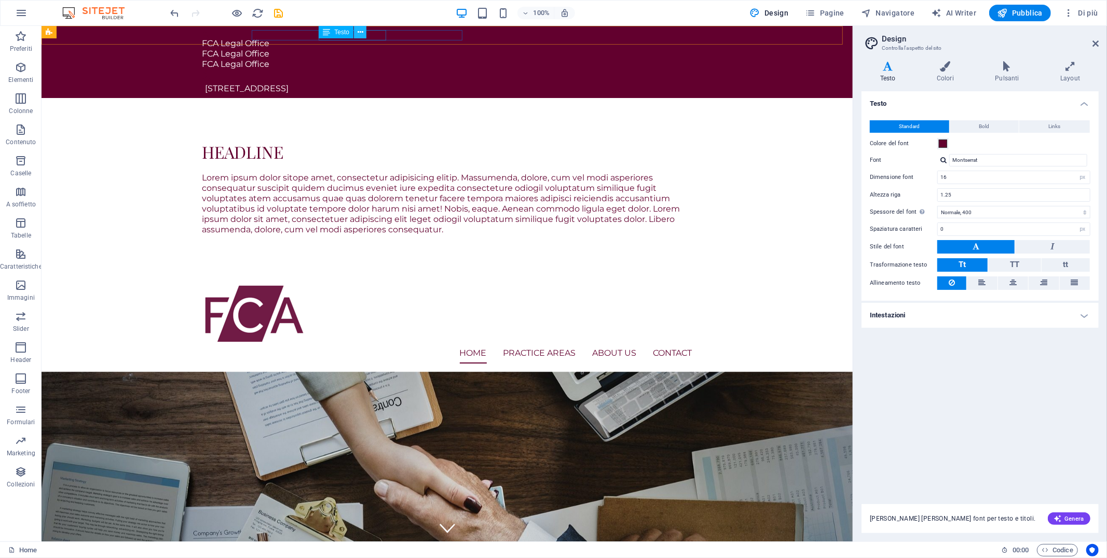
click at [362, 29] on icon at bounding box center [361, 32] width 6 height 11
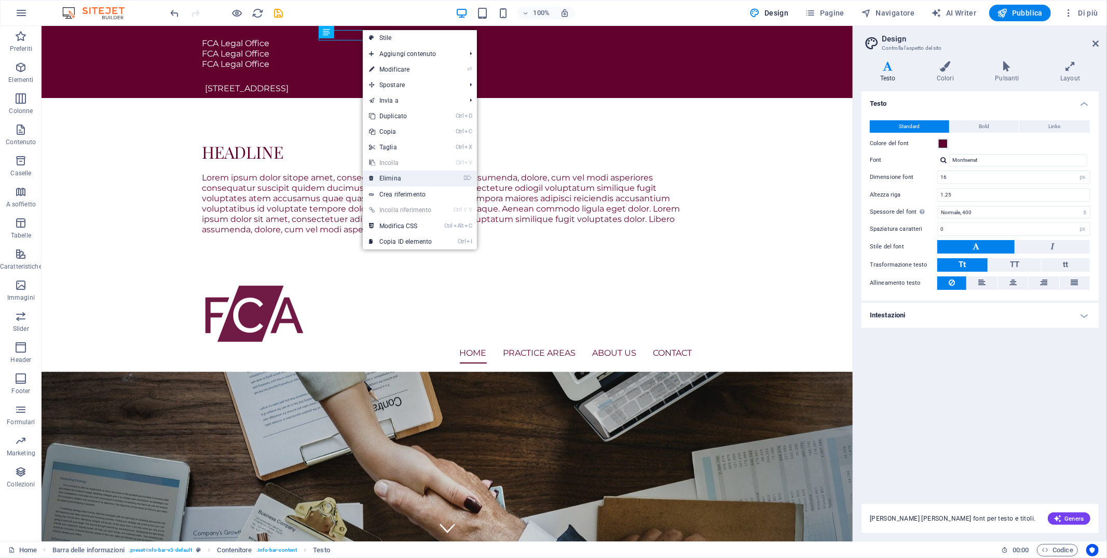
drag, startPoint x: 395, startPoint y: 176, endPoint x: 353, endPoint y: 149, distance: 49.9
click at [395, 176] on link "⌦ Elimina" at bounding box center [400, 179] width 75 height 16
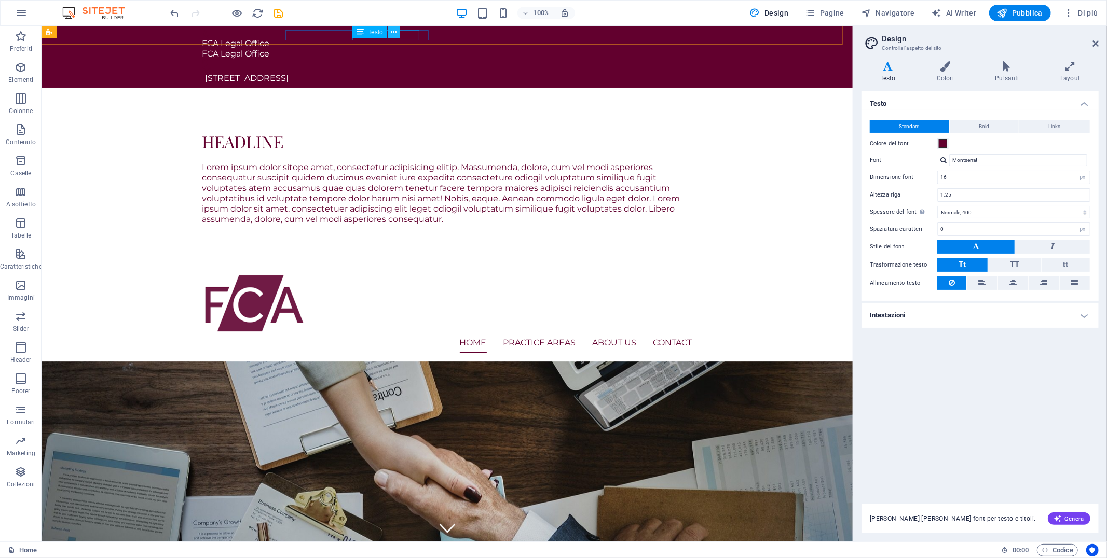
click at [396, 28] on icon at bounding box center [394, 32] width 6 height 11
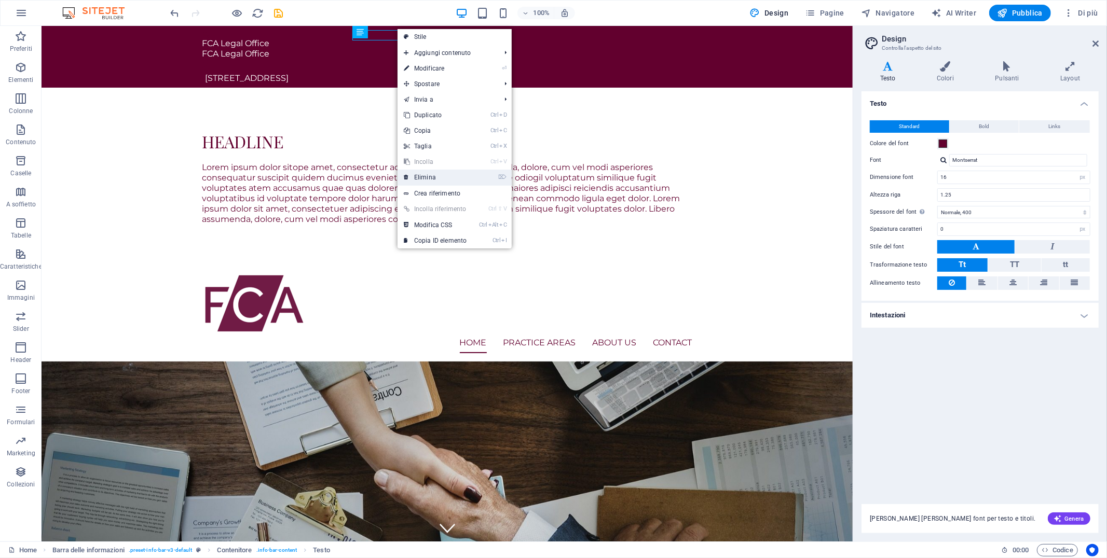
click at [430, 174] on link "⌦ Elimina" at bounding box center [435, 178] width 75 height 16
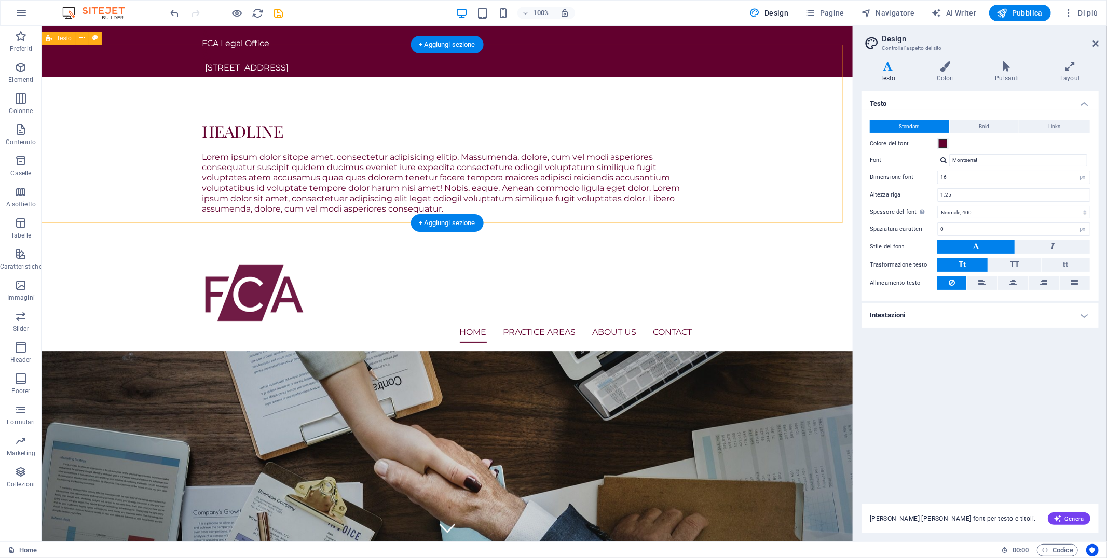
click at [635, 77] on div "Headline Lorem ipsum dolor sitope amet, consectetur adipisicing elitip. Massume…" at bounding box center [446, 166] width 811 height 179
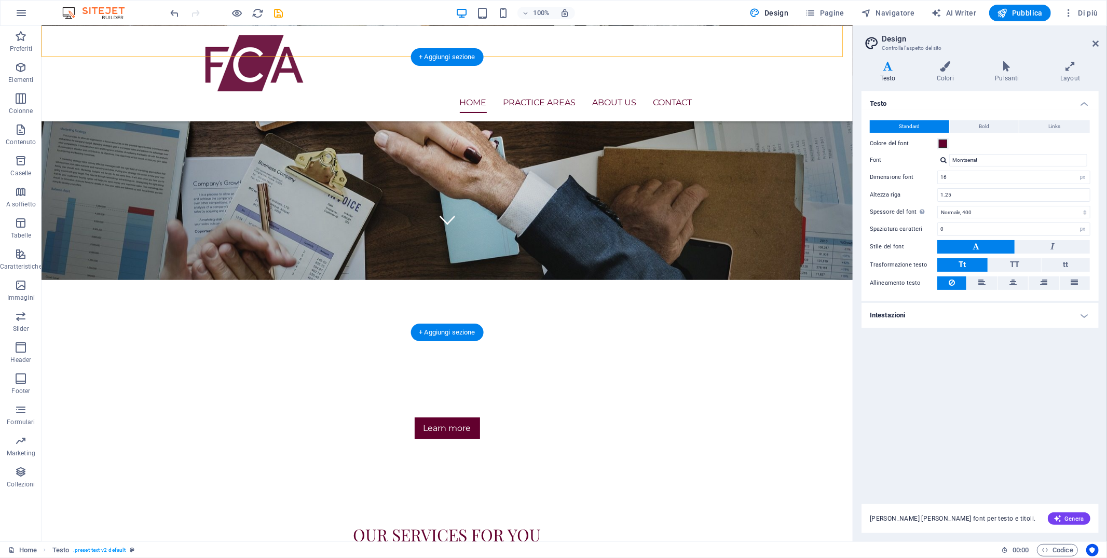
scroll to position [0, 0]
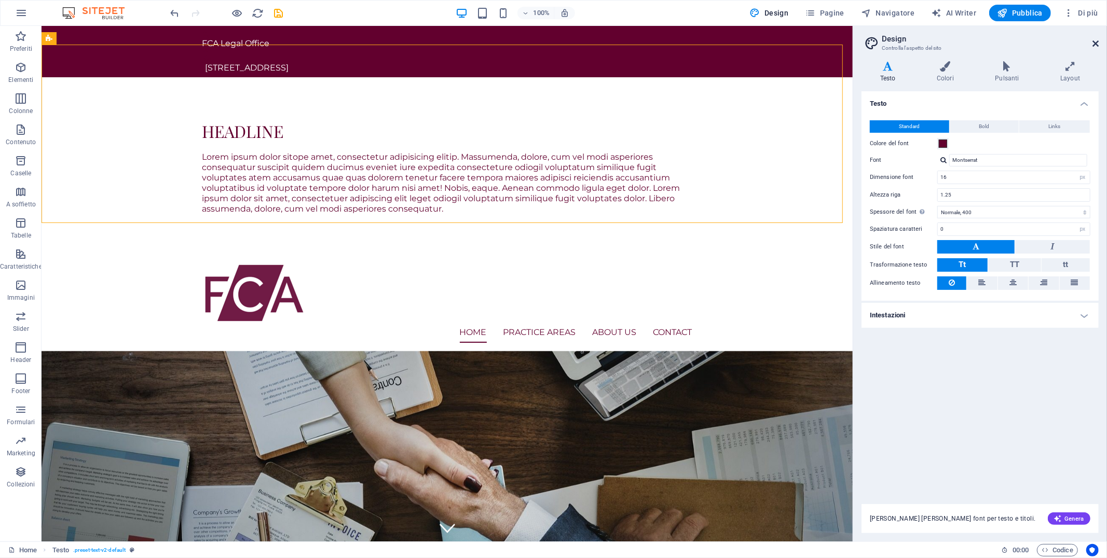
click at [996, 48] on link at bounding box center [1095, 43] width 6 height 9
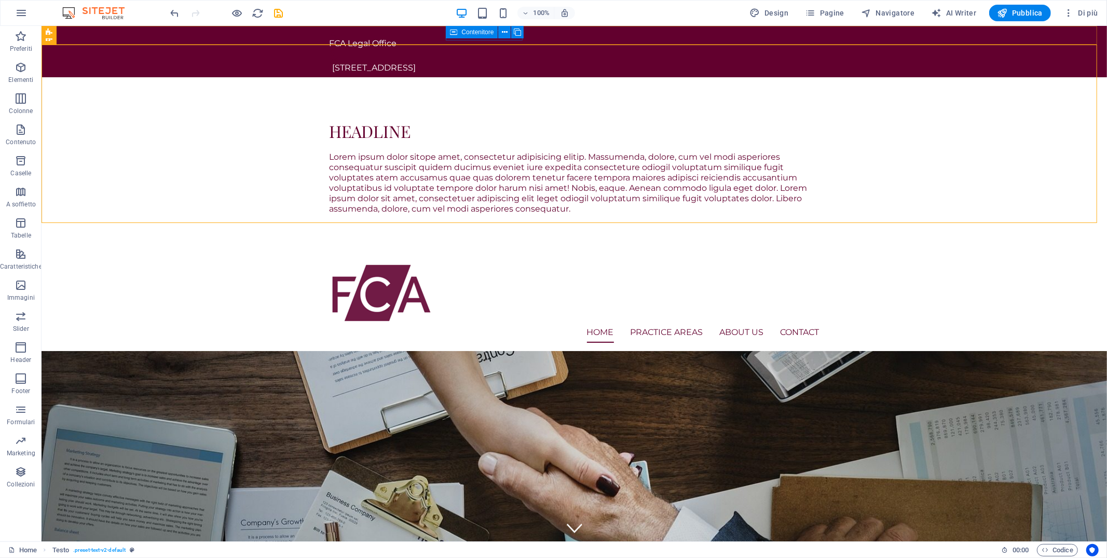
click at [460, 34] on div "Contenitore" at bounding box center [472, 32] width 52 height 12
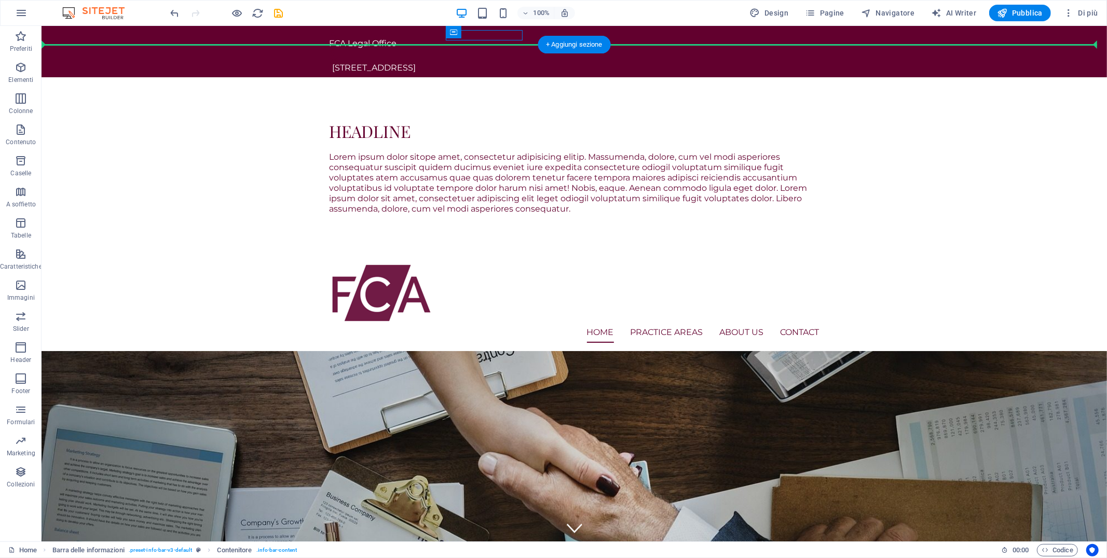
drag, startPoint x: 508, startPoint y: 61, endPoint x: 91, endPoint y: 36, distance: 418.0
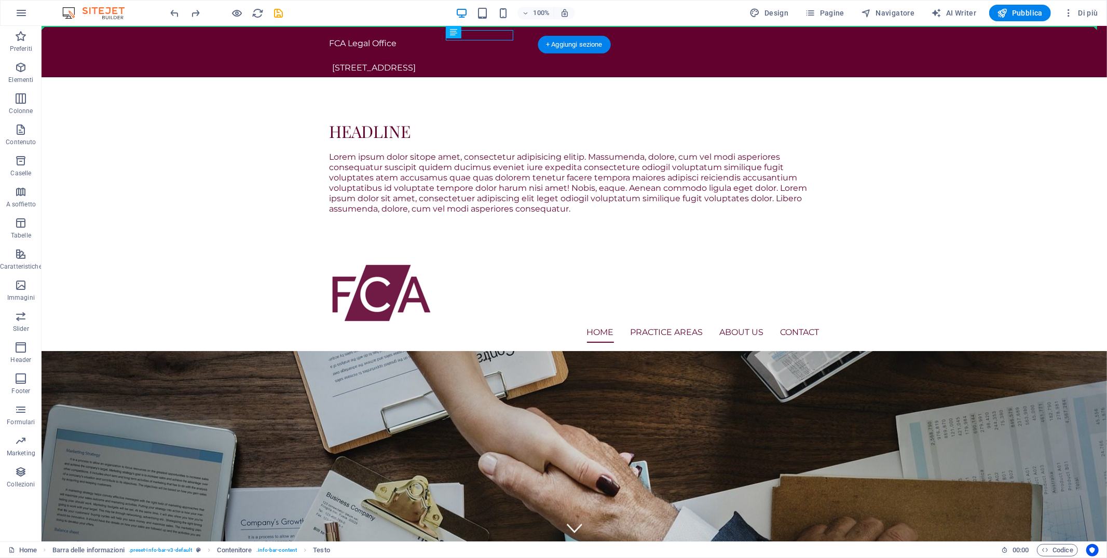
drag, startPoint x: 528, startPoint y: 62, endPoint x: 73, endPoint y: 34, distance: 455.9
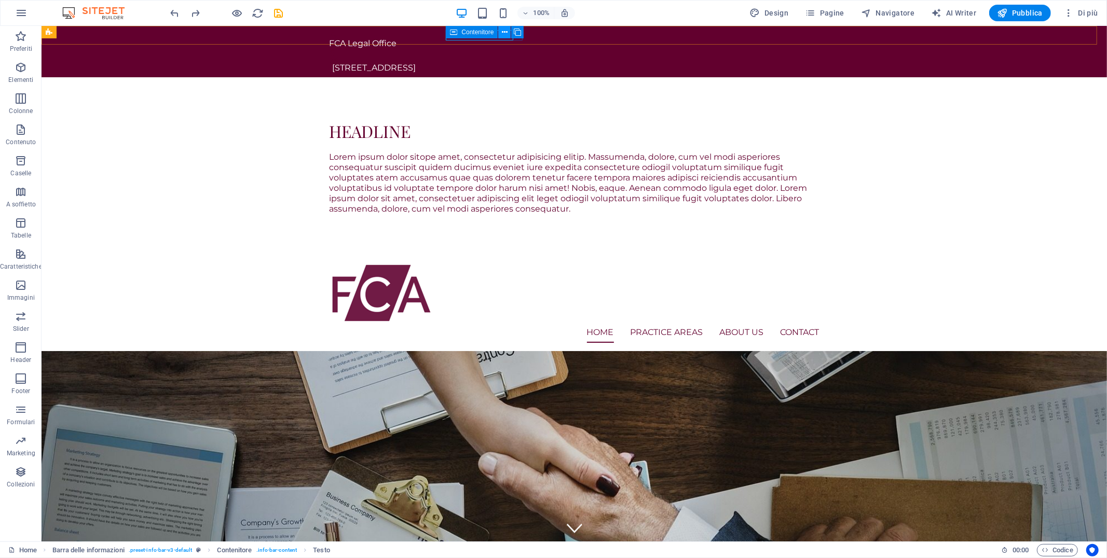
click at [499, 31] on button at bounding box center [504, 32] width 12 height 12
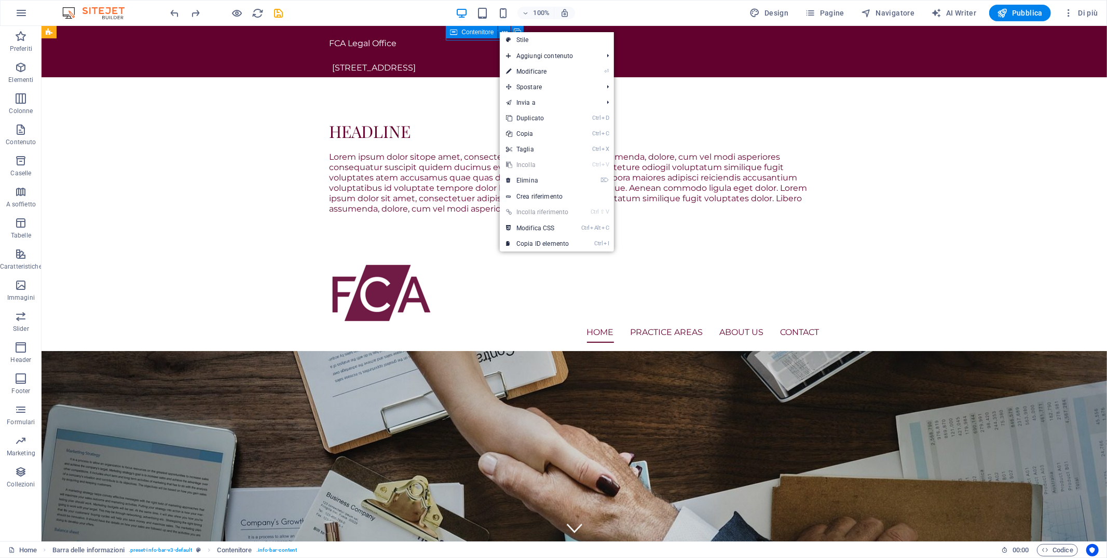
click at [475, 30] on span "Contenitore" at bounding box center [477, 32] width 32 height 6
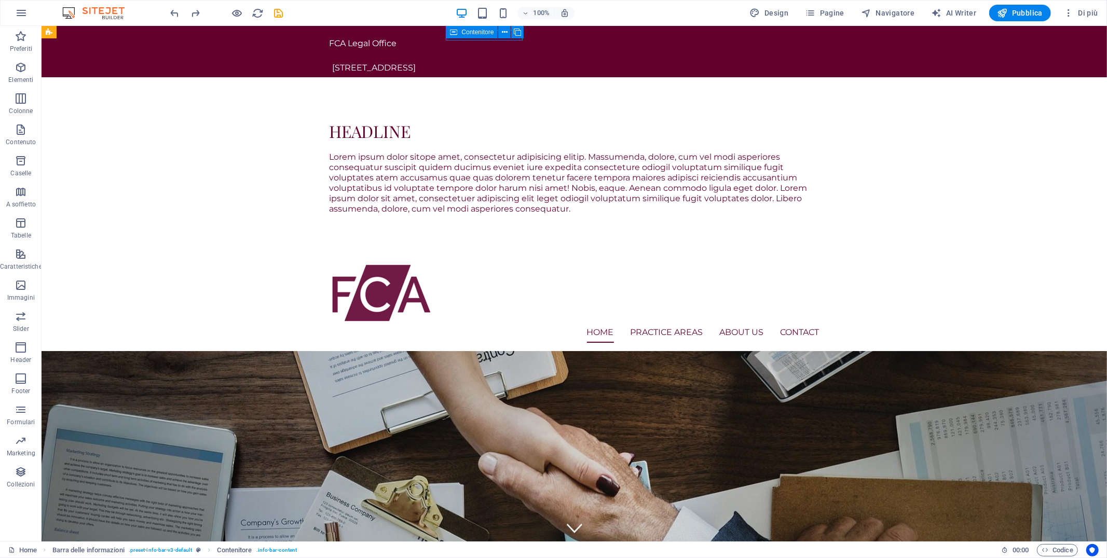
click at [463, 35] on span "Contenitore" at bounding box center [477, 32] width 32 height 6
click at [506, 30] on icon at bounding box center [505, 32] width 6 height 11
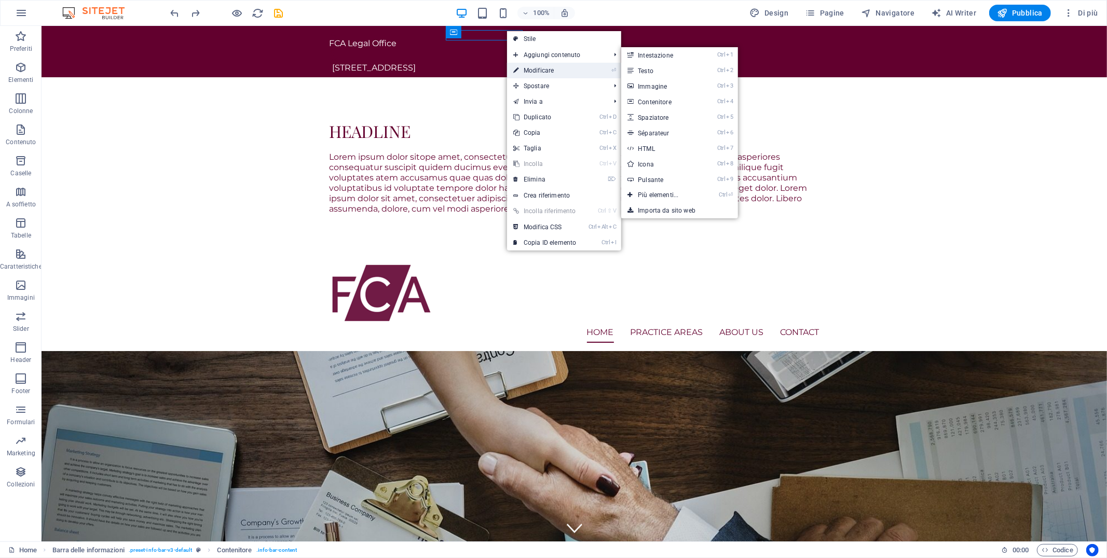
click at [533, 66] on link "⏎ Modificare" at bounding box center [544, 71] width 75 height 16
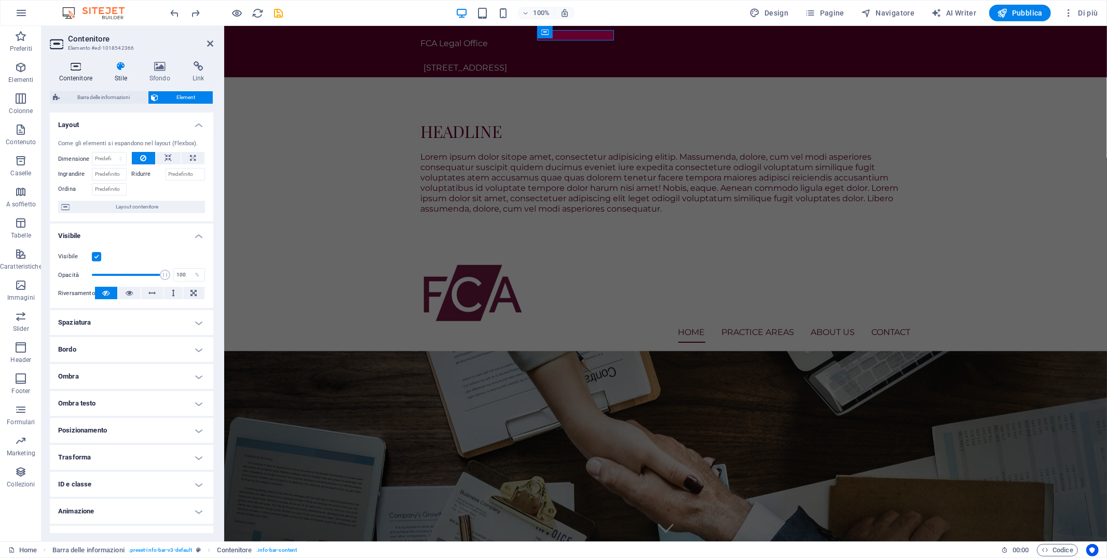
click at [76, 66] on icon at bounding box center [76, 66] width 52 height 10
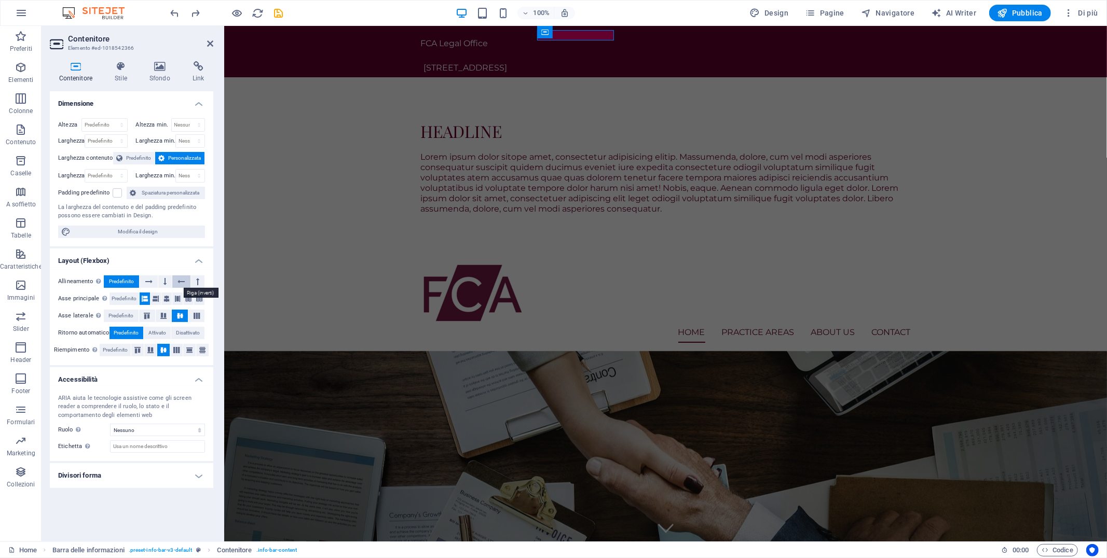
click at [179, 277] on icon at bounding box center [180, 282] width 7 height 12
click at [146, 279] on icon at bounding box center [148, 282] width 7 height 12
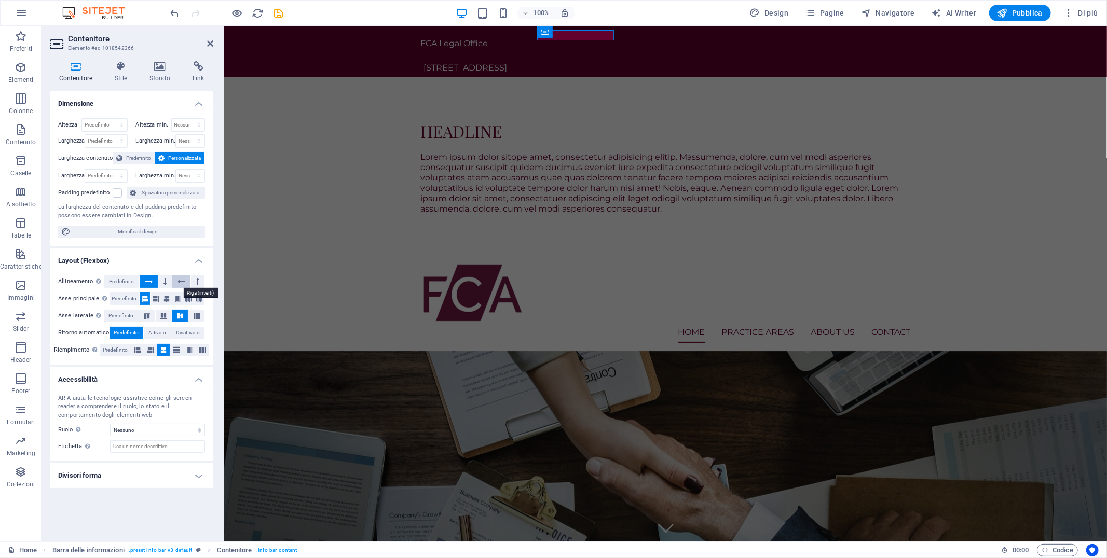
click at [184, 282] on icon at bounding box center [180, 282] width 7 height 12
click at [147, 278] on icon at bounding box center [148, 282] width 7 height 12
click at [126, 277] on span "Predefinito" at bounding box center [121, 282] width 25 height 12
click at [149, 314] on icon at bounding box center [147, 316] width 12 height 6
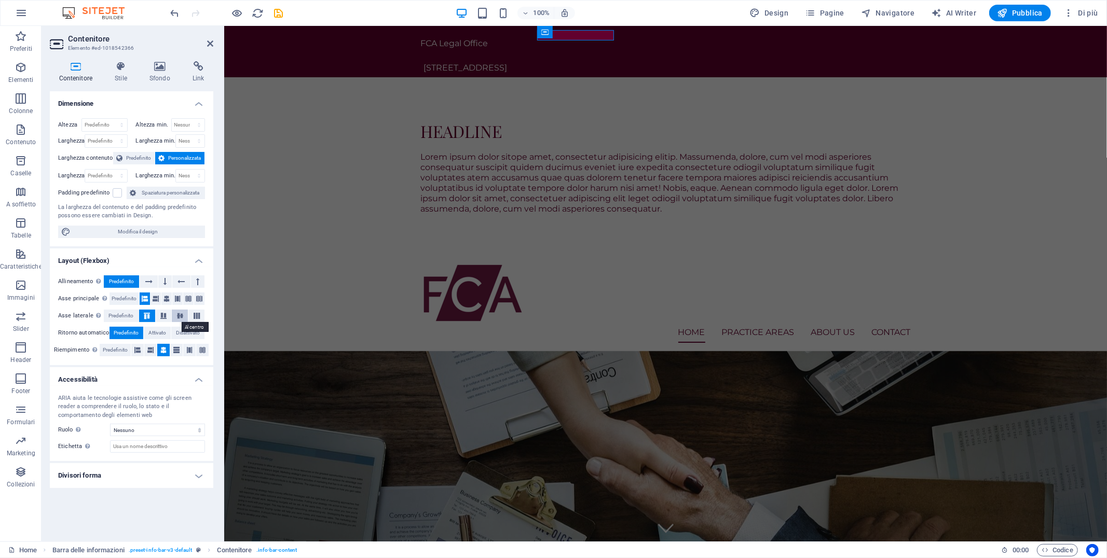
click at [174, 314] on icon at bounding box center [180, 316] width 12 height 6
click at [161, 298] on button at bounding box center [166, 299] width 10 height 12
click at [148, 300] on button at bounding box center [145, 299] width 10 height 12
click at [159, 299] on button at bounding box center [155, 299] width 10 height 12
click at [140, 301] on button at bounding box center [145, 299] width 10 height 12
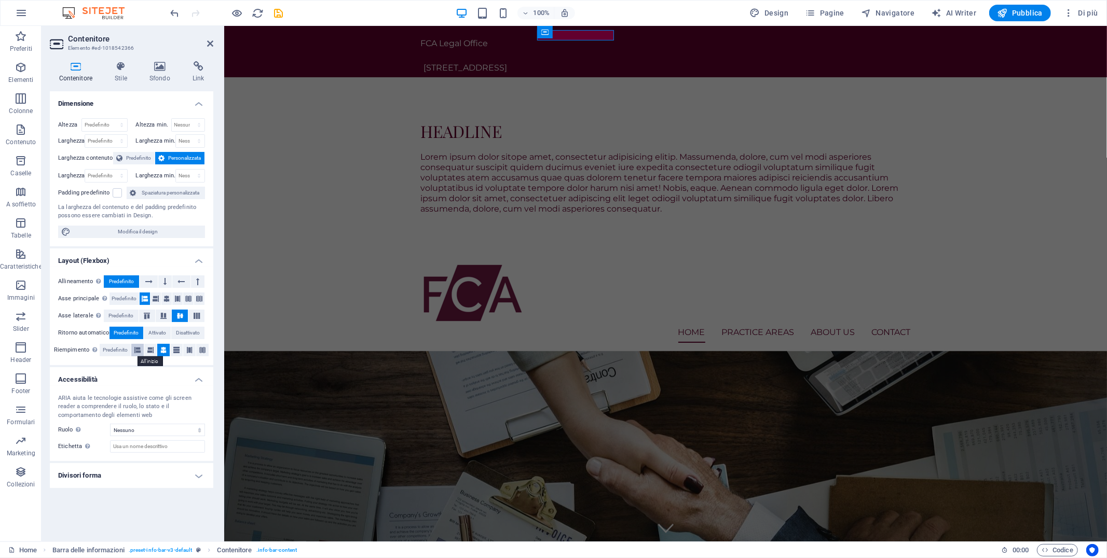
click at [136, 350] on icon at bounding box center [137, 350] width 6 height 12
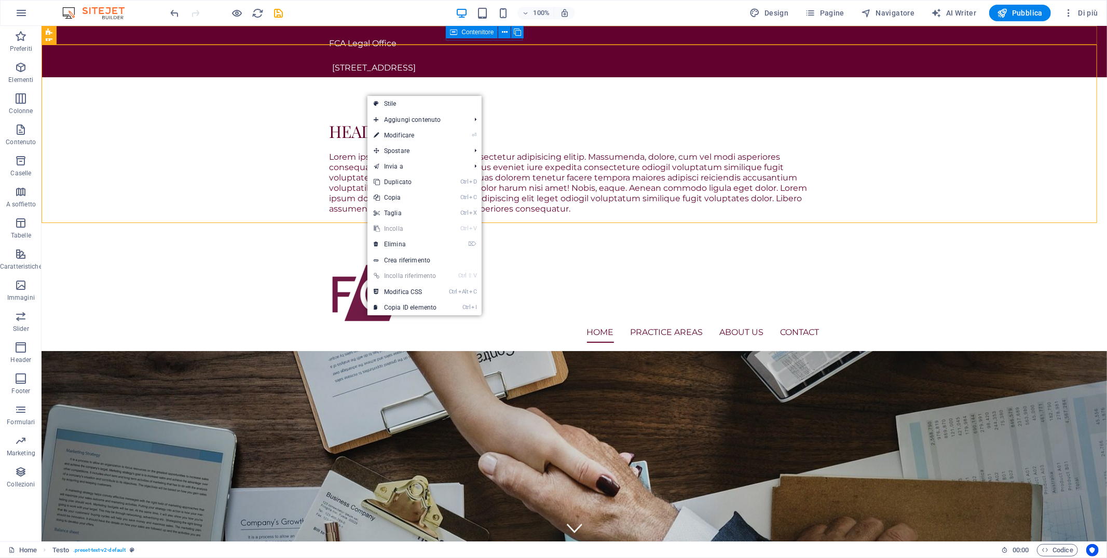
click at [462, 33] on span "Contenitore" at bounding box center [477, 32] width 32 height 6
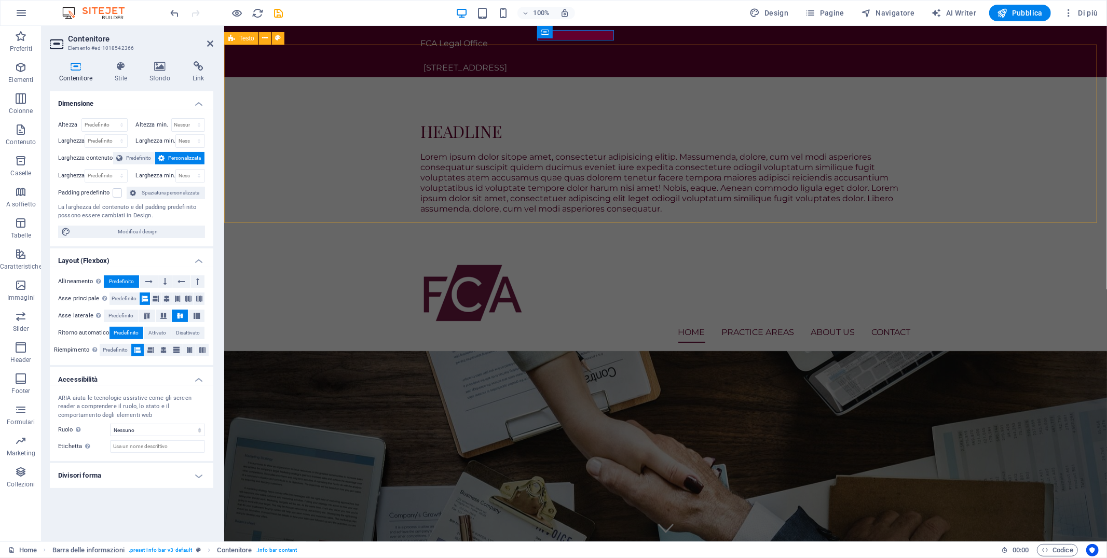
click at [361, 77] on div "Headline Lorem ipsum dolor sitope amet, consectetur adipisicing elitip. Massume…" at bounding box center [665, 166] width 883 height 179
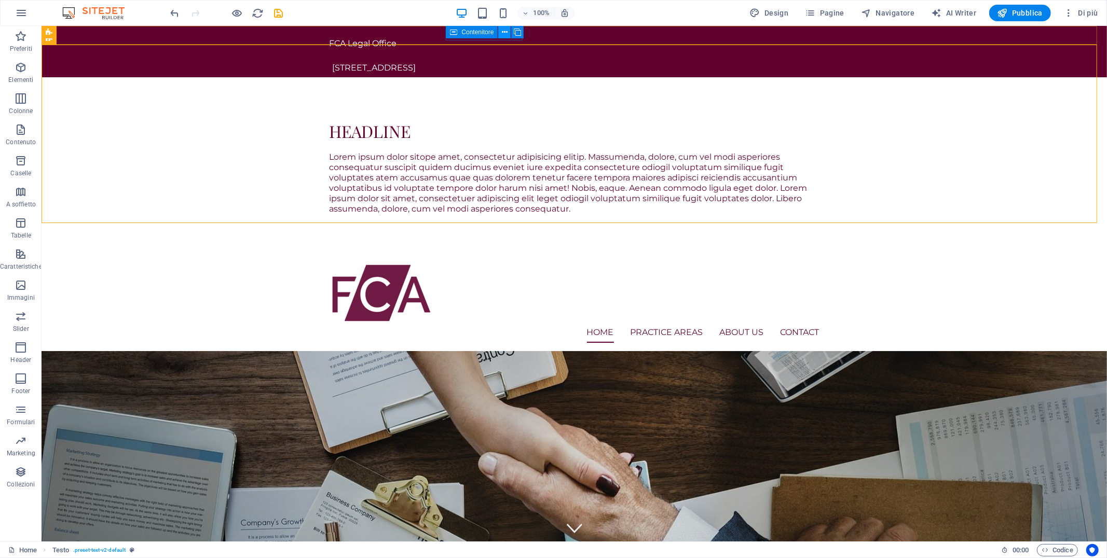
click at [506, 31] on icon at bounding box center [505, 32] width 6 height 11
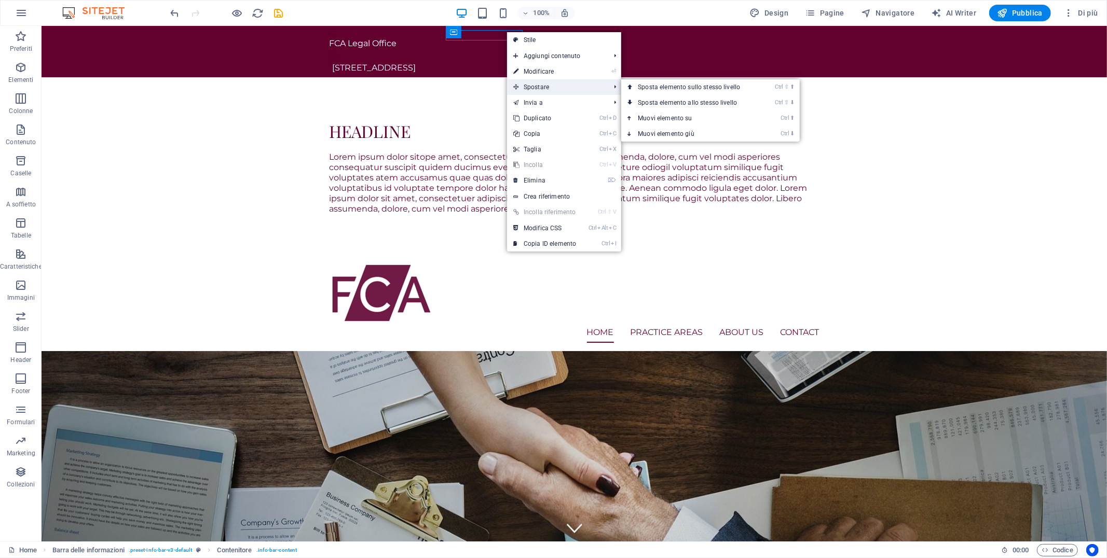
click at [533, 88] on span "Spostare" at bounding box center [556, 87] width 99 height 16
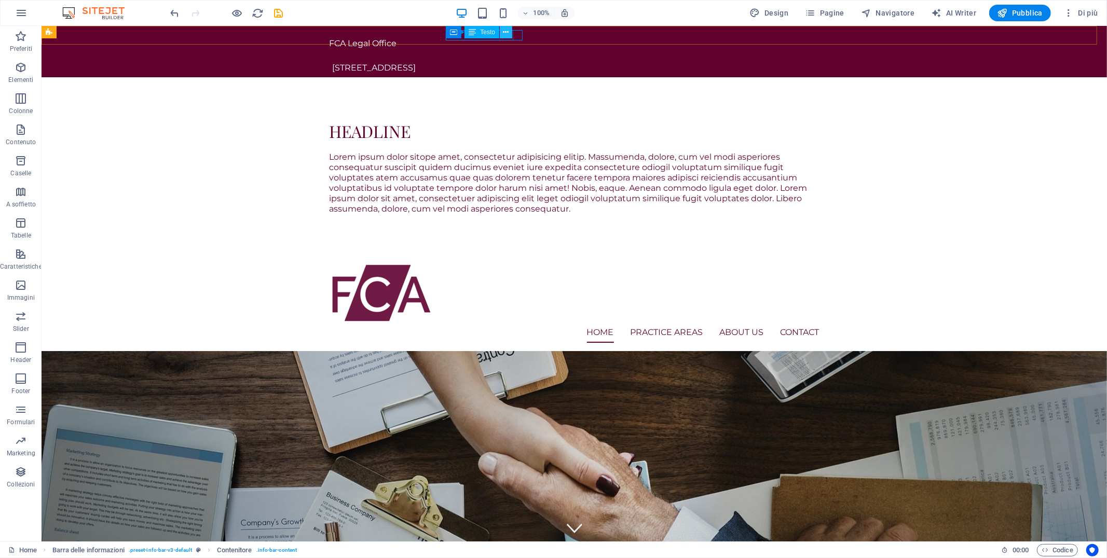
click at [506, 31] on icon at bounding box center [506, 32] width 6 height 11
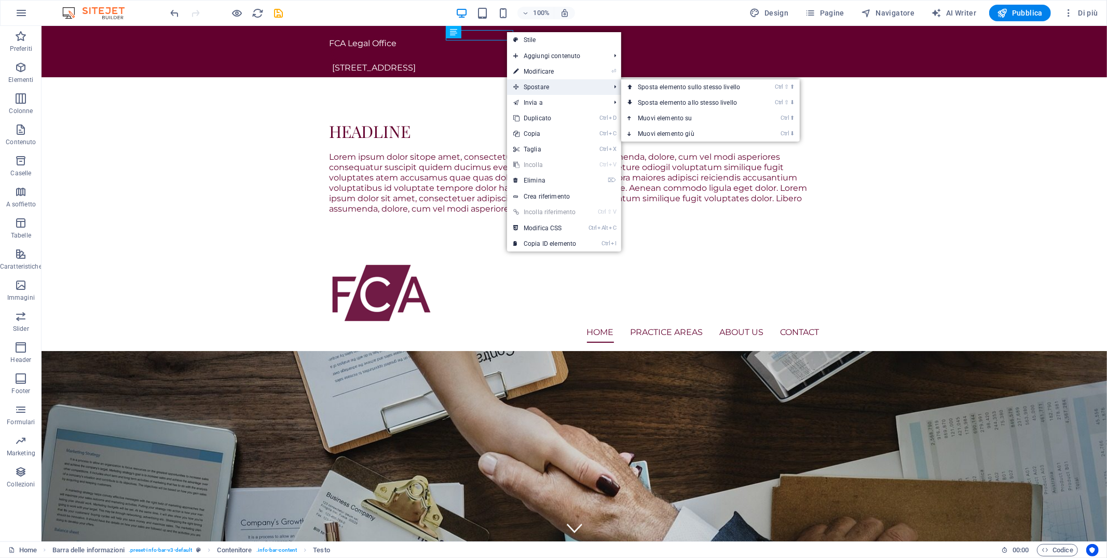
drag, startPoint x: 553, startPoint y: 86, endPoint x: 540, endPoint y: 92, distance: 15.1
click at [540, 92] on span "Spostare" at bounding box center [556, 87] width 99 height 16
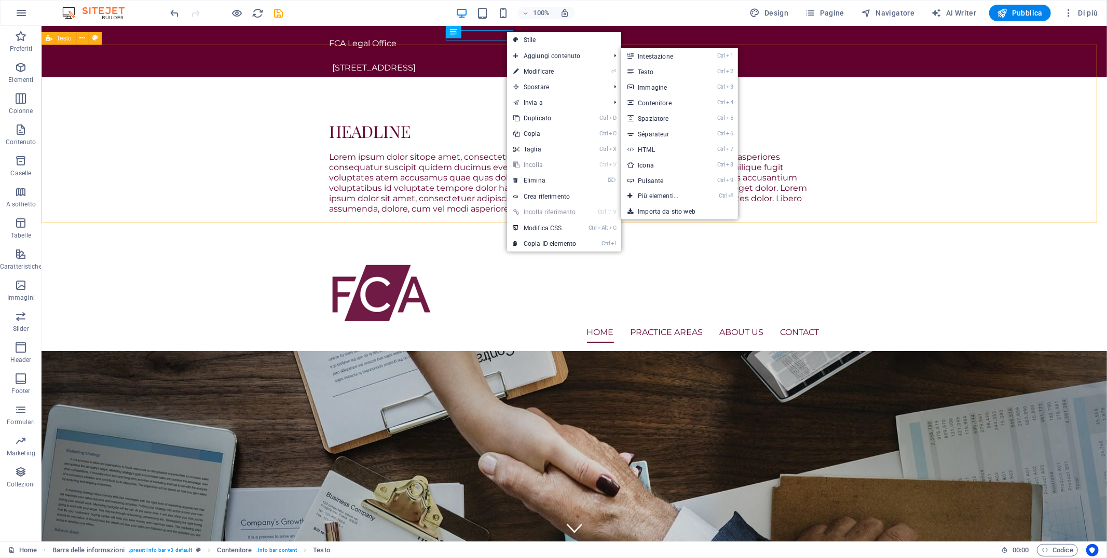
click at [358, 77] on div "Headline Lorem ipsum dolor sitope amet, consectetur adipisicing elitip. Massume…" at bounding box center [573, 166] width 1065 height 179
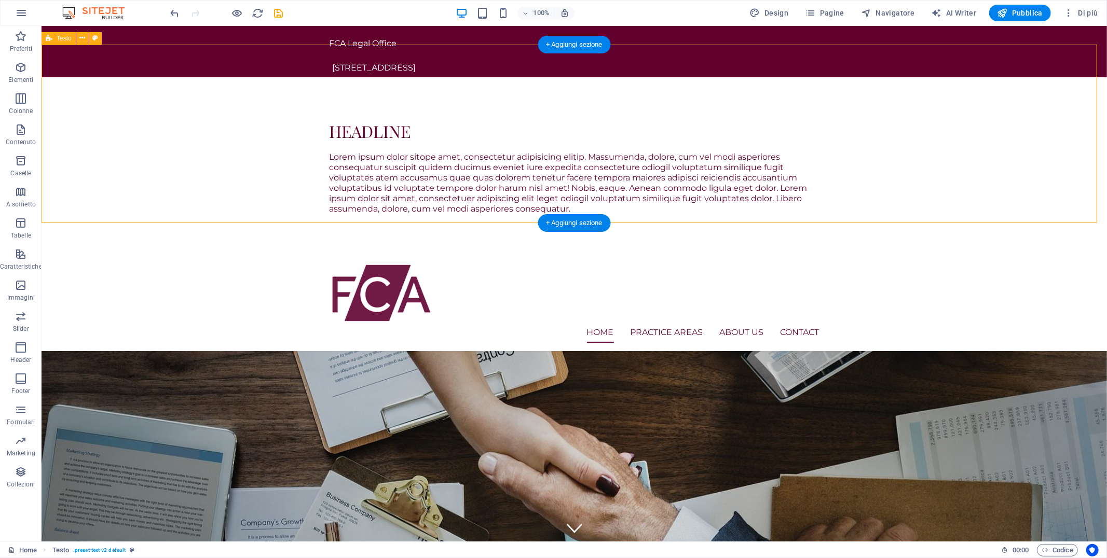
drag, startPoint x: 1026, startPoint y: 95, endPoint x: 1020, endPoint y: 94, distance: 5.7
click at [996, 94] on div "Headline Lorem ipsum dolor sitope amet, consectetur adipisicing elitip. Massume…" at bounding box center [573, 166] width 1065 height 179
click at [67, 38] on span "Testo" at bounding box center [64, 38] width 15 height 6
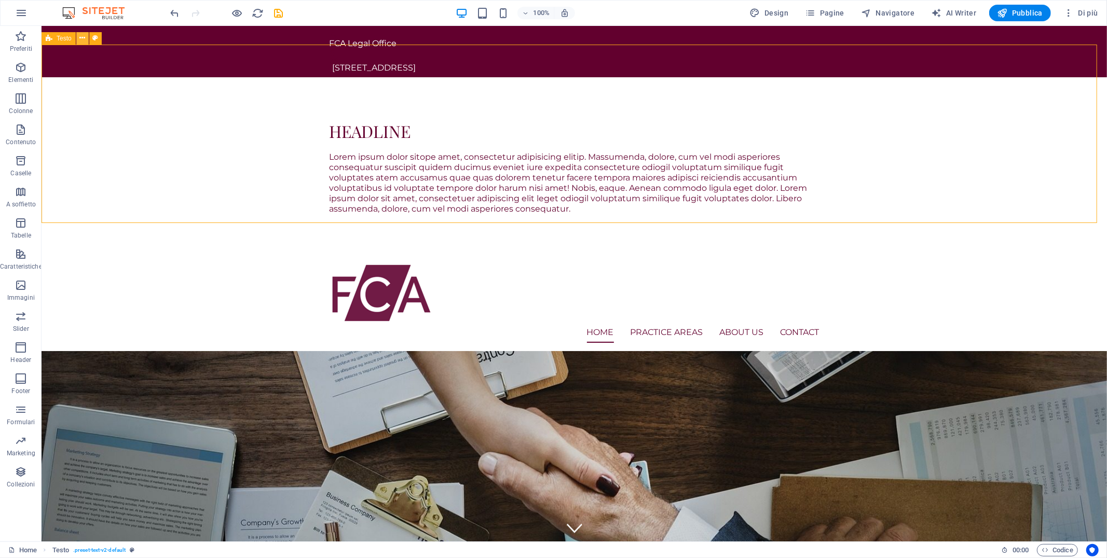
click at [79, 37] on button at bounding box center [82, 38] width 12 height 12
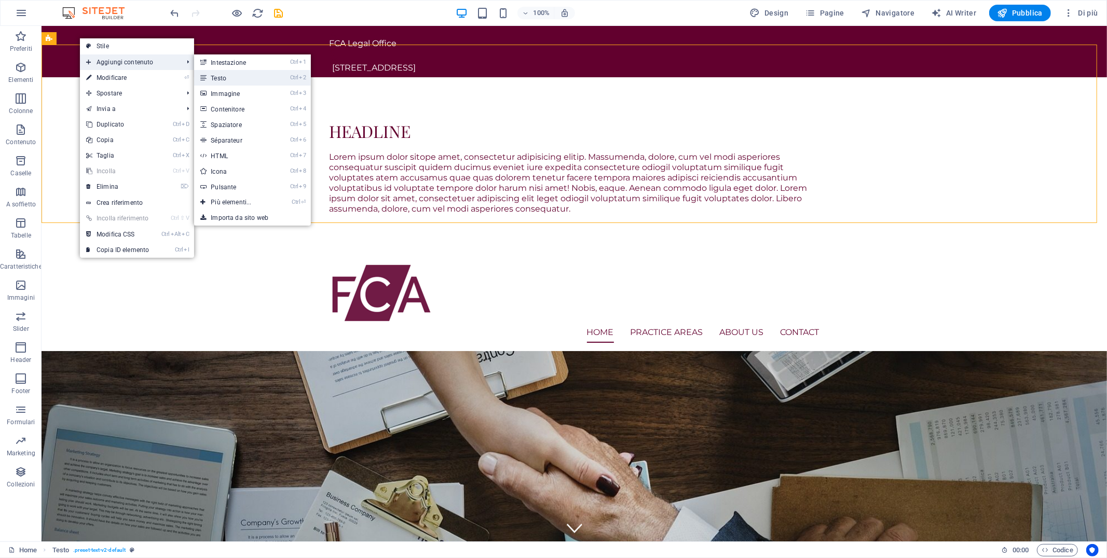
click at [285, 80] on li "Ctrl 2 Testo" at bounding box center [252, 78] width 117 height 16
click at [261, 76] on link "Ctrl 2 Testo" at bounding box center [233, 78] width 78 height 16
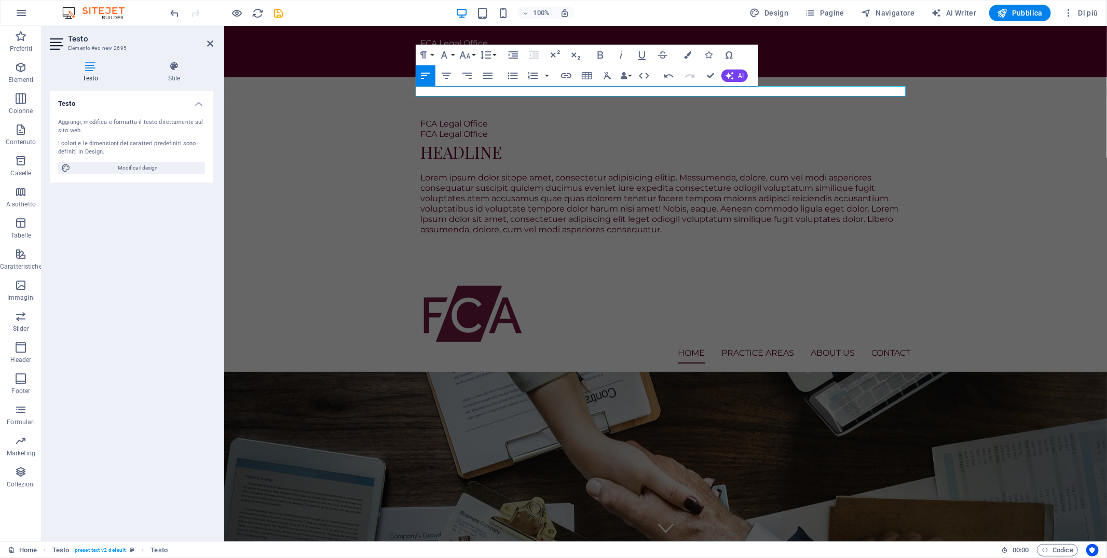
scroll to position [0, 3]
click at [981, 106] on div "FCA Legal Office FCA Legal Office FCA Legal Office Headline Lorem ipsum dolor s…" at bounding box center [665, 176] width 883 height 199
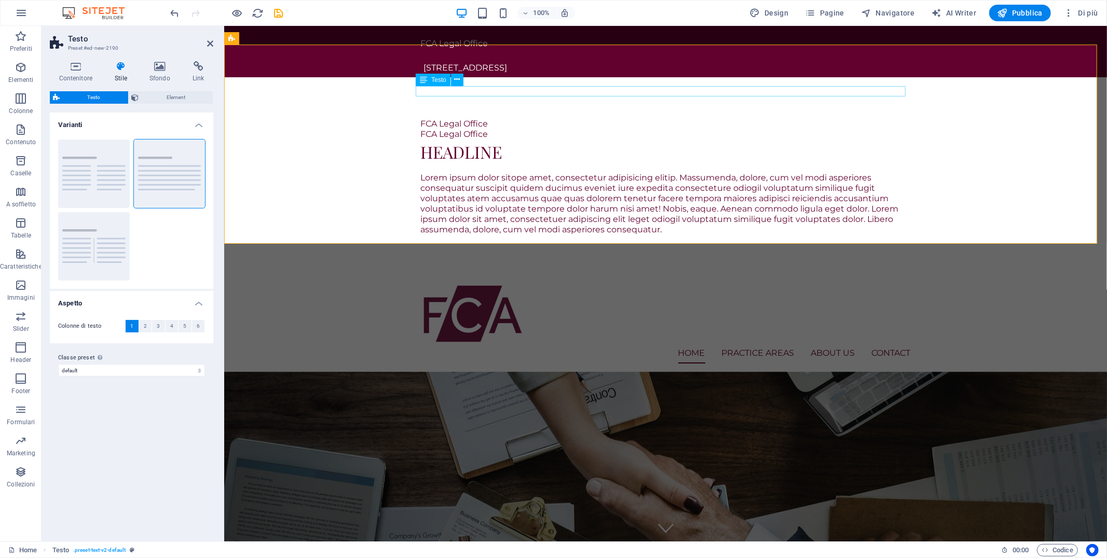
click at [467, 118] on div "FCA Legal Office" at bounding box center [665, 123] width 490 height 10
click at [470, 118] on div "FCA Legal Office" at bounding box center [665, 123] width 490 height 10
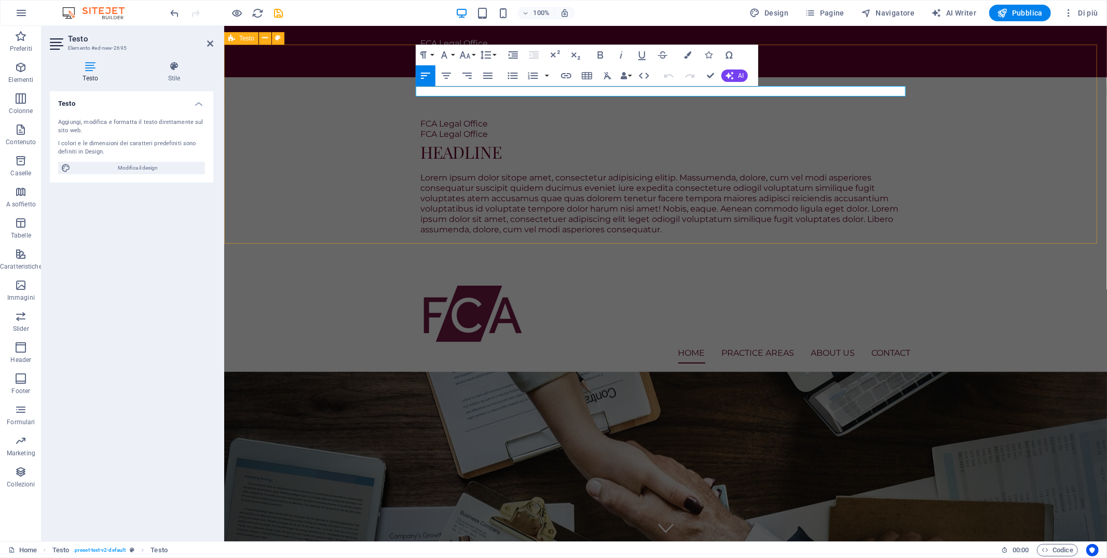
click at [306, 77] on div "FCA Legal Office FCA Legal Office Headline Lorem ipsum dolor sitope amet, conse…" at bounding box center [665, 176] width 883 height 199
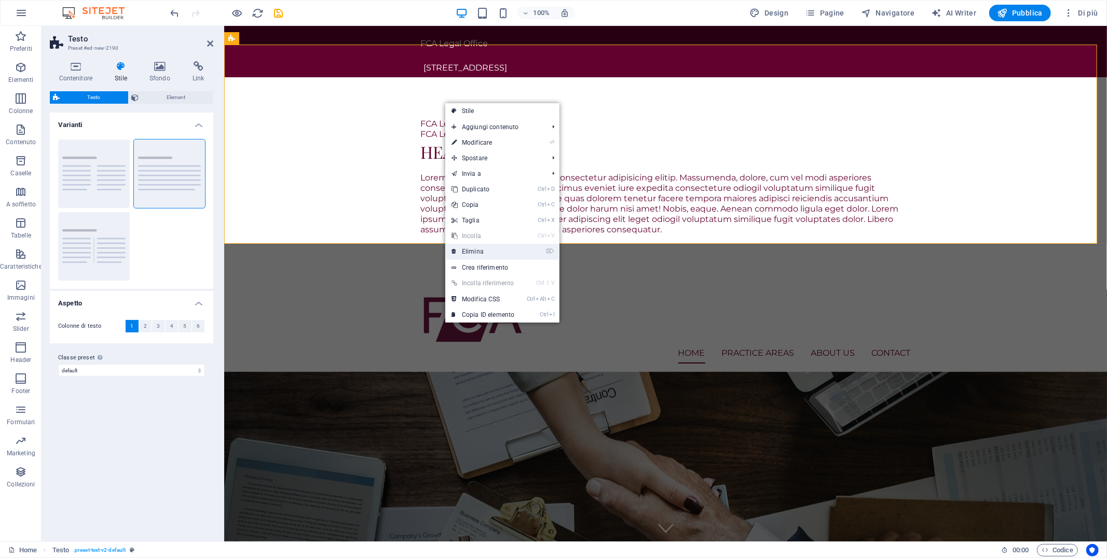
click at [493, 253] on link "⌦ Elimina" at bounding box center [482, 252] width 75 height 16
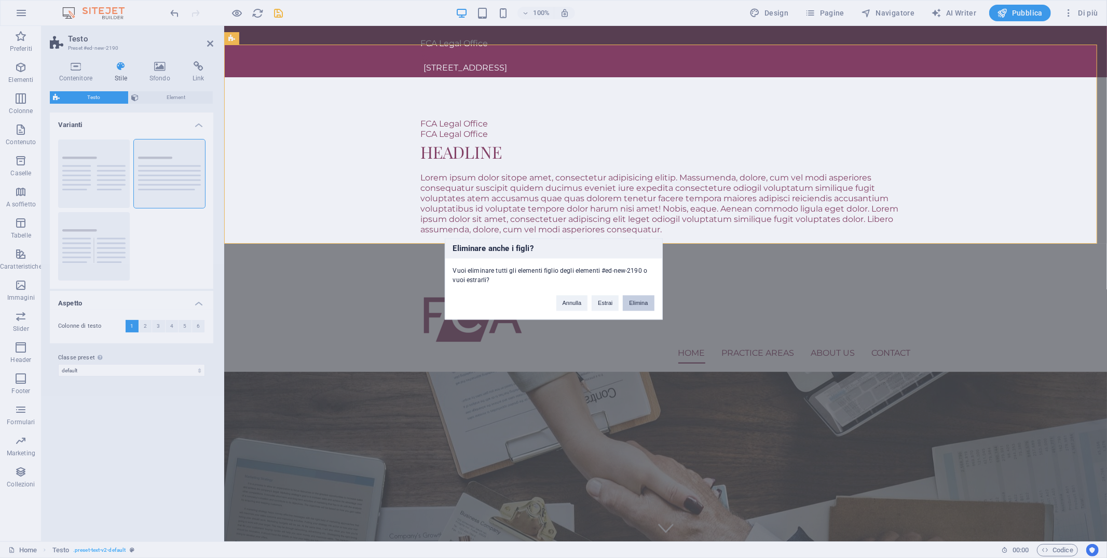
drag, startPoint x: 646, startPoint y: 305, endPoint x: 604, endPoint y: 279, distance: 49.7
click at [646, 305] on button "Elimina" at bounding box center [638, 304] width 31 height 16
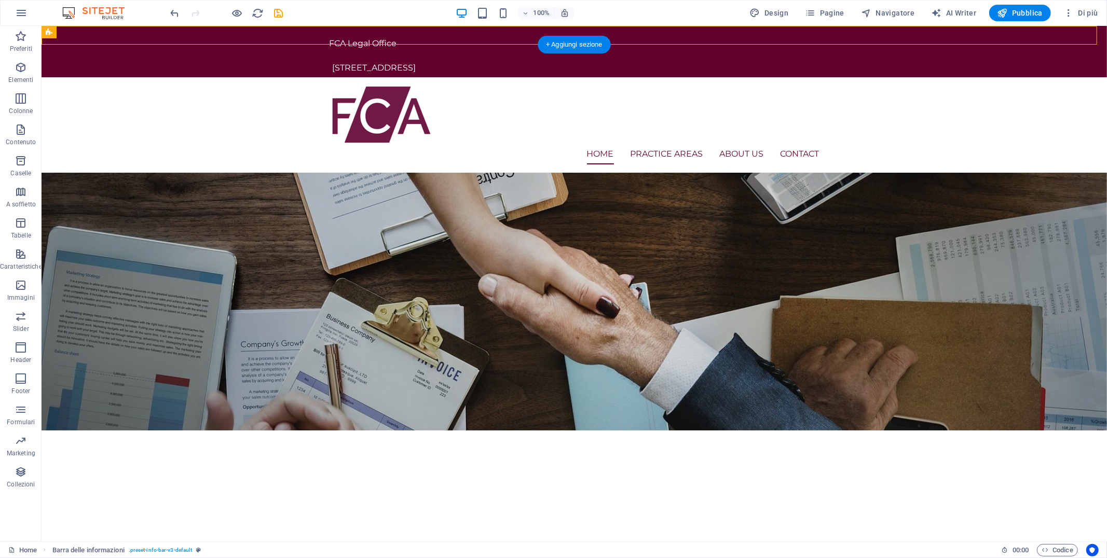
drag, startPoint x: 506, startPoint y: 56, endPoint x: 95, endPoint y: 37, distance: 411.4
click at [95, 37] on div "FCA Legal Office 12 Endeavour Square London, E20 1JN, GB" at bounding box center [573, 50] width 1065 height 51
select select "rem"
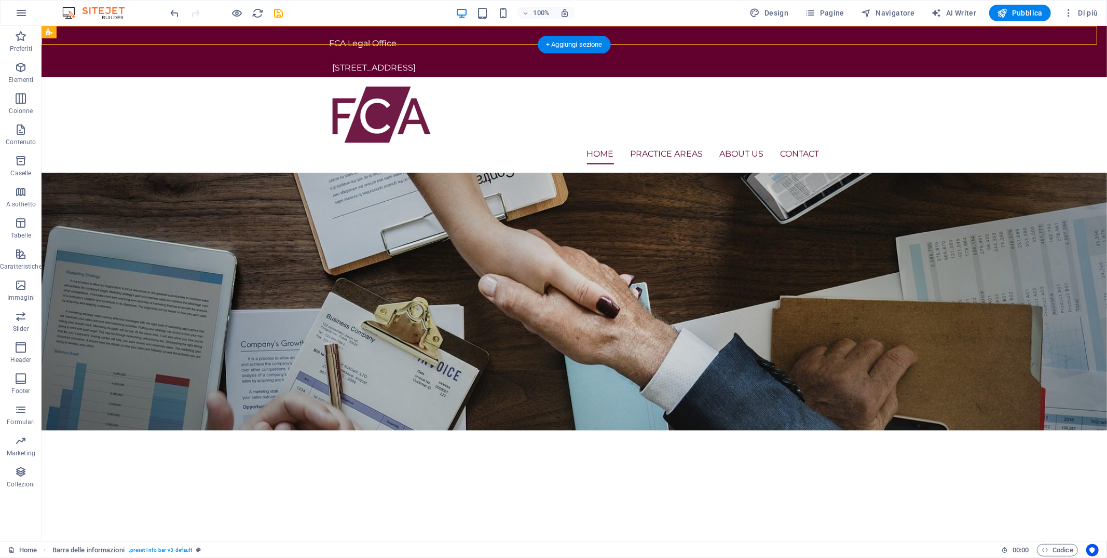
select select "rem"
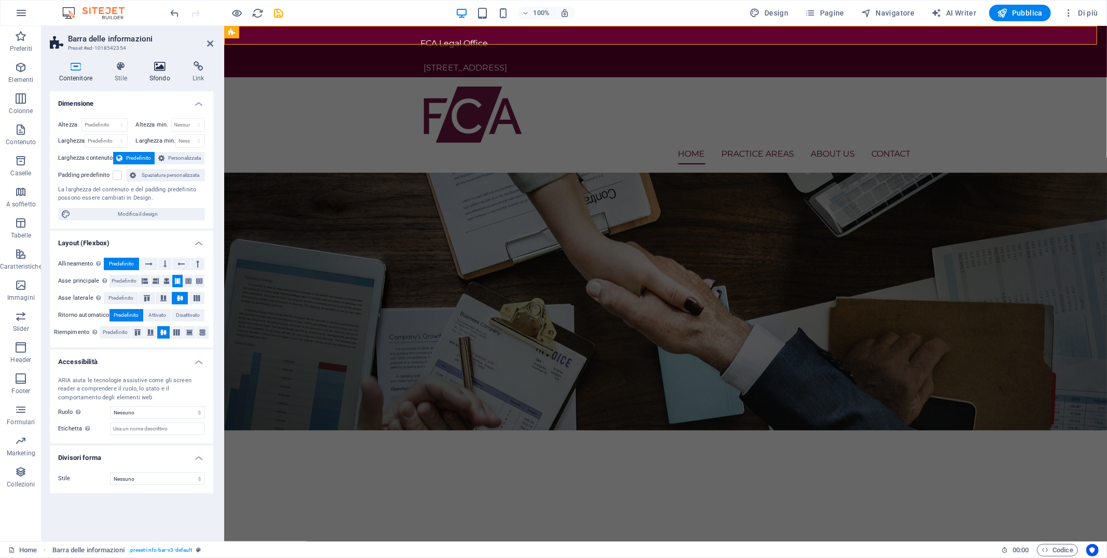
click at [97, 40] on h2 "Barra delle informazioni" at bounding box center [140, 38] width 145 height 9
drag, startPoint x: 120, startPoint y: 70, endPoint x: 132, endPoint y: 70, distance: 11.4
click at [121, 70] on icon at bounding box center [121, 66] width 31 height 10
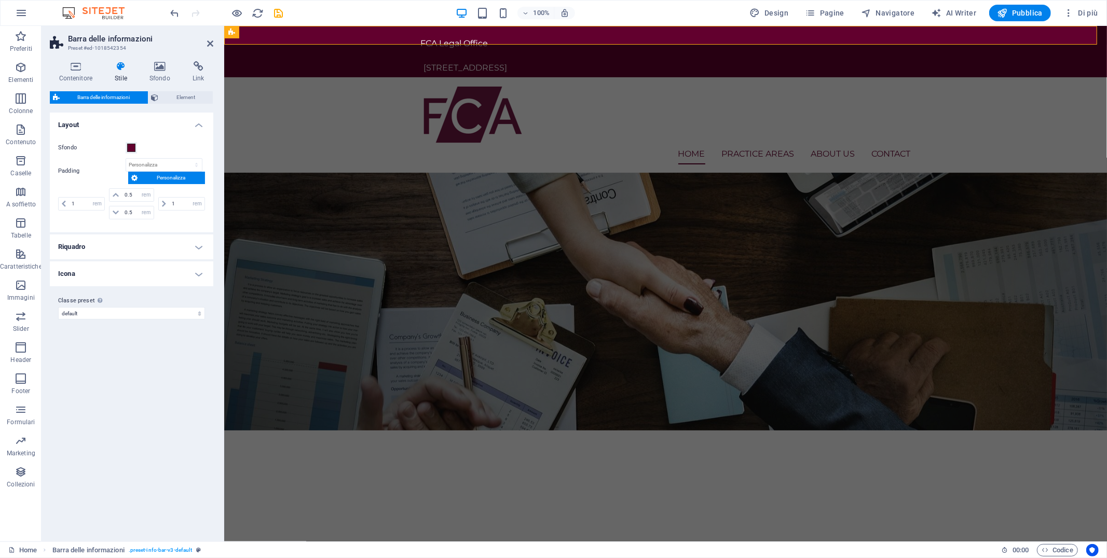
click at [106, 69] on icon at bounding box center [121, 66] width 31 height 10
click at [63, 67] on icon at bounding box center [76, 66] width 52 height 10
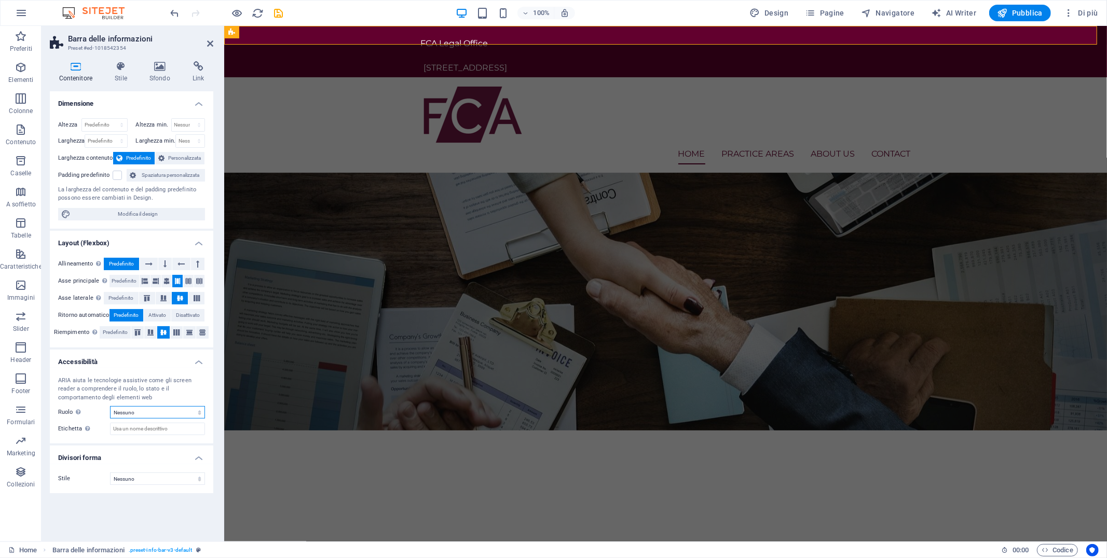
click at [142, 416] on select "Nessuno Alert Article Banner Comment Complementary Dialog Footer Header Marquee…" at bounding box center [157, 412] width 95 height 12
click at [146, 378] on div "ARIA aiuta le tecnologie assistive come gli screen reader a comprendere il ruol…" at bounding box center [131, 390] width 147 height 26
click at [160, 479] on select "Nessuno Triangolo Quadrato Diagonale Poligono 1 Poligono 2 Zigzag Zig zag multi…" at bounding box center [157, 479] width 95 height 12
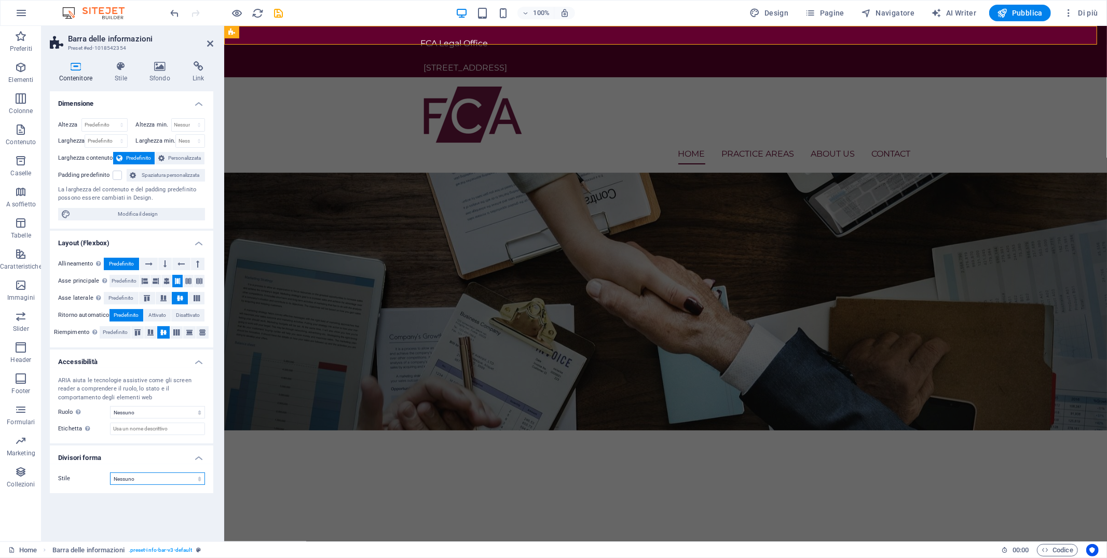
click at [160, 479] on select "Nessuno Triangolo Quadrato Diagonale Poligono 1 Poligono 2 Zigzag Zig zag multi…" at bounding box center [157, 479] width 95 height 12
click at [159, 310] on span "Attivato" at bounding box center [157, 315] width 18 height 12
click at [159, 311] on span "Attivato" at bounding box center [157, 315] width 18 height 12
click at [203, 313] on button "Disattivato" at bounding box center [187, 315] width 33 height 12
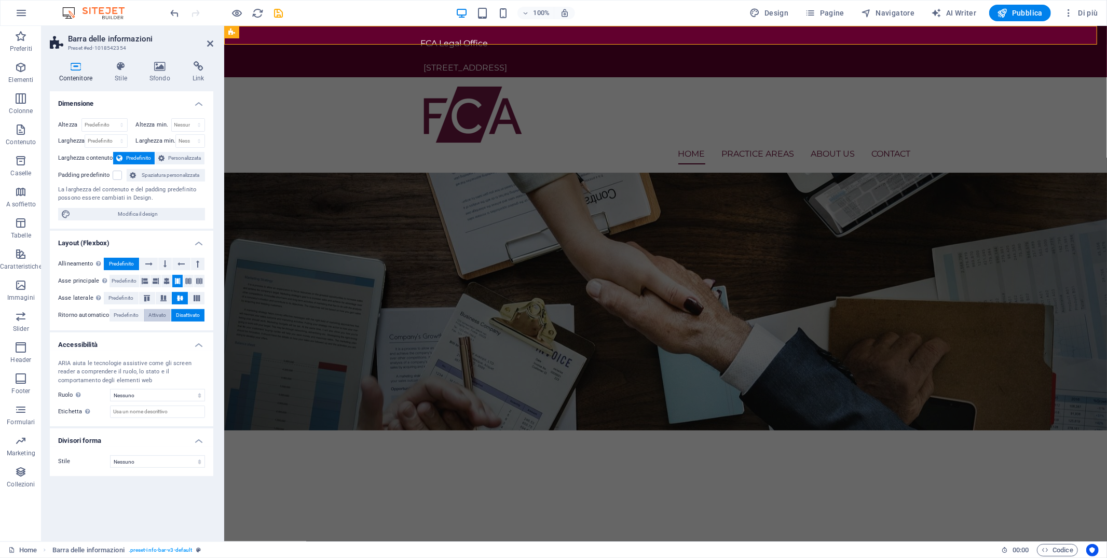
click at [161, 320] on span "Attivato" at bounding box center [157, 315] width 18 height 12
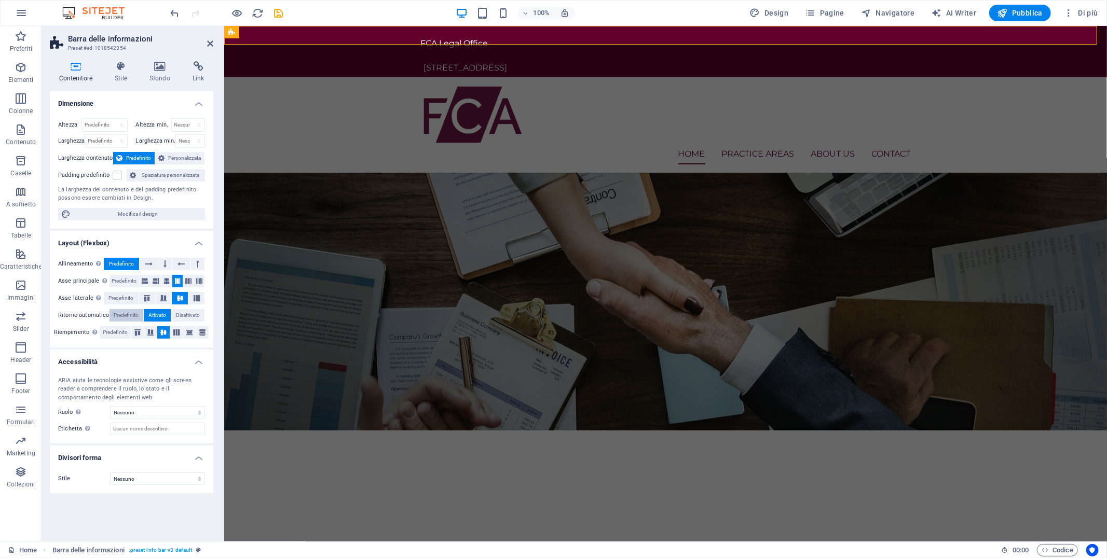
click at [123, 320] on span "Predefinito" at bounding box center [126, 315] width 25 height 12
click at [123, 318] on span "Predefinito" at bounding box center [126, 315] width 25 height 12
click at [162, 318] on span "Attivato" at bounding box center [157, 315] width 18 height 12
click at [130, 173] on icon at bounding box center [133, 175] width 6 height 12
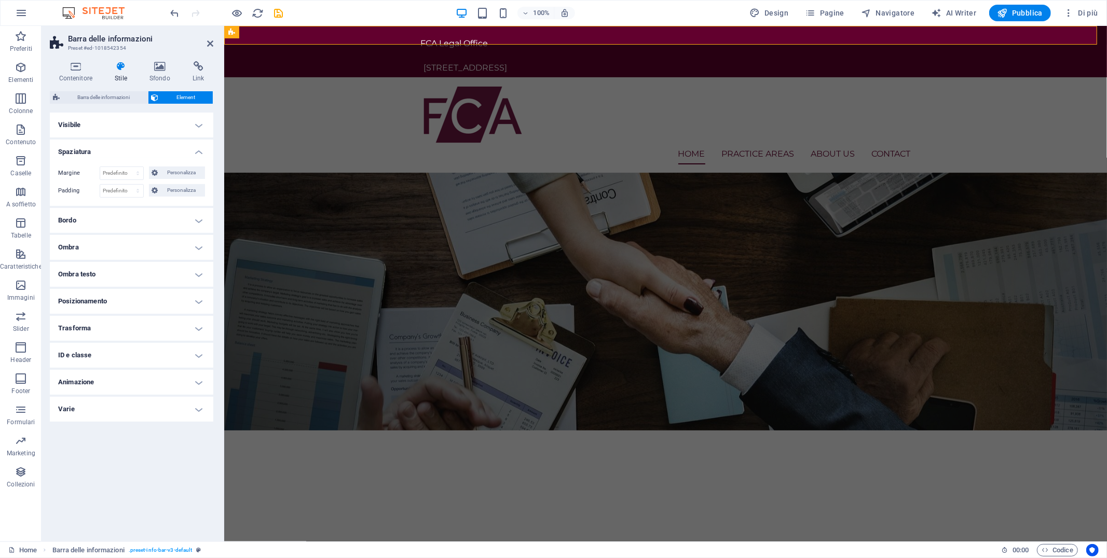
click at [113, 144] on h4 "Spaziatura" at bounding box center [131, 149] width 163 height 19
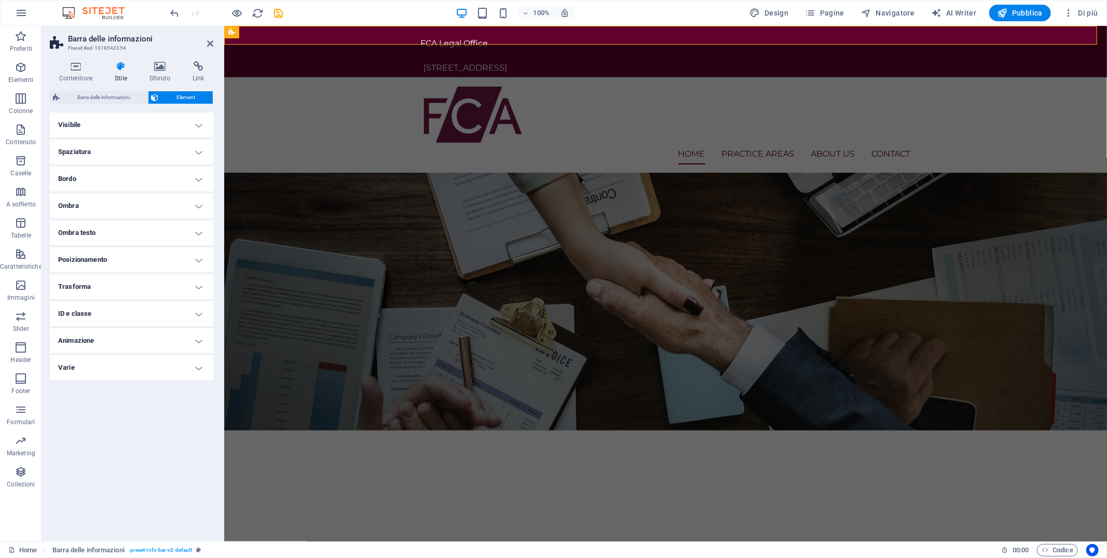
click at [118, 145] on h4 "Spaziatura" at bounding box center [131, 152] width 163 height 25
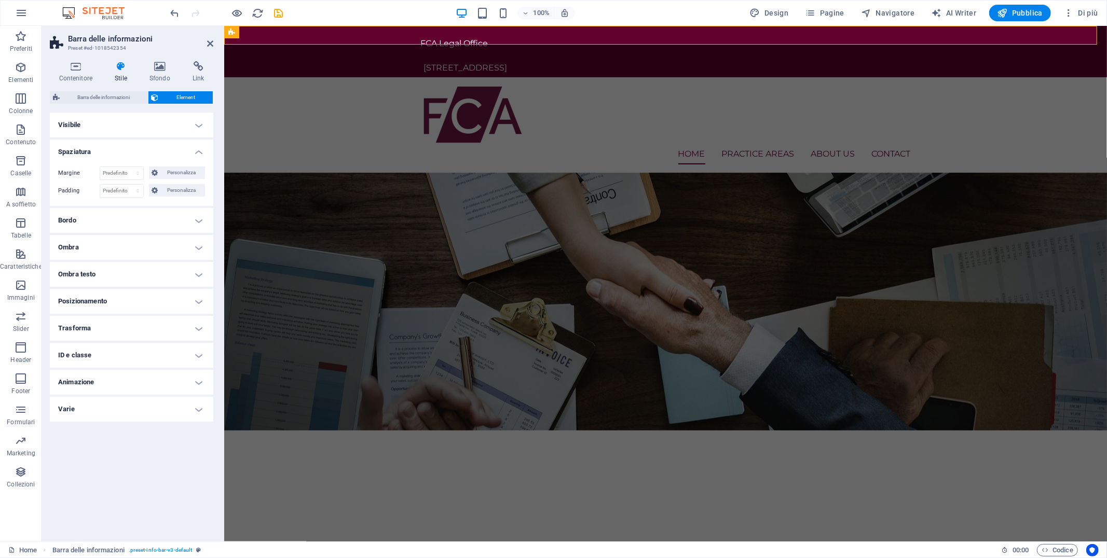
click at [84, 220] on h4 "Bordo" at bounding box center [131, 220] width 163 height 25
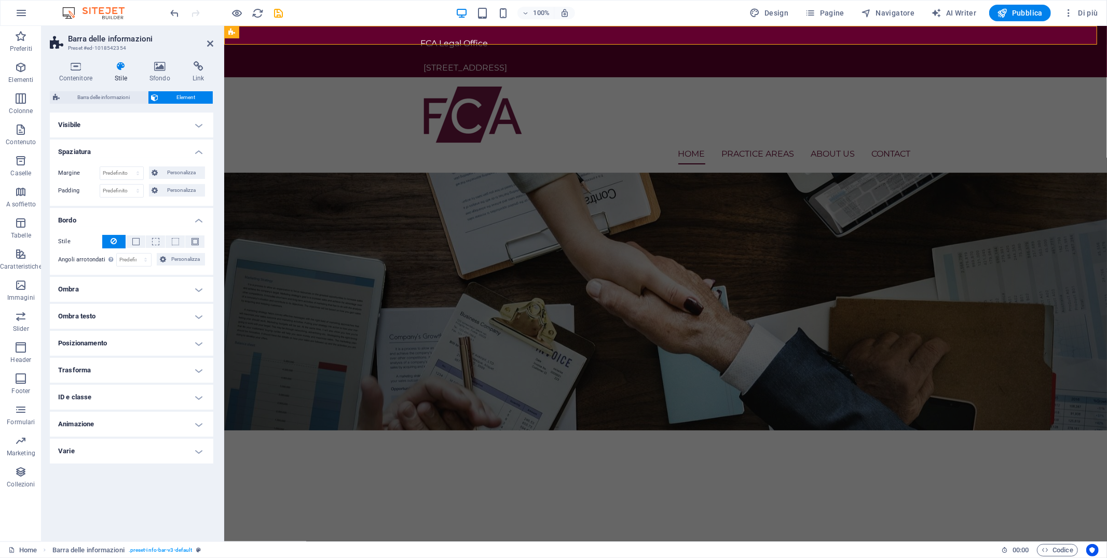
click at [114, 215] on h4 "Bordo" at bounding box center [131, 217] width 163 height 19
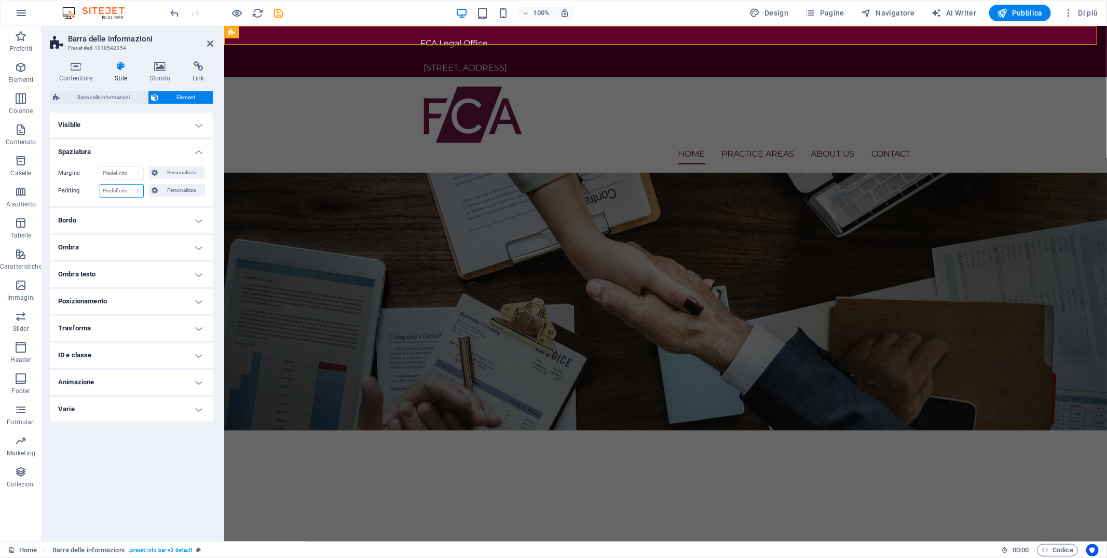
click at [121, 193] on select "Predefinito px rem % vh vw Personalizza" at bounding box center [121, 191] width 43 height 12
click at [121, 172] on select "Predefinito automatico px % rem vw vh Personalizza" at bounding box center [121, 173] width 43 height 12
click at [102, 117] on h4 "Visibile" at bounding box center [131, 125] width 163 height 25
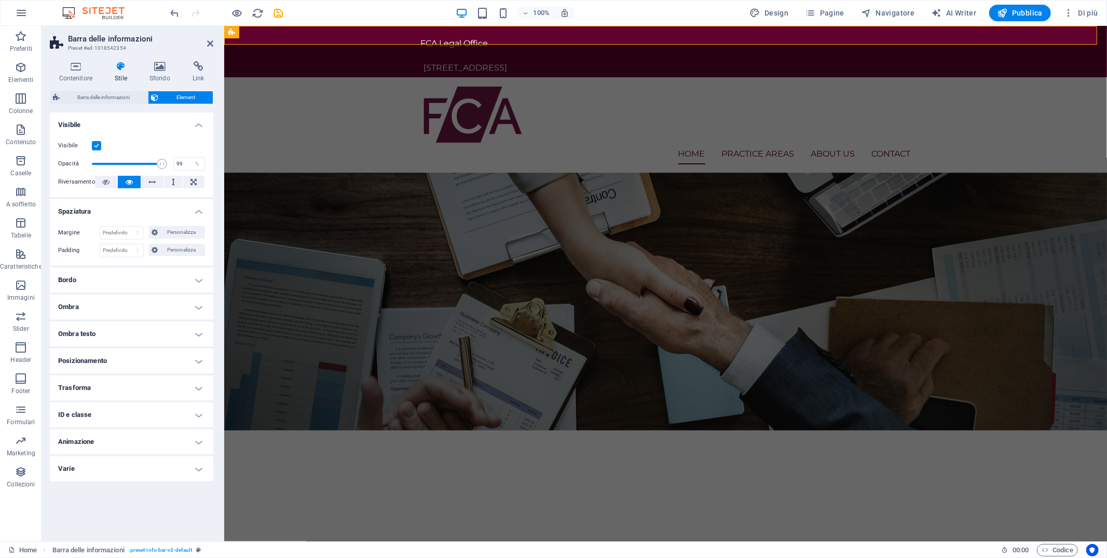
type input "100"
drag, startPoint x: 162, startPoint y: 163, endPoint x: 198, endPoint y: 165, distance: 36.4
click at [198, 165] on div "Opacità 100 %" at bounding box center [131, 164] width 147 height 16
click at [151, 182] on icon at bounding box center [151, 182] width 7 height 12
click at [157, 180] on button at bounding box center [152, 182] width 22 height 12
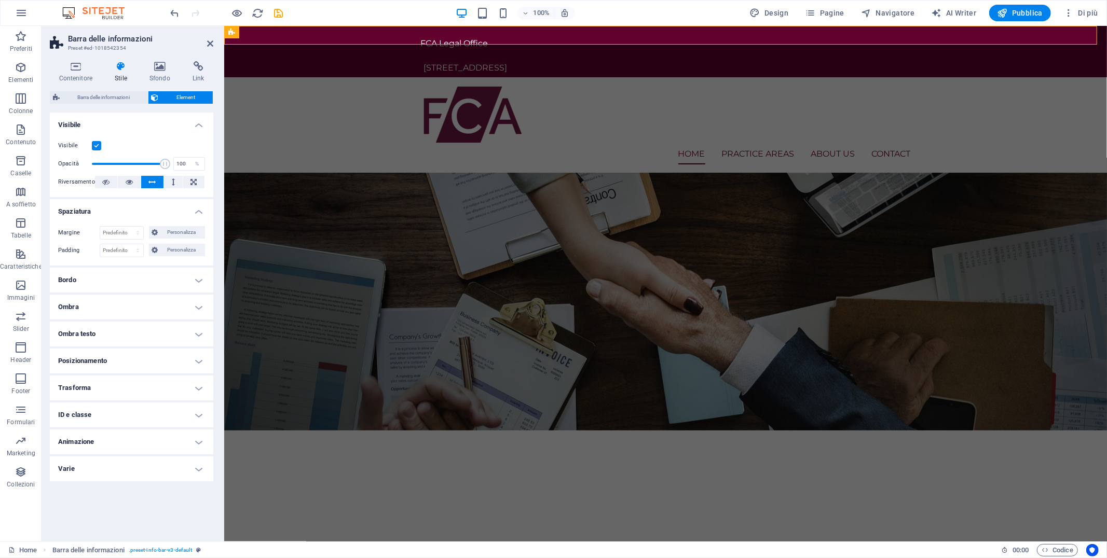
click at [157, 180] on button at bounding box center [152, 182] width 22 height 12
click at [78, 65] on icon at bounding box center [76, 66] width 52 height 10
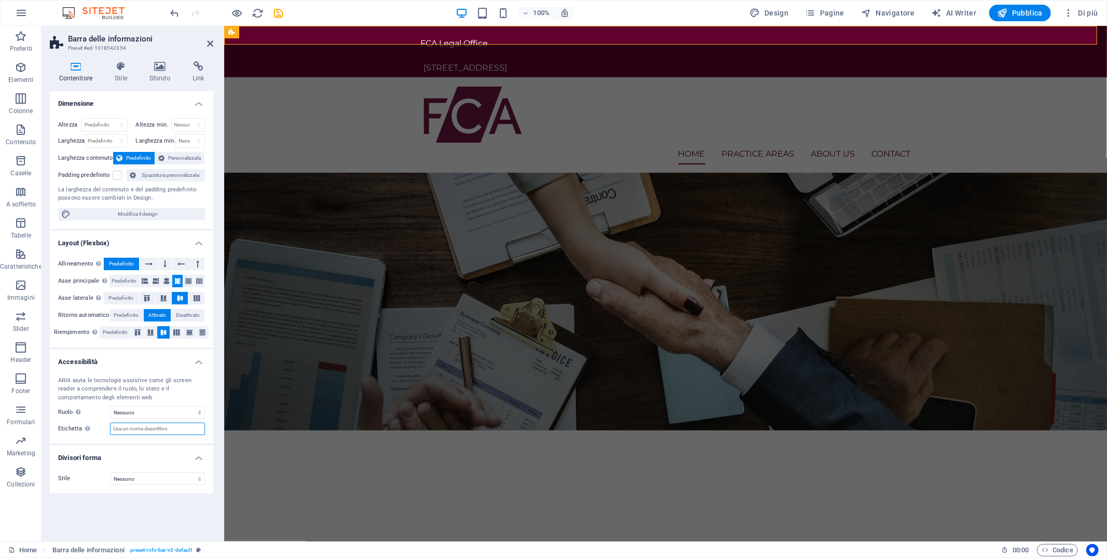
click at [150, 424] on input "Etichetta Usa l' etichetta di ARIA per assegnare un nome chiaro e descrittivo a…" at bounding box center [157, 429] width 95 height 12
click at [153, 477] on select "Nessuno Triangolo Quadrato Diagonale Poligono 1 Poligono 2 Zigzag Zig zag multi…" at bounding box center [157, 479] width 95 height 12
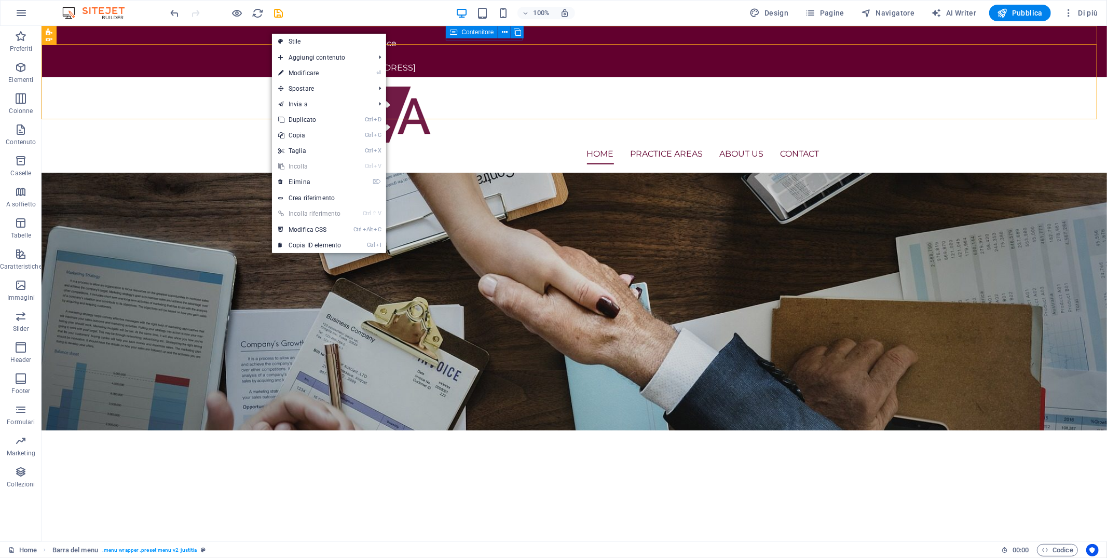
drag, startPoint x: 407, startPoint y: 7, endPoint x: 458, endPoint y: 33, distance: 57.1
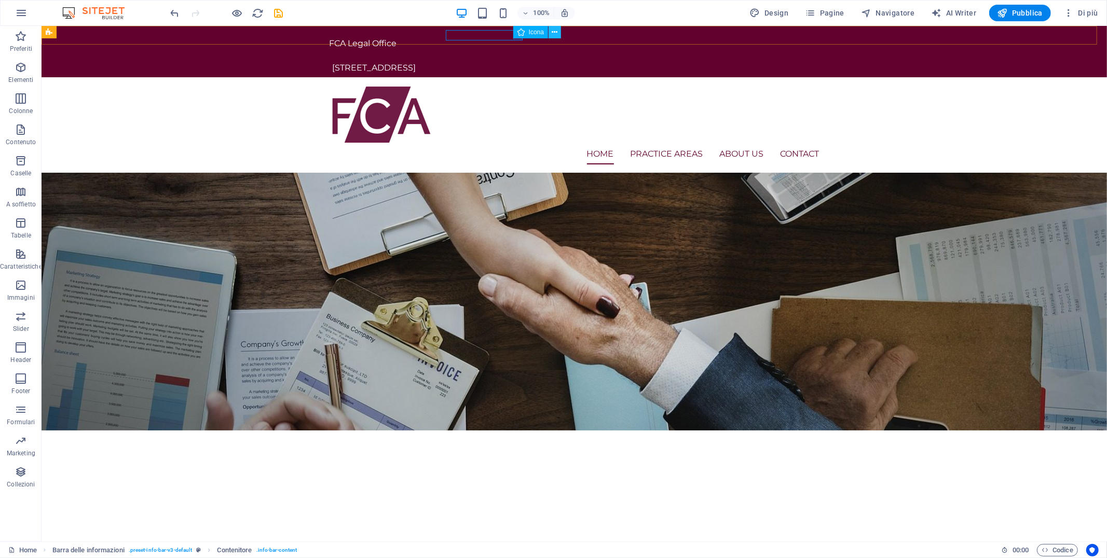
click at [552, 30] on icon at bounding box center [555, 32] width 6 height 11
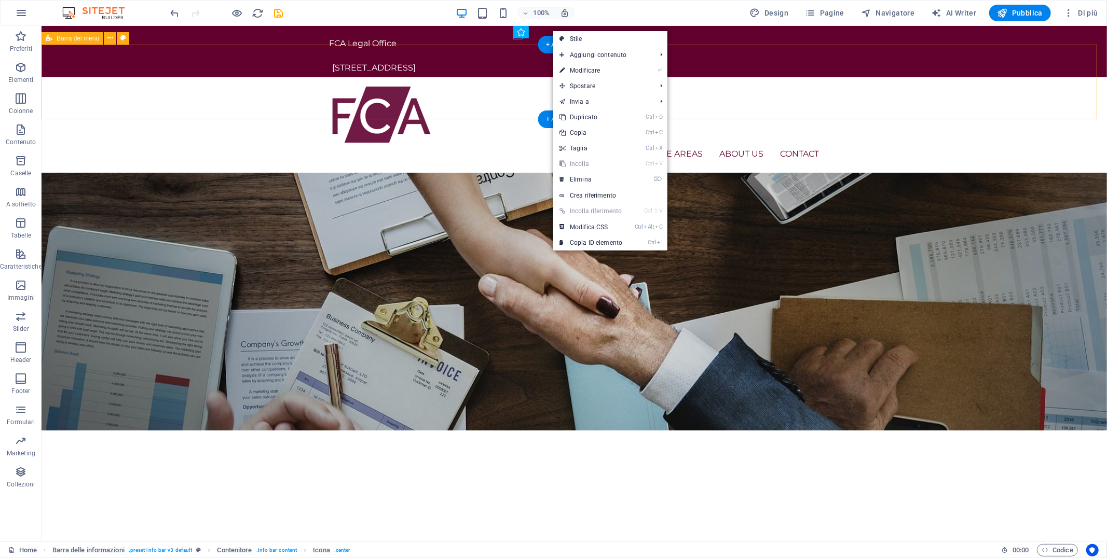
click at [433, 94] on div "Home Practice Areas About us Contact Menu" at bounding box center [573, 124] width 1065 height 95
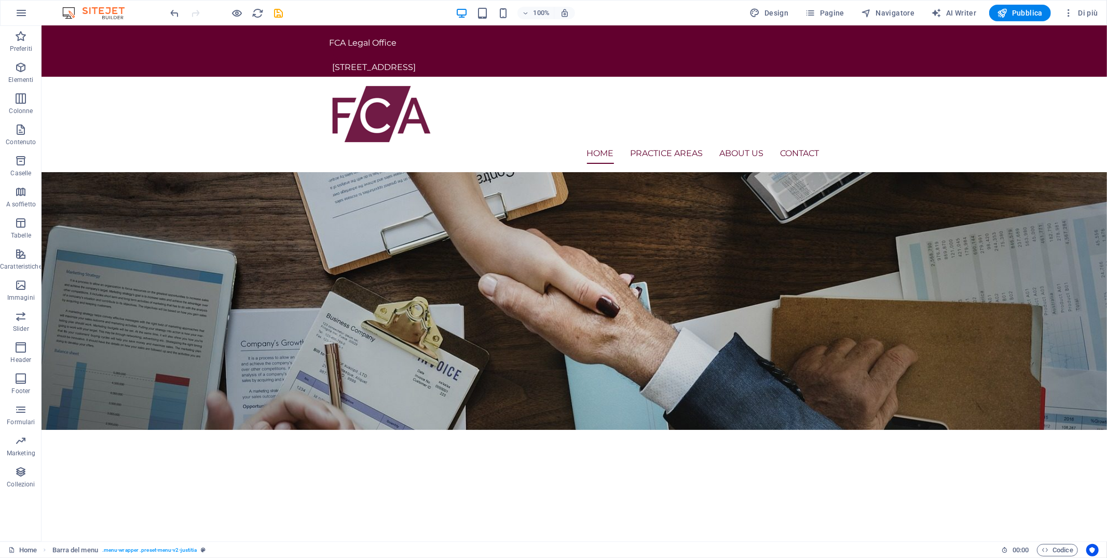
scroll to position [0, 0]
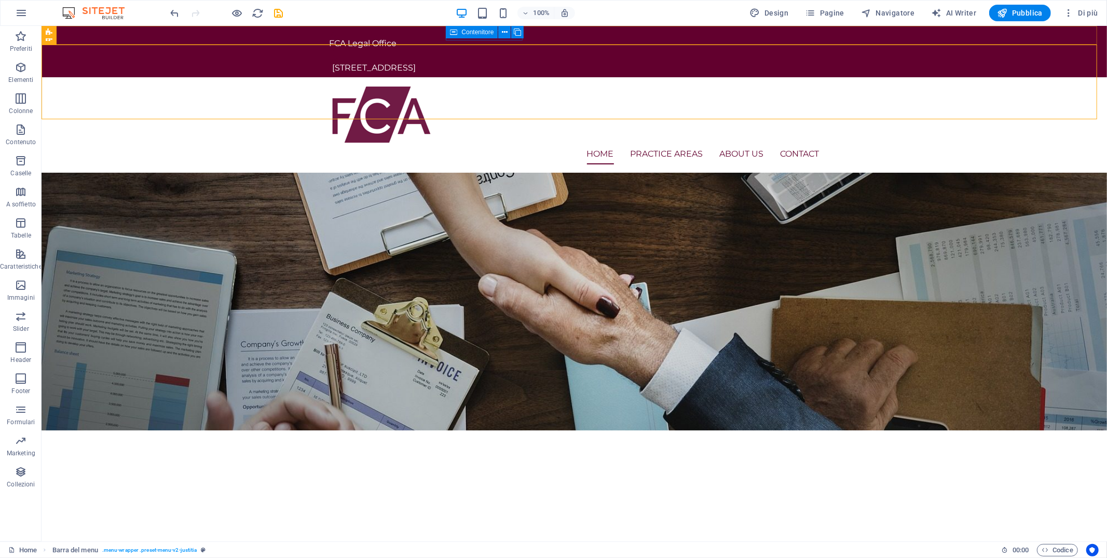
click at [459, 37] on div "Contenitore" at bounding box center [472, 32] width 52 height 12
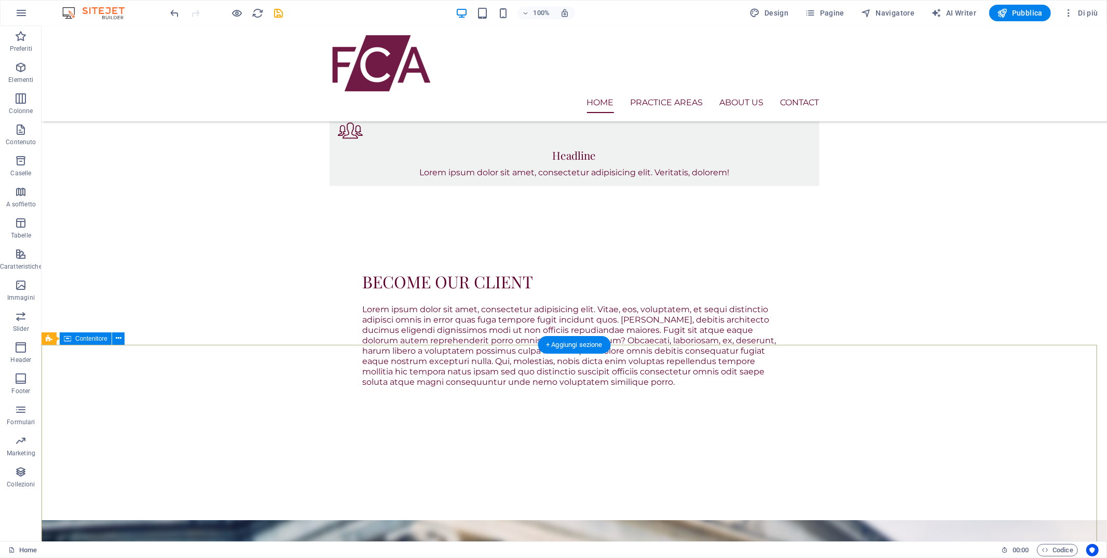
scroll to position [749, 0]
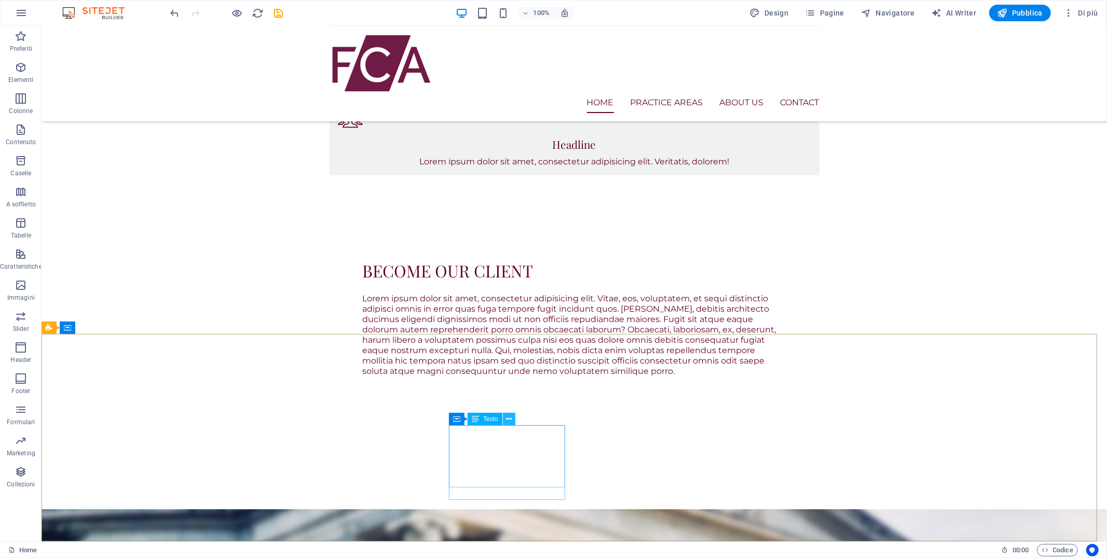
click at [509, 421] on icon at bounding box center [509, 419] width 6 height 11
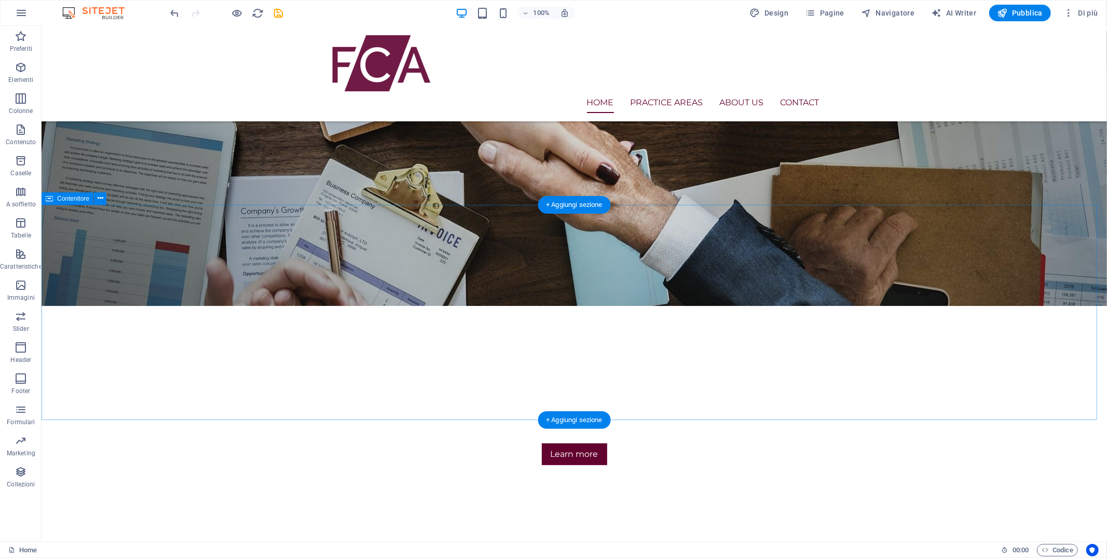
scroll to position [115, 0]
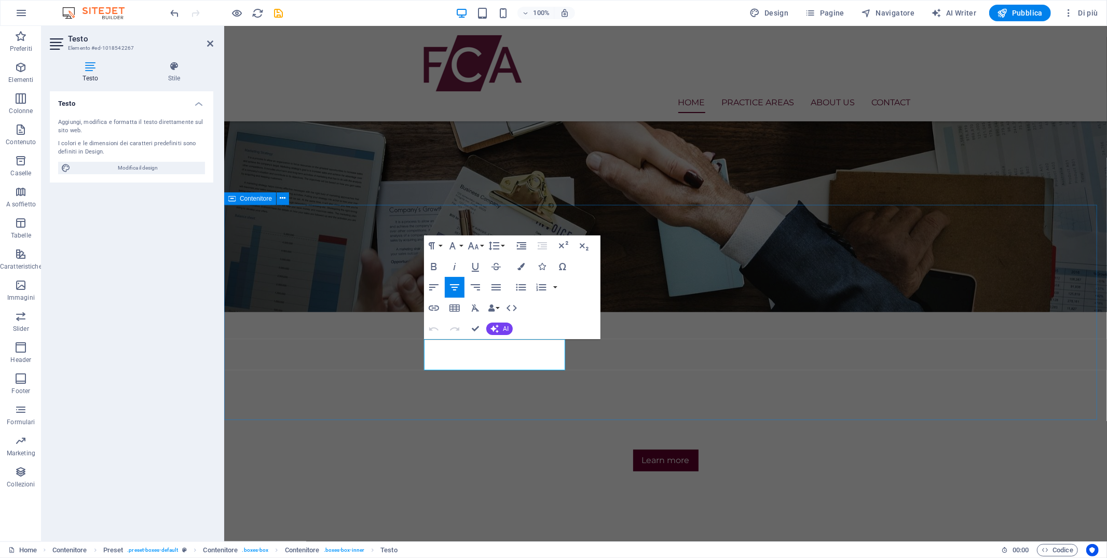
drag, startPoint x: 543, startPoint y: 363, endPoint x: 411, endPoint y: 329, distance: 136.1
click at [153, 296] on div "Testo Aggiungi, modifica e formatta il testo direttamente sul sito web. I color…" at bounding box center [131, 312] width 163 height 442
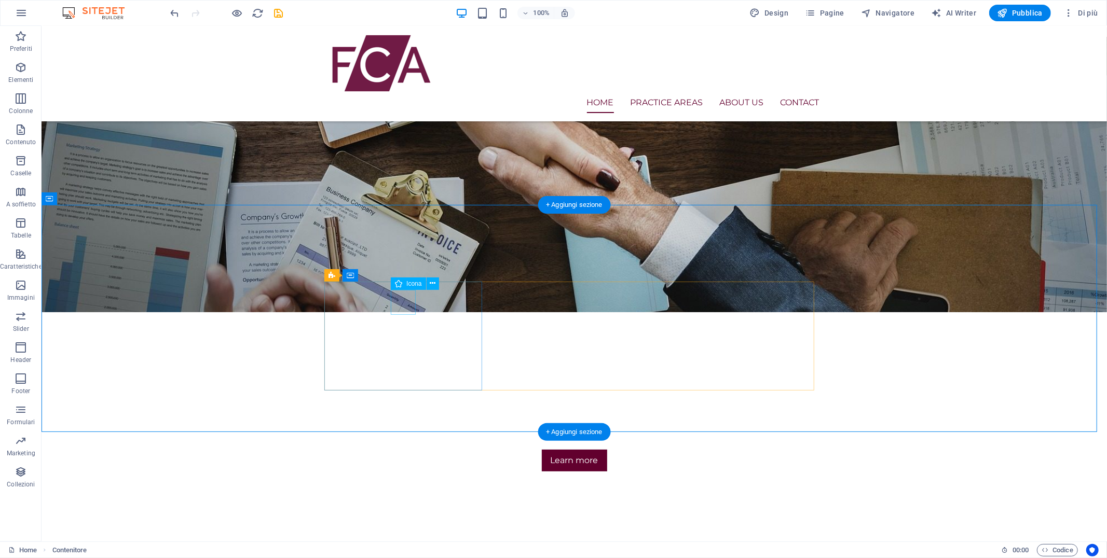
select select "xMidYMid"
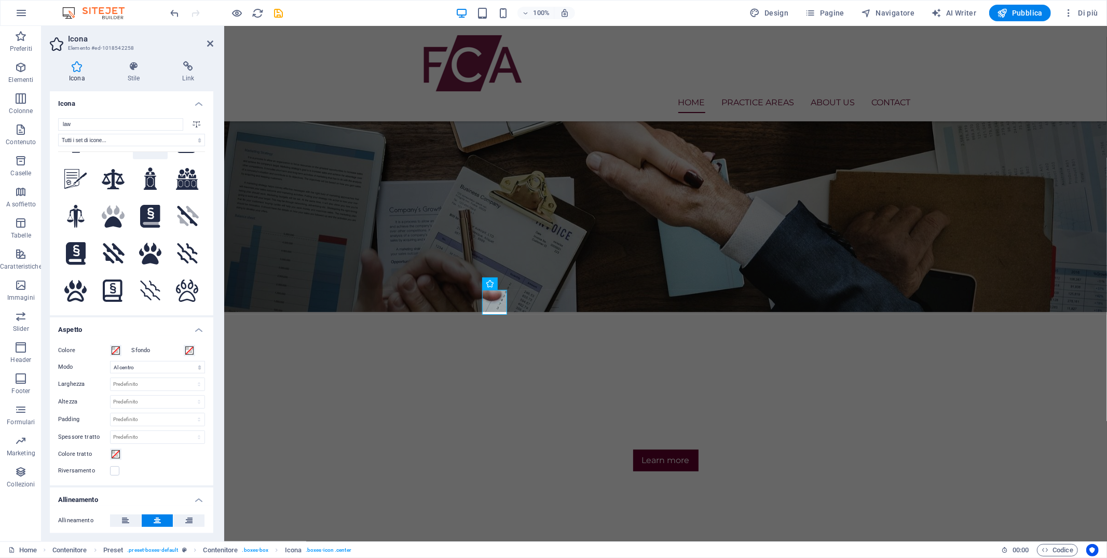
scroll to position [0, 0]
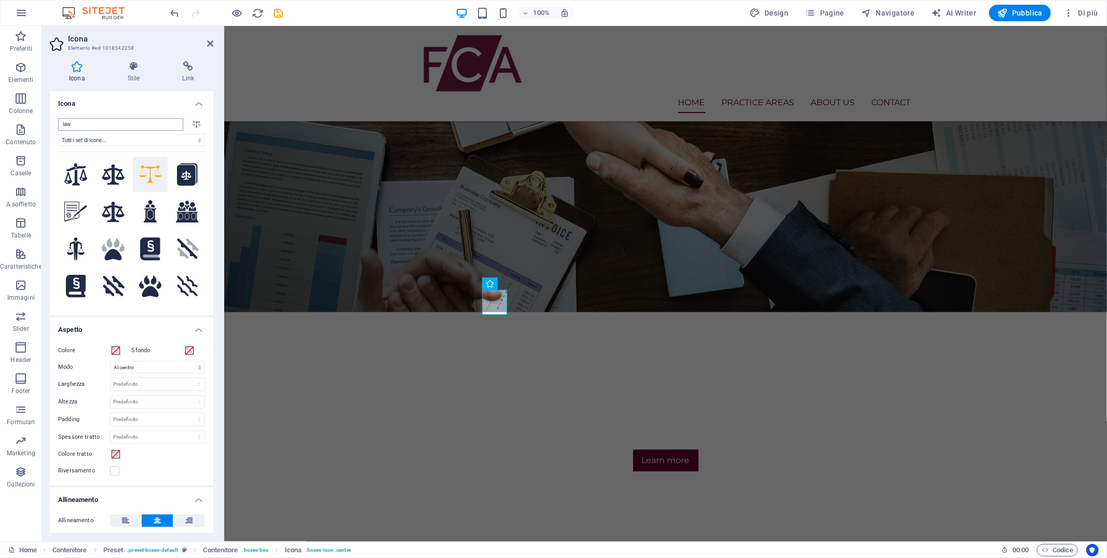
click at [175, 125] on input "law" at bounding box center [120, 124] width 125 height 12
click at [204, 38] on h2 "Icona" at bounding box center [140, 38] width 145 height 9
click at [211, 38] on h2 "Icona" at bounding box center [140, 38] width 145 height 9
click at [210, 39] on icon at bounding box center [210, 43] width 6 height 8
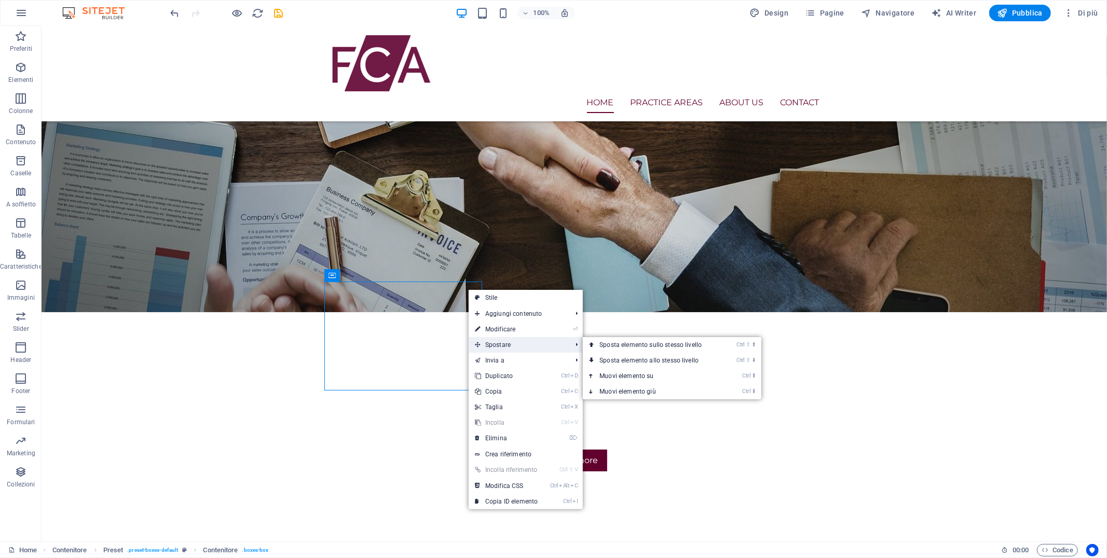
click at [498, 344] on span "Spostare" at bounding box center [518, 345] width 99 height 16
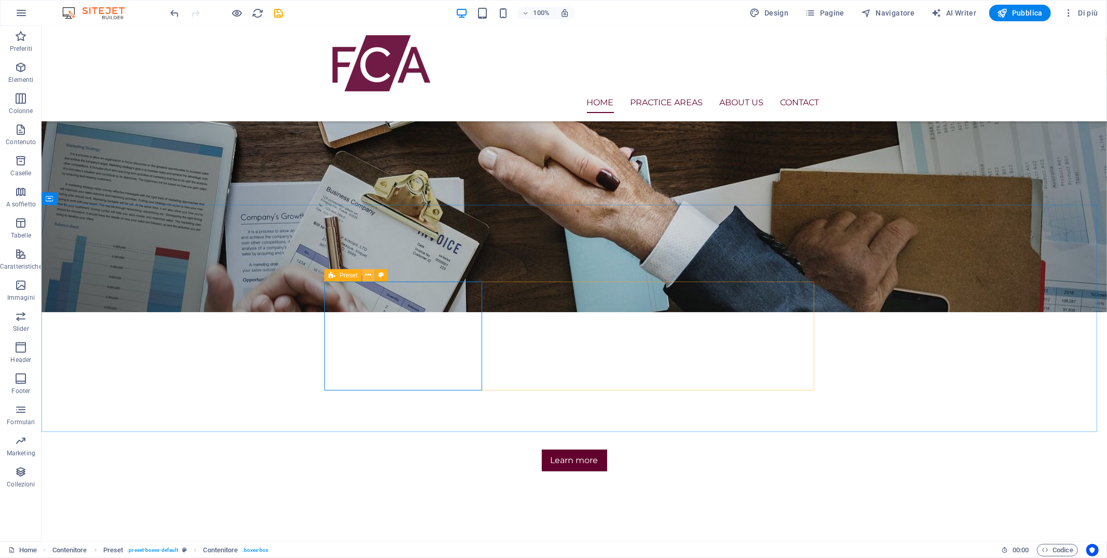
click at [367, 274] on icon at bounding box center [368, 275] width 6 height 11
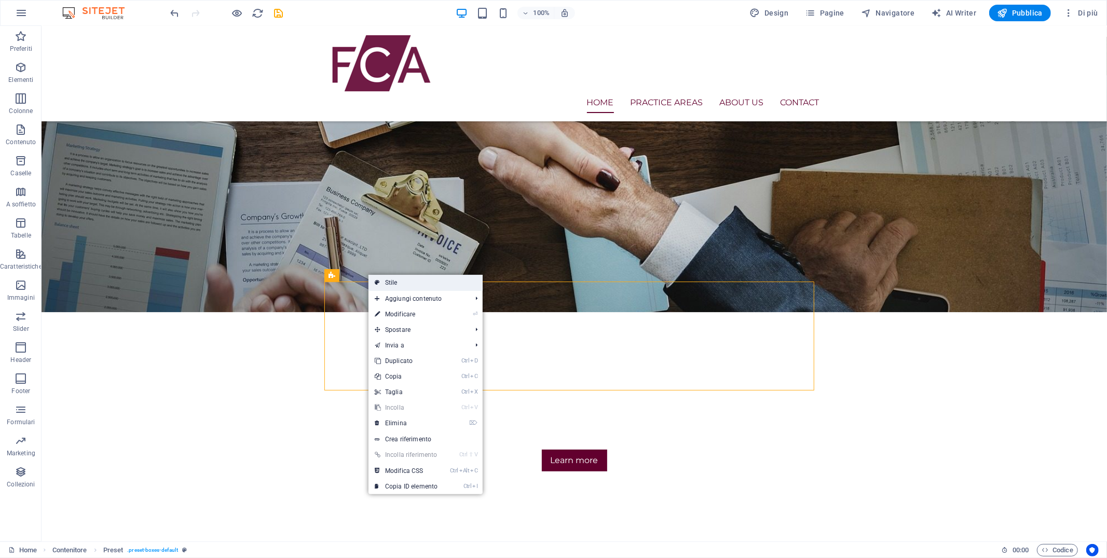
drag, startPoint x: 379, startPoint y: 279, endPoint x: 190, endPoint y: 271, distance: 189.1
click at [379, 279] on icon at bounding box center [377, 283] width 5 height 16
select select "px"
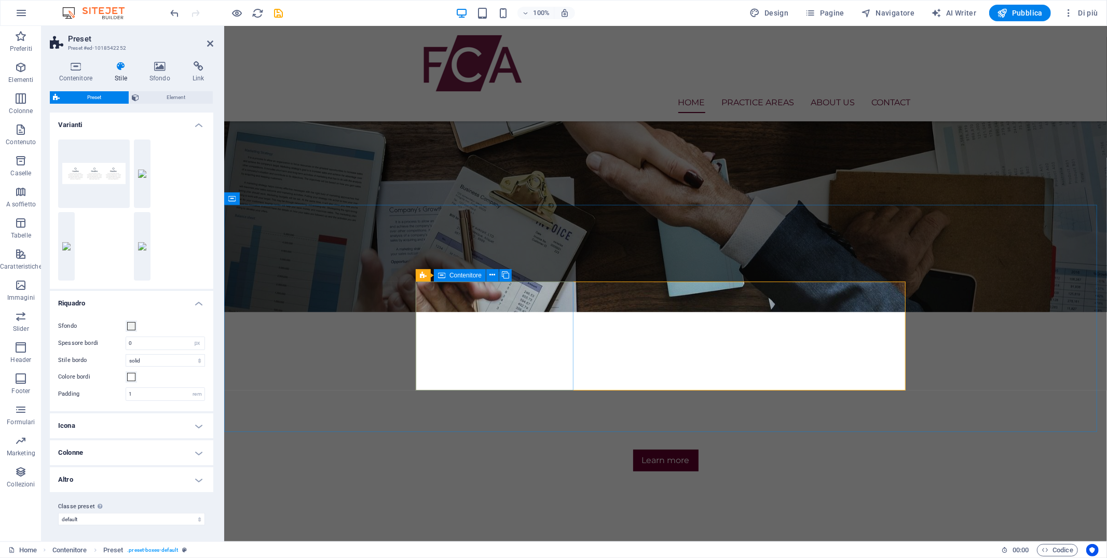
click at [75, 71] on icon at bounding box center [76, 66] width 52 height 10
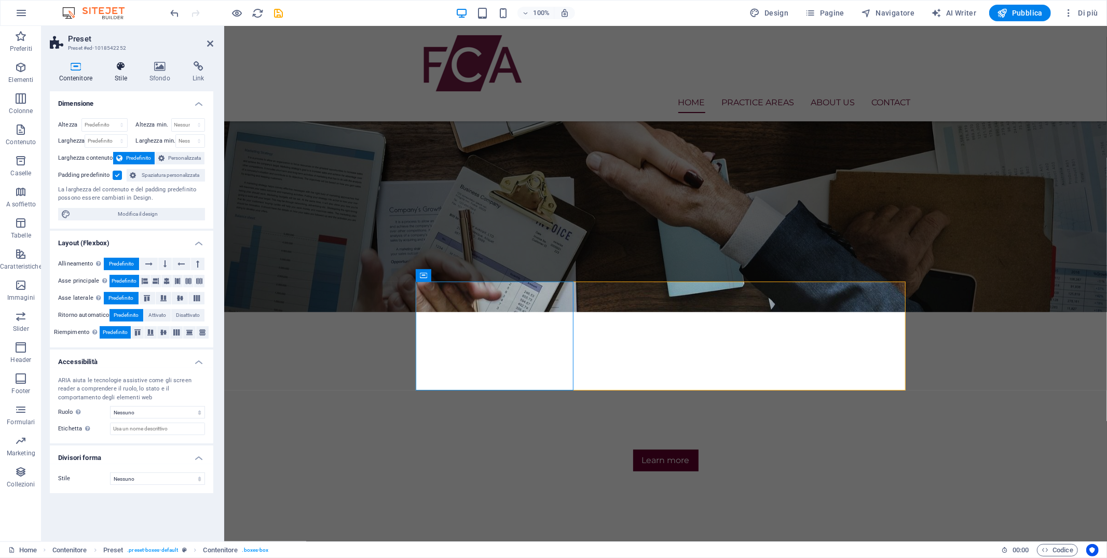
click at [123, 69] on icon at bounding box center [121, 66] width 31 height 10
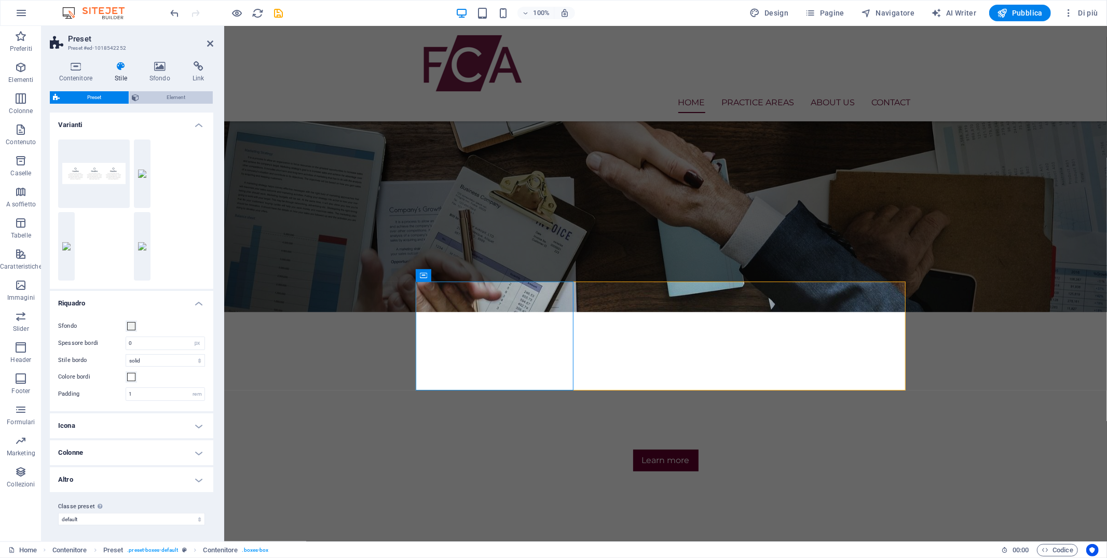
click at [168, 100] on span "Element" at bounding box center [176, 97] width 67 height 12
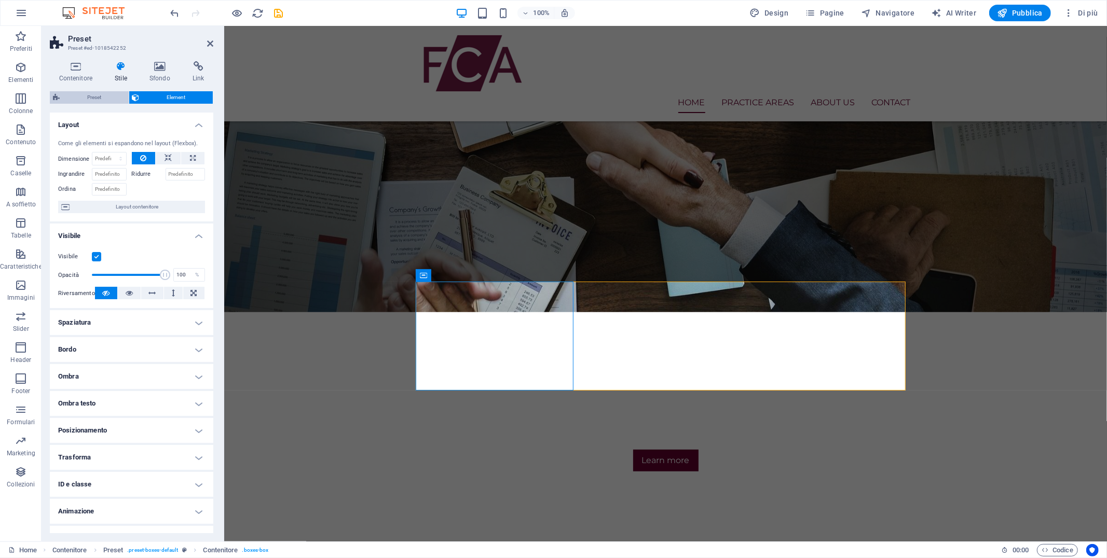
click at [94, 94] on span "Preset" at bounding box center [94, 97] width 63 height 12
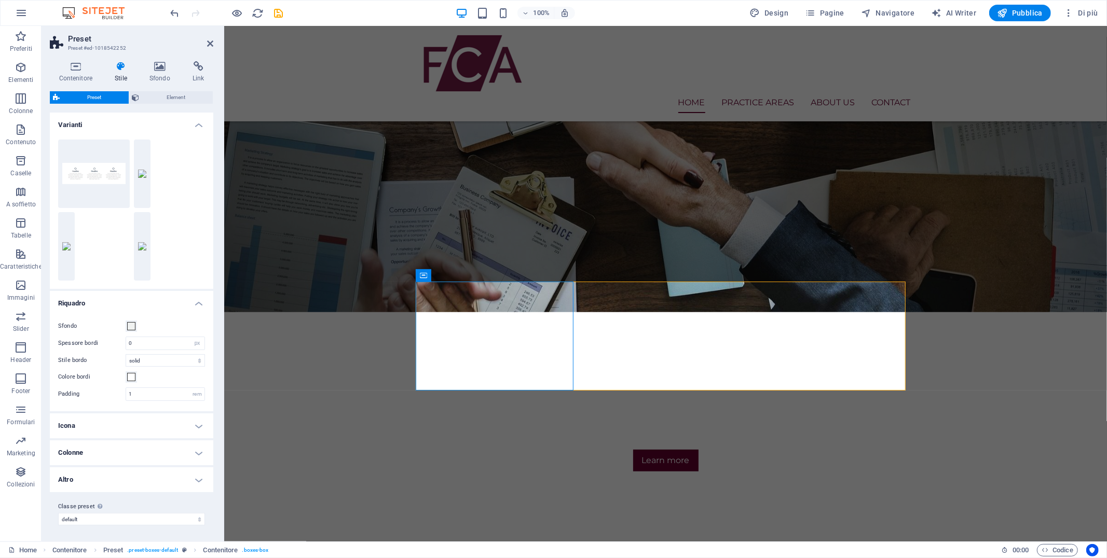
click at [163, 90] on div "Contenitore Stile Sfondo Link Dimensione Altezza Predefinito px rem % vh vw Alt…" at bounding box center [131, 297] width 163 height 472
click at [163, 99] on span "Element" at bounding box center [176, 97] width 67 height 12
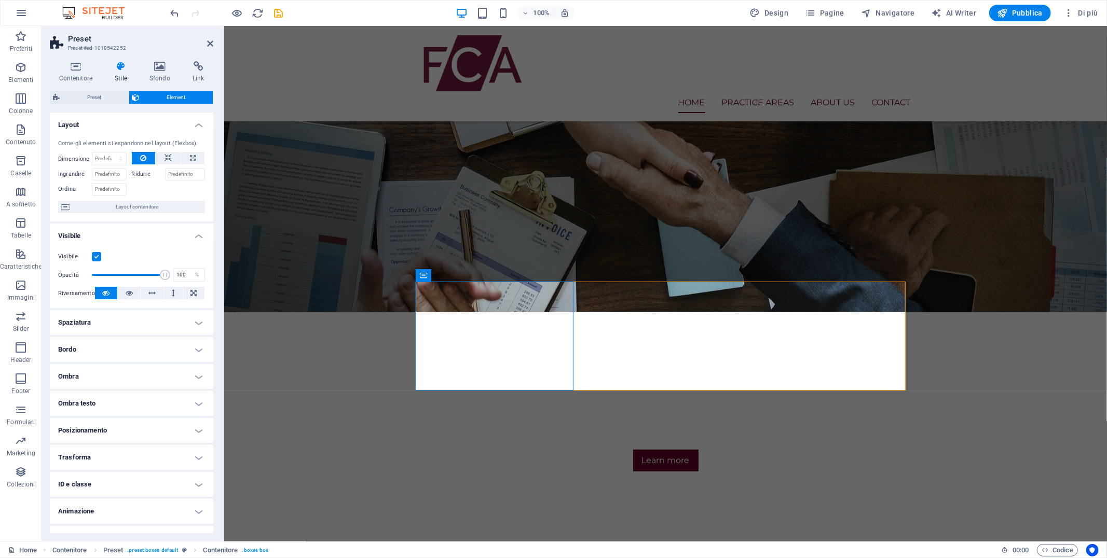
click at [133, 322] on h4 "Spaziatura" at bounding box center [131, 322] width 163 height 25
click at [127, 341] on select "Predefinito automatico px % rem vw vh Personalizza" at bounding box center [121, 344] width 43 height 12
select select "%"
click at [127, 338] on select "Predefinito automatico px % rem vw vh Personalizza" at bounding box center [121, 344] width 43 height 12
type input "100"
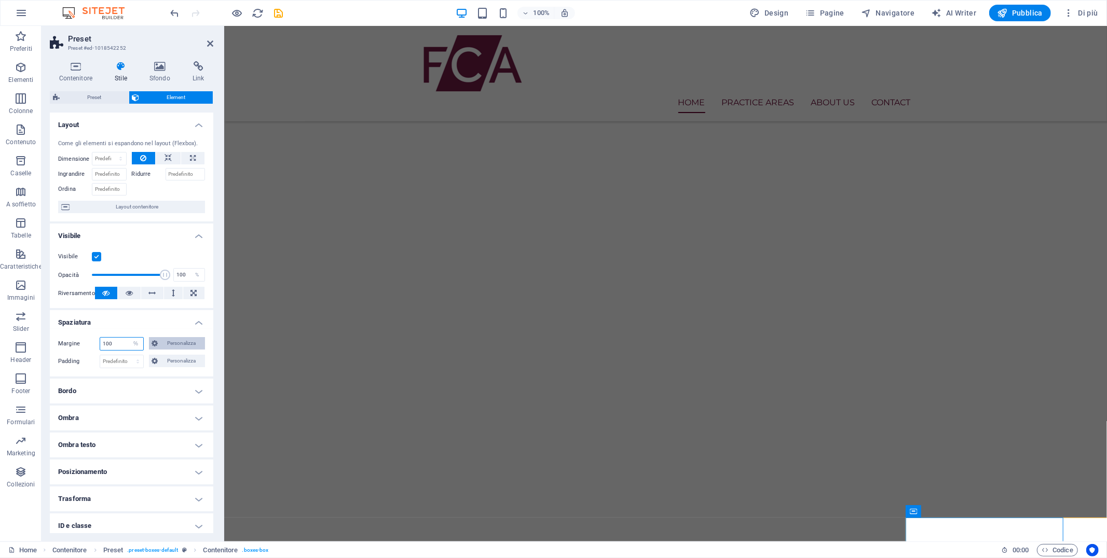
scroll to position [657, 0]
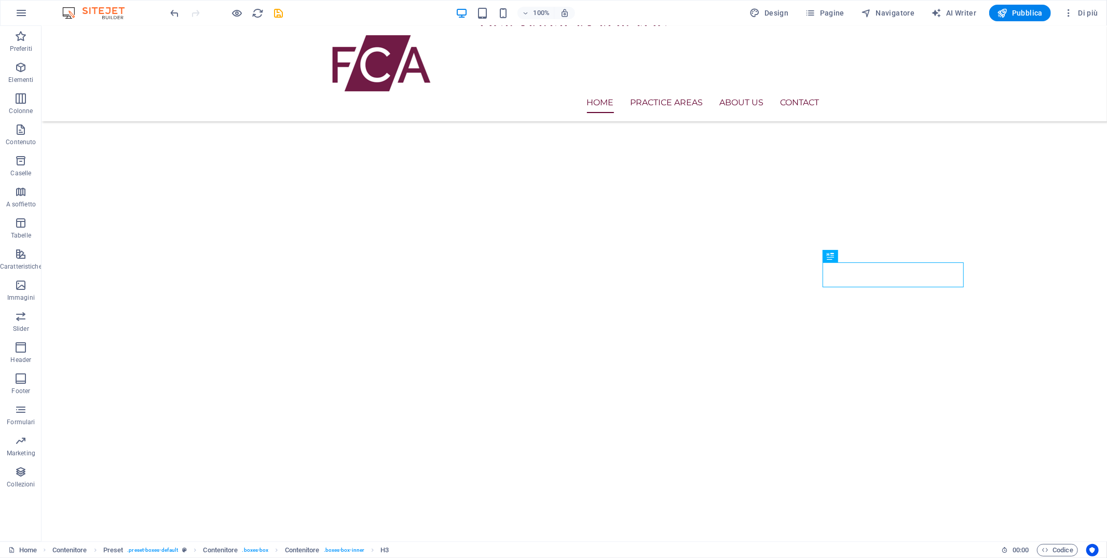
drag, startPoint x: 834, startPoint y: 265, endPoint x: 754, endPoint y: 261, distance: 80.0
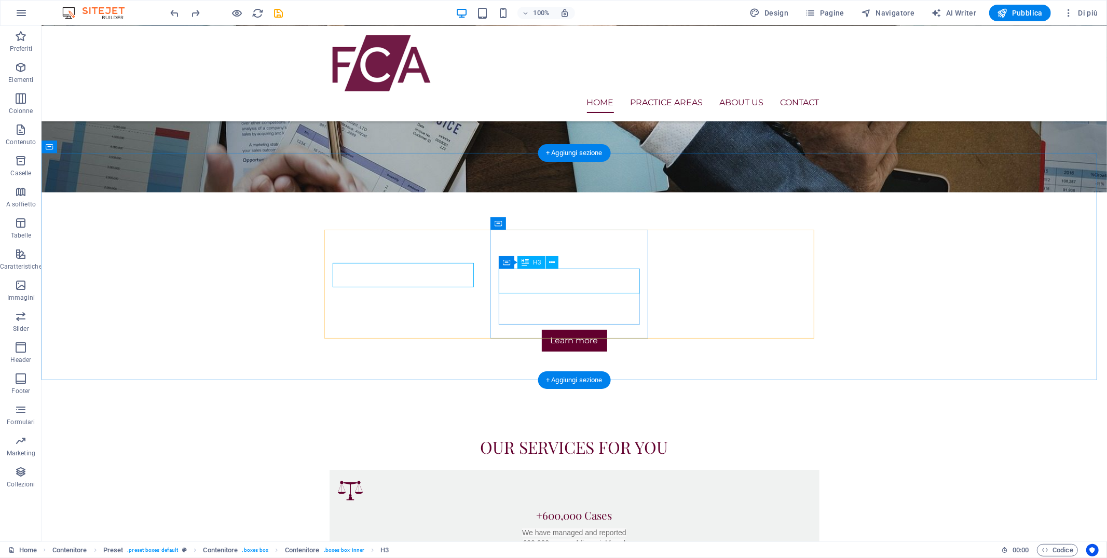
scroll to position [167, 0]
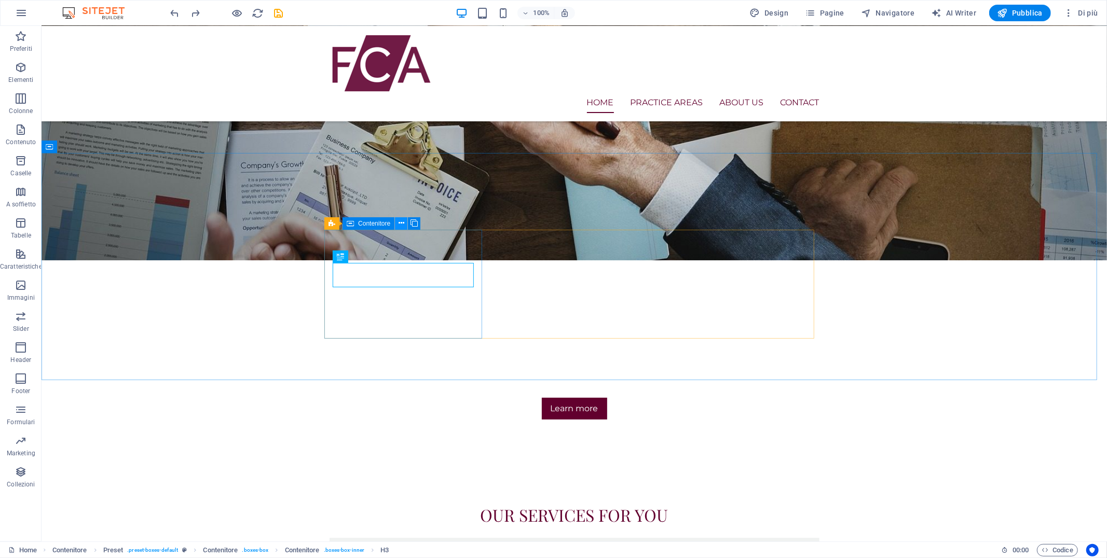
click at [401, 225] on icon at bounding box center [402, 223] width 6 height 11
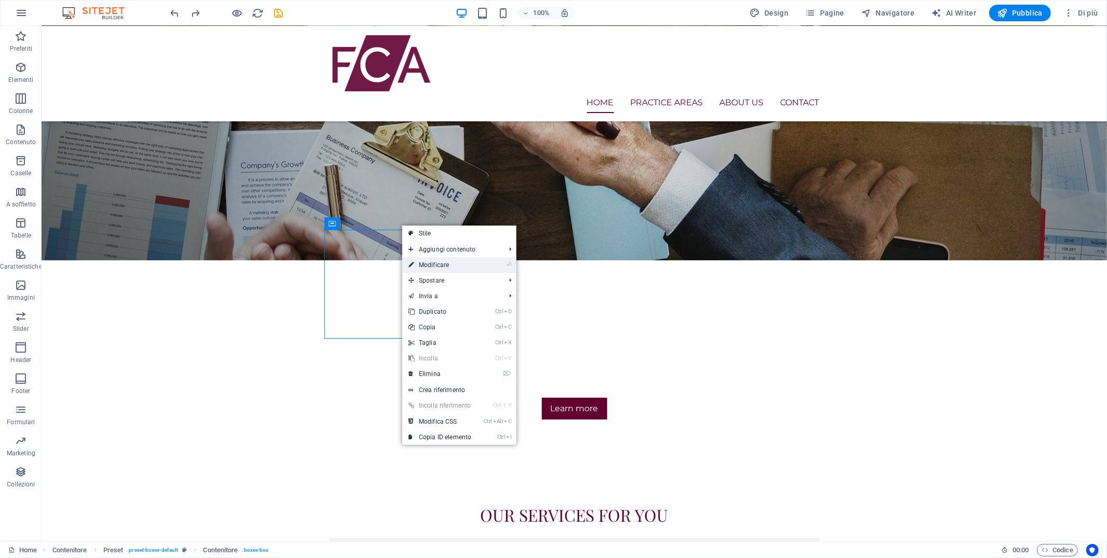
click at [444, 263] on link "⏎ Modificare" at bounding box center [439, 265] width 75 height 16
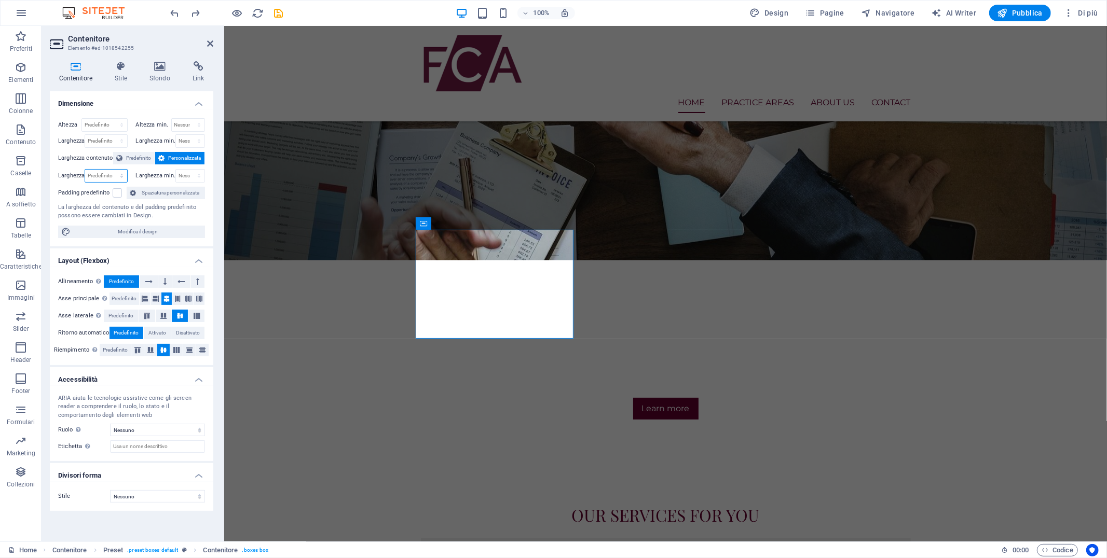
click at [111, 175] on select "Predefinito px rem % em vh vw" at bounding box center [106, 176] width 42 height 12
click at [136, 159] on span "Predefinito" at bounding box center [139, 158] width 26 height 12
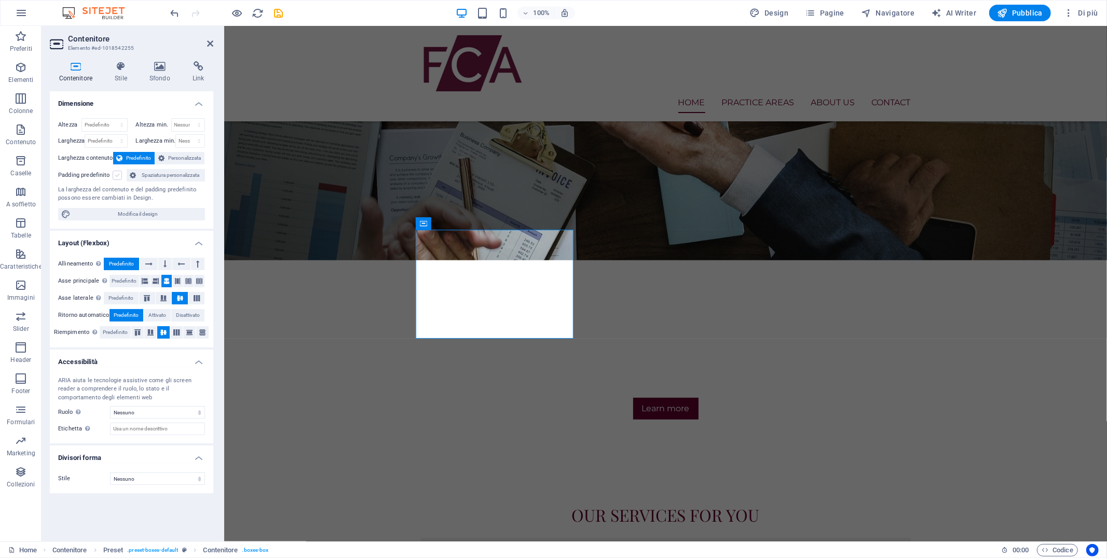
click at [114, 173] on label at bounding box center [117, 175] width 9 height 9
click at [0, 0] on input "Padding predefinito" at bounding box center [0, 0] width 0 height 0
click at [115, 173] on label at bounding box center [117, 175] width 9 height 9
click at [0, 0] on input "Padding predefinito" at bounding box center [0, 0] width 0 height 0
click at [191, 154] on span "Personalizzata" at bounding box center [185, 158] width 34 height 12
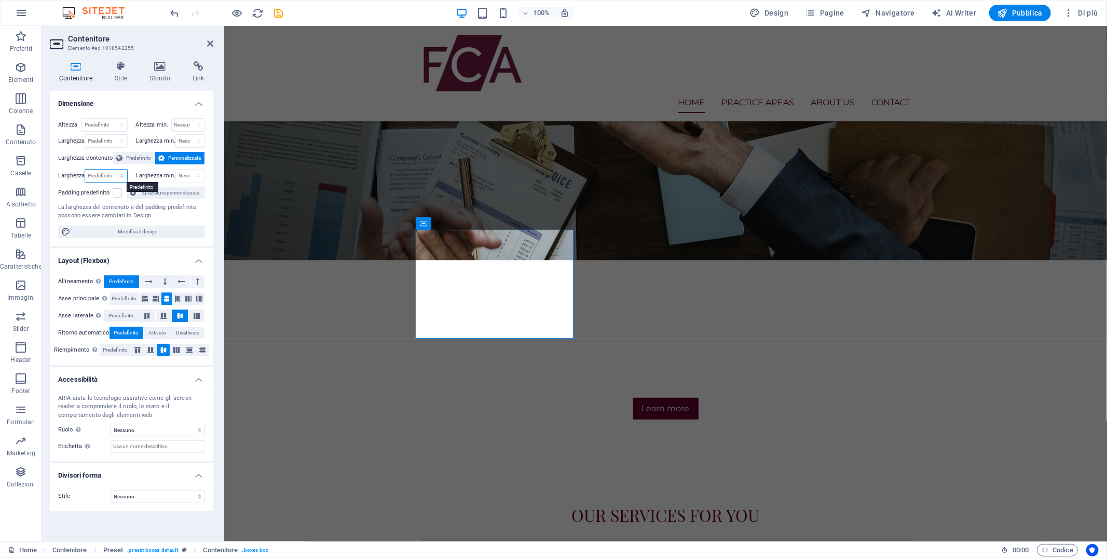
click at [108, 172] on select "Predefinito px rem % em vh vw" at bounding box center [106, 176] width 42 height 12
select select "%"
click at [112, 170] on select "Predefinito px rem % em vh vw" at bounding box center [106, 176] width 42 height 12
type input "200"
click at [118, 170] on select "Predefinito px rem % em vh vw" at bounding box center [120, 176] width 15 height 12
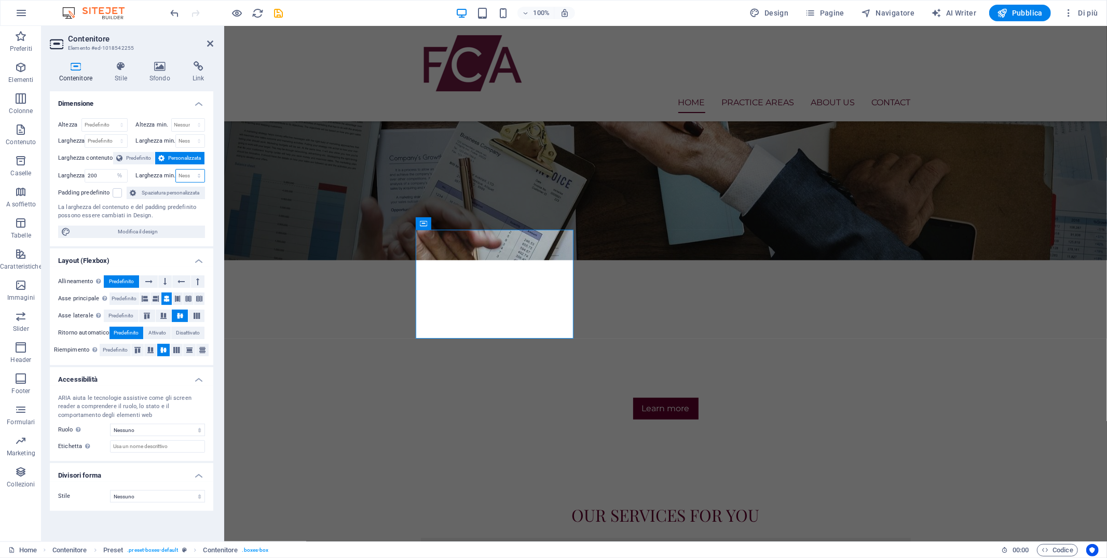
click at [182, 171] on select "Nessuno px rem % vh vw" at bounding box center [190, 176] width 29 height 12
select select "%"
click at [189, 170] on select "Nessuno px rem % vh vw" at bounding box center [190, 176] width 29 height 12
type input "100"
click at [115, 191] on label at bounding box center [117, 192] width 9 height 9
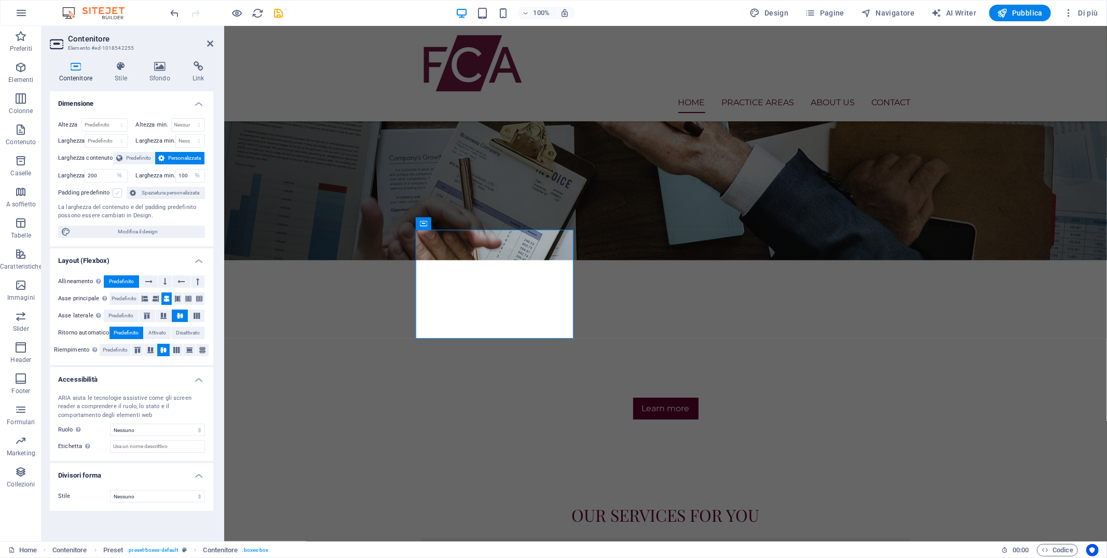
click at [0, 0] on input "Padding predefinito" at bounding box center [0, 0] width 0 height 0
click at [115, 191] on label at bounding box center [117, 192] width 9 height 9
click at [0, 0] on input "Padding predefinito" at bounding box center [0, 0] width 0 height 0
click at [115, 193] on label at bounding box center [117, 192] width 9 height 9
click at [0, 0] on input "Padding predefinito" at bounding box center [0, 0] width 0 height 0
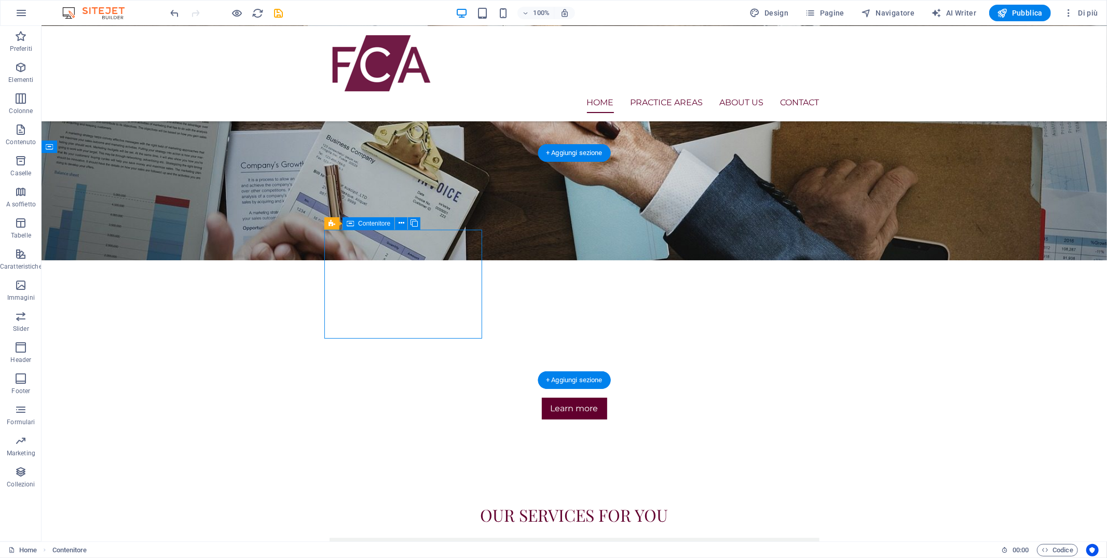
select select "%"
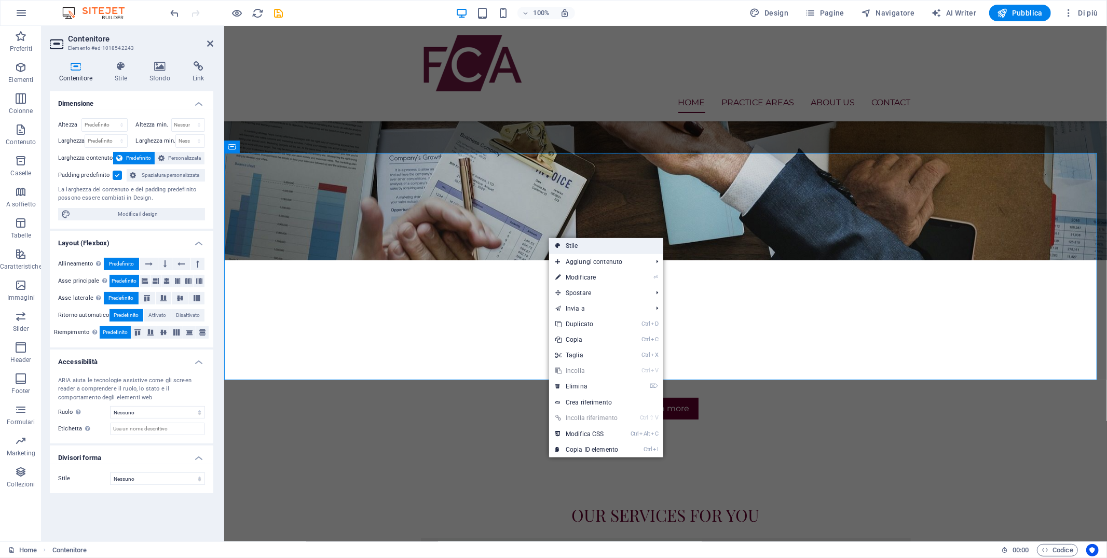
click at [619, 244] on link "Stile" at bounding box center [606, 246] width 114 height 16
select select "px"
select select "rem"
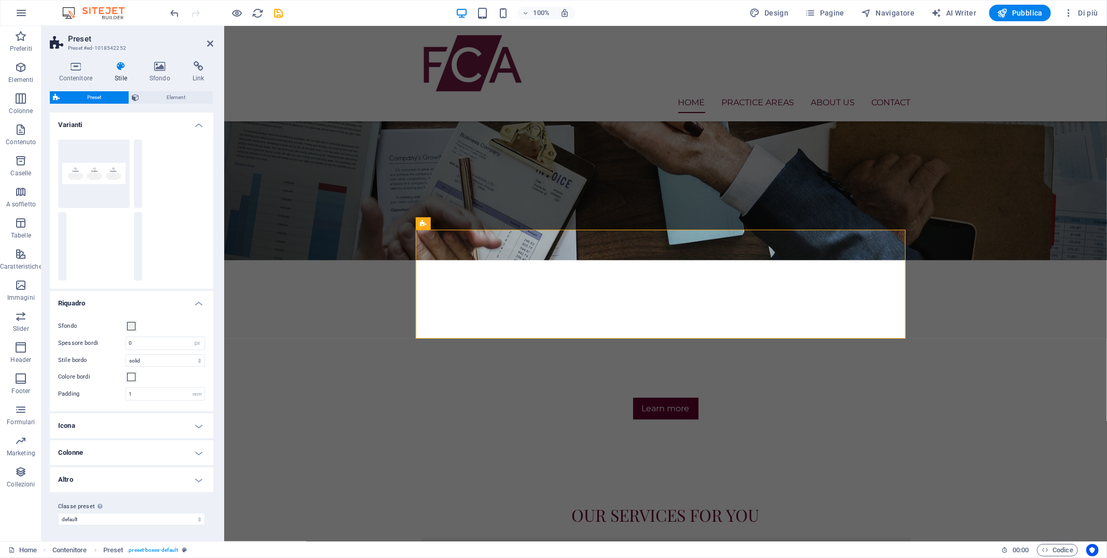
click at [130, 429] on h4 "Icona" at bounding box center [131, 426] width 163 height 25
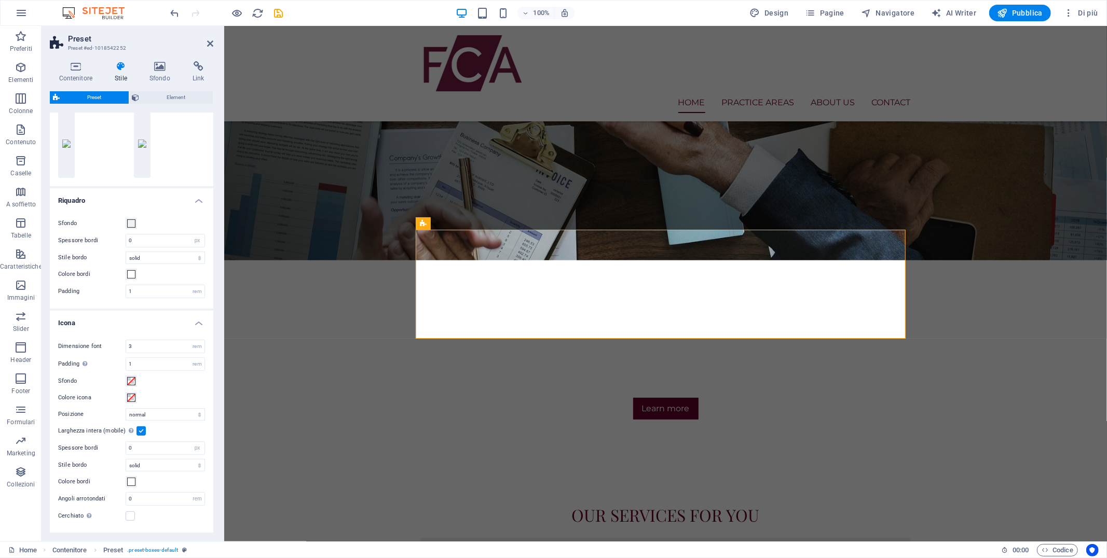
scroll to position [197, 0]
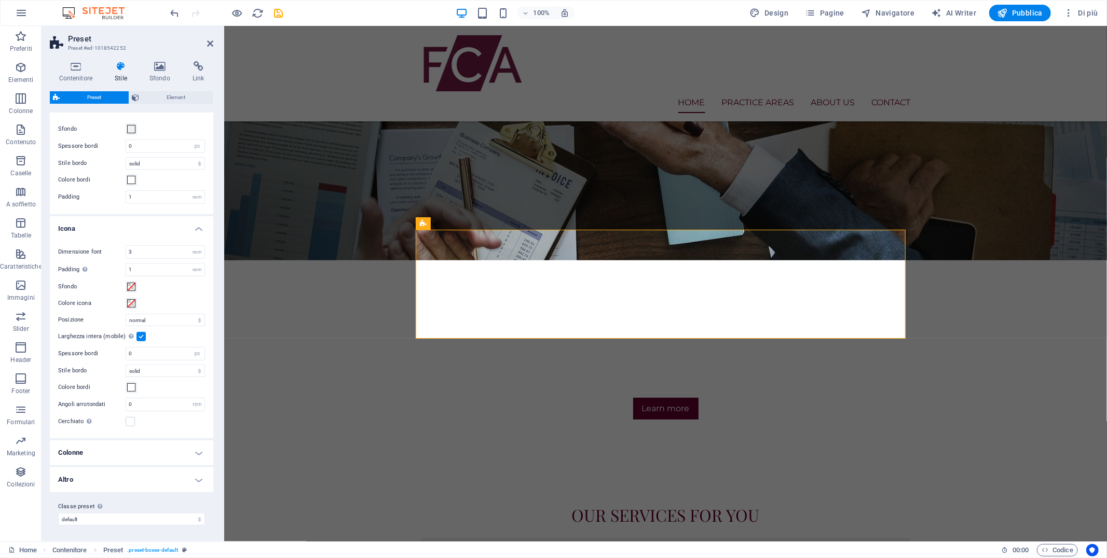
click at [140, 449] on h4 "Colonne" at bounding box center [131, 453] width 163 height 25
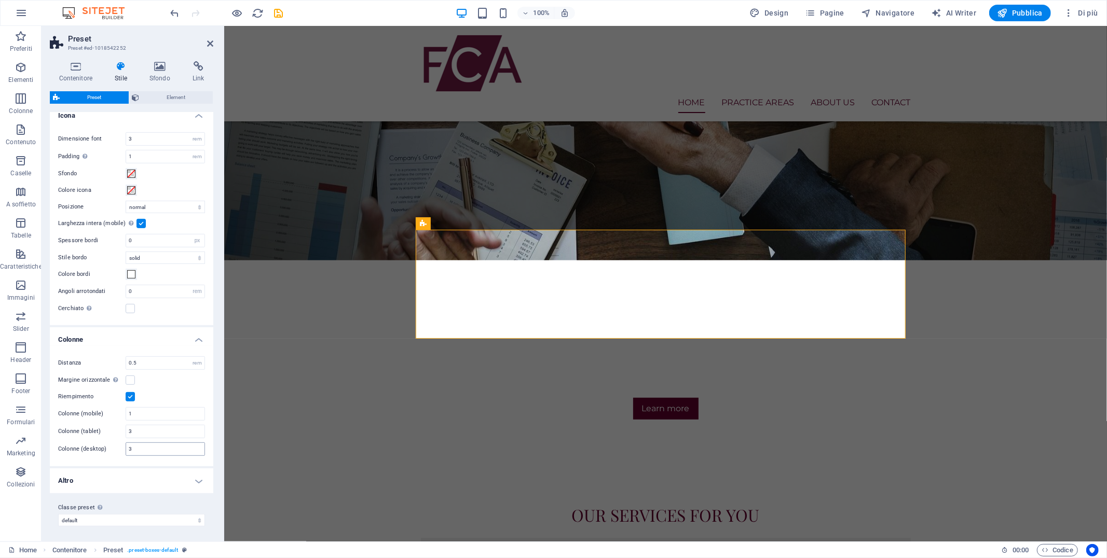
scroll to position [312, 0]
click at [128, 480] on h4 "Altro" at bounding box center [131, 479] width 163 height 25
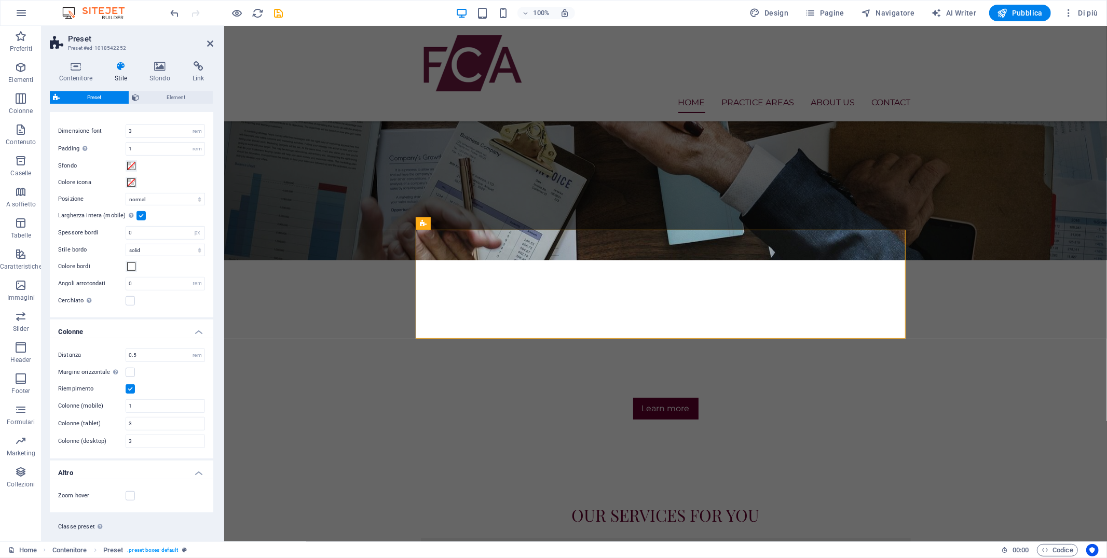
scroll to position [339, 0]
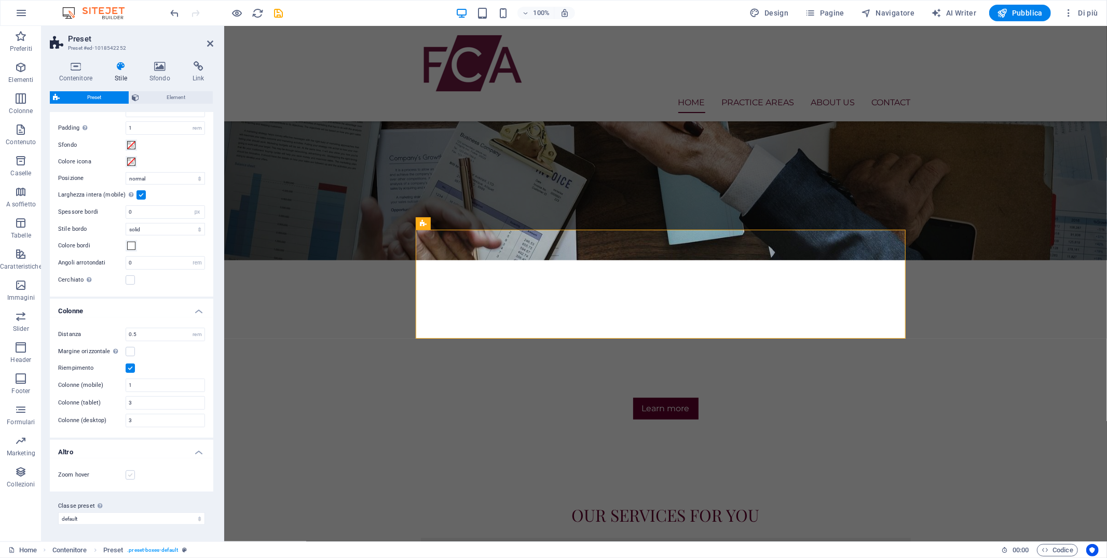
click at [129, 480] on label at bounding box center [130, 475] width 9 height 9
click at [0, 0] on input "Zoom hover" at bounding box center [0, 0] width 0 height 0
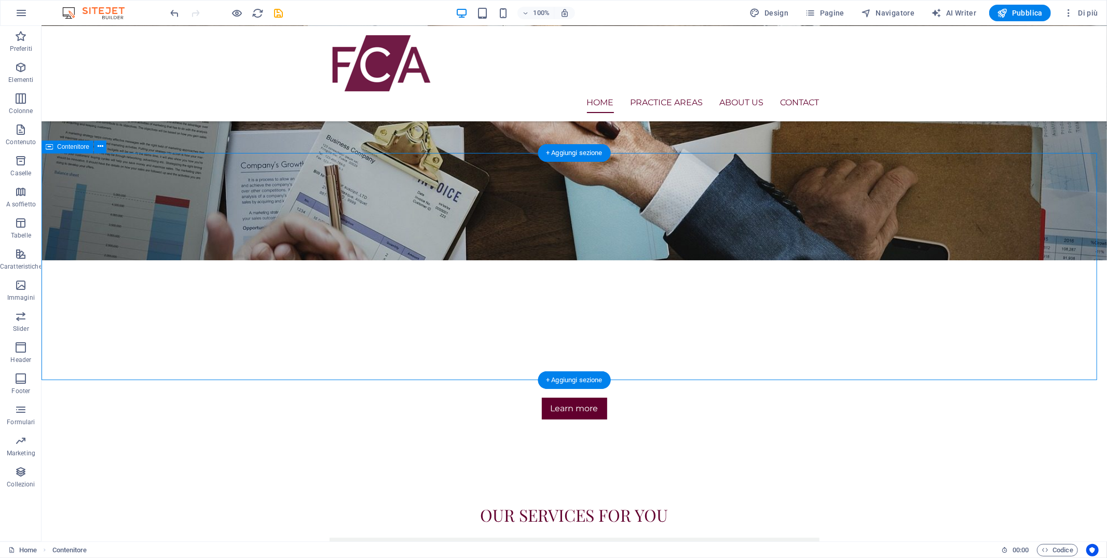
drag, startPoint x: 882, startPoint y: 251, endPoint x: 868, endPoint y: 252, distance: 13.5
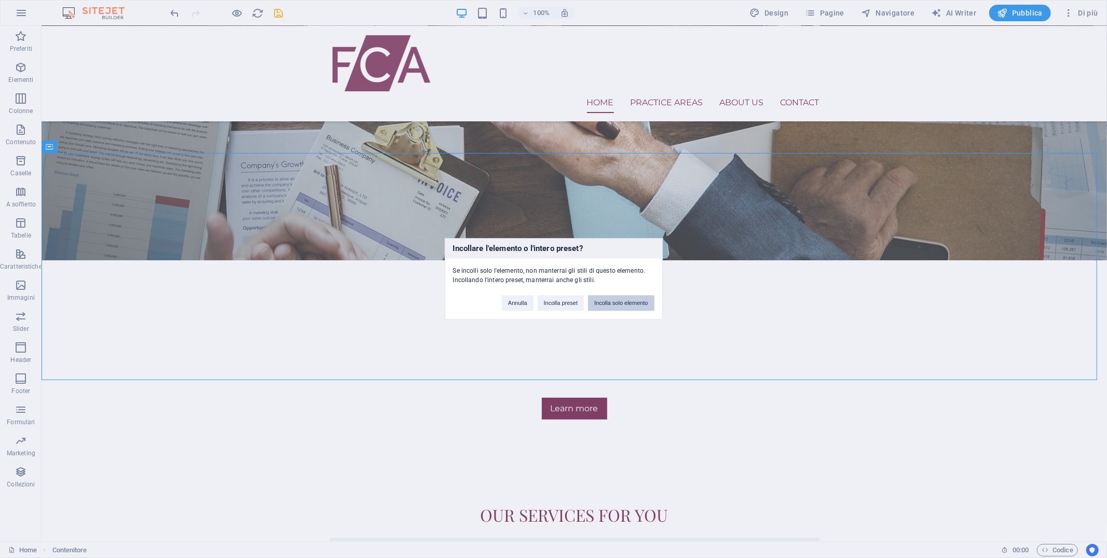
click at [616, 304] on button "Incolla solo elemento" at bounding box center [621, 304] width 66 height 16
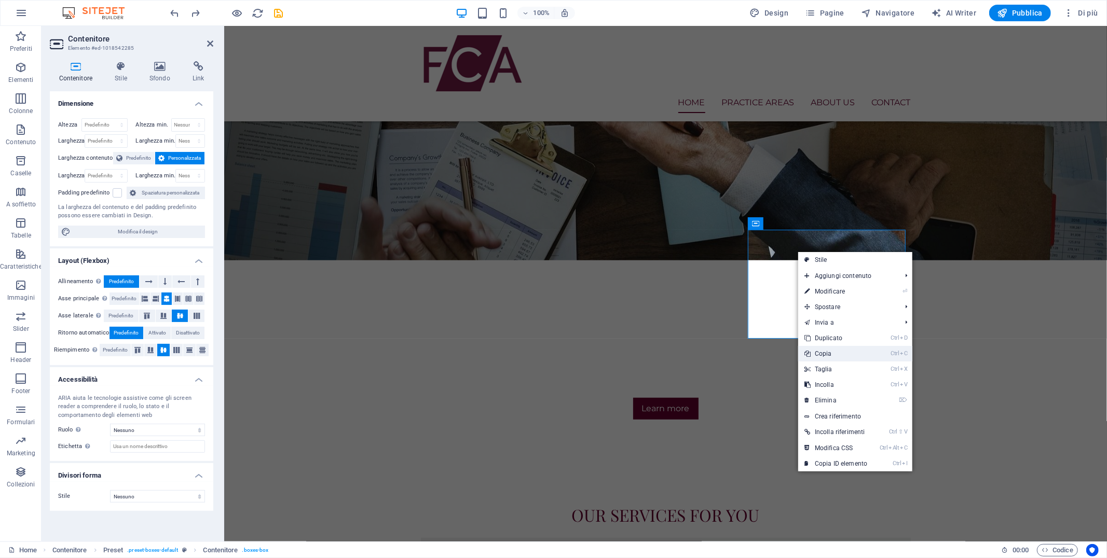
click at [825, 352] on link "Ctrl C Copia" at bounding box center [835, 354] width 75 height 16
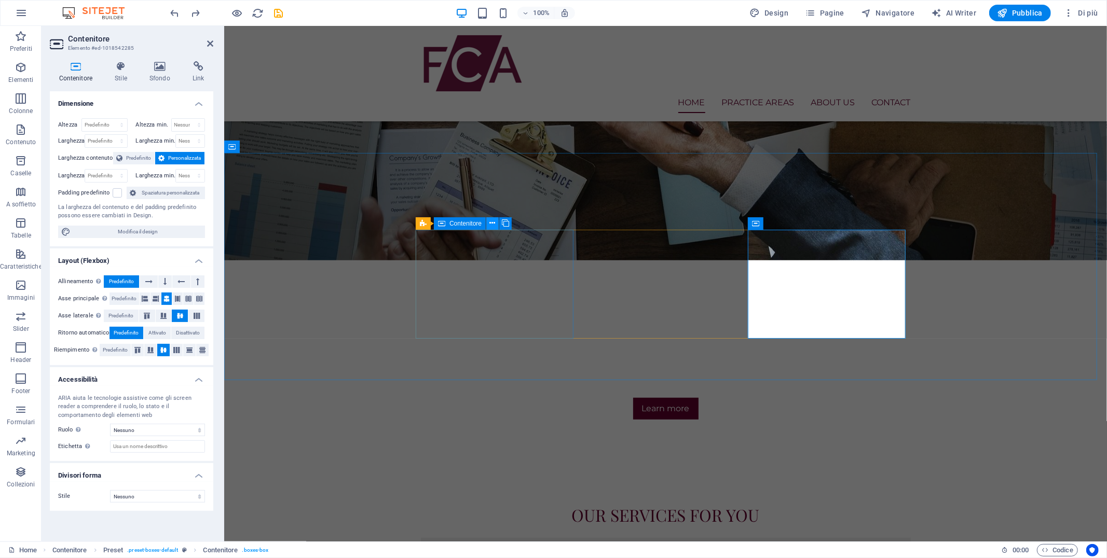
click at [496, 225] on button at bounding box center [492, 223] width 12 height 12
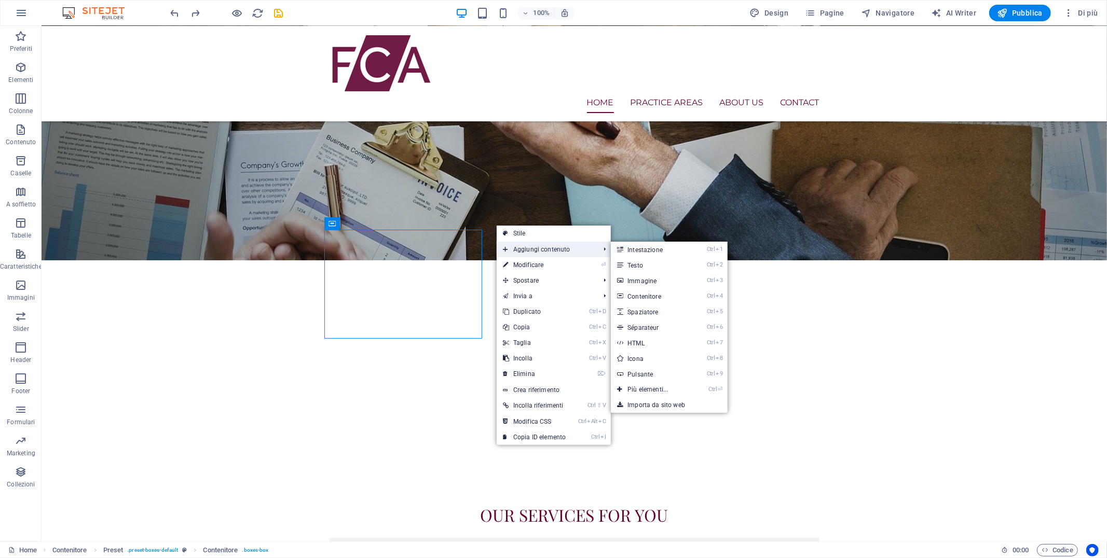
click at [521, 247] on span "Aggiungi contenuto" at bounding box center [546, 250] width 99 height 16
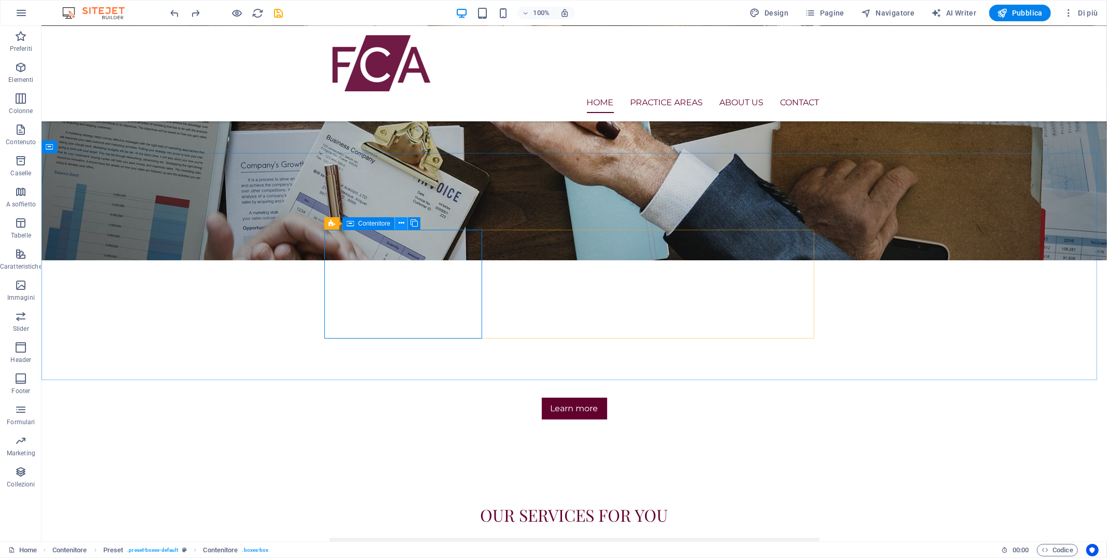
click at [399, 223] on icon at bounding box center [402, 223] width 6 height 11
click at [400, 224] on icon at bounding box center [402, 223] width 6 height 11
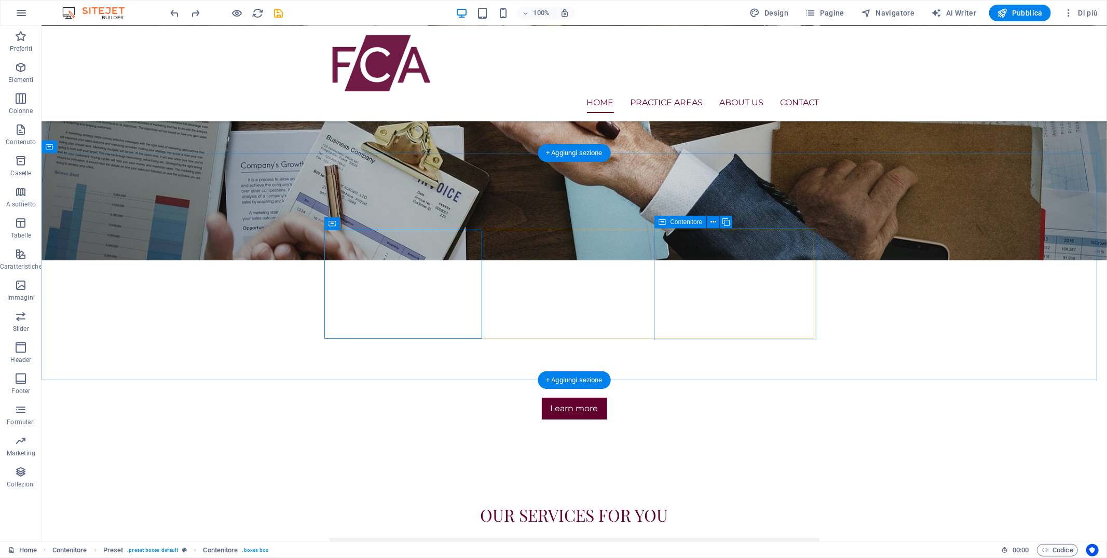
click at [714, 225] on icon at bounding box center [715, 223] width 6 height 11
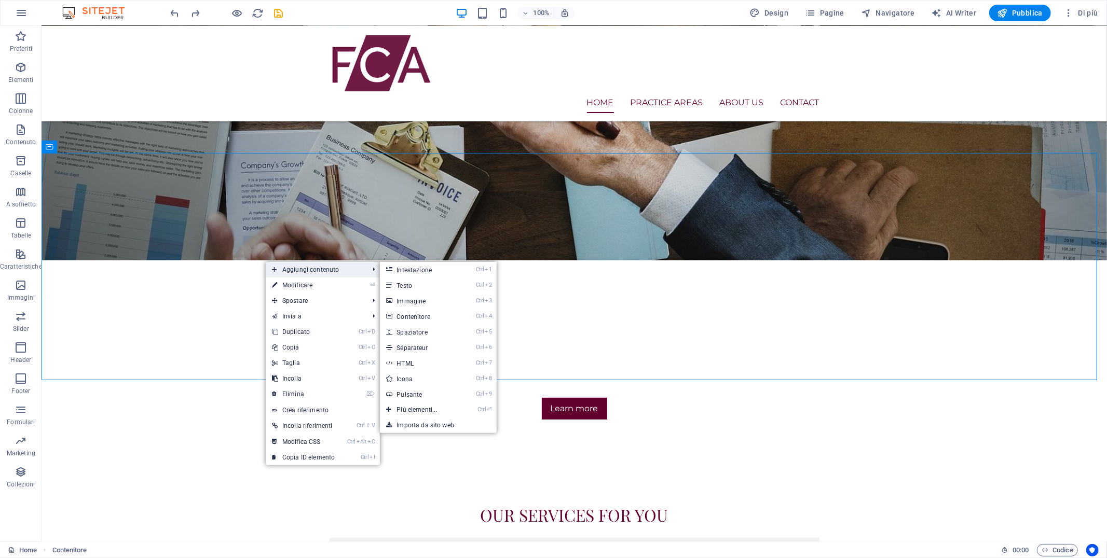
click at [282, 270] on span "Aggiungi contenuto" at bounding box center [315, 270] width 99 height 16
drag, startPoint x: 433, startPoint y: 315, endPoint x: 286, endPoint y: 251, distance: 160.6
click at [433, 315] on link "Ctrl 4 Contenitore" at bounding box center [419, 317] width 78 height 16
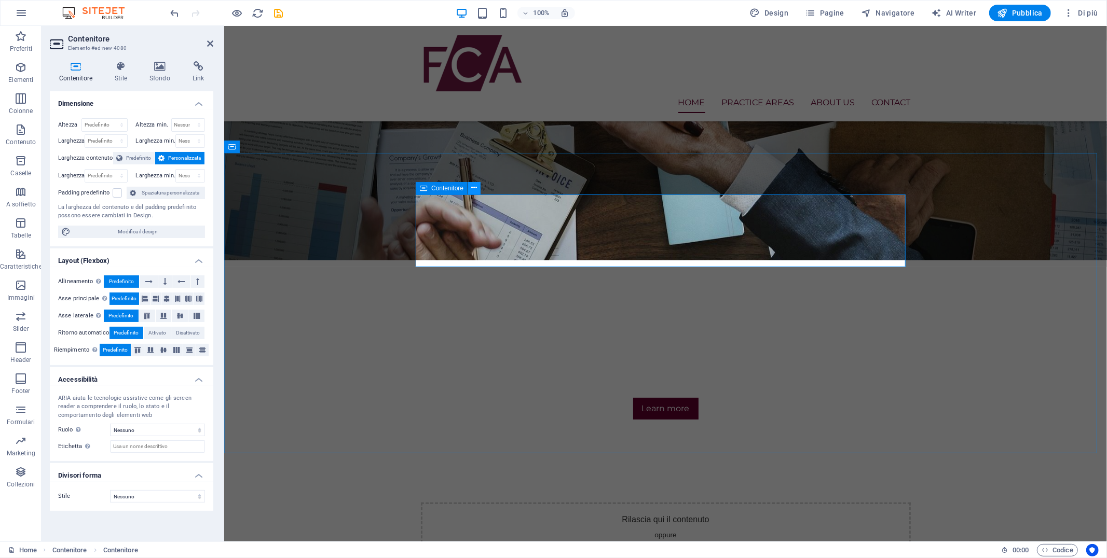
click at [473, 187] on icon at bounding box center [475, 188] width 6 height 11
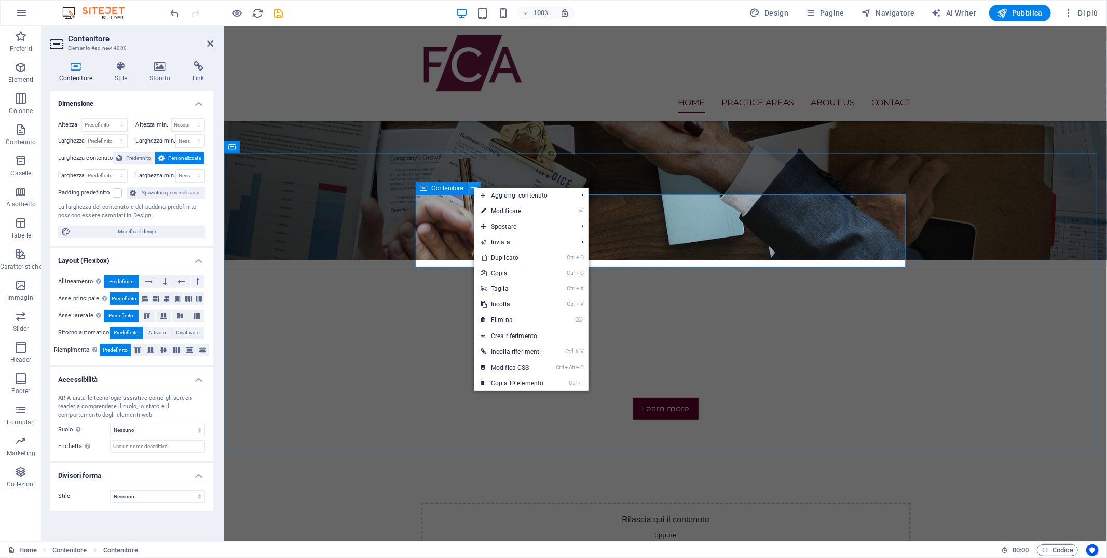
click at [474, 186] on icon at bounding box center [475, 188] width 6 height 11
click at [144, 231] on span "Modifica il design" at bounding box center [138, 232] width 128 height 12
select select "rem"
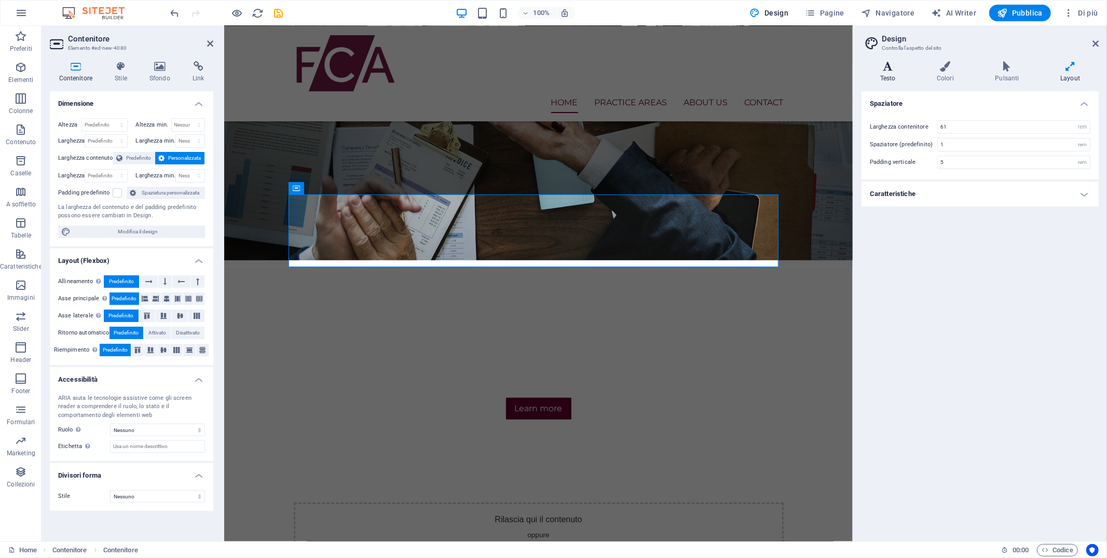
click at [889, 63] on icon at bounding box center [887, 66] width 52 height 10
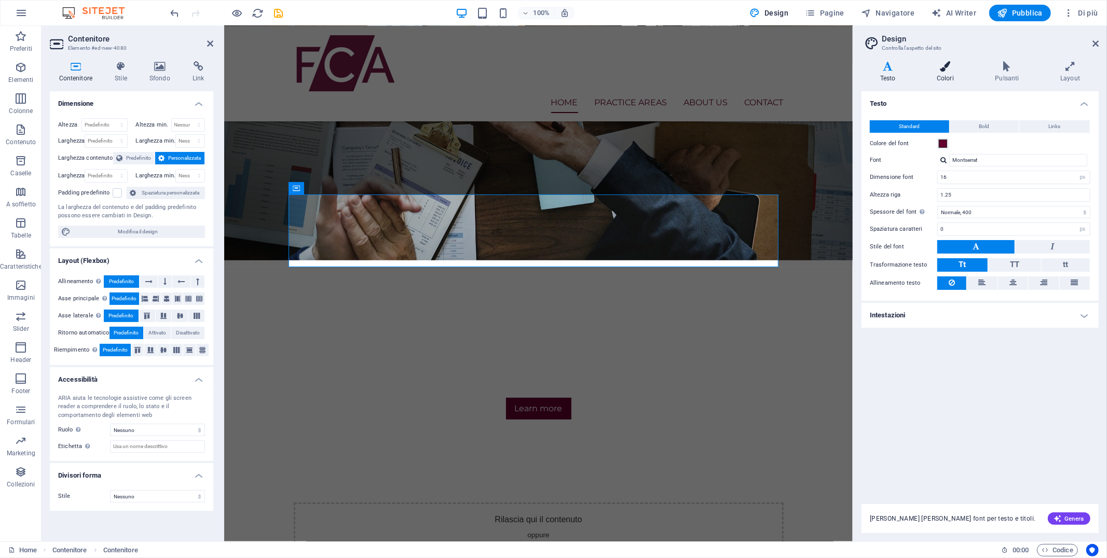
click at [939, 63] on icon at bounding box center [945, 66] width 54 height 10
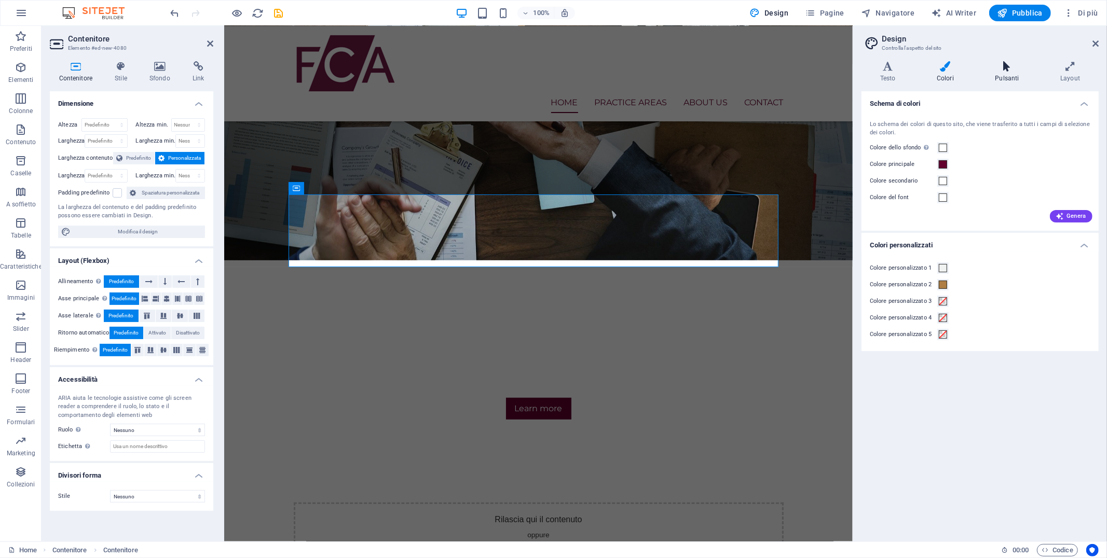
click at [996, 66] on icon at bounding box center [1007, 66] width 61 height 10
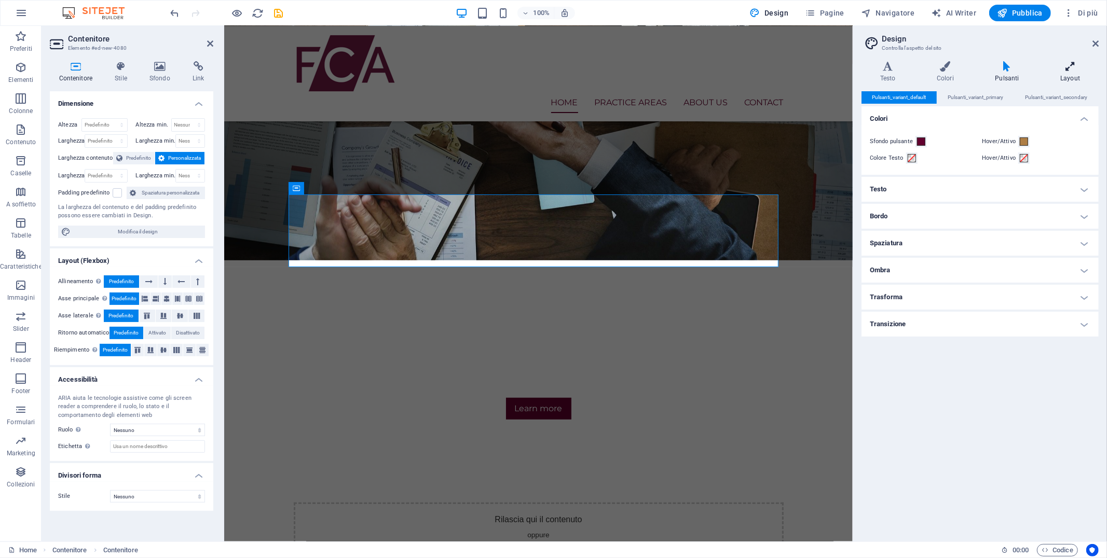
click at [996, 66] on icon at bounding box center [1070, 66] width 57 height 10
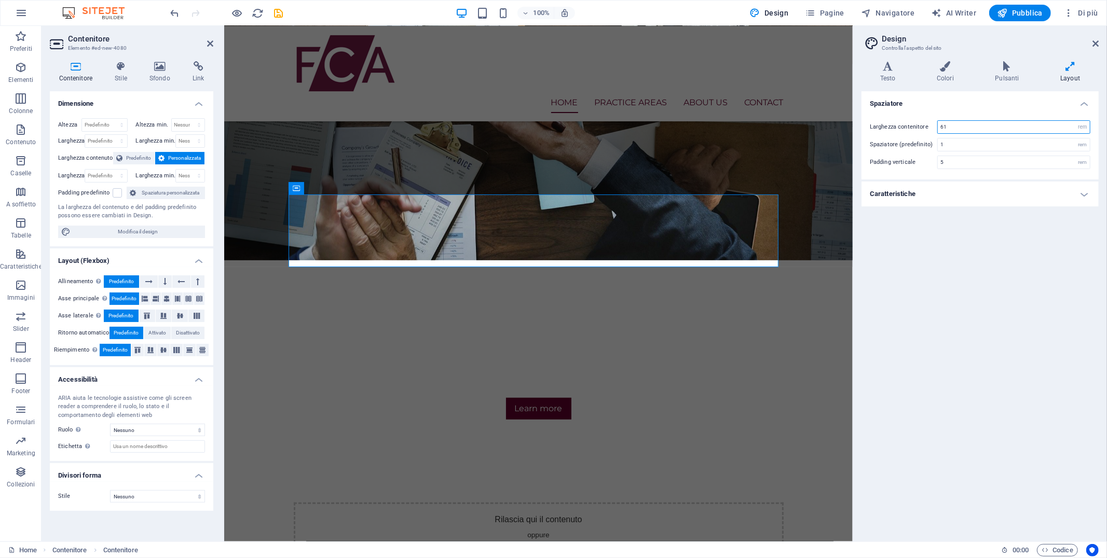
click at [996, 126] on input "61" at bounding box center [1014, 127] width 152 height 12
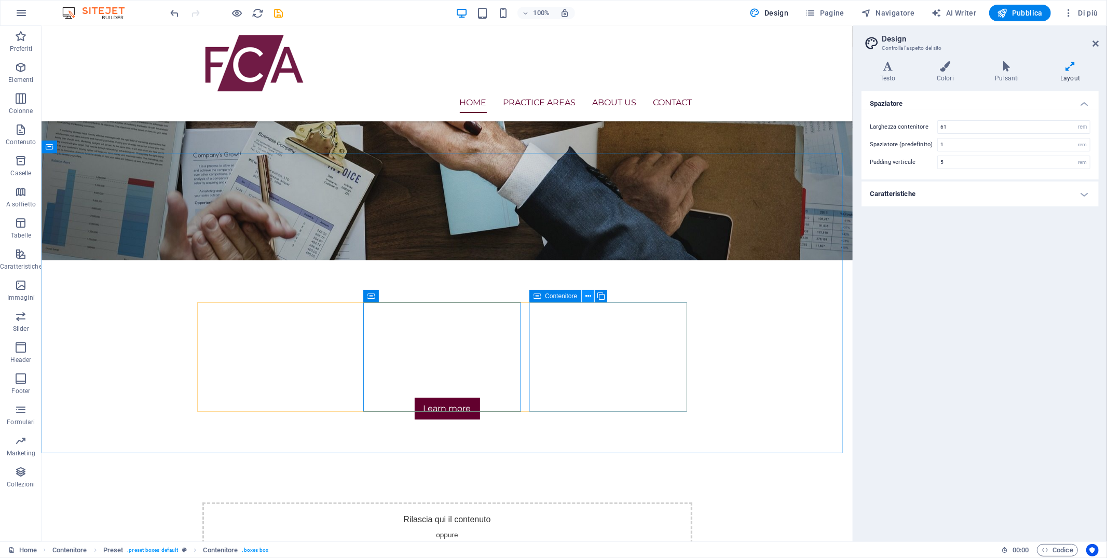
click at [586, 292] on icon at bounding box center [588, 296] width 6 height 11
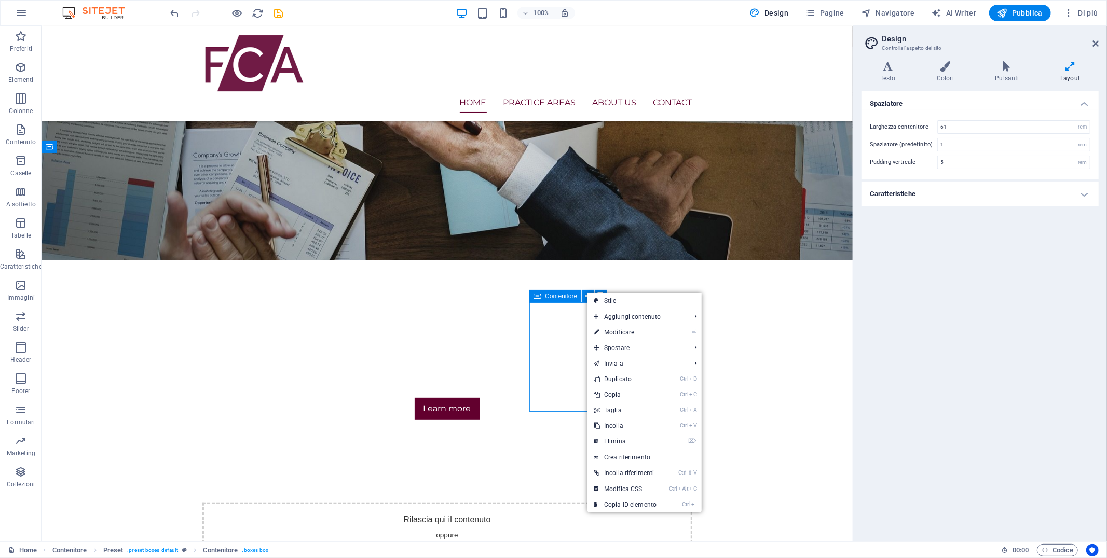
click at [557, 300] on div "Contenitore" at bounding box center [555, 296] width 52 height 12
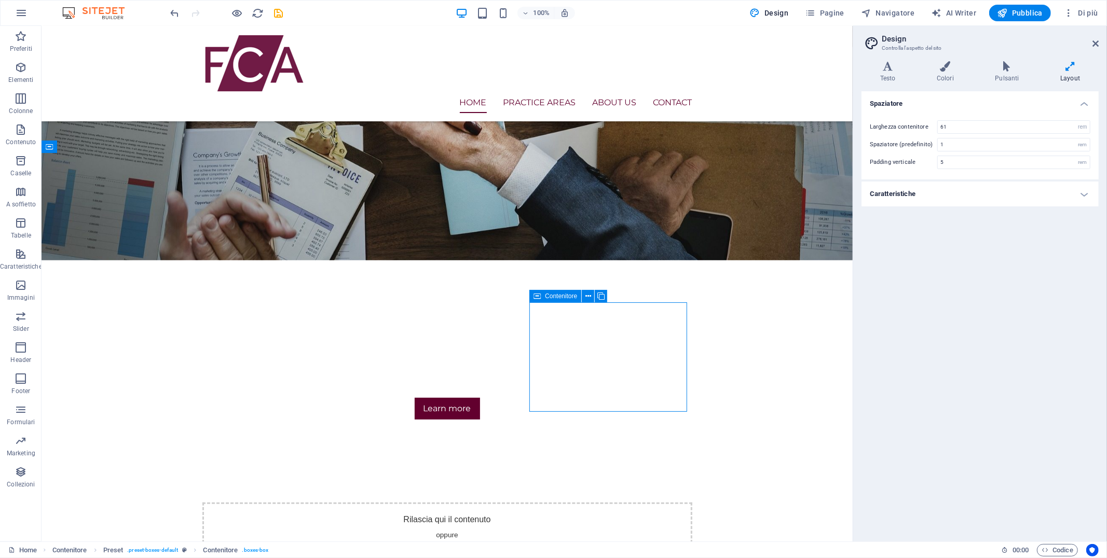
click at [557, 300] on div "Contenitore" at bounding box center [555, 296] width 52 height 12
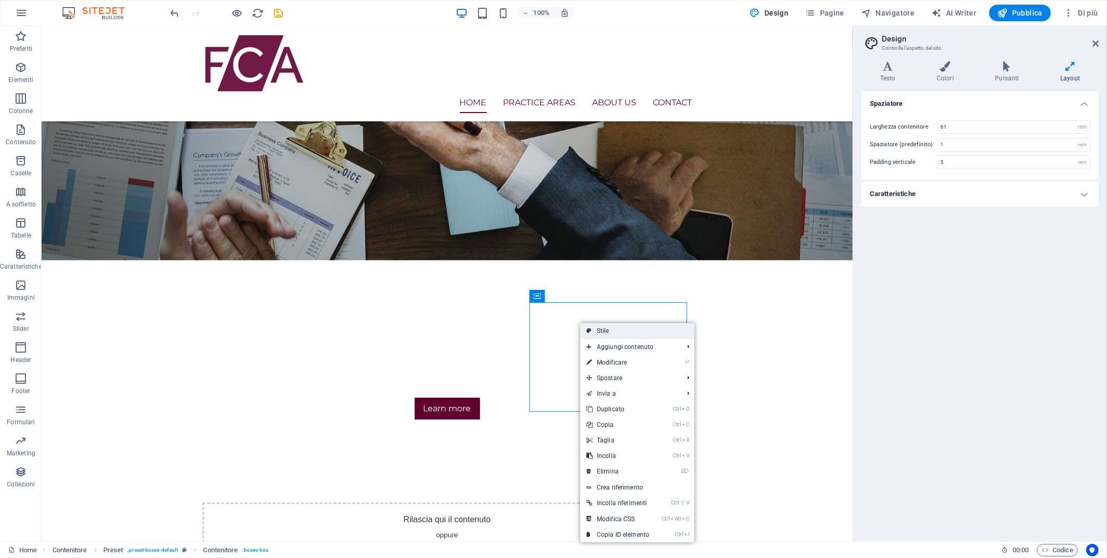
click at [606, 328] on link "Stile" at bounding box center [637, 331] width 114 height 16
select select "px"
select select "rem"
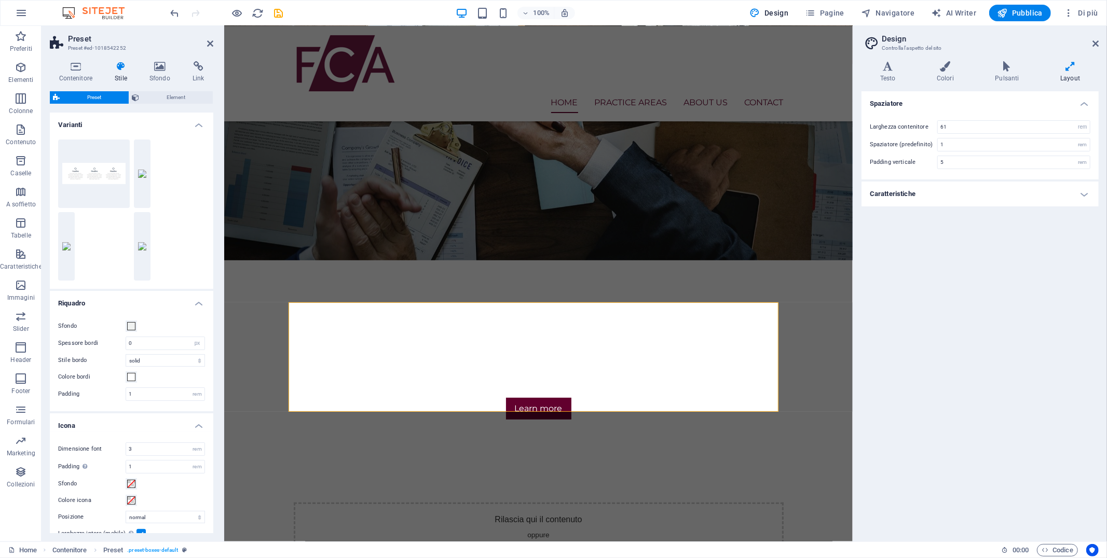
click at [996, 65] on icon at bounding box center [1070, 66] width 57 height 10
click at [996, 63] on icon at bounding box center [1007, 66] width 61 height 10
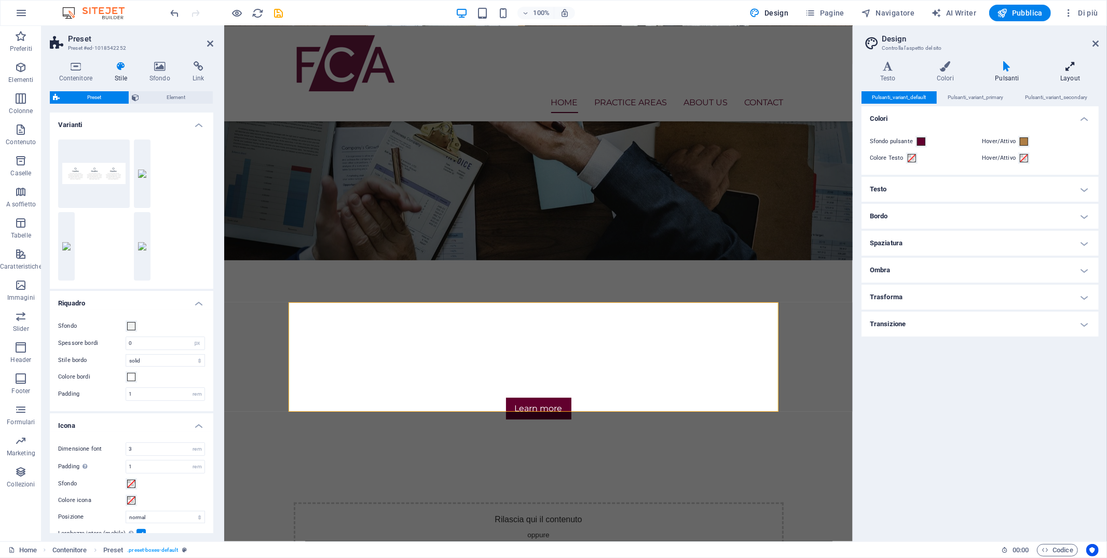
click at [996, 65] on icon at bounding box center [1070, 66] width 57 height 10
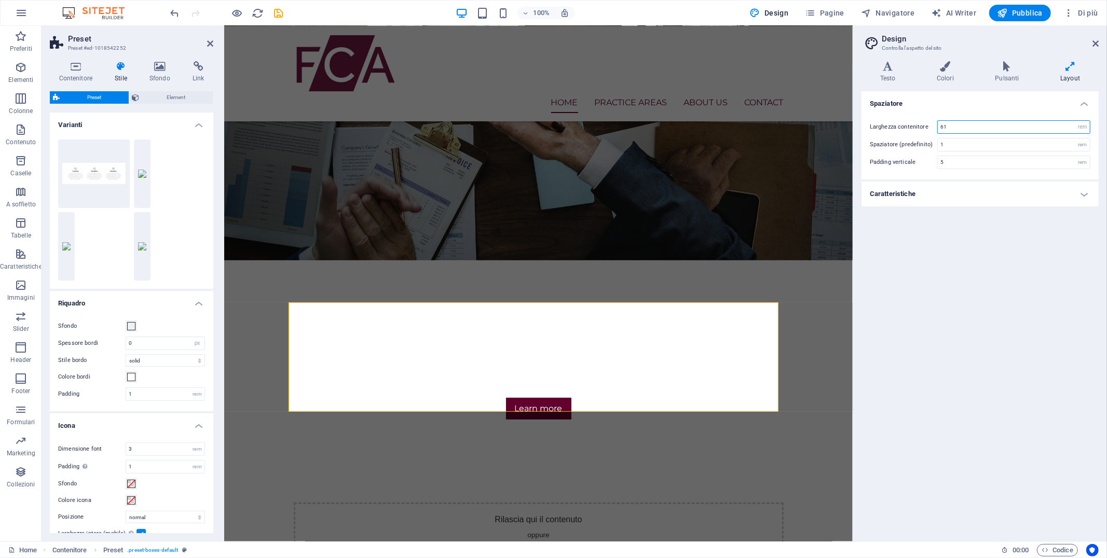
drag, startPoint x: 960, startPoint y: 126, endPoint x: 878, endPoint y: 127, distance: 82.0
click at [878, 127] on div "Larghezza contenitore 61 rem px" at bounding box center [980, 126] width 221 height 13
click at [996, 317] on div "Spaziatore Larghezza contenitore 81 rem px Spaziatore (predefinito) 1 rem Paddi…" at bounding box center [979, 312] width 237 height 442
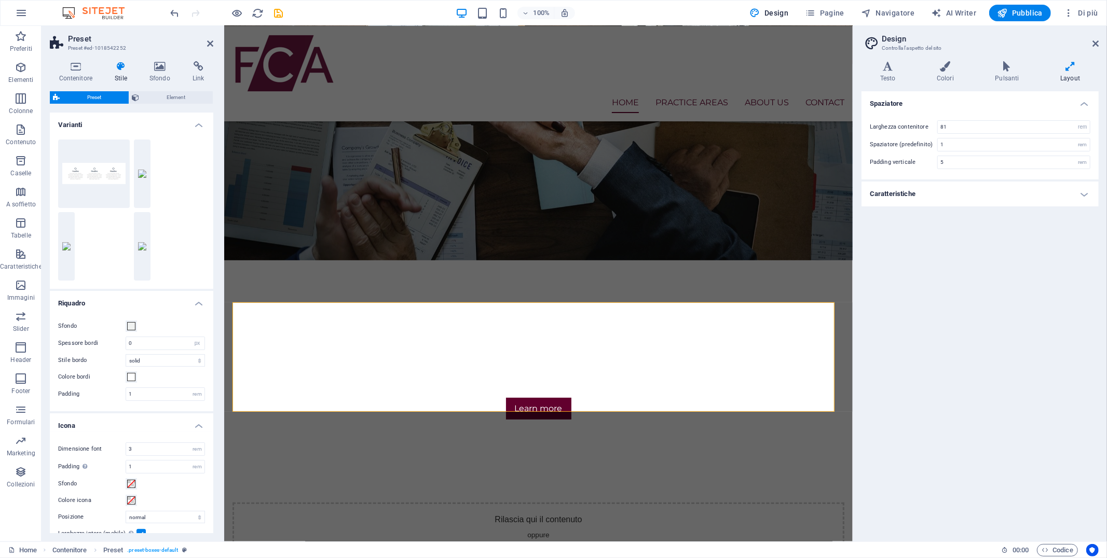
click at [996, 292] on div "Spaziatore Larghezza contenitore 81 rem px Spaziatore (predefinito) 1 rem Paddi…" at bounding box center [979, 312] width 237 height 442
drag, startPoint x: 999, startPoint y: 292, endPoint x: 1031, endPoint y: 198, distance: 99.1
click at [996, 291] on div "Spaziatore Larghezza contenitore 81 rem px Spaziatore (predefinito) 1 rem Paddi…" at bounding box center [979, 312] width 237 height 442
click at [996, 264] on div "Spaziatore Larghezza contenitore 81 rem px Spaziatore (predefinito) 1 rem Paddi…" at bounding box center [979, 312] width 237 height 442
click at [985, 122] on input "81" at bounding box center [1014, 127] width 152 height 12
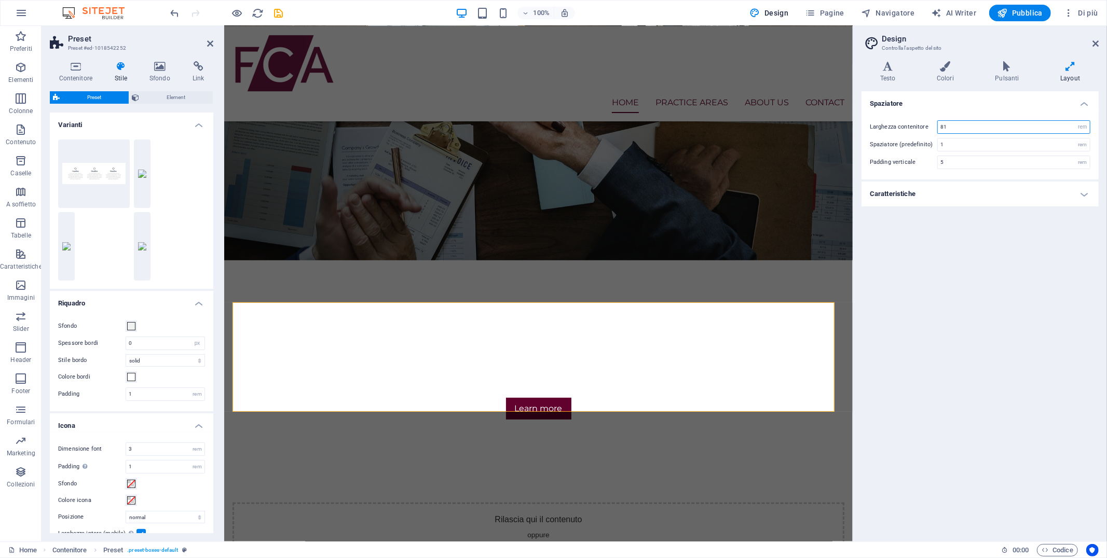
type input "8"
type input "61"
click at [971, 190] on h4 "Caratteristiche" at bounding box center [979, 194] width 237 height 25
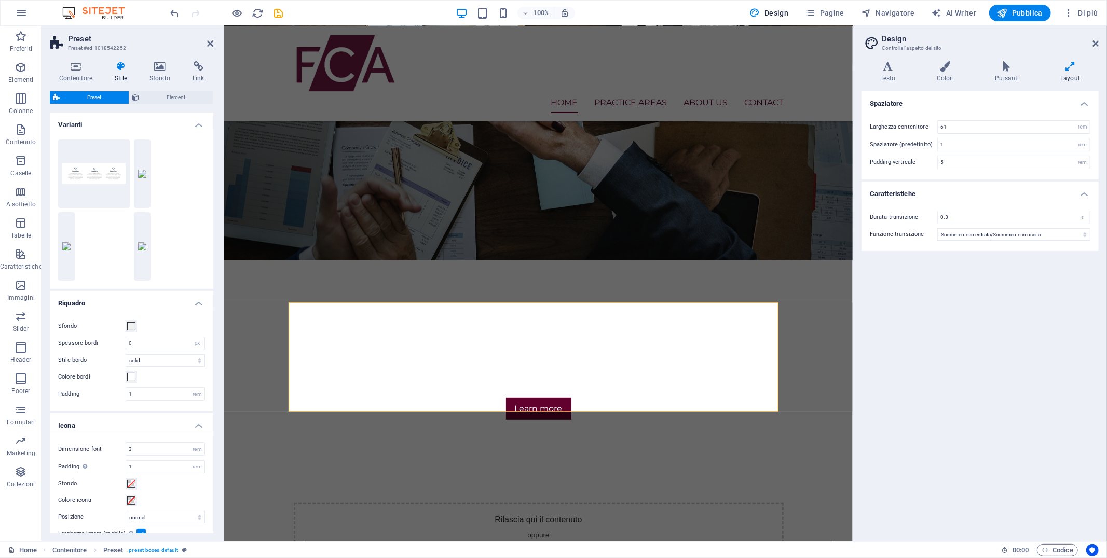
click at [972, 188] on h4 "Caratteristiche" at bounding box center [979, 191] width 237 height 19
click at [972, 188] on h4 "Caratteristiche" at bounding box center [979, 194] width 237 height 25
click at [972, 187] on h4 "Caratteristiche" at bounding box center [979, 191] width 237 height 19
click at [936, 66] on icon at bounding box center [945, 66] width 54 height 10
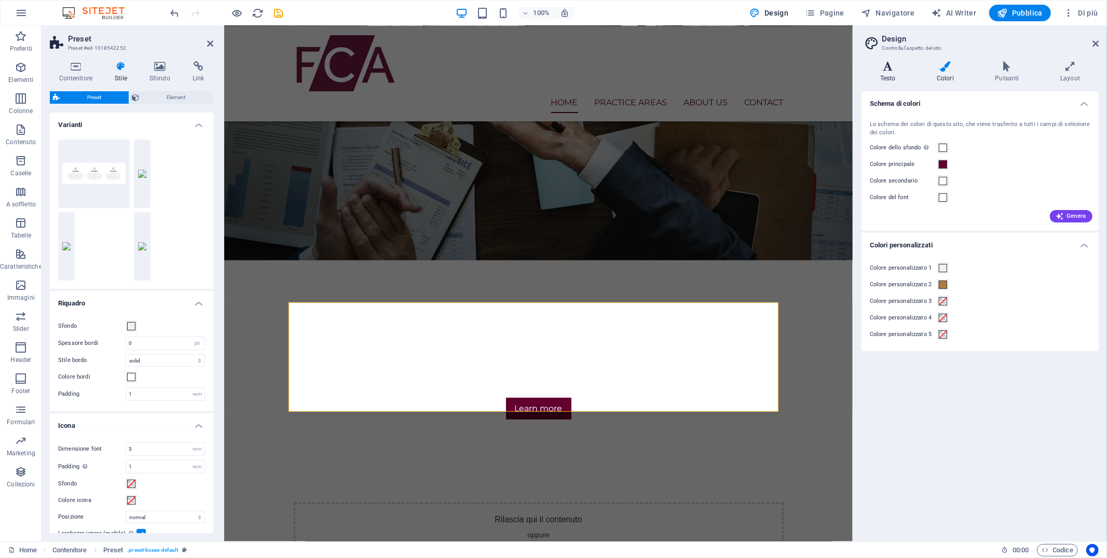
click at [889, 62] on icon at bounding box center [887, 66] width 52 height 10
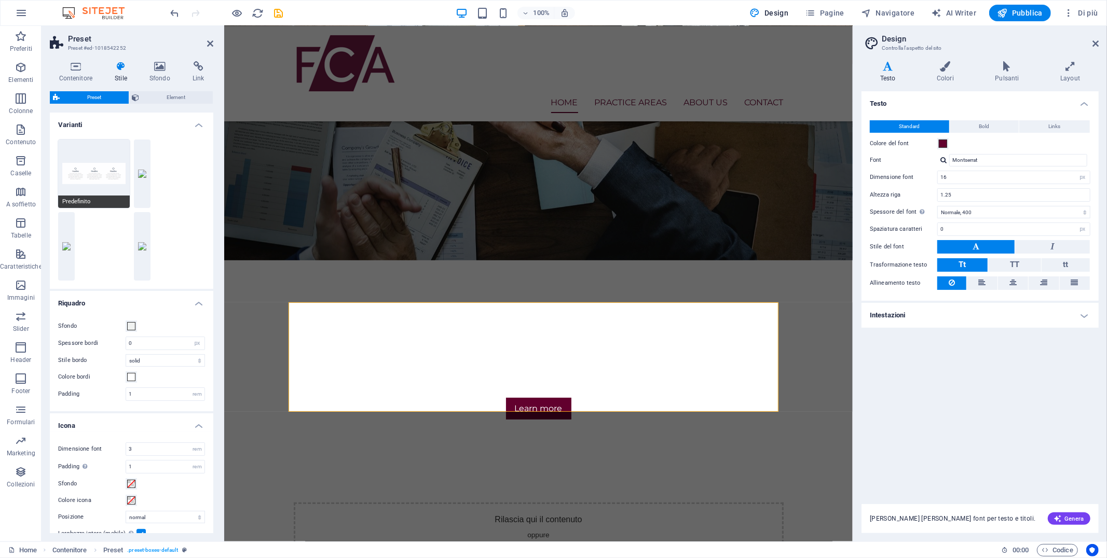
click at [101, 163] on button "Predefinito" at bounding box center [94, 174] width 72 height 68
type input "0"
type input "2.5"
type input "1"
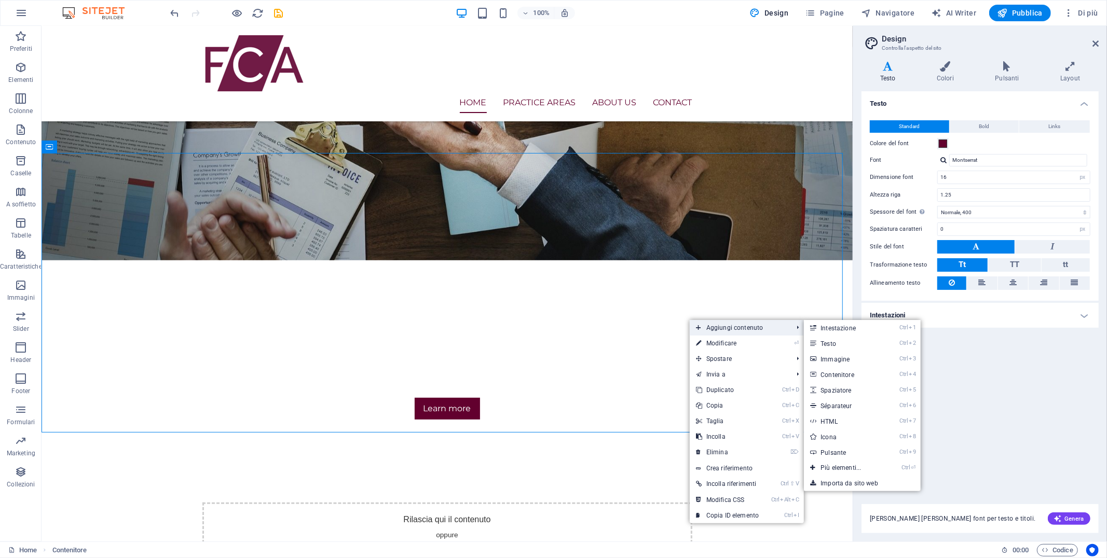
click at [732, 328] on span "Aggiungi contenuto" at bounding box center [739, 328] width 99 height 16
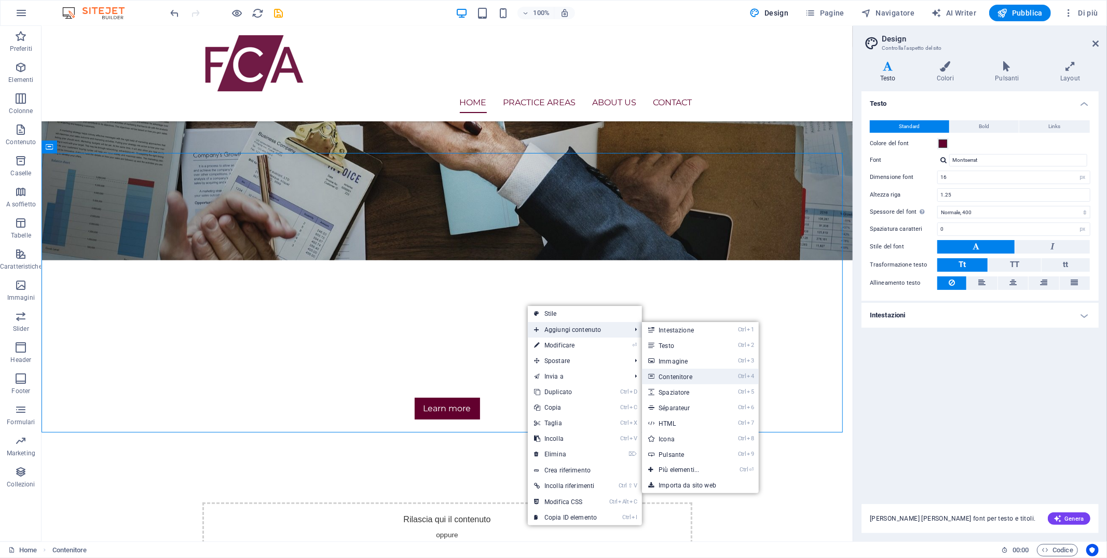
click at [676, 379] on link "Ctrl 4 Contenitore" at bounding box center [681, 377] width 78 height 16
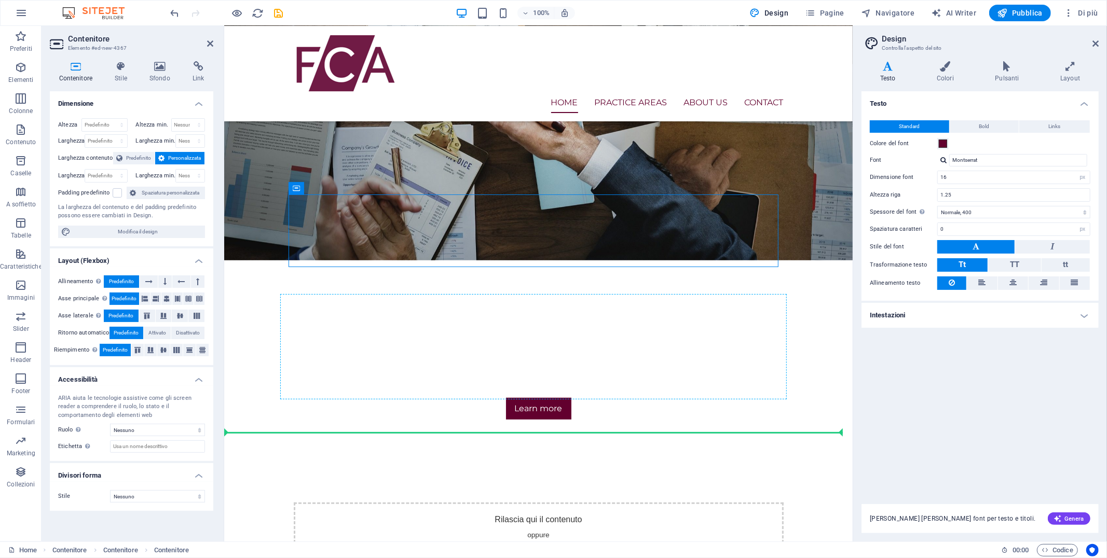
drag, startPoint x: 748, startPoint y: 225, endPoint x: 771, endPoint y: 320, distance: 97.7
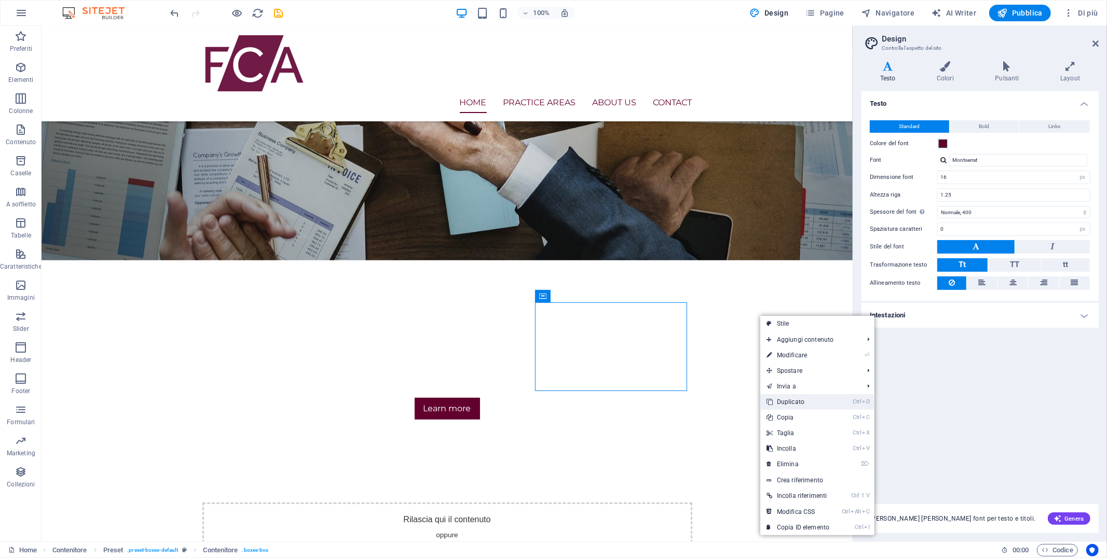
click at [799, 401] on link "Ctrl D Duplicato" at bounding box center [797, 402] width 75 height 16
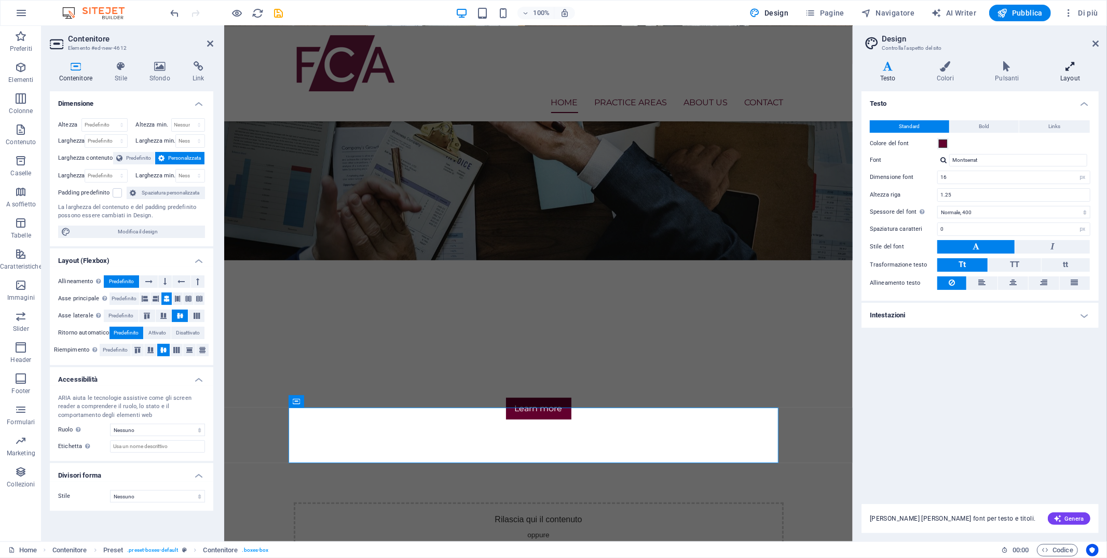
click at [996, 65] on icon at bounding box center [1070, 66] width 57 height 10
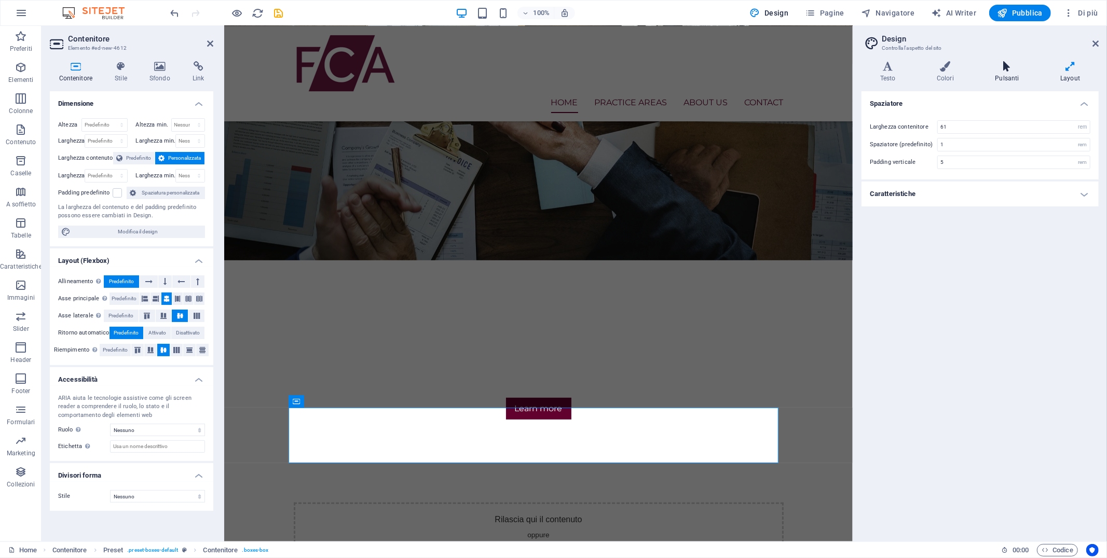
click at [996, 61] on icon at bounding box center [1007, 66] width 61 height 10
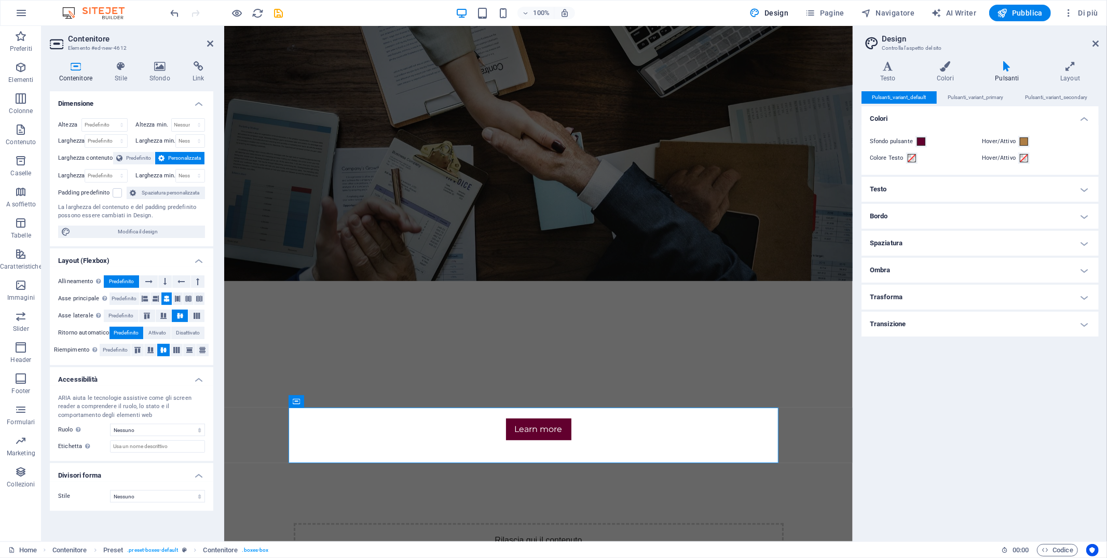
drag, startPoint x: 849, startPoint y: 72, endPoint x: 1081, endPoint y: 98, distance: 233.9
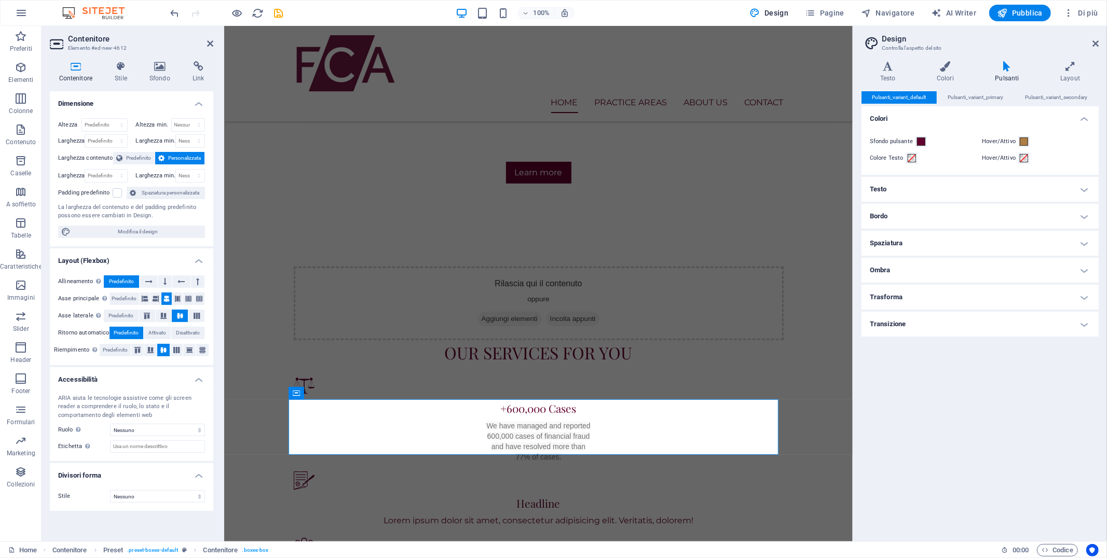
scroll to position [173, 0]
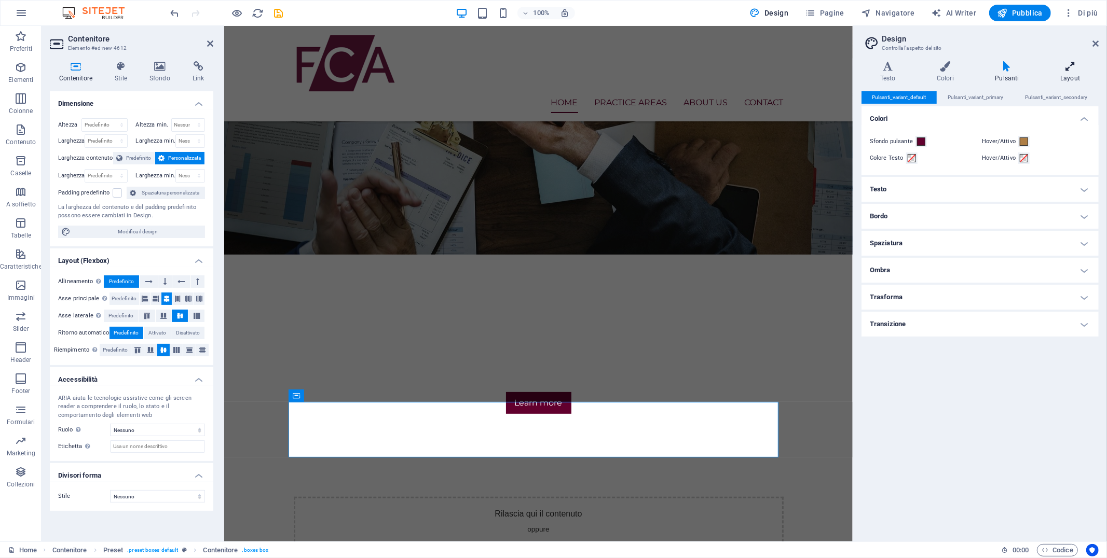
click at [996, 68] on icon at bounding box center [1070, 66] width 57 height 10
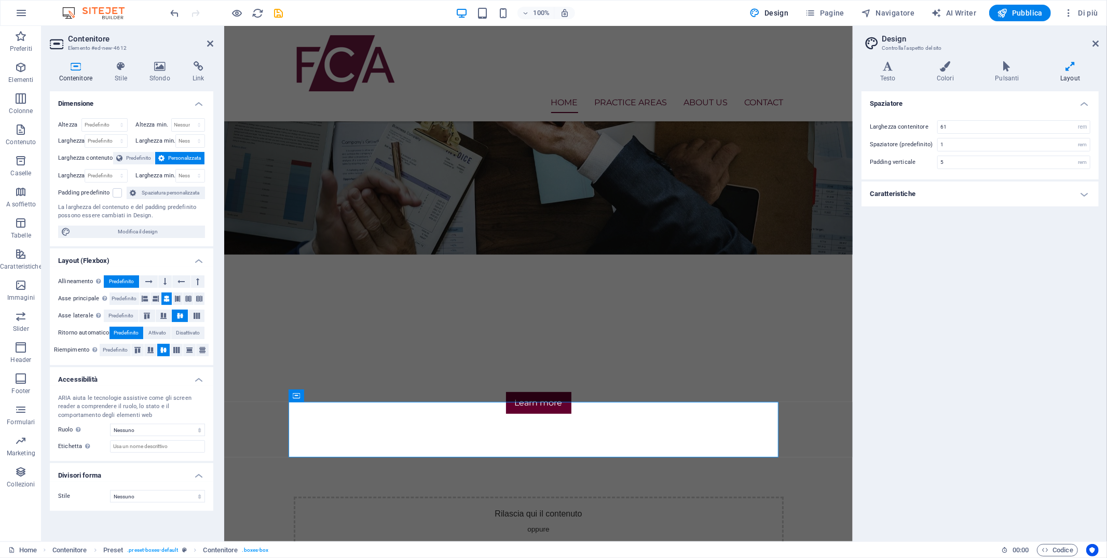
click at [936, 191] on h4 "Caratteristiche" at bounding box center [979, 194] width 237 height 25
click at [939, 188] on h4 "Caratteristiche" at bounding box center [979, 191] width 237 height 19
drag, startPoint x: 444, startPoint y: 358, endPoint x: 625, endPoint y: 340, distance: 182.0
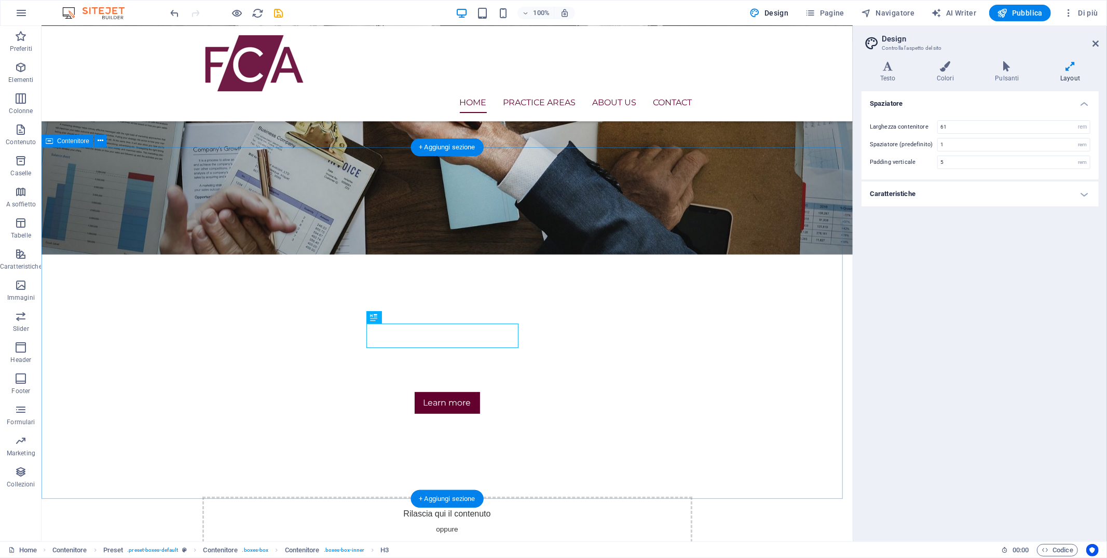
drag, startPoint x: 423, startPoint y: 113, endPoint x: 347, endPoint y: 76, distance: 84.0
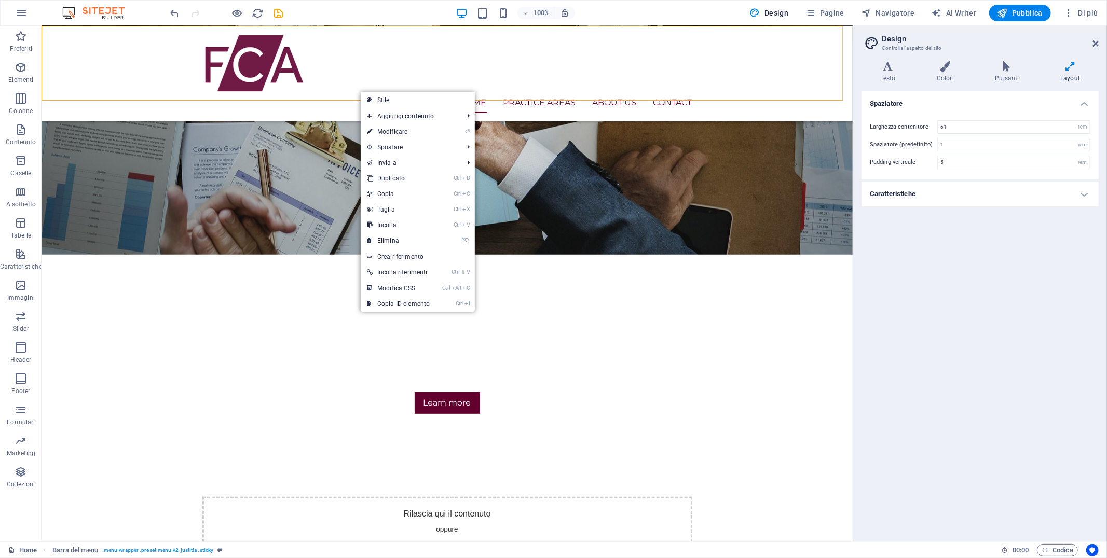
click at [182, 11] on div at bounding box center [227, 13] width 116 height 17
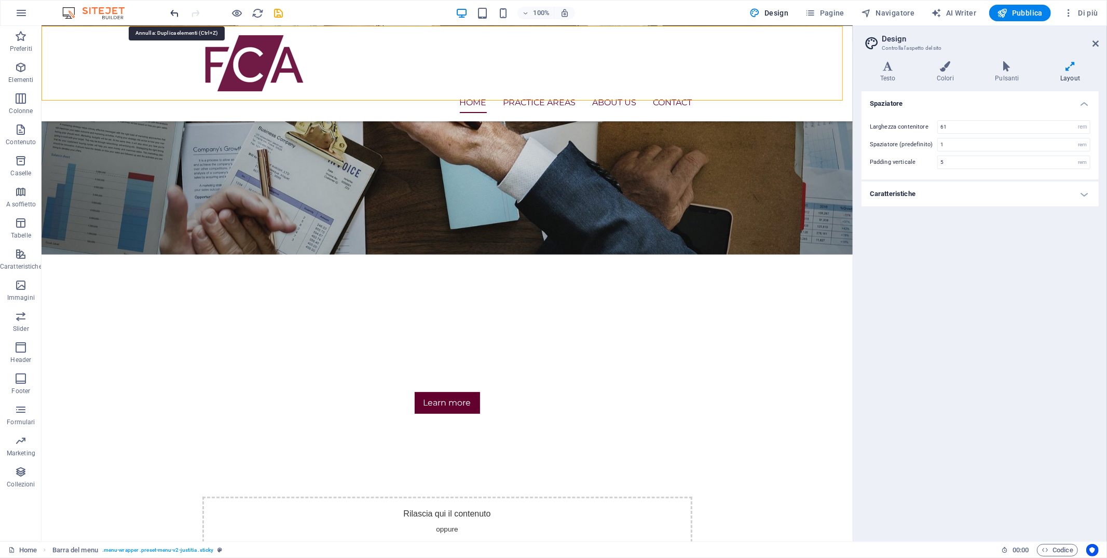
click at [178, 11] on icon "undo" at bounding box center [175, 13] width 12 height 12
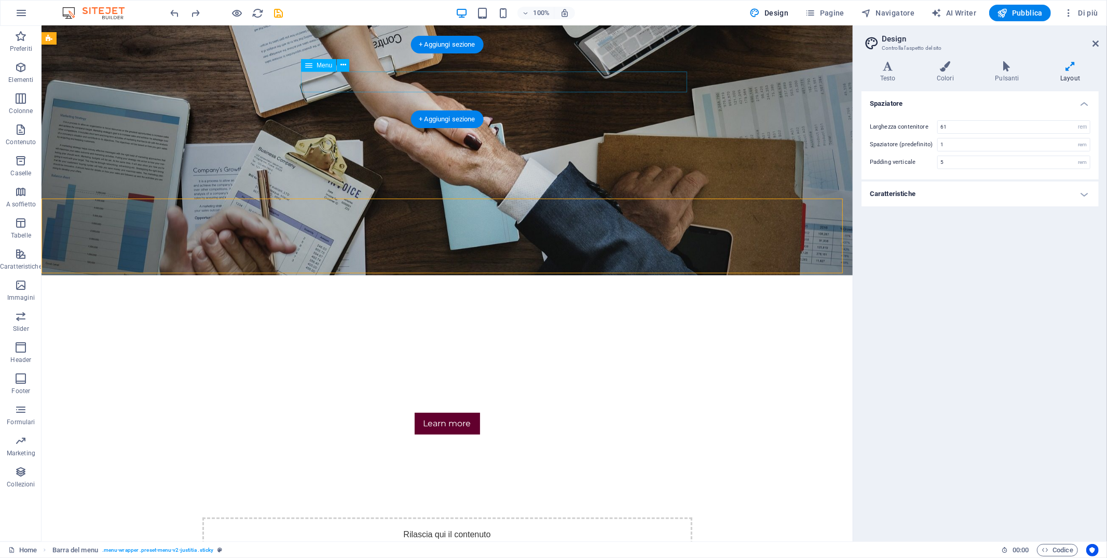
scroll to position [0, 0]
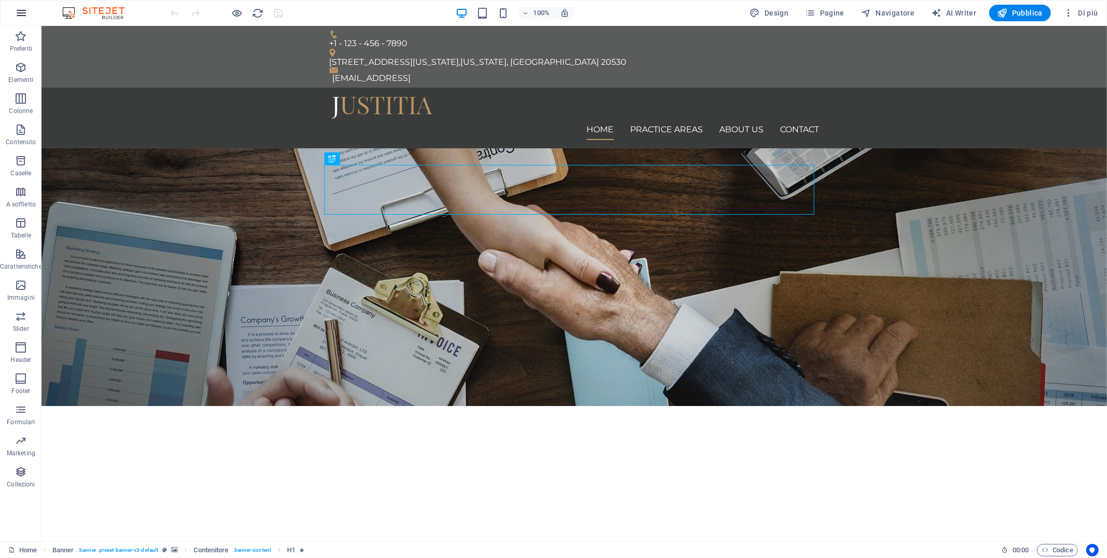
click at [22, 14] on icon "button" at bounding box center [21, 13] width 12 height 12
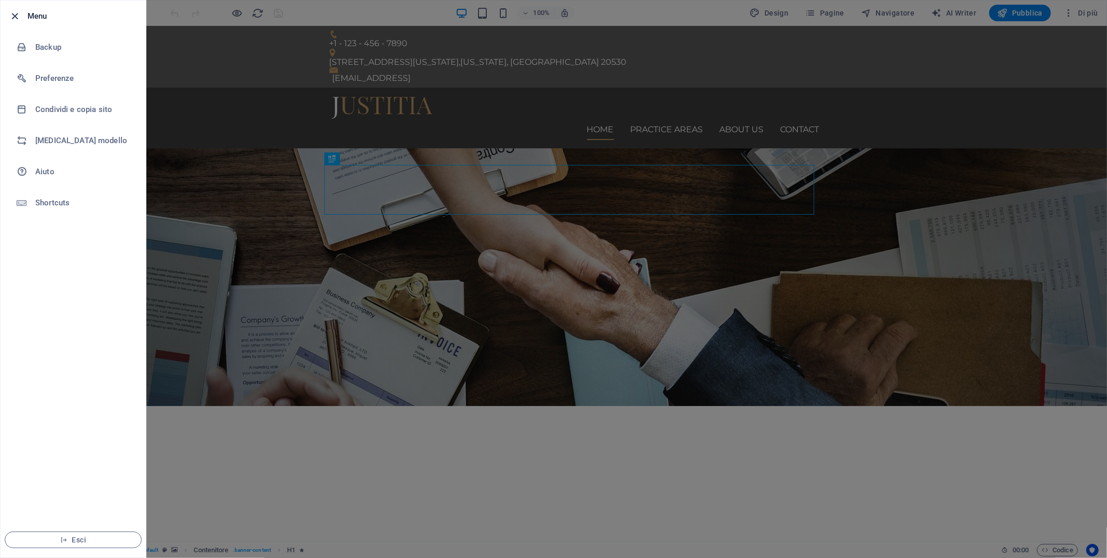
click at [11, 13] on icon "button" at bounding box center [15, 16] width 12 height 12
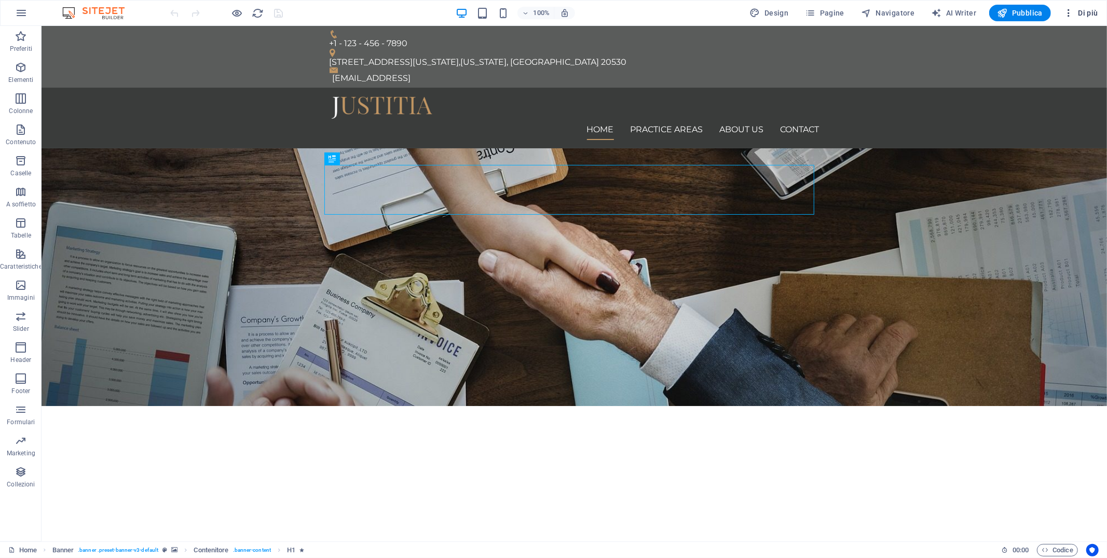
click at [1073, 10] on icon "button" at bounding box center [1068, 13] width 10 height 10
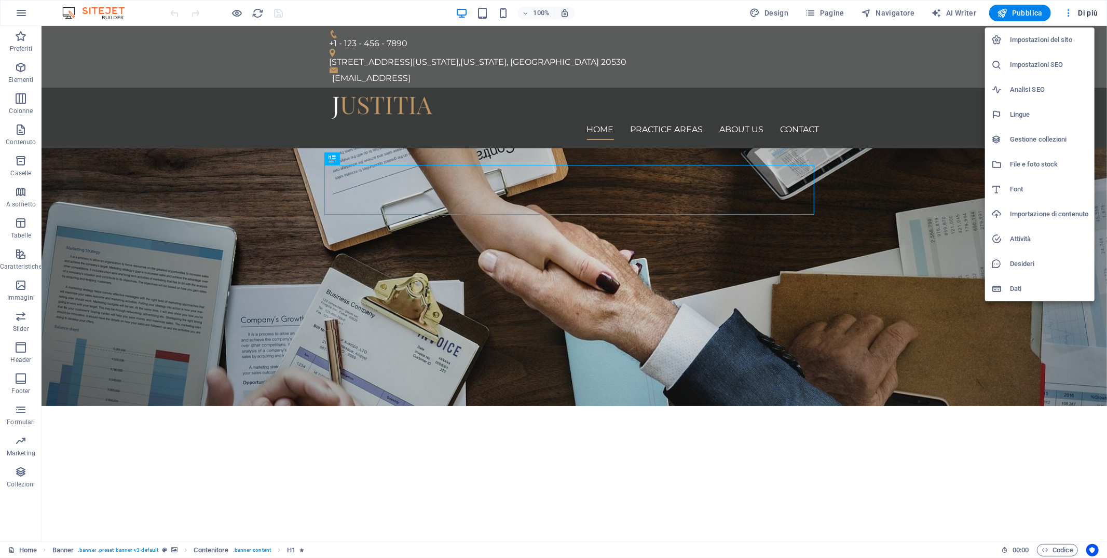
click at [1075, 9] on div at bounding box center [553, 279] width 1107 height 558
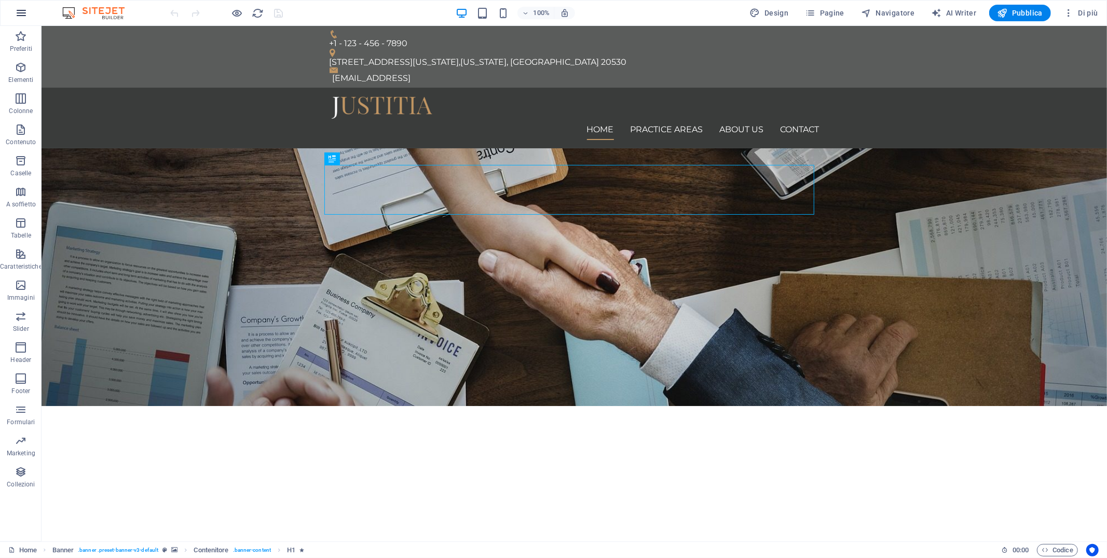
click at [19, 18] on icon "button" at bounding box center [21, 13] width 12 height 12
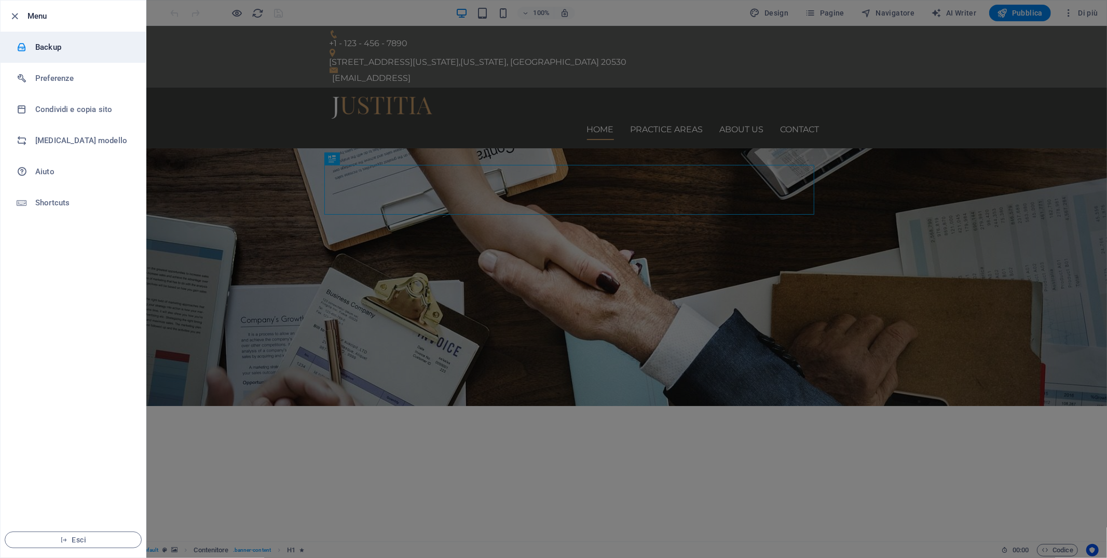
drag, startPoint x: 25, startPoint y: 34, endPoint x: 26, endPoint y: 28, distance: 6.4
click at [25, 33] on li "Backup" at bounding box center [73, 47] width 145 height 31
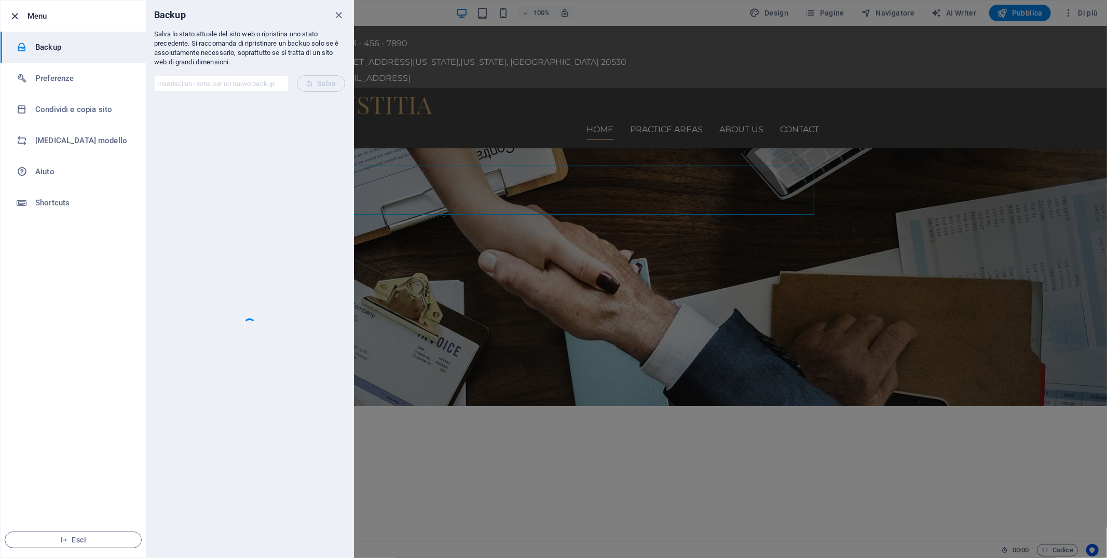
click at [13, 10] on icon "button" at bounding box center [15, 16] width 12 height 12
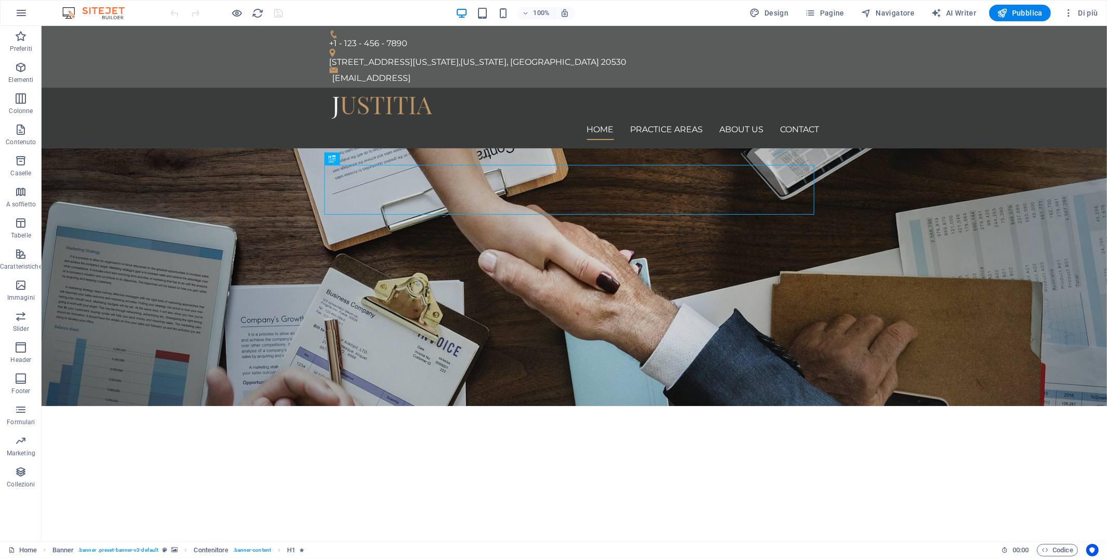
click at [102, 9] on img at bounding box center [99, 13] width 78 height 12
click at [16, 550] on link "Home" at bounding box center [22, 550] width 29 height 12
click at [1085, 10] on span "Di più" at bounding box center [1080, 13] width 35 height 10
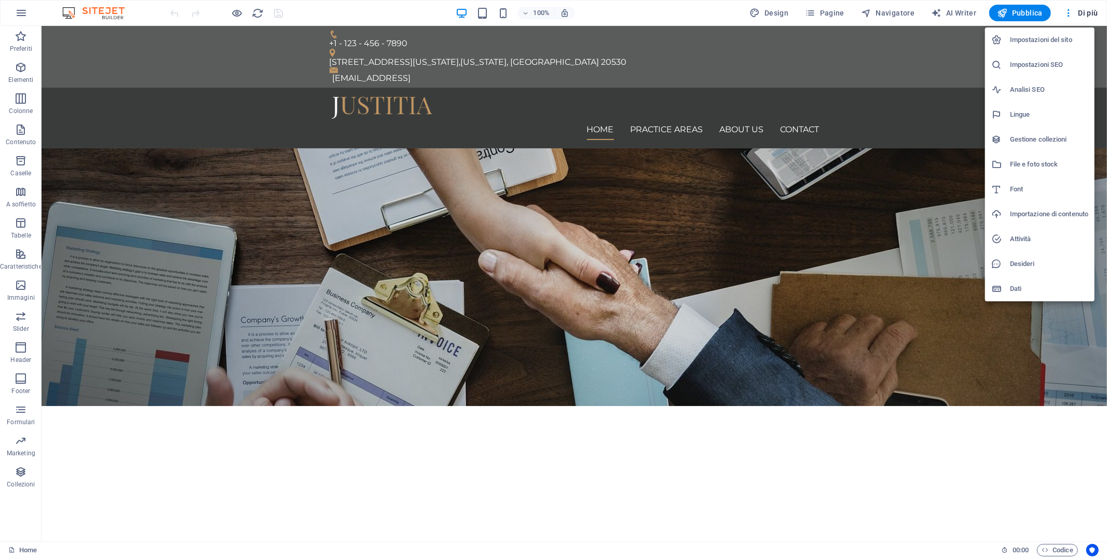
click at [1021, 37] on h6 "Impostazioni del sito" at bounding box center [1049, 40] width 78 height 12
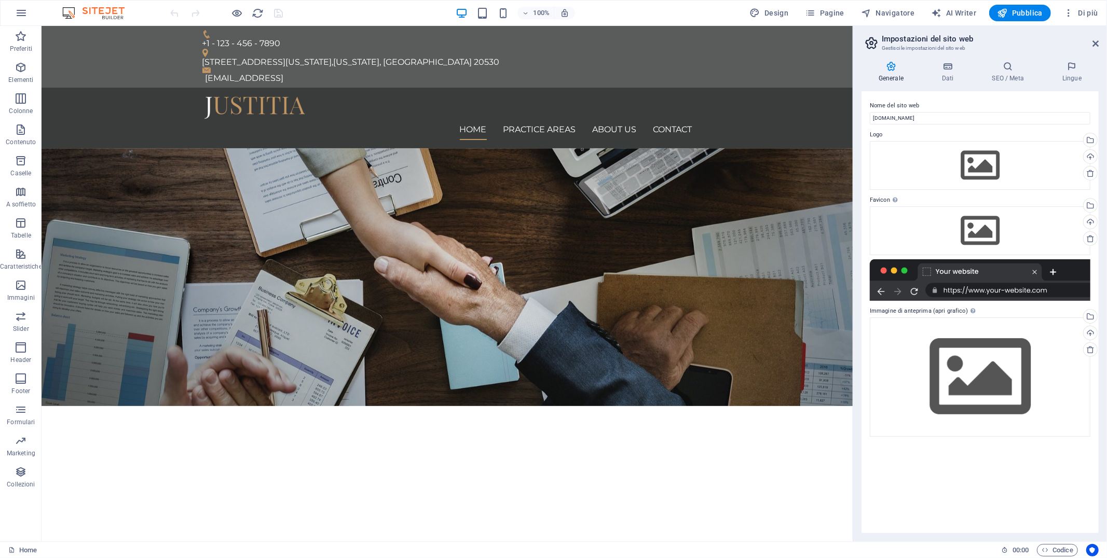
click at [1021, 37] on h2 "Impostazioni del sito web" at bounding box center [990, 38] width 217 height 9
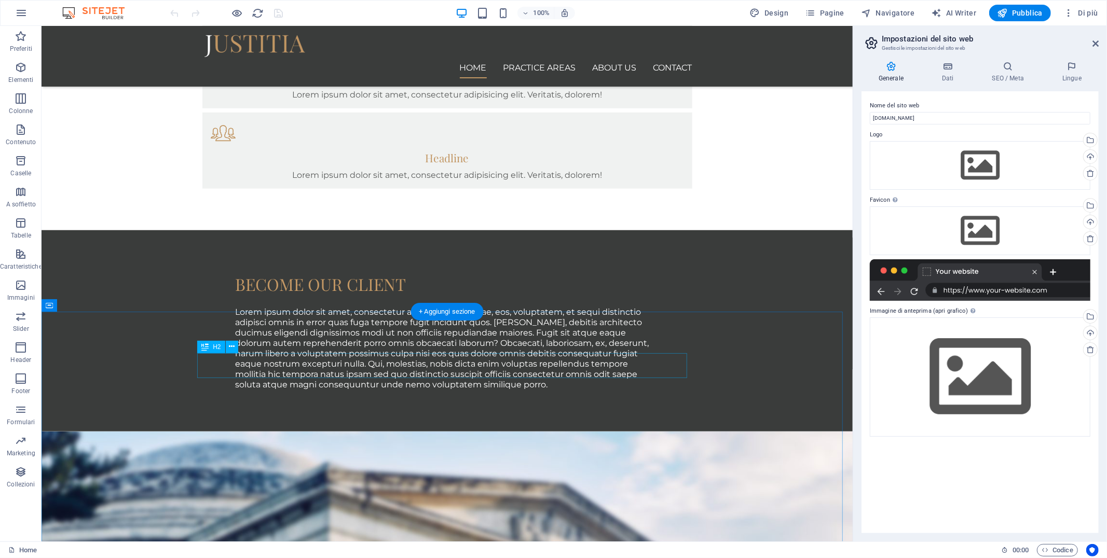
scroll to position [449, 0]
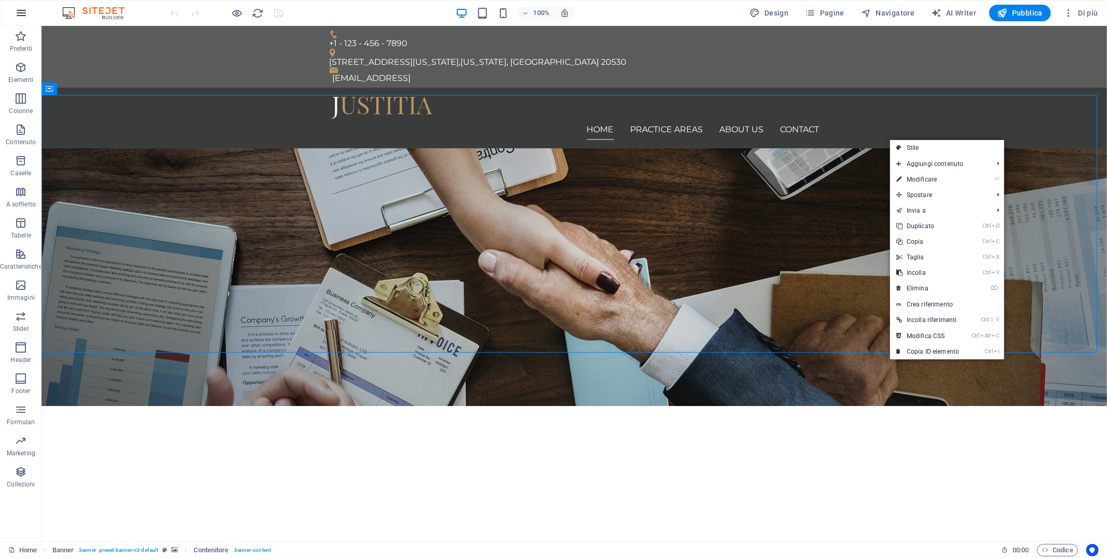
click at [24, 17] on icon "button" at bounding box center [21, 13] width 12 height 12
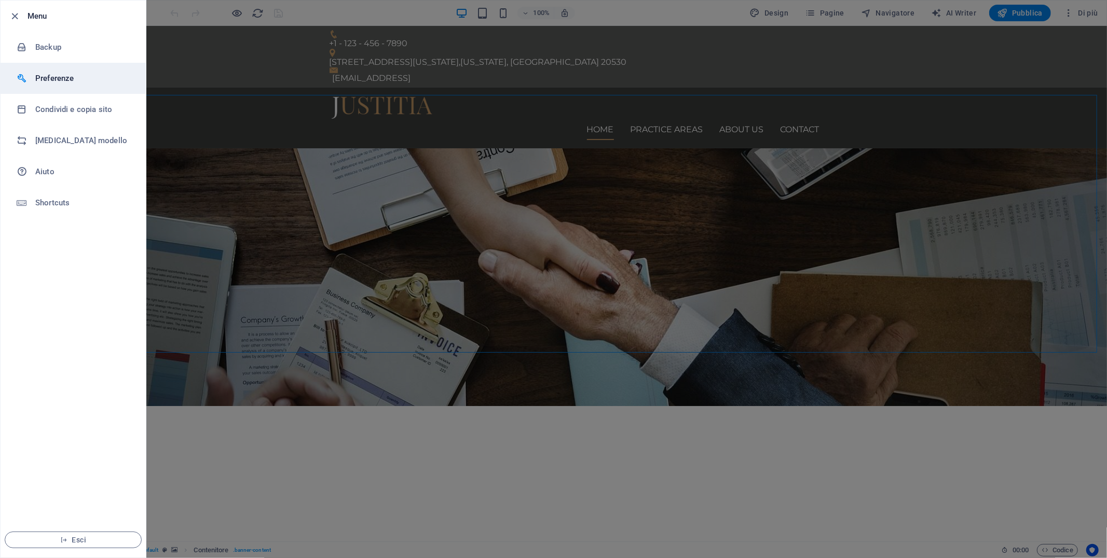
click at [50, 80] on h6 "Preferenze" at bounding box center [83, 78] width 96 height 12
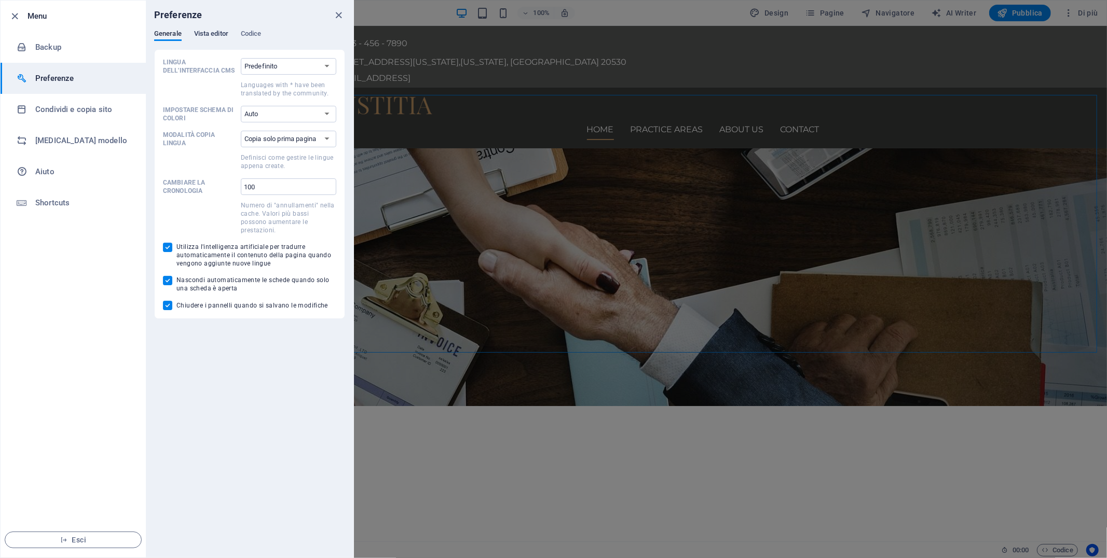
click at [209, 32] on span "Vista editor" at bounding box center [211, 35] width 34 height 15
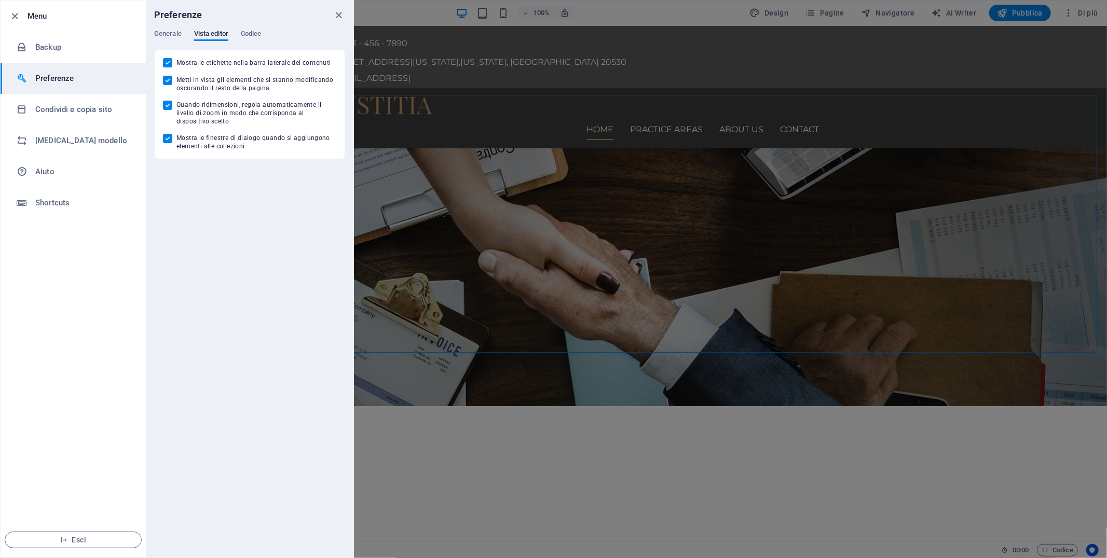
click at [266, 34] on div "Generale Vista editor Codice" at bounding box center [249, 40] width 191 height 20
click at [258, 32] on span "Codice" at bounding box center [251, 35] width 21 height 15
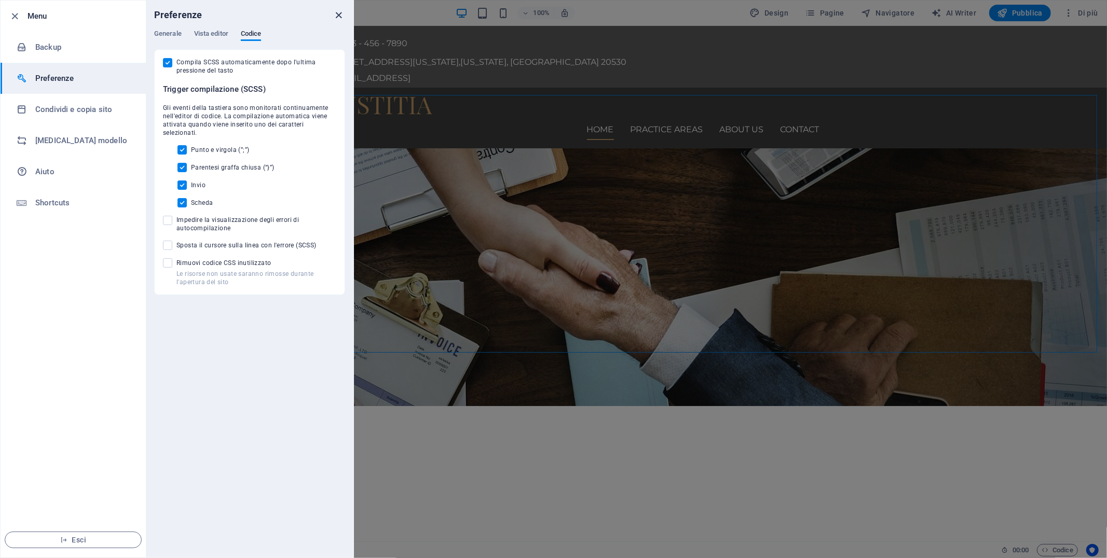
click at [338, 17] on icon "close" at bounding box center [339, 15] width 12 height 12
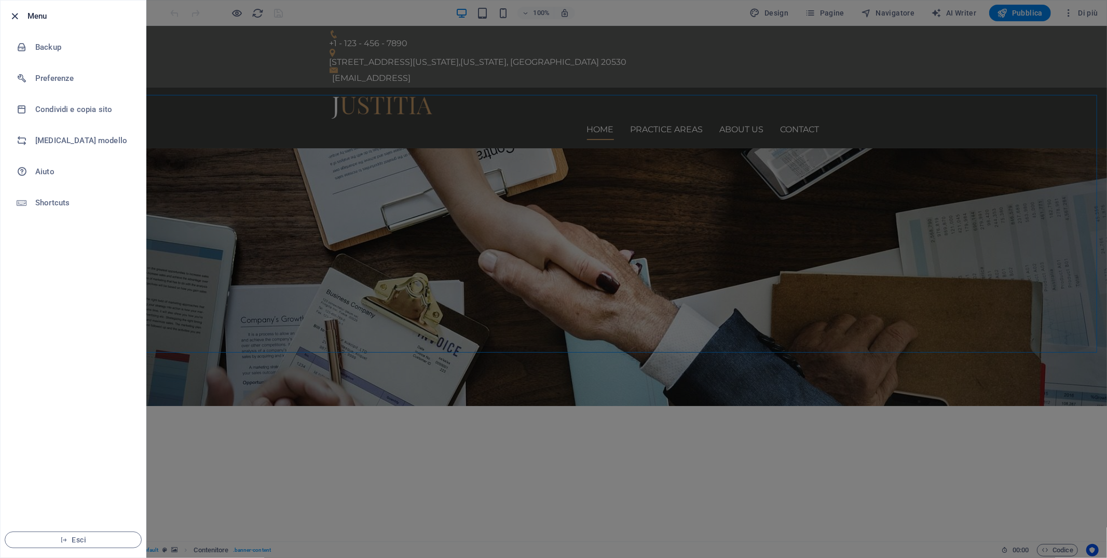
click at [13, 14] on icon "button" at bounding box center [15, 16] width 12 height 12
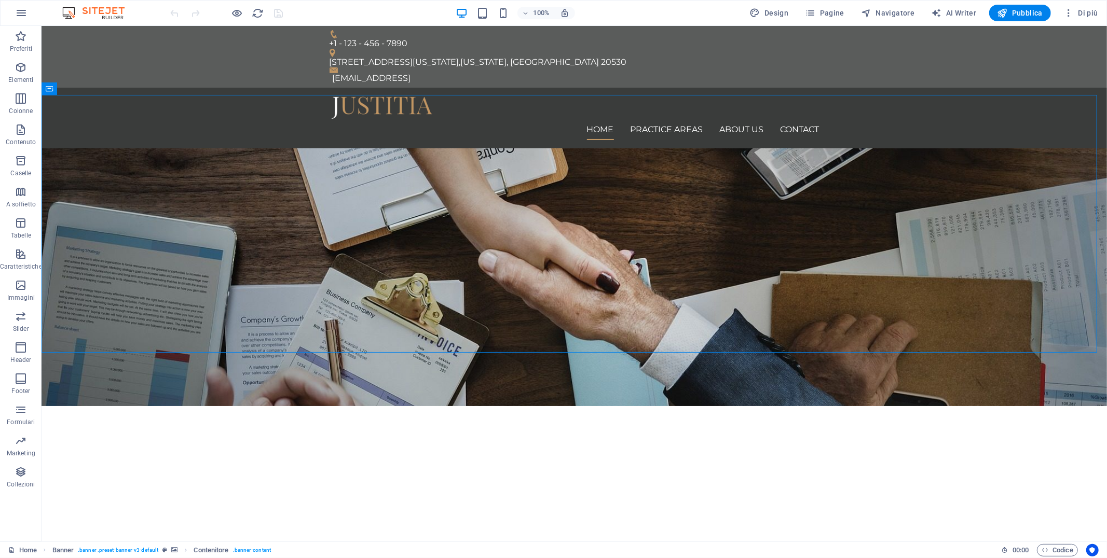
click at [13, 14] on button "button" at bounding box center [21, 13] width 25 height 25
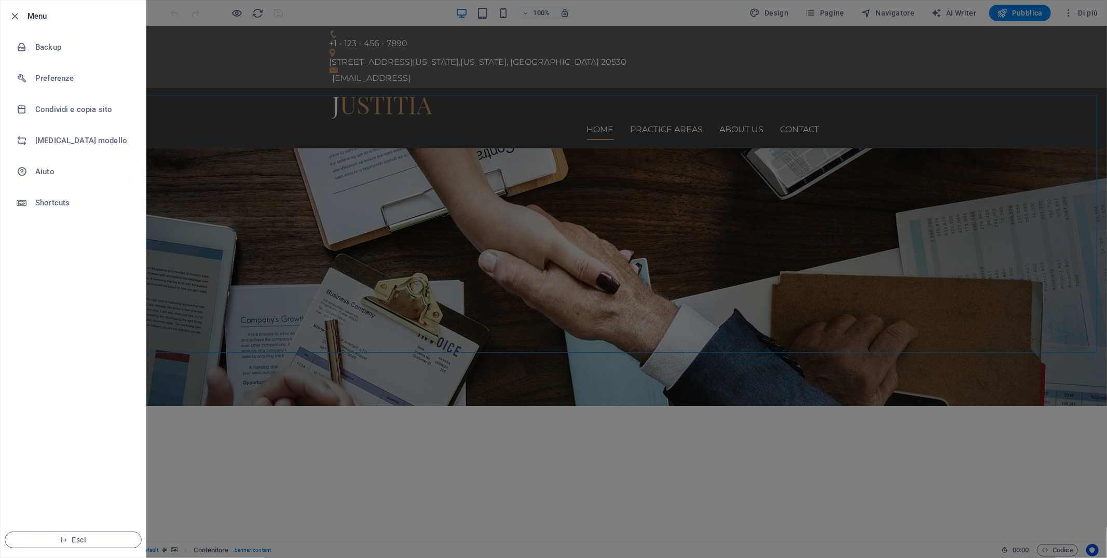
click at [13, 14] on icon "button" at bounding box center [15, 16] width 12 height 12
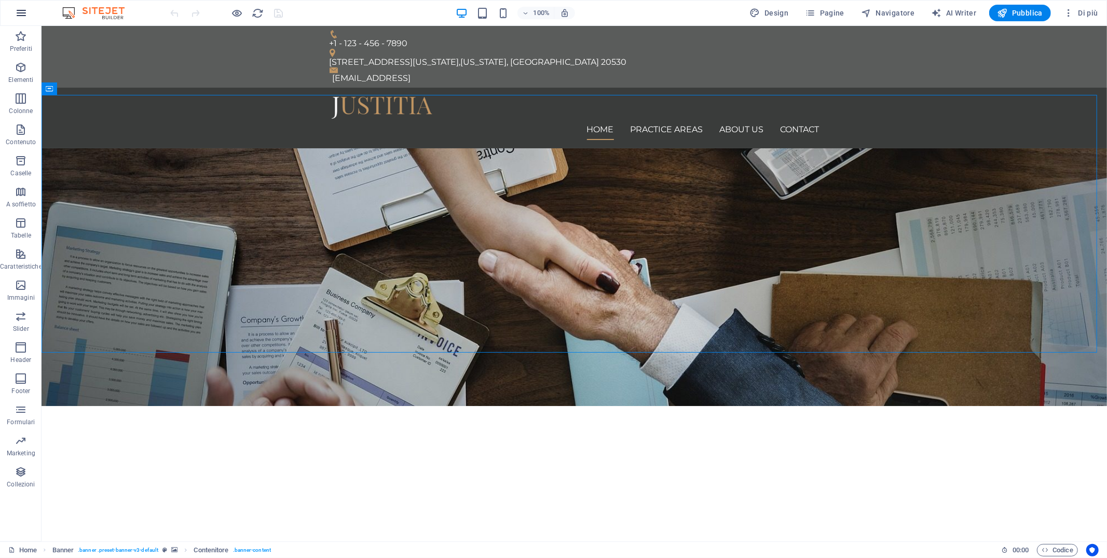
click at [22, 9] on icon "button" at bounding box center [21, 13] width 12 height 12
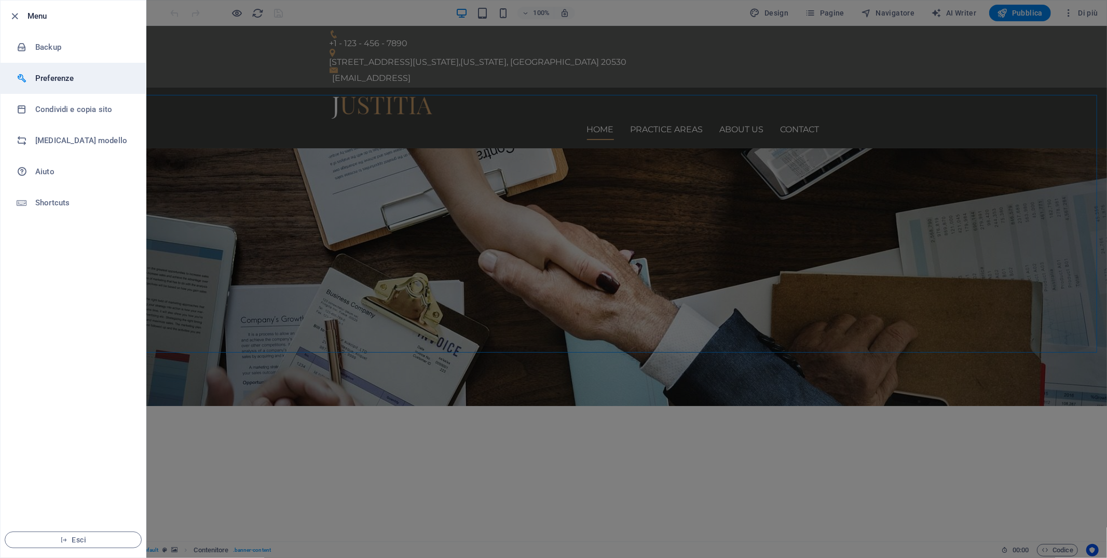
click at [39, 78] on h6 "Preferenze" at bounding box center [83, 78] width 96 height 12
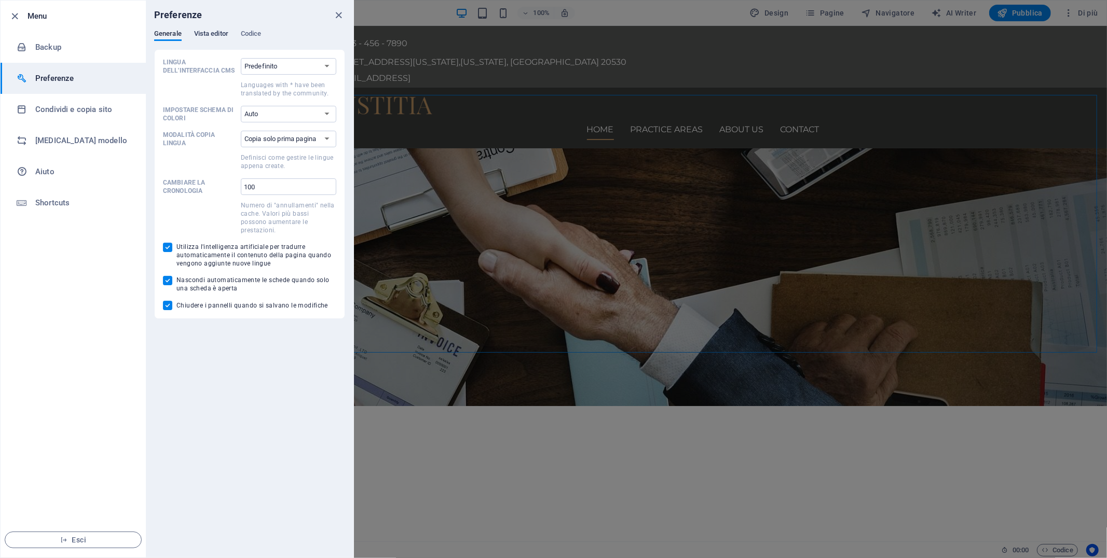
click at [205, 38] on span "Vista editor" at bounding box center [211, 35] width 34 height 15
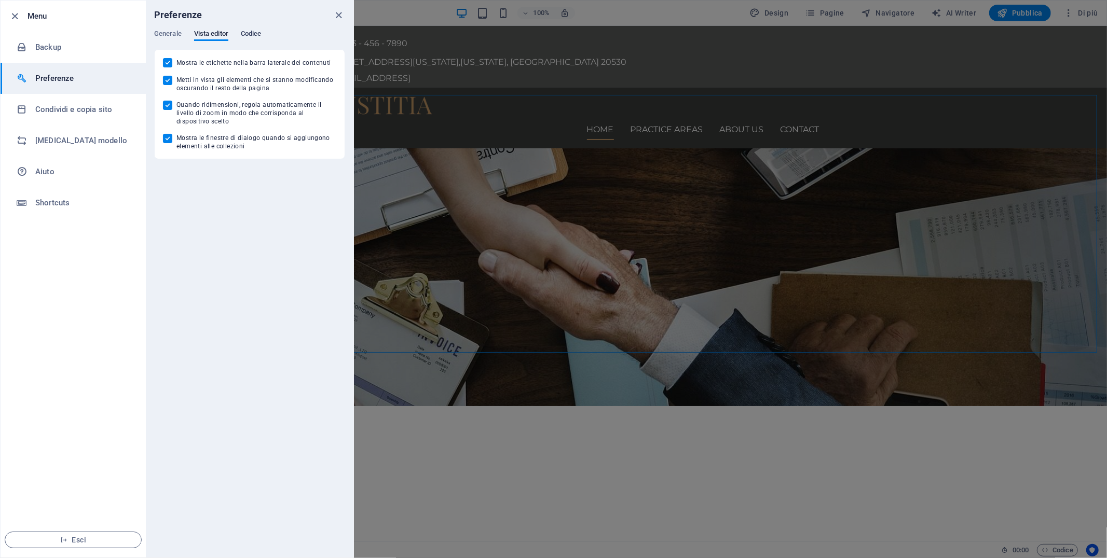
click at [256, 31] on span "Codice" at bounding box center [251, 35] width 21 height 15
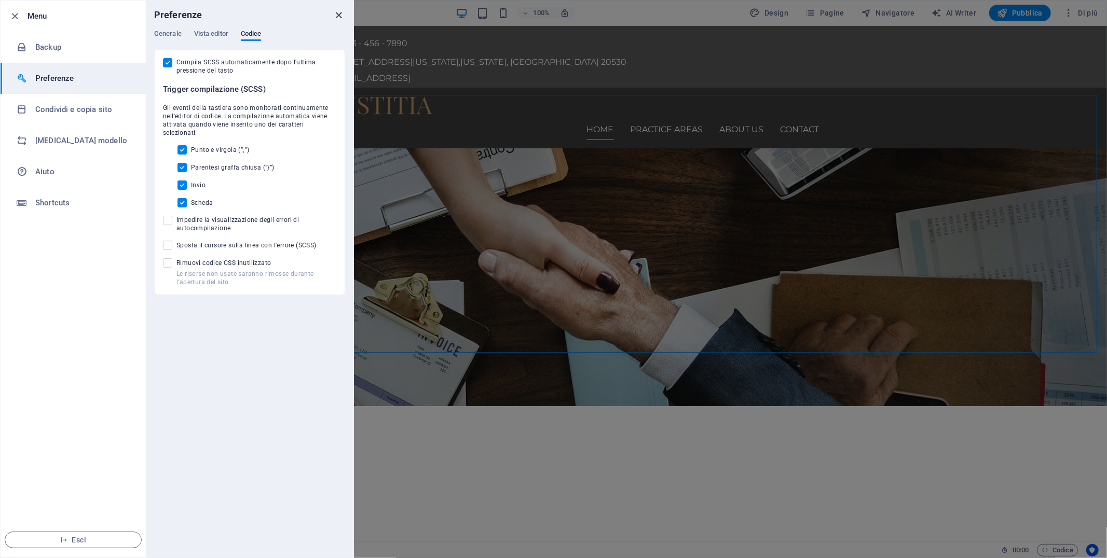
click at [336, 16] on icon "close" at bounding box center [339, 15] width 12 height 12
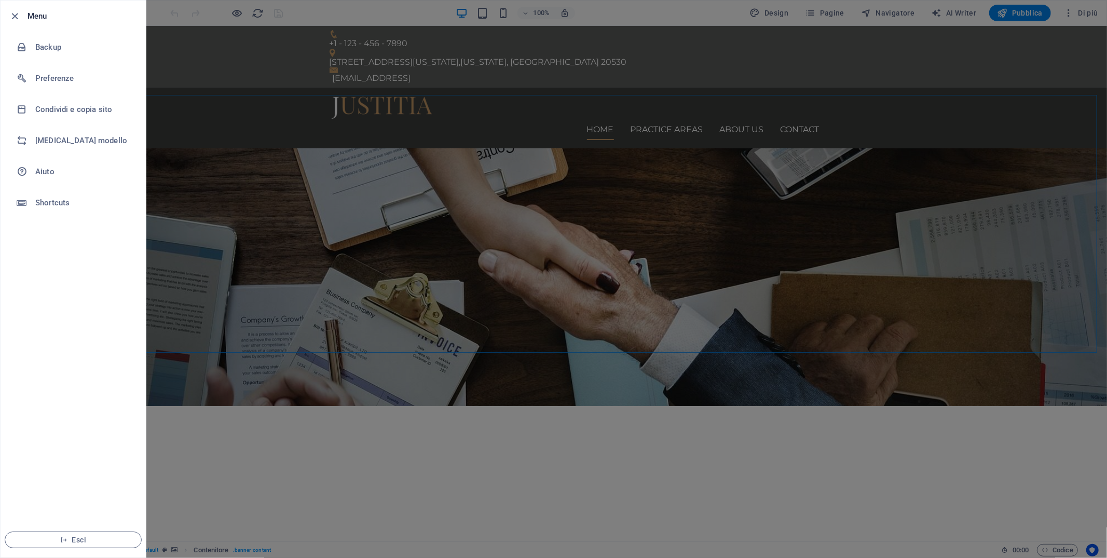
click at [755, 11] on div at bounding box center [553, 279] width 1107 height 558
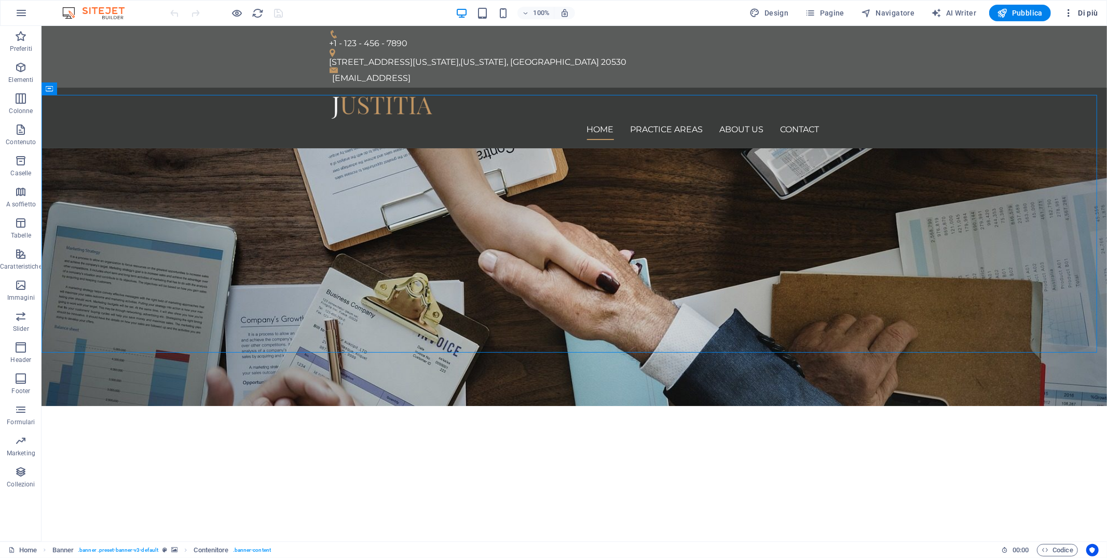
click at [1080, 11] on span "Di più" at bounding box center [1080, 13] width 35 height 10
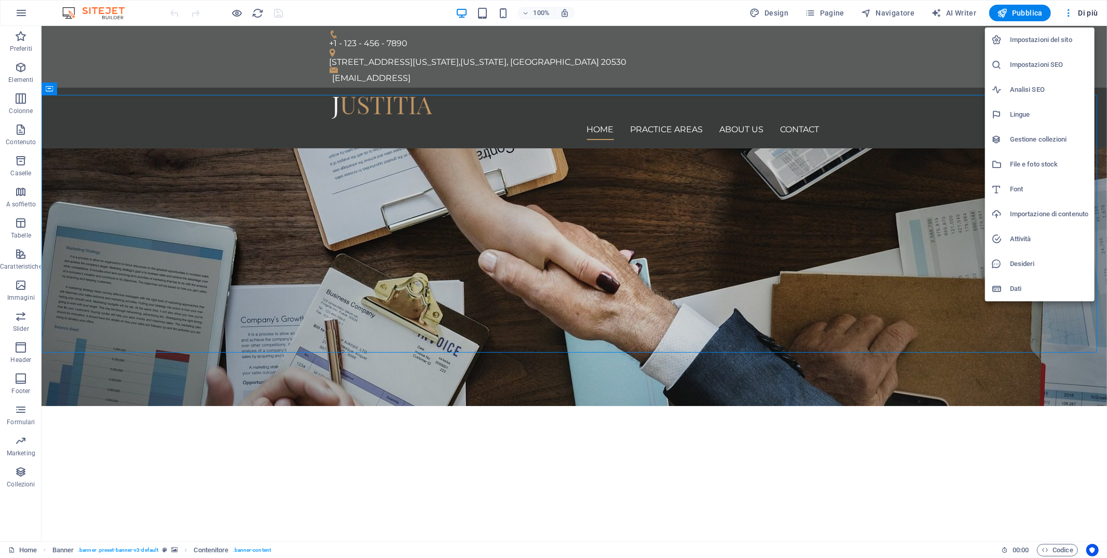
click at [1030, 89] on h6 "Analisi SEO" at bounding box center [1049, 90] width 78 height 12
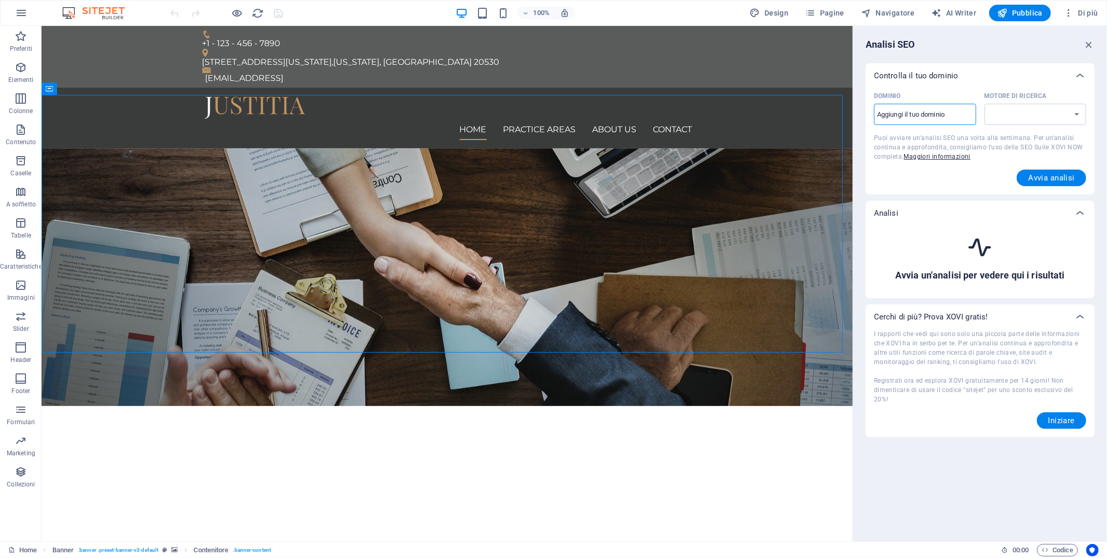
click at [944, 116] on input "Dominio ​" at bounding box center [925, 114] width 102 height 17
click at [1023, 111] on select "Motore di ricerca" at bounding box center [1035, 114] width 102 height 21
click at [1028, 112] on select "Motore di ricerca" at bounding box center [1035, 114] width 102 height 21
select select "google.com"
click at [1028, 112] on select "google.de google.at google.es google.co.uk google.fr google.it google.ch google…" at bounding box center [1035, 114] width 102 height 21
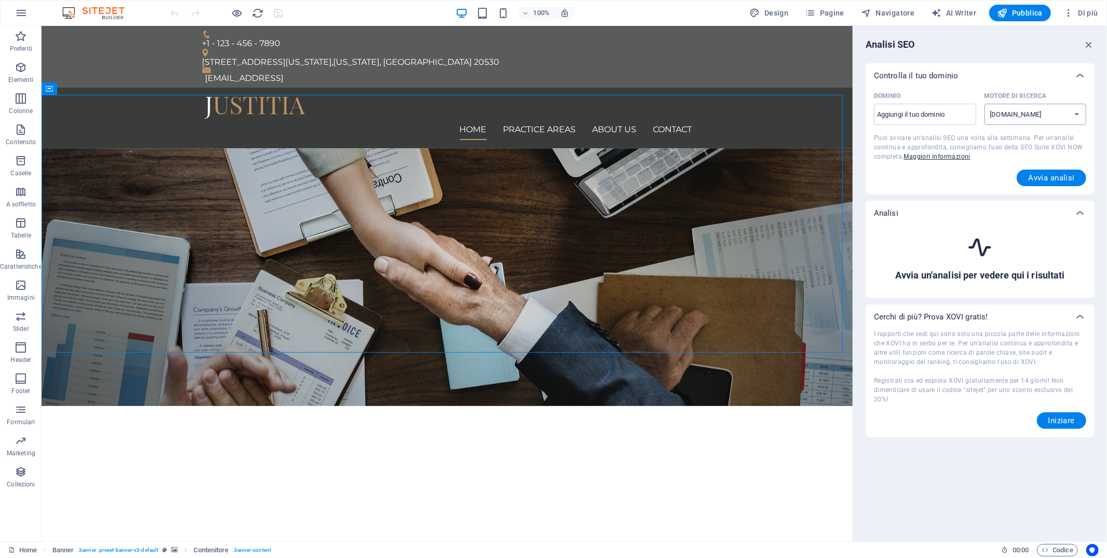
click at [1014, 113] on select "google.de google.at google.es google.co.uk google.fr google.it google.ch google…" at bounding box center [1035, 114] width 102 height 21
click at [1046, 177] on span "Avvia analisi" at bounding box center [1051, 178] width 47 height 8
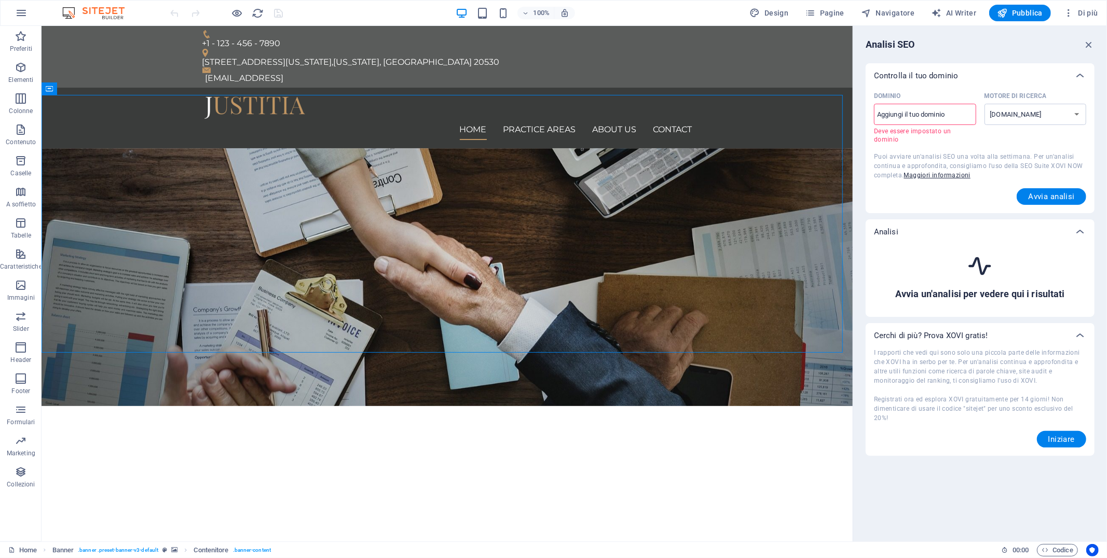
click at [958, 113] on input "Dominio ​ Deve essere impostato un dominio" at bounding box center [925, 114] width 102 height 17
click at [1086, 39] on icon "button" at bounding box center [1088, 44] width 11 height 11
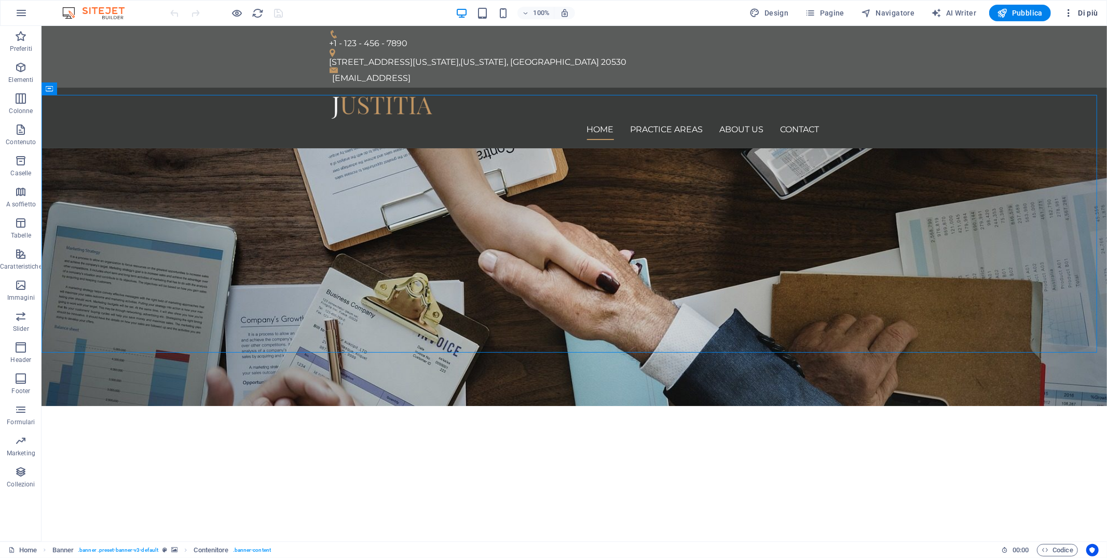
click at [1079, 12] on span "Di più" at bounding box center [1080, 13] width 35 height 10
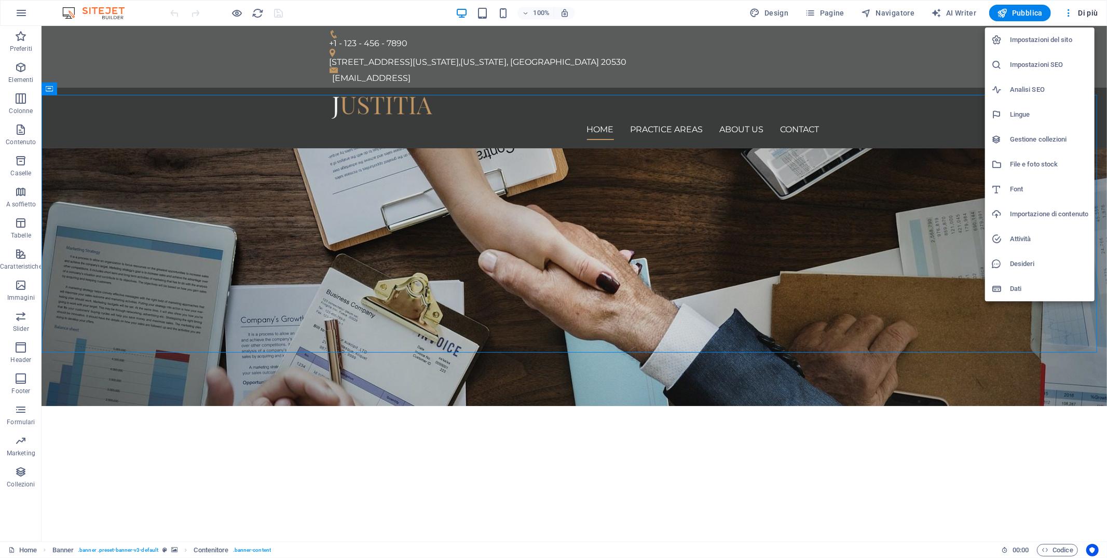
click at [833, 13] on div at bounding box center [553, 279] width 1107 height 558
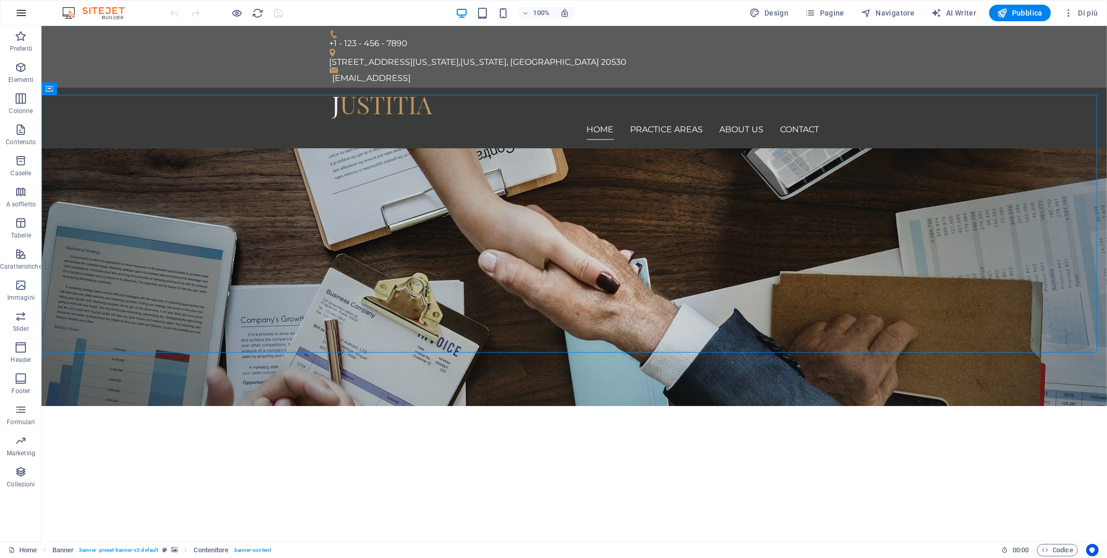
click at [21, 7] on icon "button" at bounding box center [21, 13] width 12 height 12
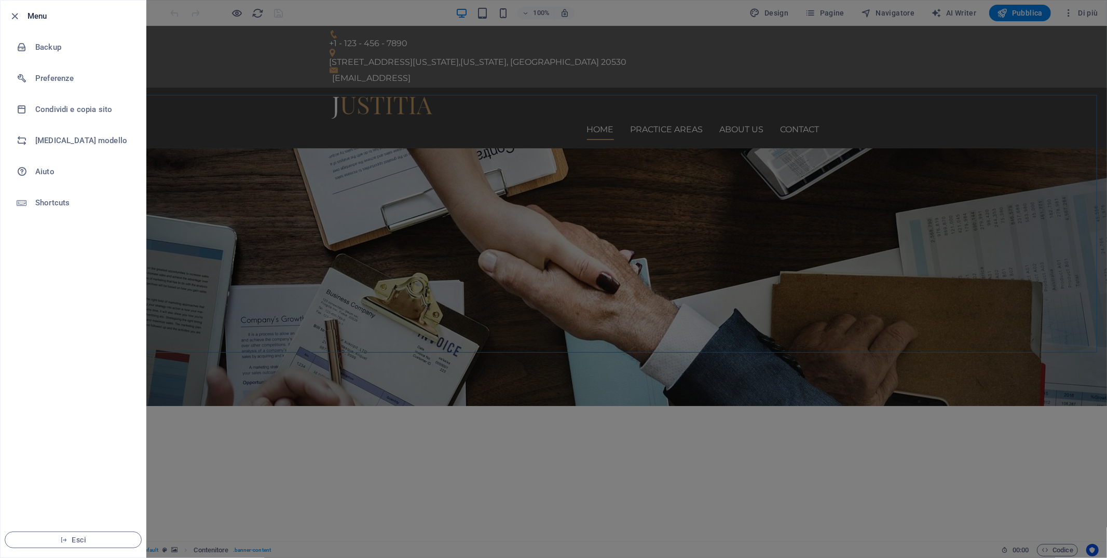
drag, startPoint x: 57, startPoint y: 200, endPoint x: 42, endPoint y: 558, distance: 358.4
click at [42, 556] on ul "Menu Backup Preferenze Condividi e copia sito Cambia modello Aiuto Shortcuts Es…" at bounding box center [73, 279] width 145 height 557
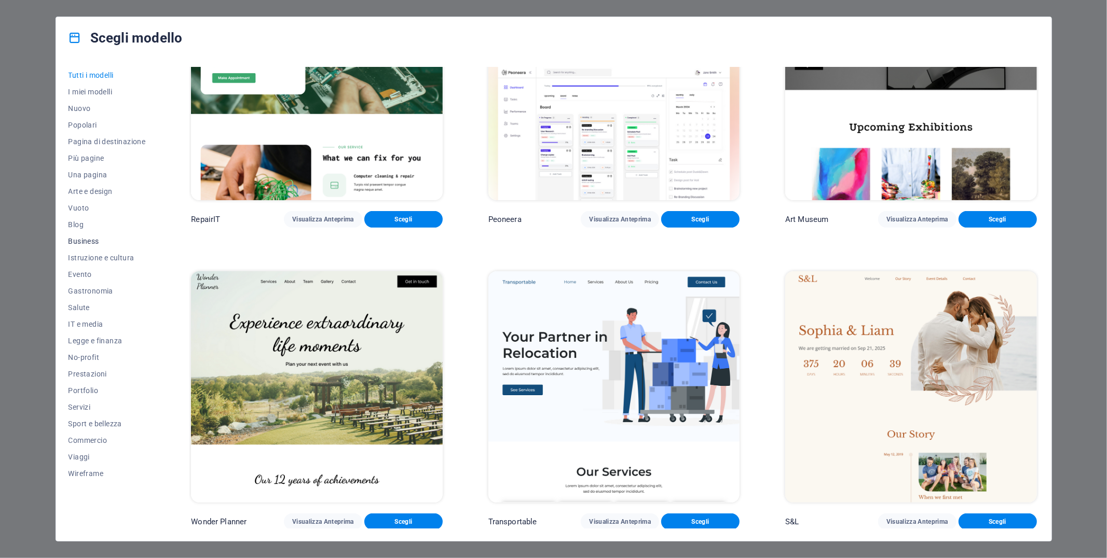
click at [85, 237] on span "Business" at bounding box center [106, 241] width 77 height 8
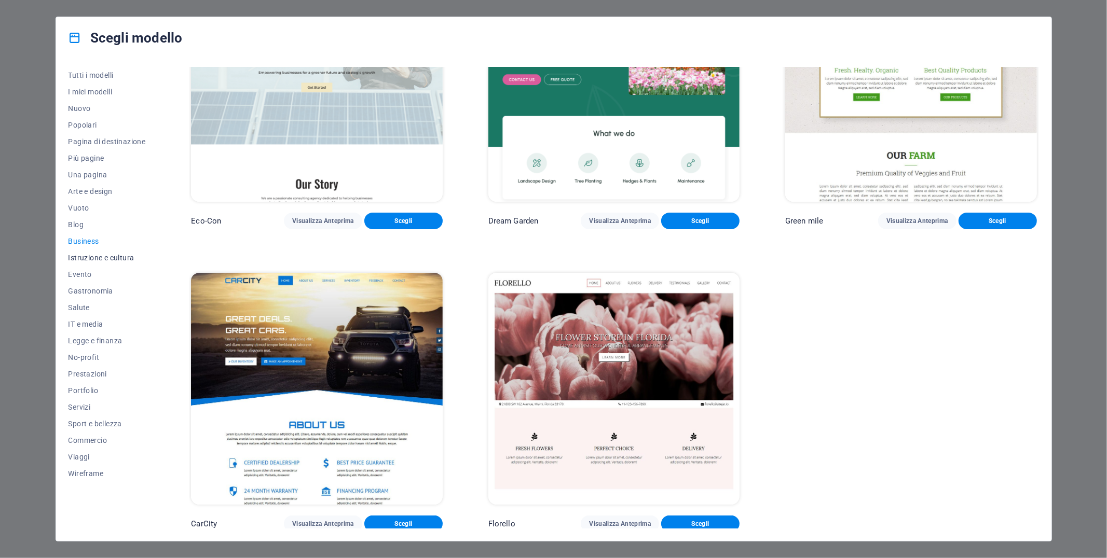
click at [95, 258] on span "Istruzione e cultura" at bounding box center [106, 258] width 77 height 8
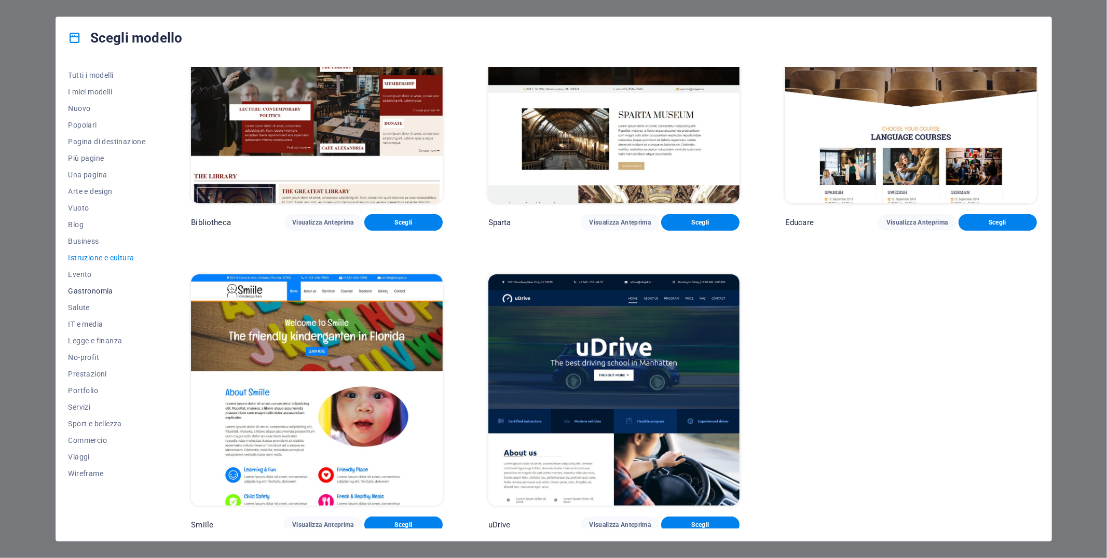
click at [86, 288] on span "Gastronomia" at bounding box center [106, 291] width 77 height 8
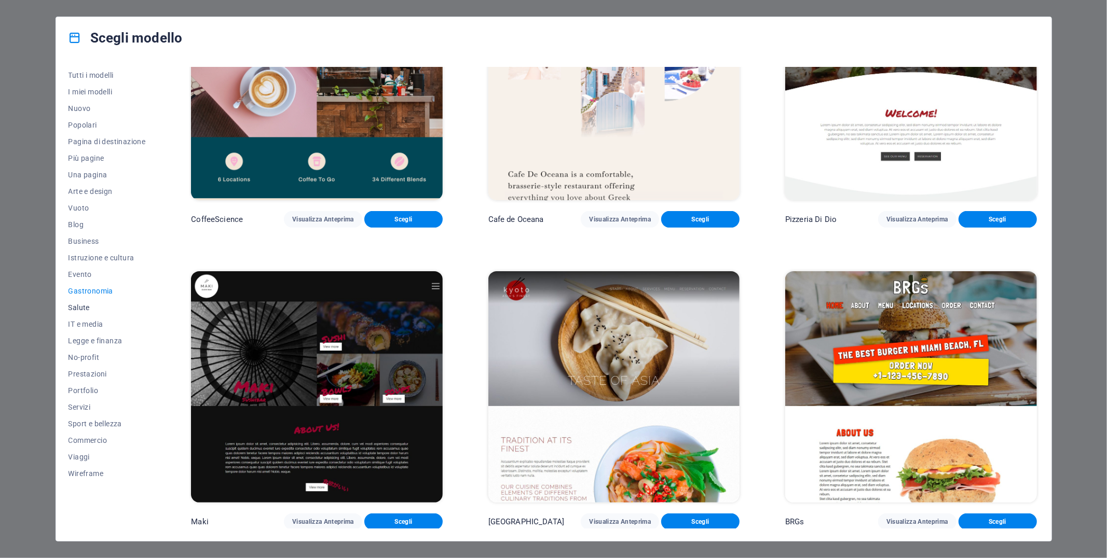
click at [72, 306] on span "Salute" at bounding box center [106, 308] width 77 height 8
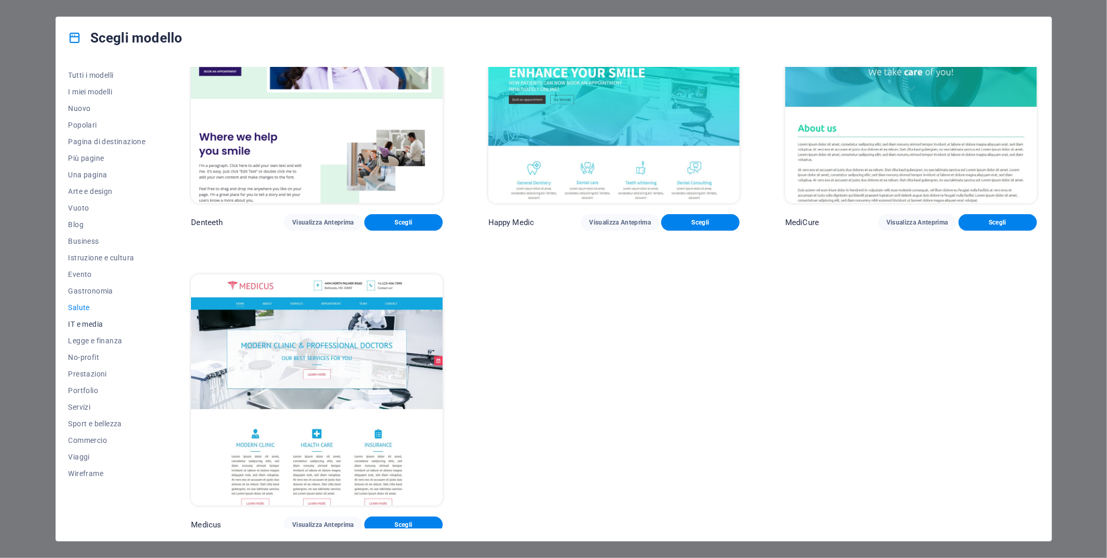
click at [91, 328] on span "IT e media" at bounding box center [106, 324] width 77 height 8
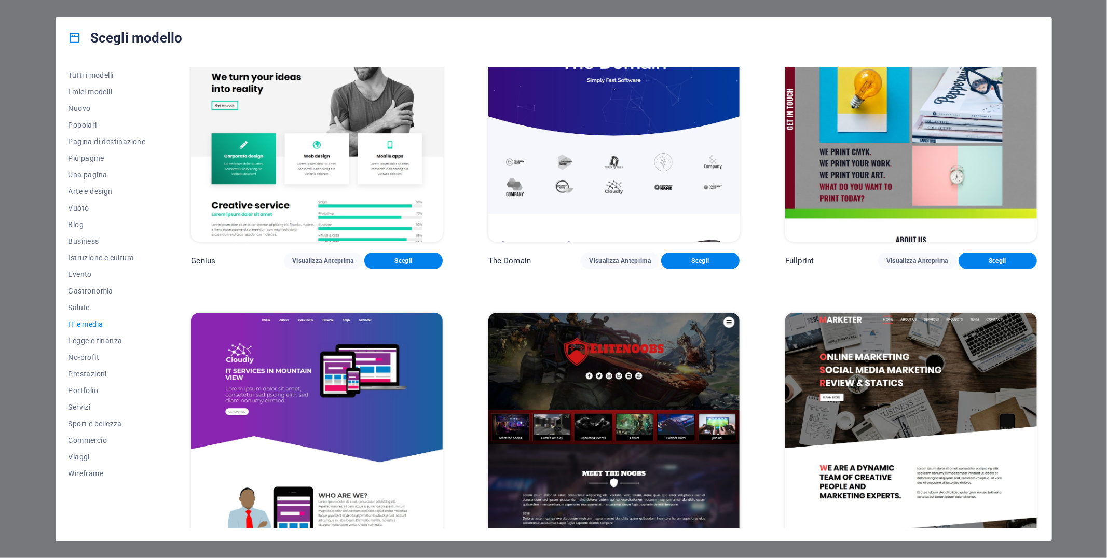
scroll to position [701, 0]
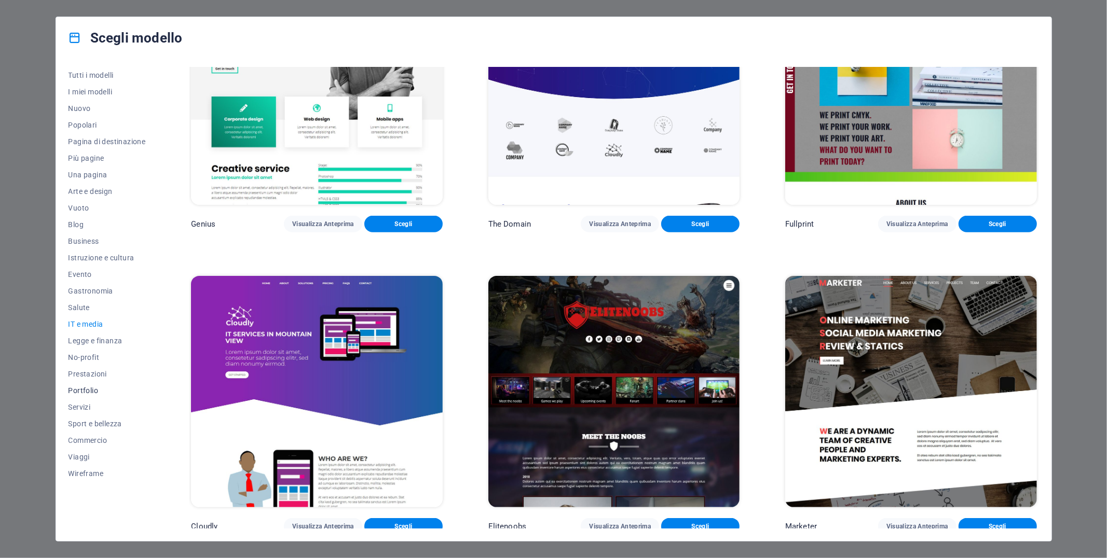
click at [95, 390] on span "Portfolio" at bounding box center [106, 391] width 77 height 8
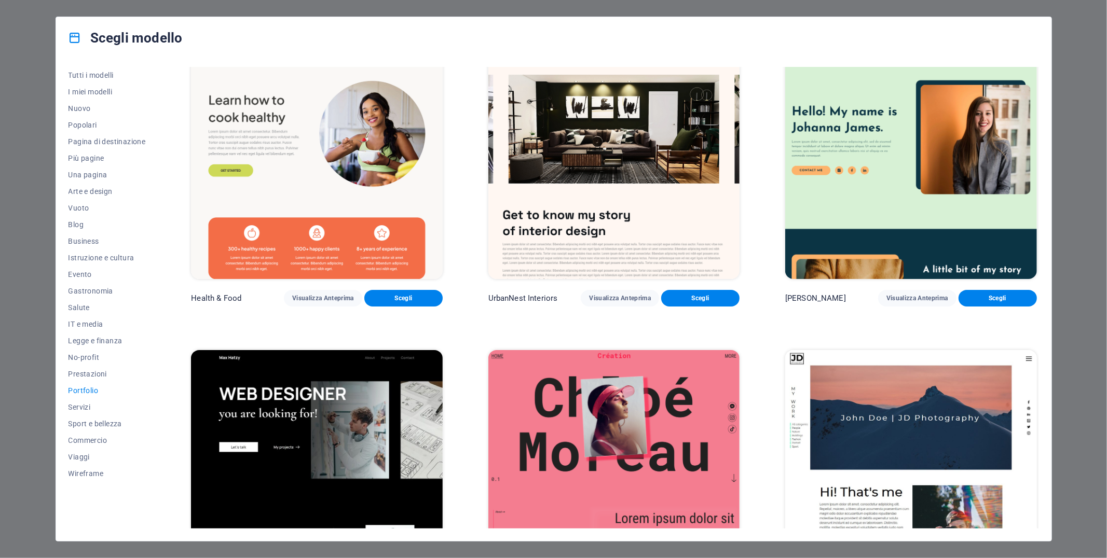
scroll to position [0, 0]
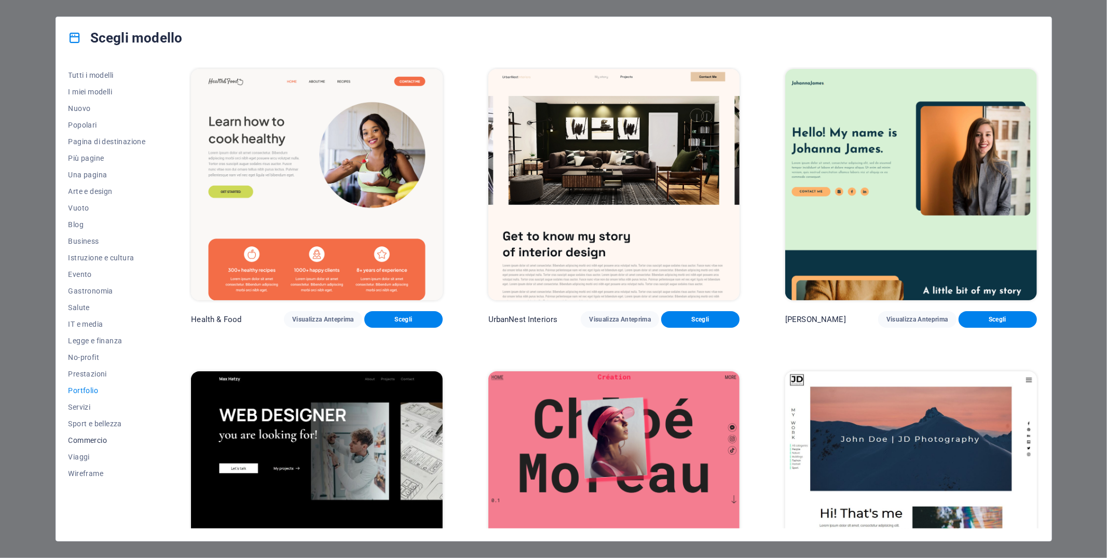
click at [94, 443] on span "Commercio" at bounding box center [106, 440] width 77 height 8
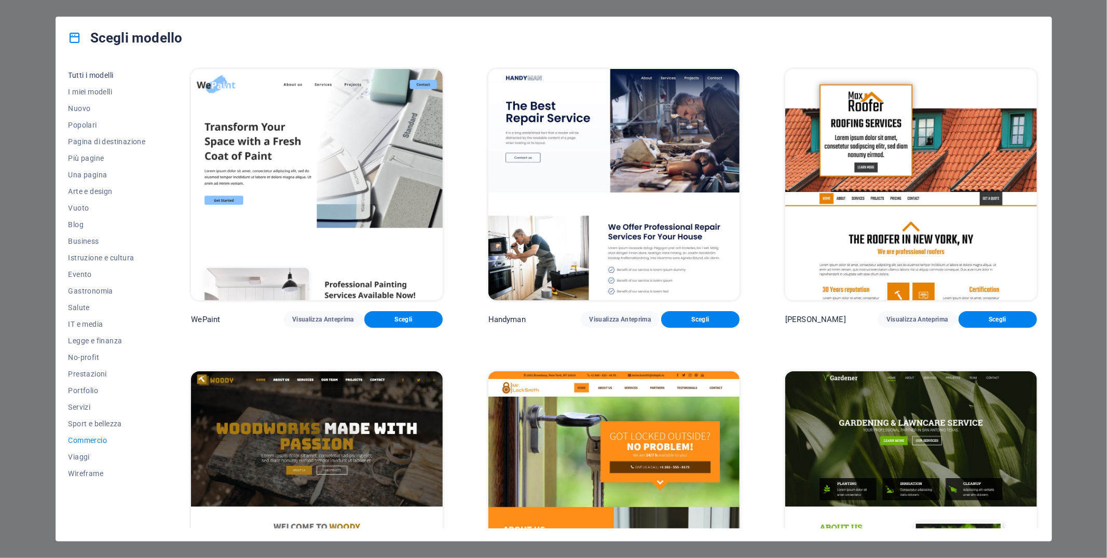
click at [84, 73] on span "Tutti i modelli" at bounding box center [106, 75] width 77 height 8
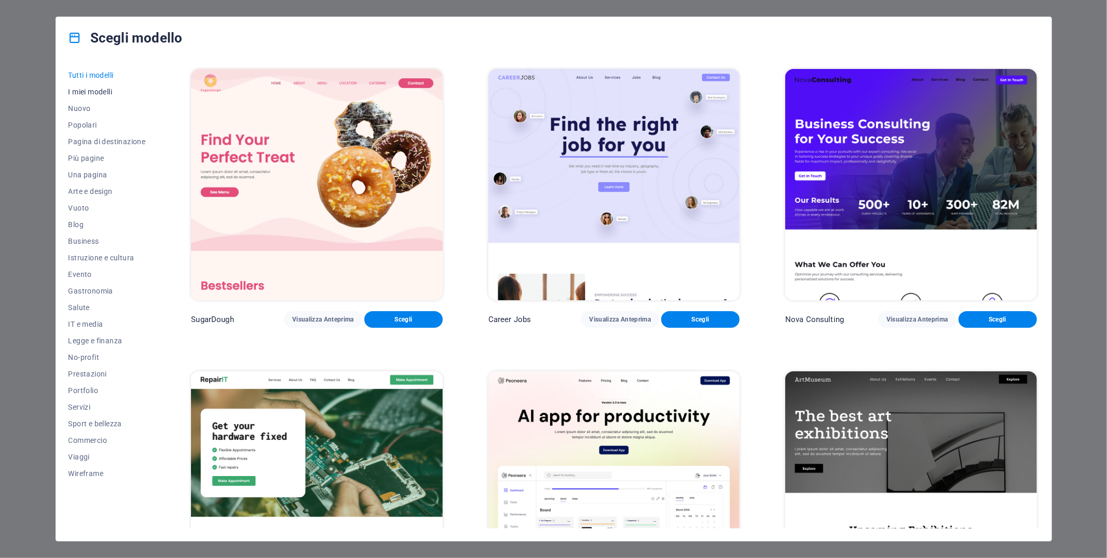
click at [81, 96] on button "I miei modelli" at bounding box center [106, 92] width 77 height 17
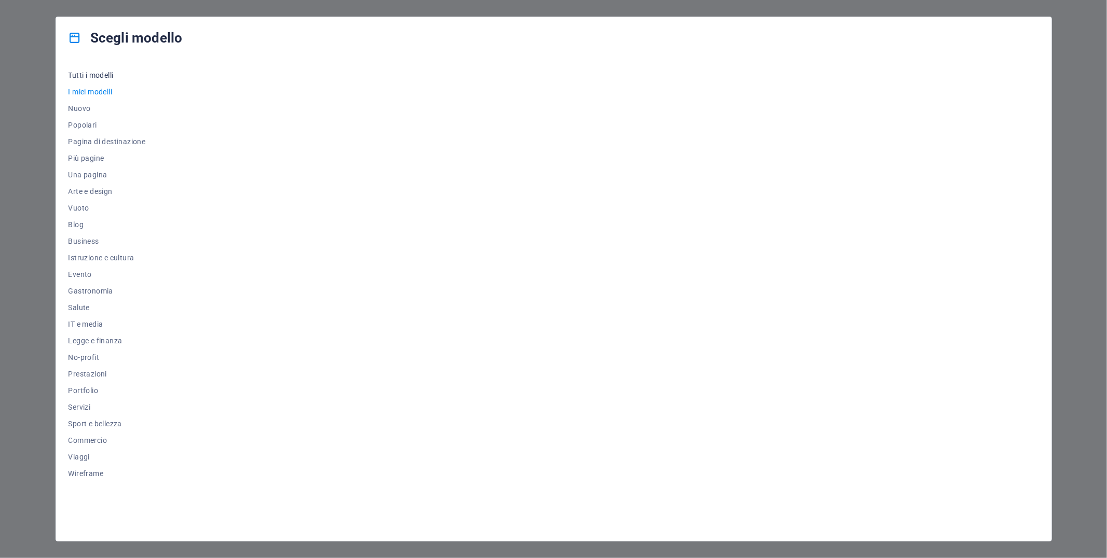
click at [87, 74] on span "Tutti i modelli" at bounding box center [106, 75] width 77 height 8
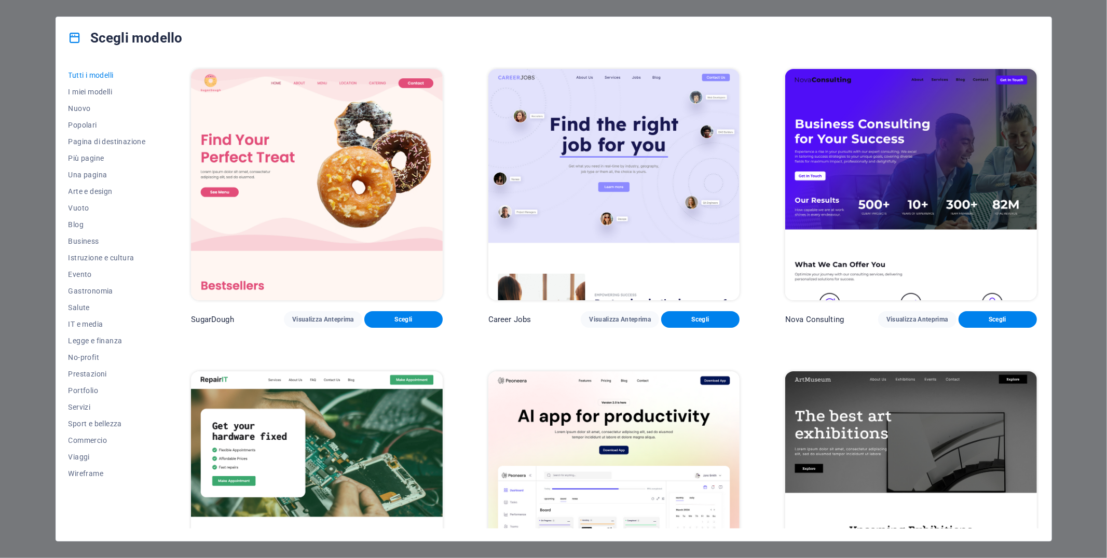
drag, startPoint x: 805, startPoint y: 43, endPoint x: 900, endPoint y: 37, distance: 95.6
click at [868, 40] on div "Scegli modello" at bounding box center [553, 38] width 995 height 42
click at [930, 33] on div "Scegli modello" at bounding box center [553, 38] width 995 height 42
click at [939, 33] on div "Scegli modello" at bounding box center [553, 38] width 995 height 42
click at [96, 272] on span "Evento" at bounding box center [106, 274] width 77 height 8
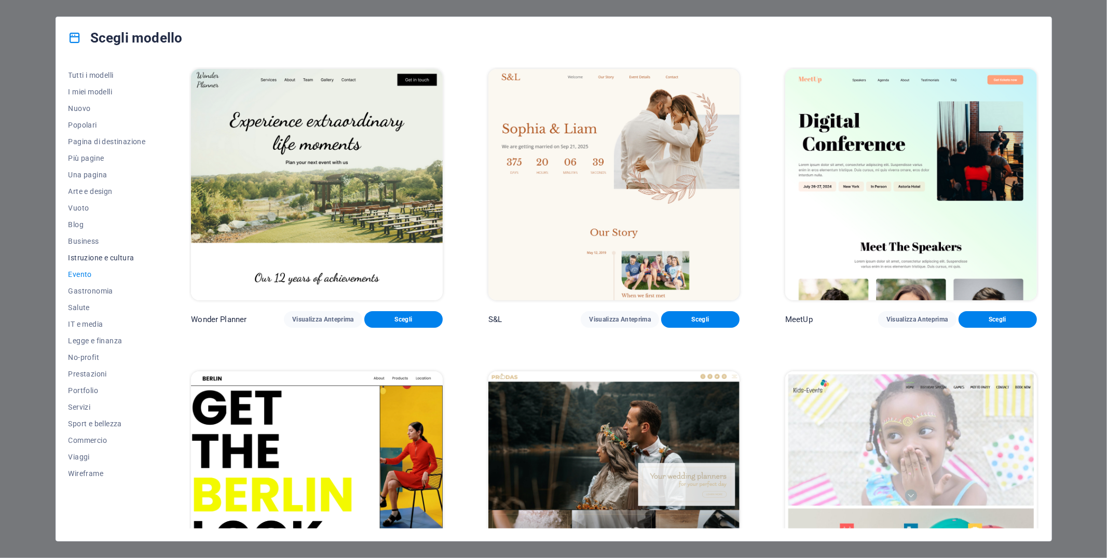
click at [108, 260] on span "Istruzione e cultura" at bounding box center [106, 258] width 77 height 8
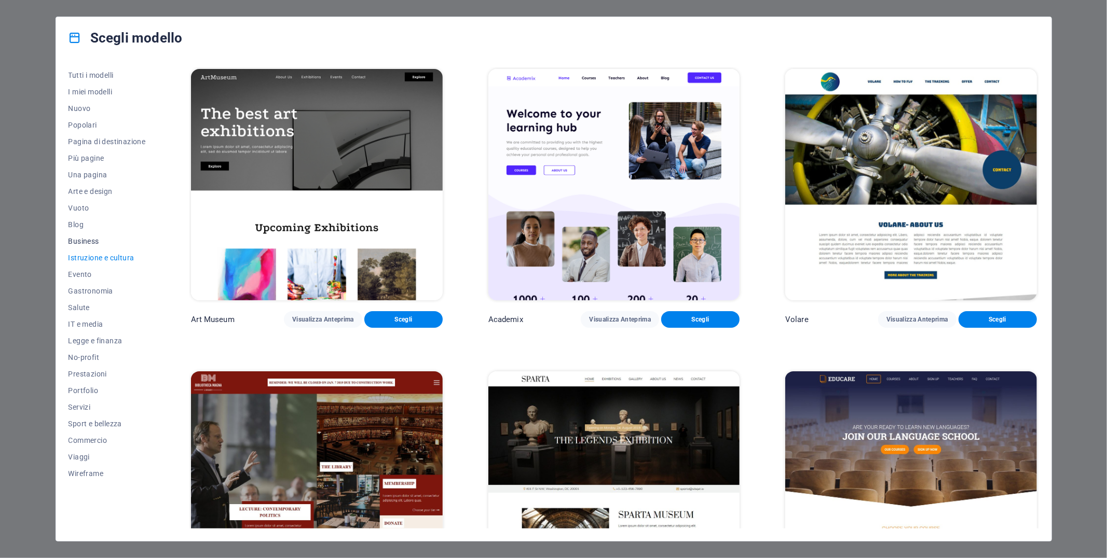
click at [91, 235] on button "Business" at bounding box center [106, 241] width 77 height 17
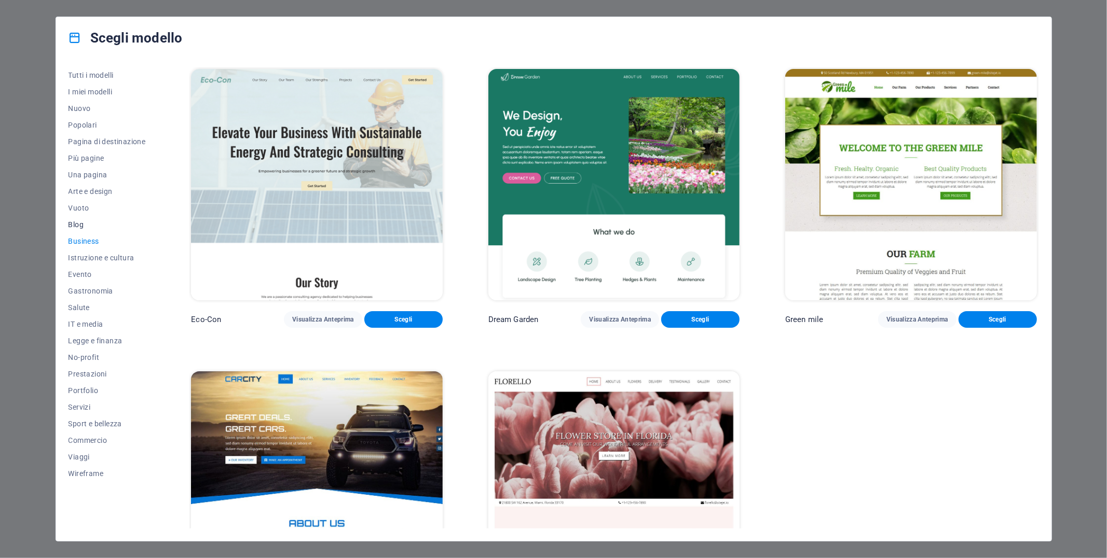
click at [74, 223] on span "Blog" at bounding box center [106, 225] width 77 height 8
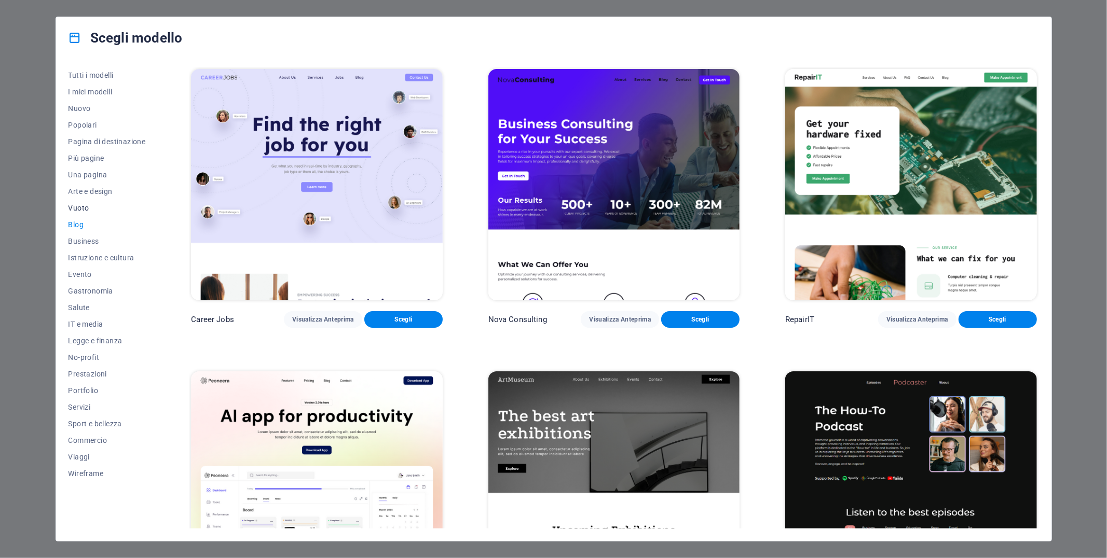
click at [85, 202] on button "Vuoto" at bounding box center [106, 208] width 77 height 17
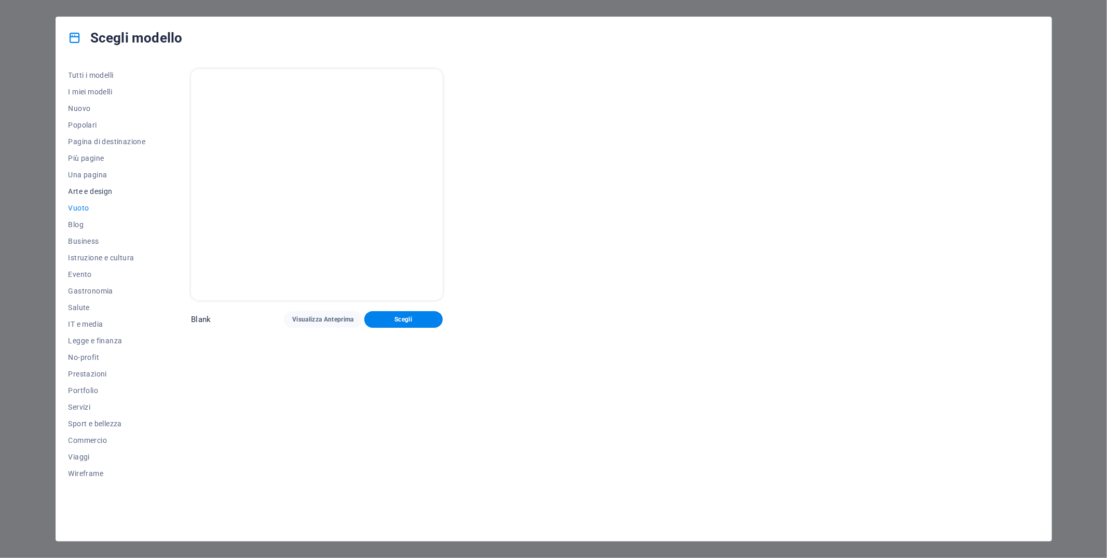
drag, startPoint x: 89, startPoint y: 190, endPoint x: 95, endPoint y: 184, distance: 9.2
click at [90, 188] on span "Arte e design" at bounding box center [106, 191] width 77 height 8
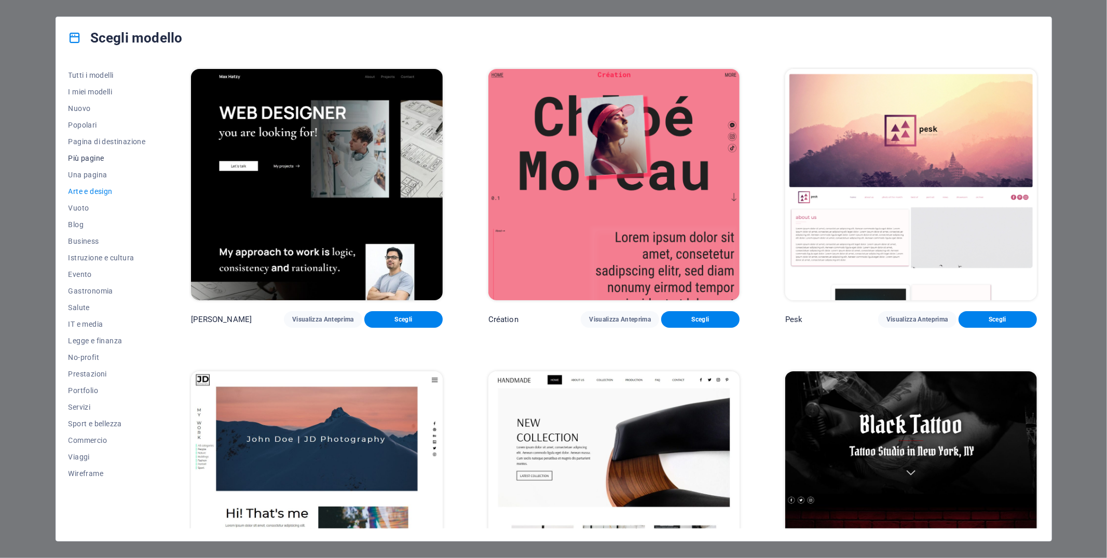
click at [87, 165] on button "Più pagine" at bounding box center [106, 158] width 77 height 17
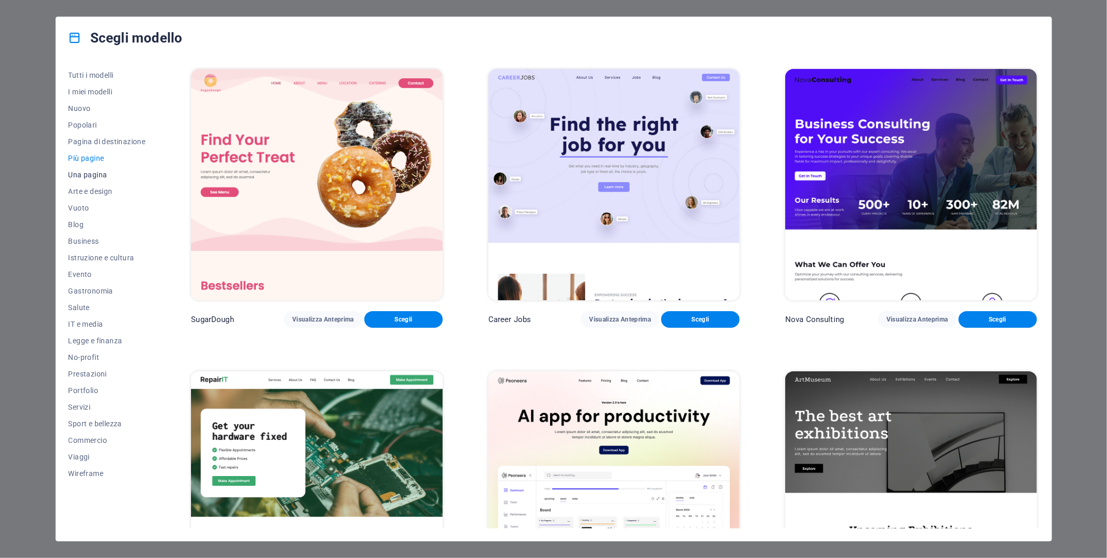
click at [90, 177] on span "Una pagina" at bounding box center [106, 175] width 77 height 8
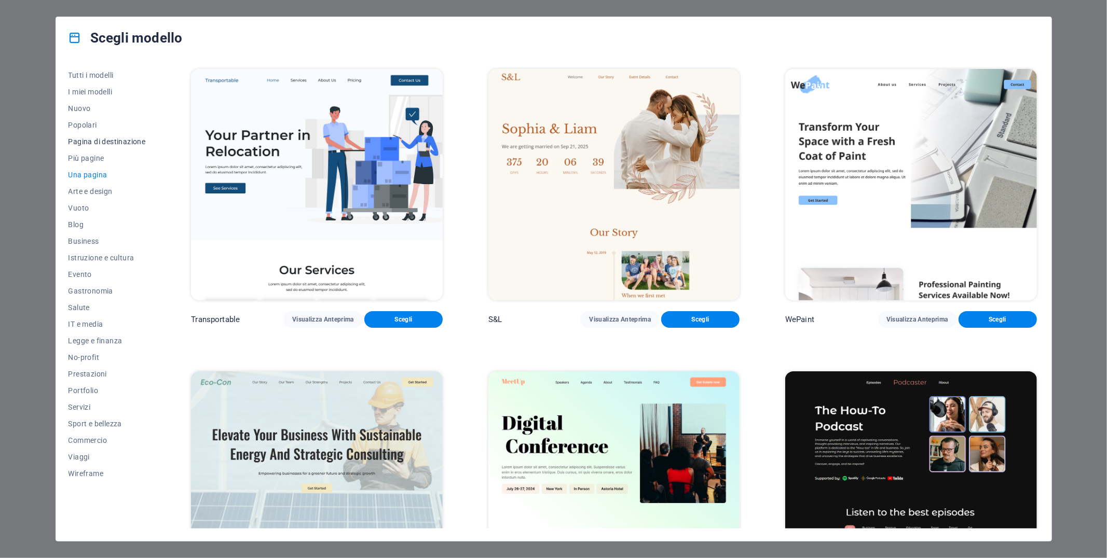
click at [97, 146] on button "Pagina di destinazione" at bounding box center [106, 141] width 77 height 17
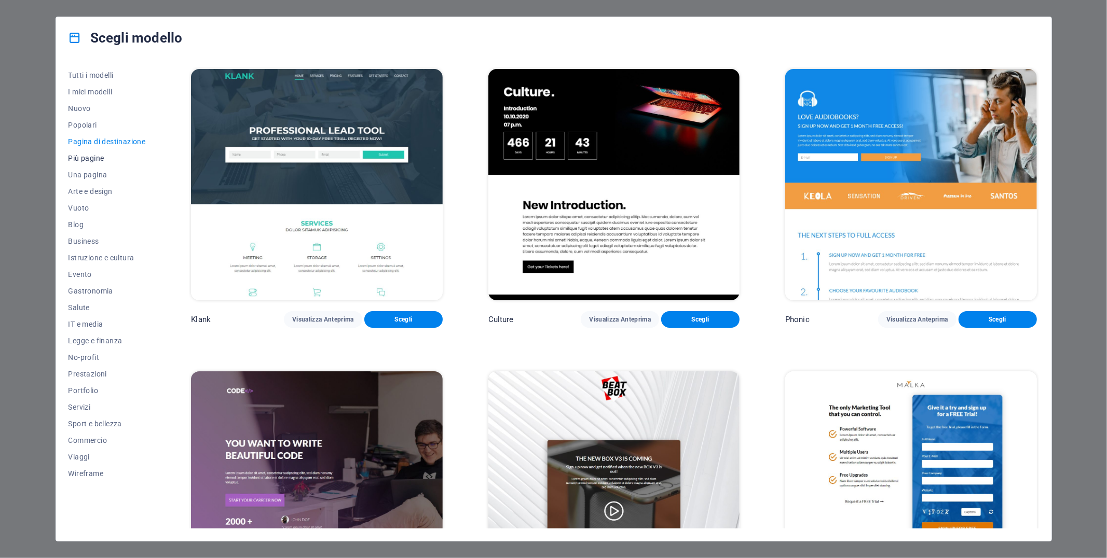
click at [83, 156] on span "Più pagine" at bounding box center [106, 158] width 77 height 8
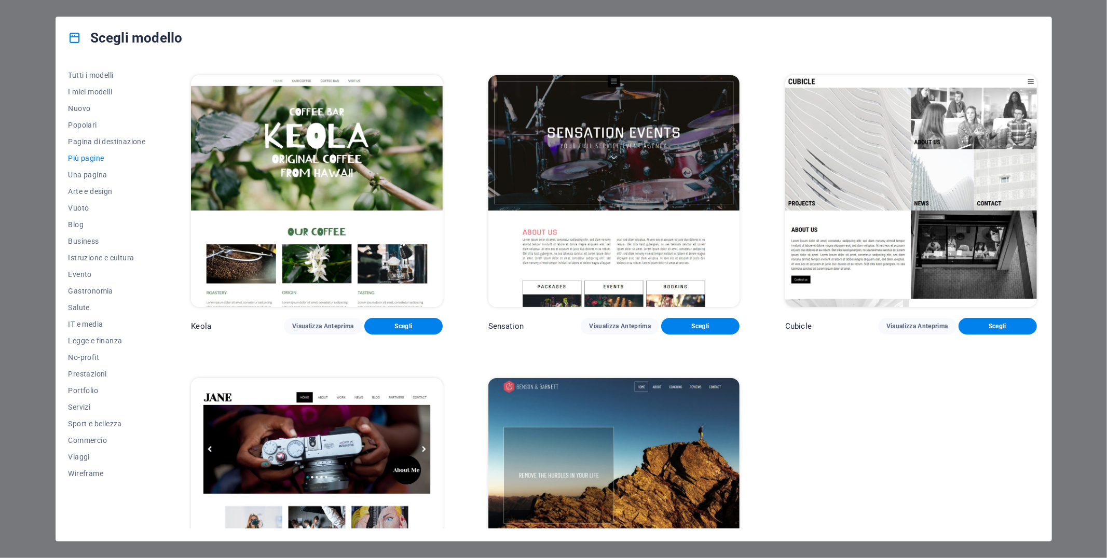
scroll to position [6429, 0]
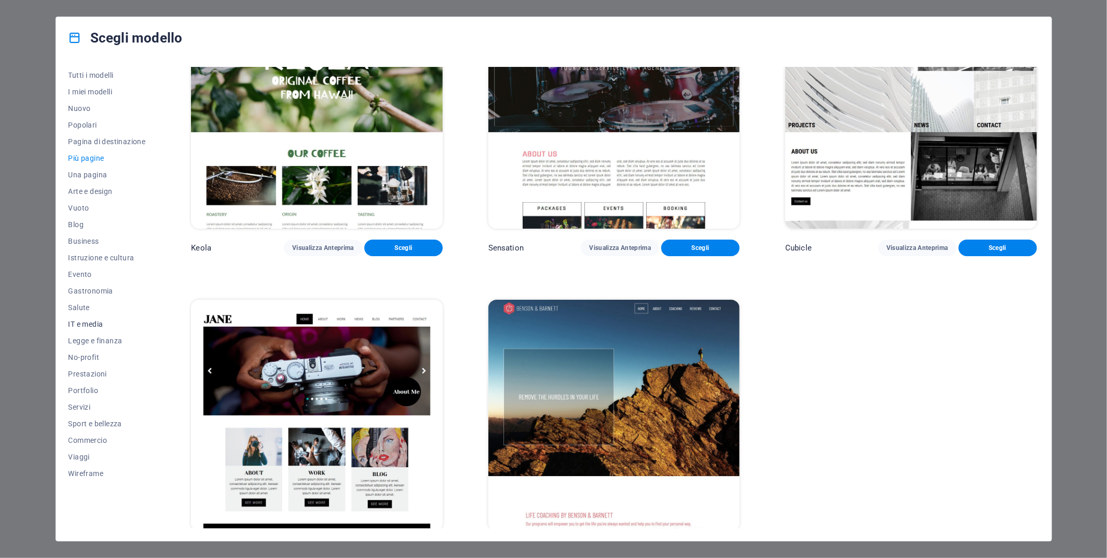
click at [86, 325] on span "IT e media" at bounding box center [106, 324] width 77 height 8
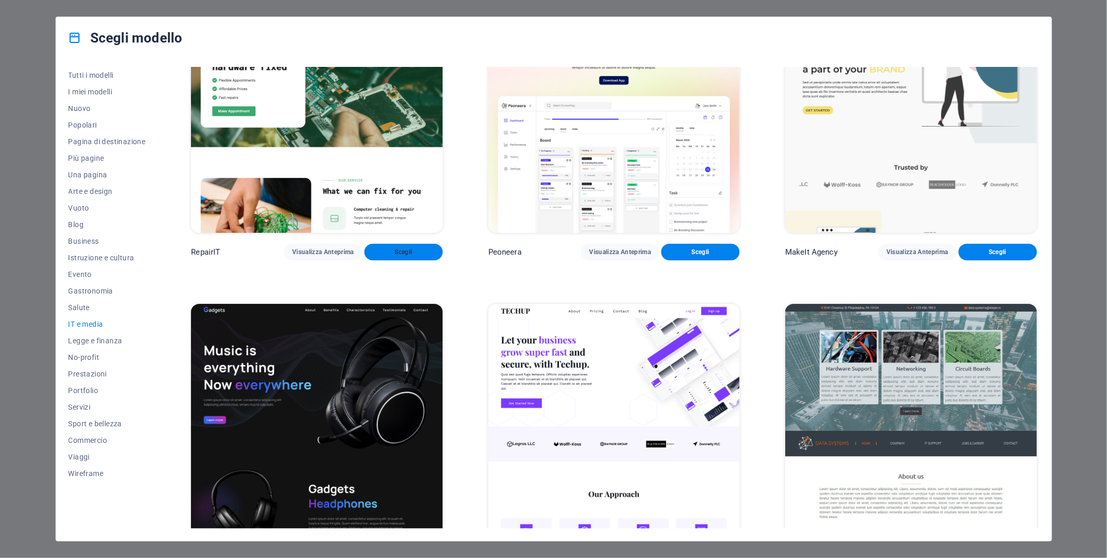
scroll to position [0, 0]
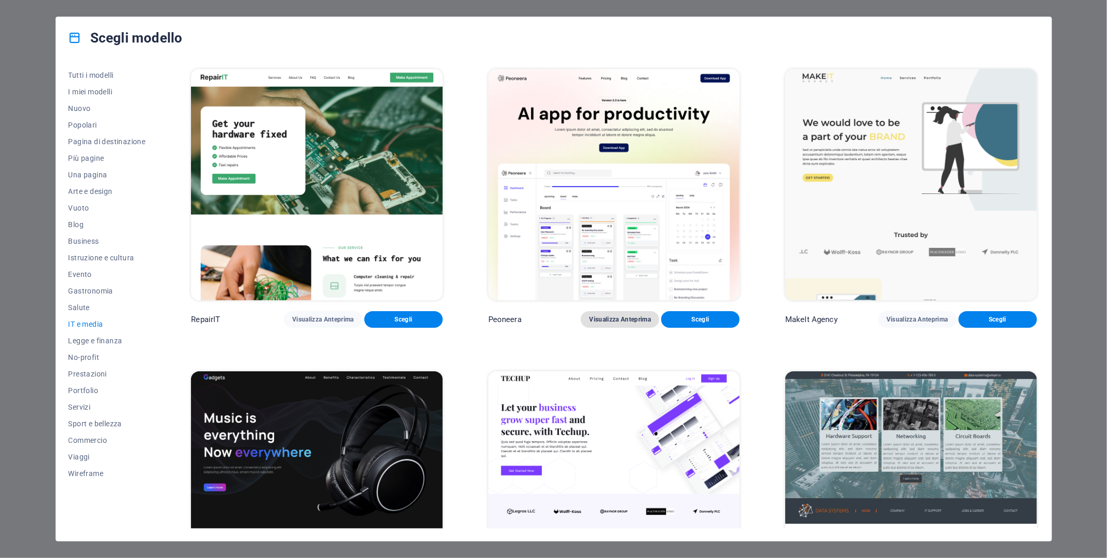
click at [628, 318] on span "Visualizza Anteprima" at bounding box center [620, 320] width 62 height 8
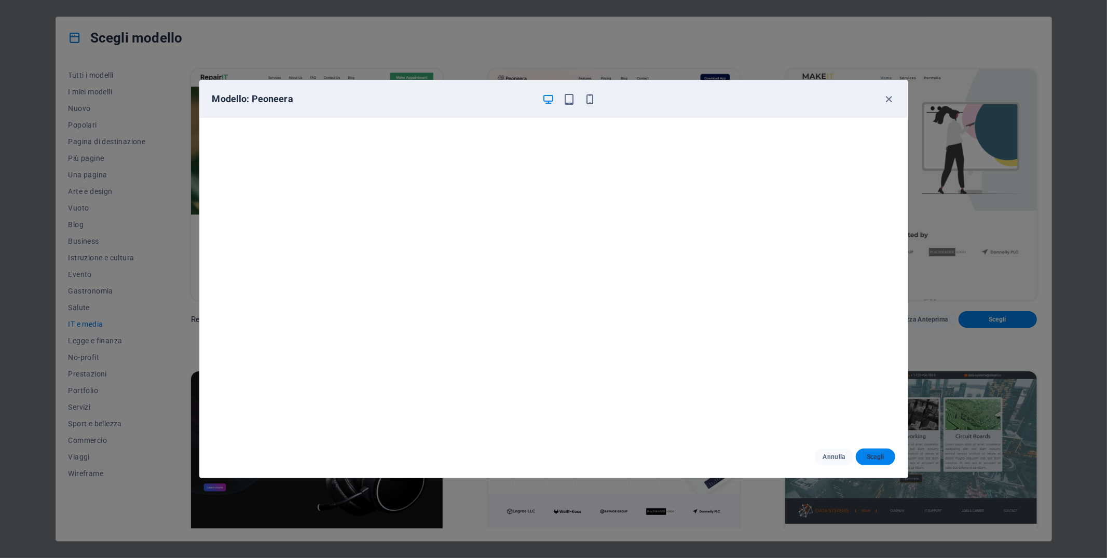
click at [885, 463] on button "Scegli" at bounding box center [875, 457] width 39 height 17
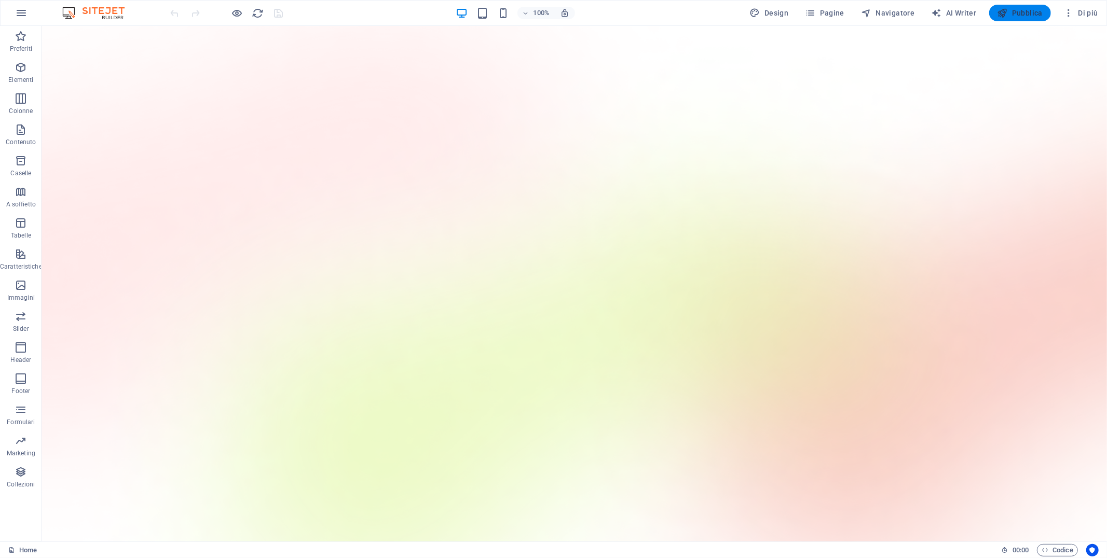
click at [1015, 12] on span "Pubblica" at bounding box center [1020, 13] width 46 height 10
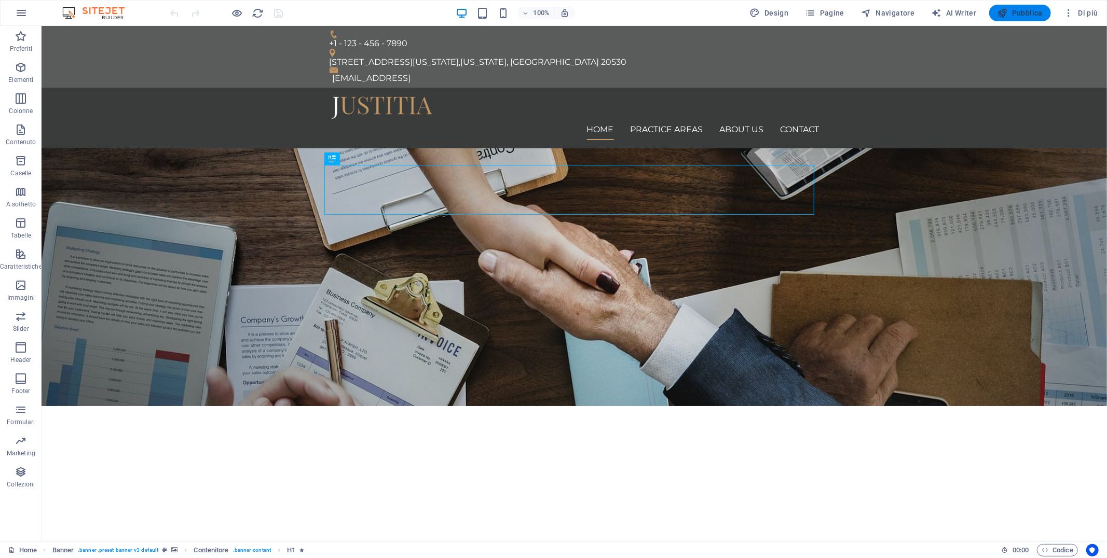
click at [1025, 13] on span "Pubblica" at bounding box center [1020, 13] width 46 height 10
click at [1030, 15] on span "Pubblica" at bounding box center [1020, 13] width 46 height 10
click at [24, 10] on icon "button" at bounding box center [21, 13] width 12 height 12
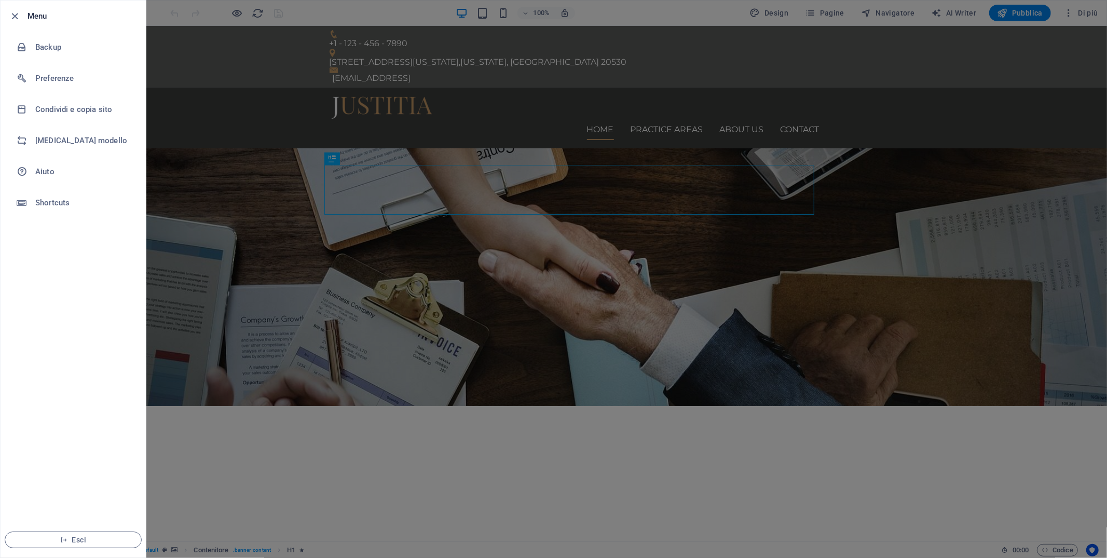
click at [1046, 33] on div at bounding box center [553, 279] width 1107 height 558
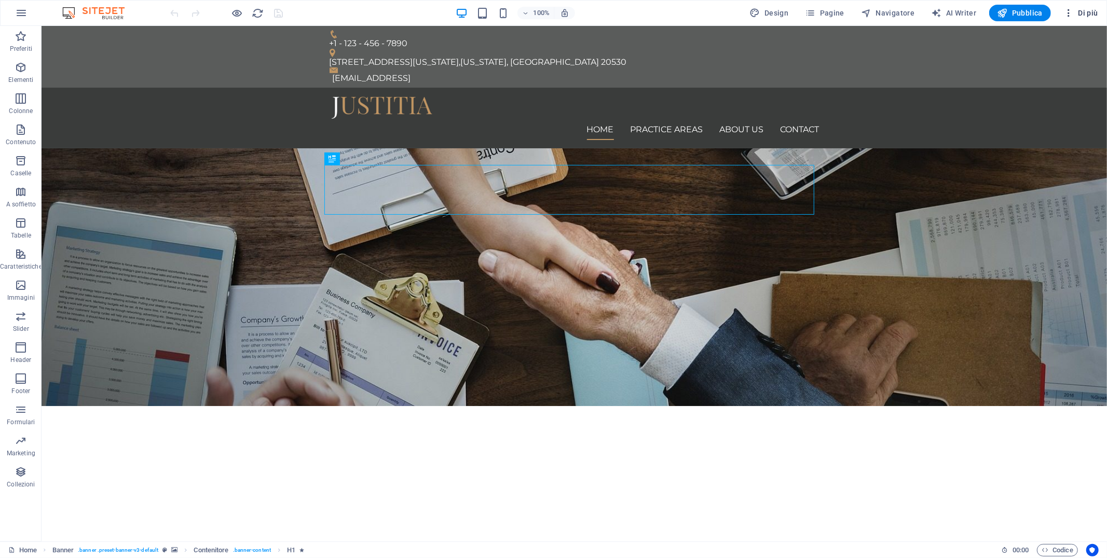
click at [1078, 13] on span "Di più" at bounding box center [1080, 13] width 35 height 10
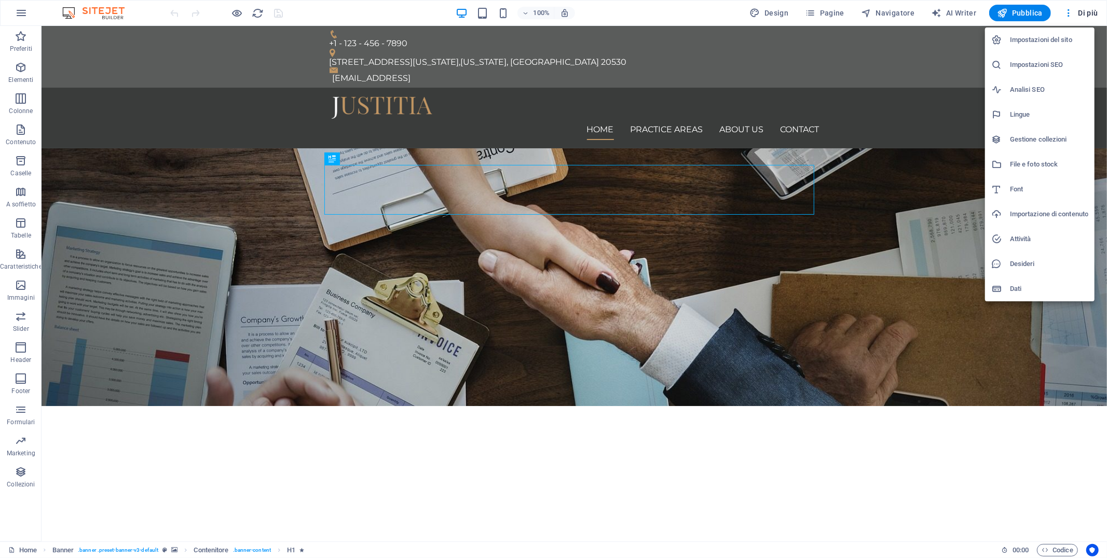
click at [17, 14] on div at bounding box center [553, 279] width 1107 height 558
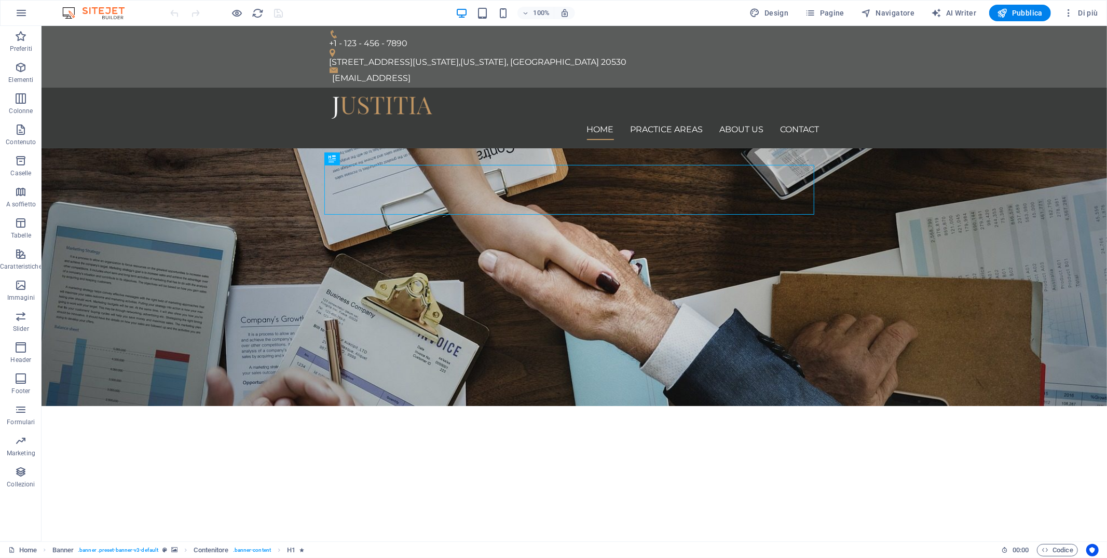
click at [21, 9] on div "Impostazioni del sito Impostazioni SEO Analisi SEO Lingue Gestione collezioni F…" at bounding box center [553, 282] width 1107 height 552
click at [22, 9] on icon "button" at bounding box center [21, 13] width 12 height 12
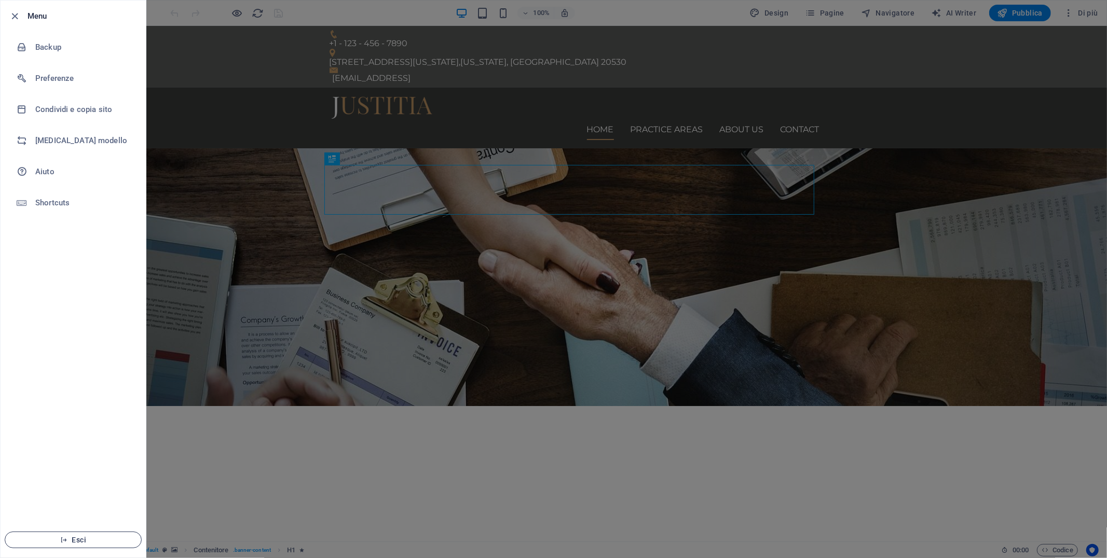
click at [52, 536] on button "Esci" at bounding box center [73, 540] width 137 height 17
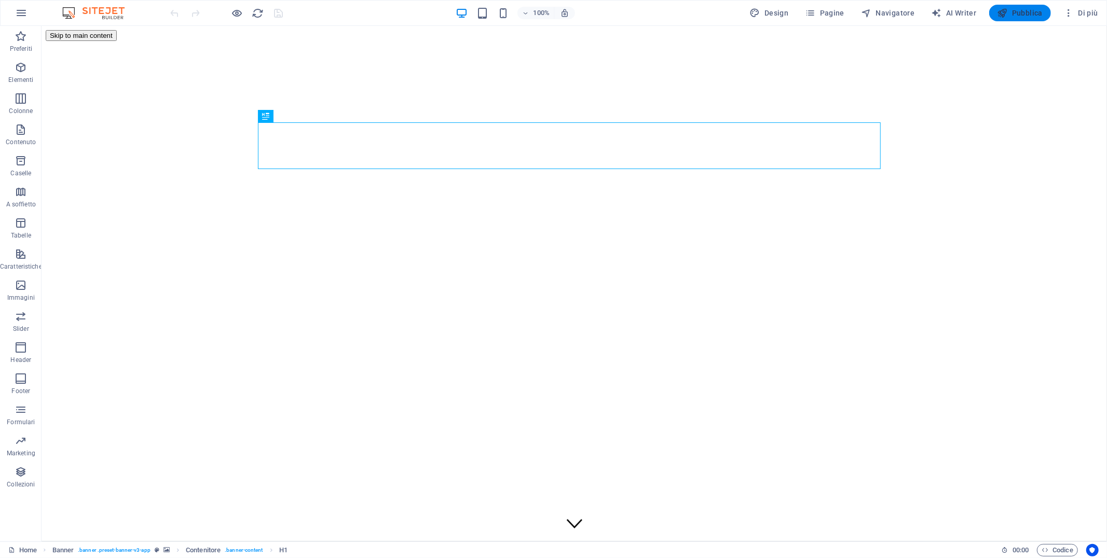
click at [1026, 9] on span "Pubblica" at bounding box center [1020, 13] width 46 height 10
